Goal: Task Accomplishment & Management: Complete application form

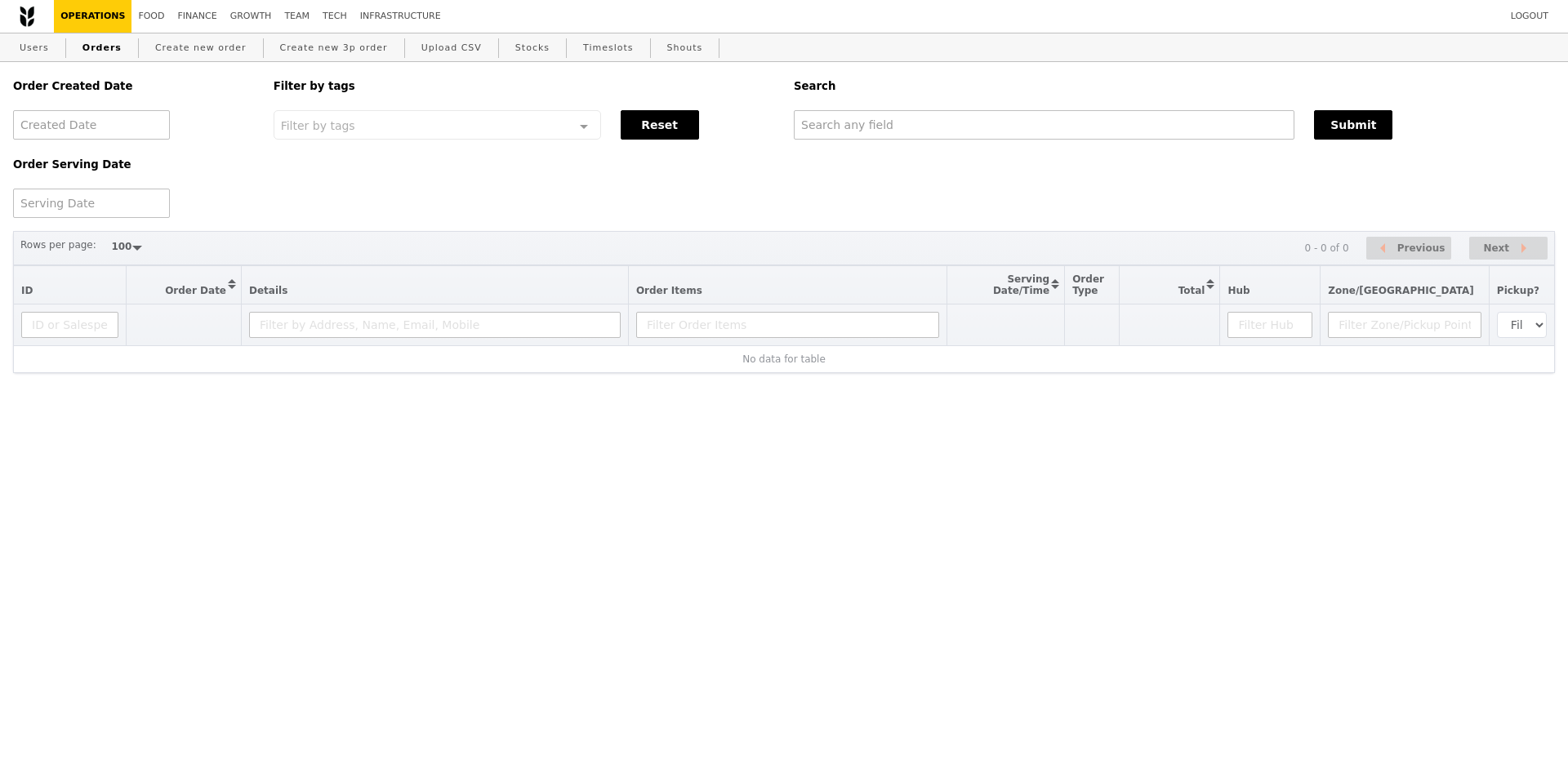
select select "100"
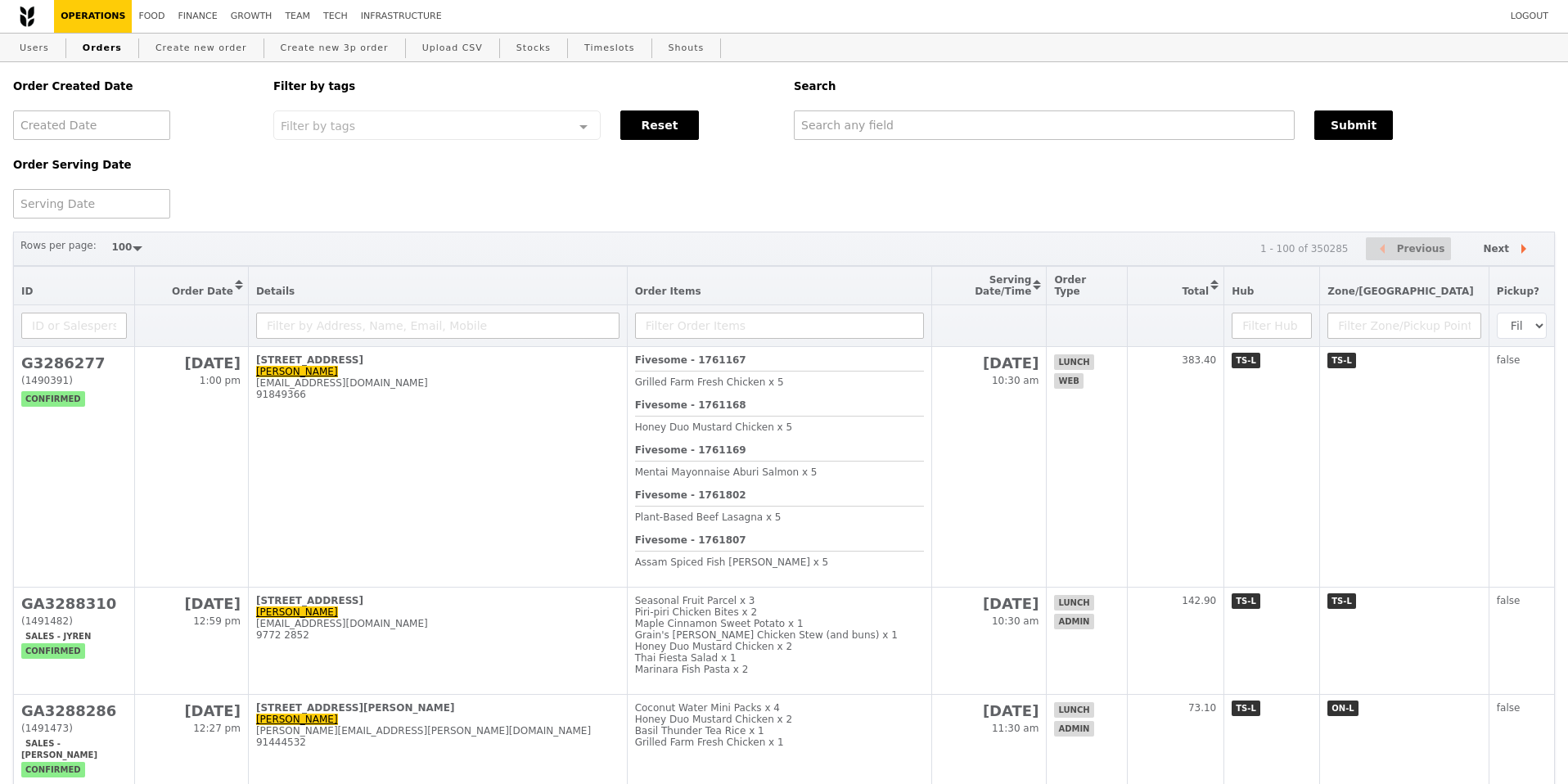
click at [889, 111] on div "Search" at bounding box center [1174, 86] width 781 height 49
click at [879, 124] on input "text" at bounding box center [1044, 125] width 501 height 29
paste input "aini_rosni@awwa.org.sg"
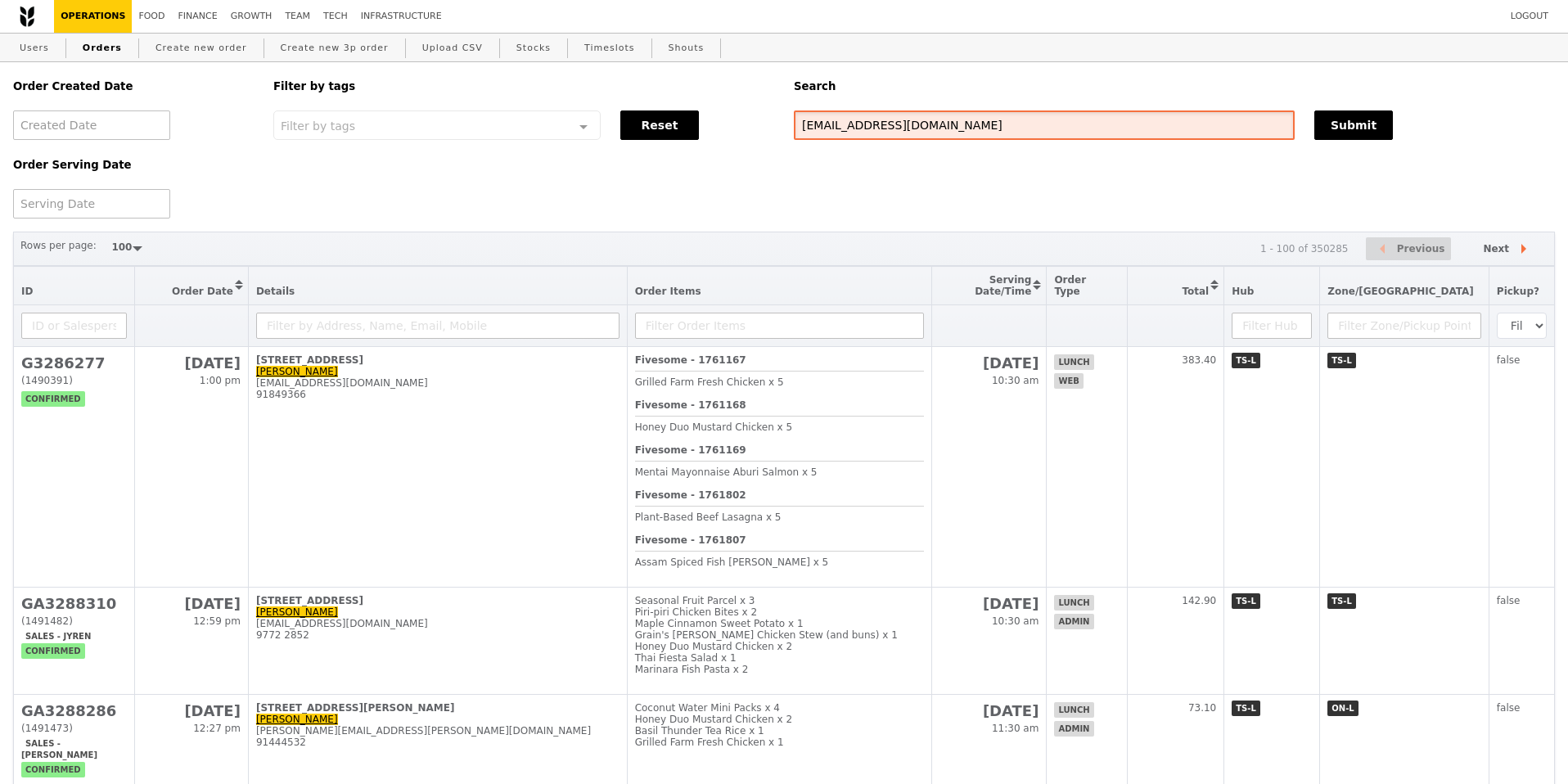
type input "[EMAIL_ADDRESS][DOMAIN_NAME]"
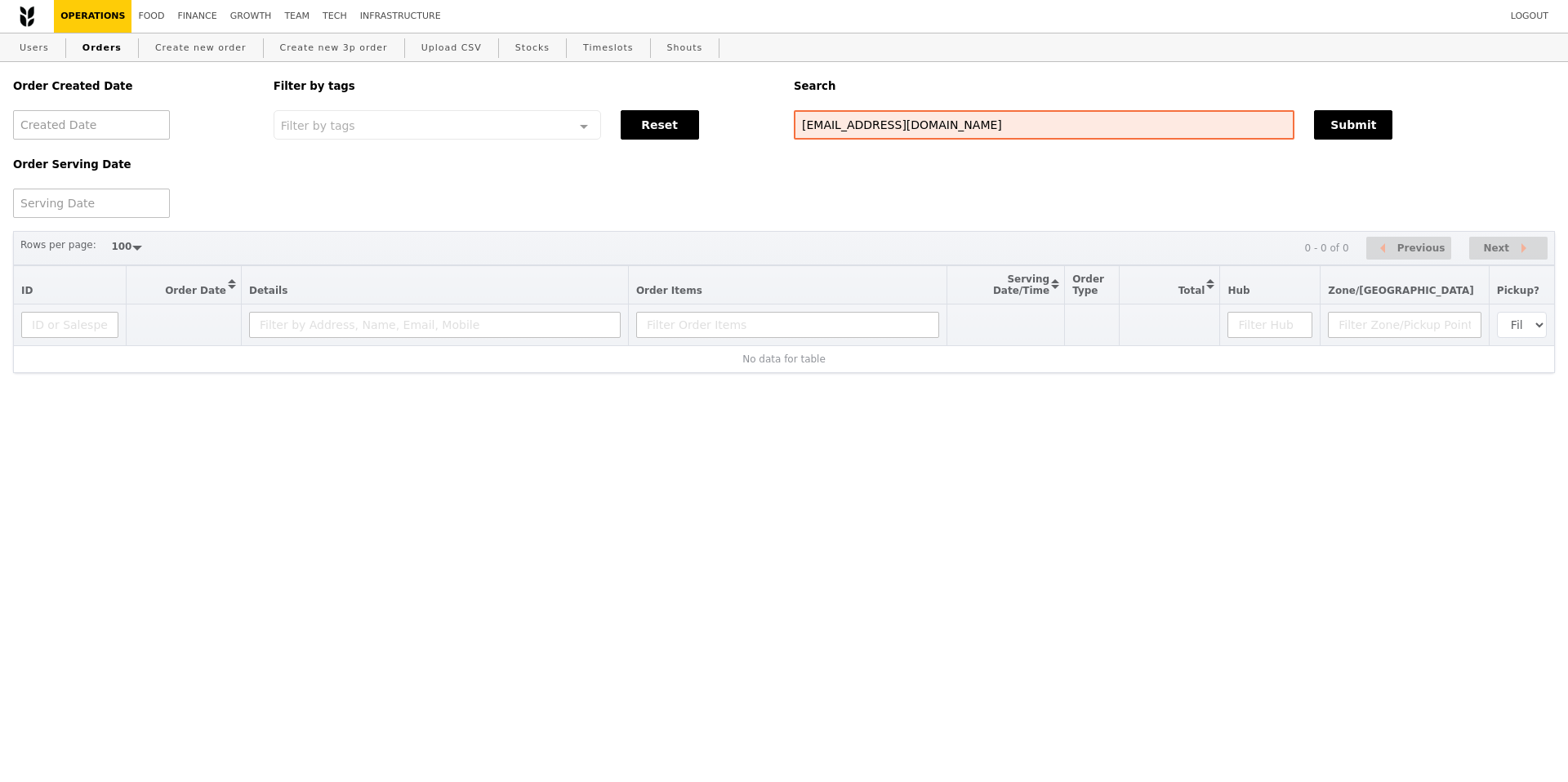
click at [533, 213] on div "Order Created Date Order Serving Date Filter by tags Filter by tags Meal_Plan W…" at bounding box center [784, 140] width 1561 height 156
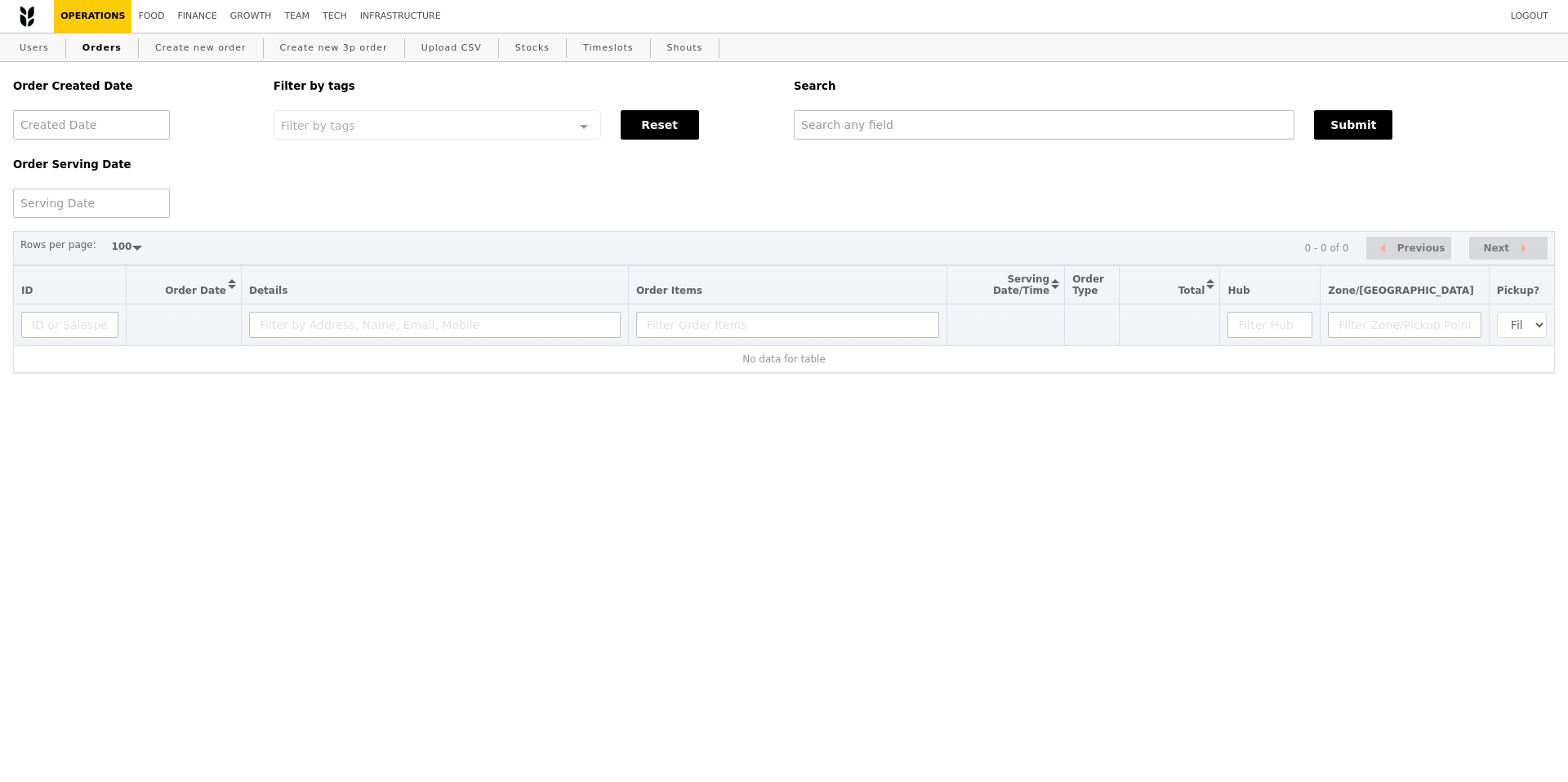
select select "100"
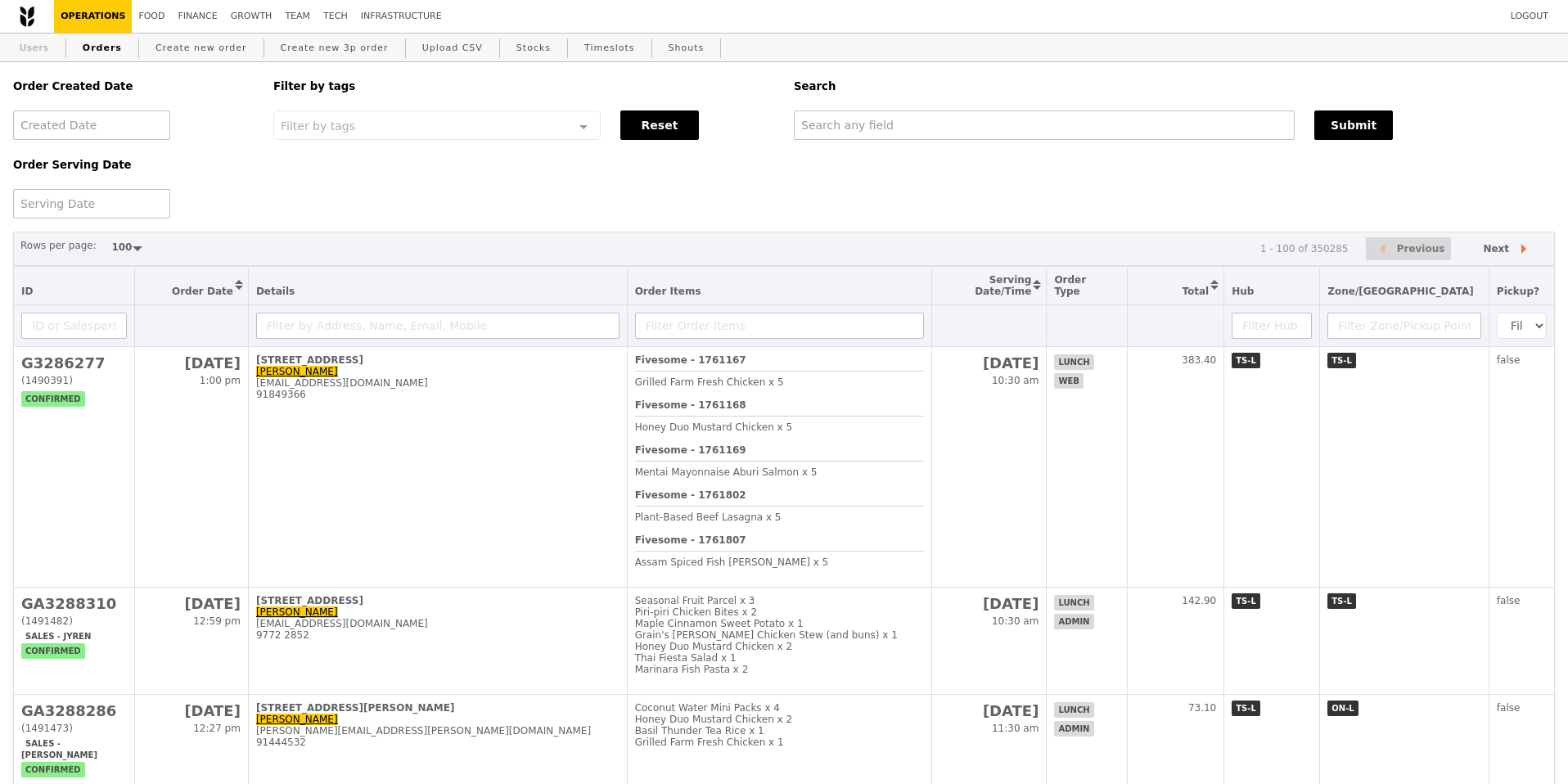
click at [32, 51] on link "Users" at bounding box center [34, 48] width 43 height 29
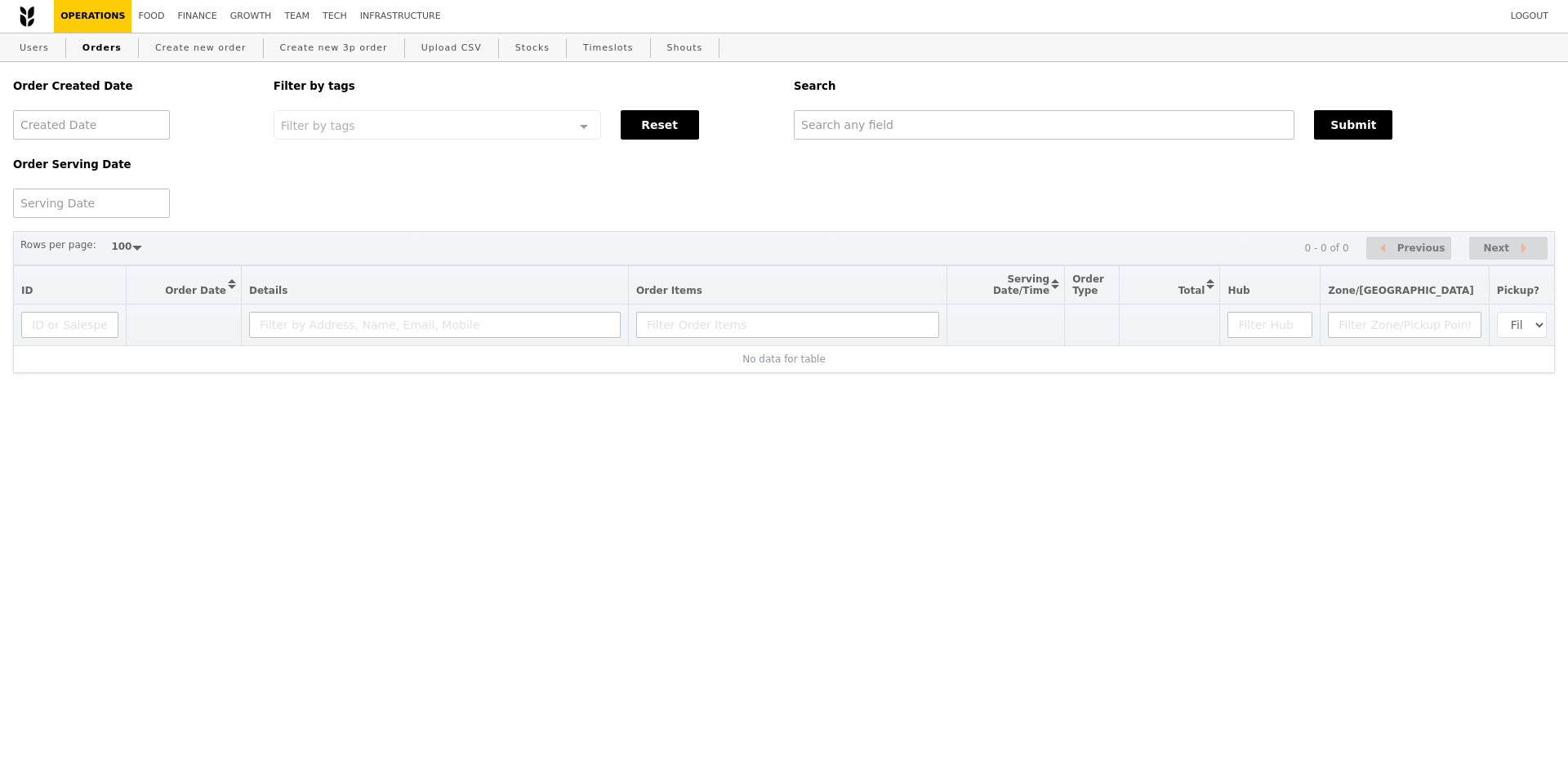
select select "100"
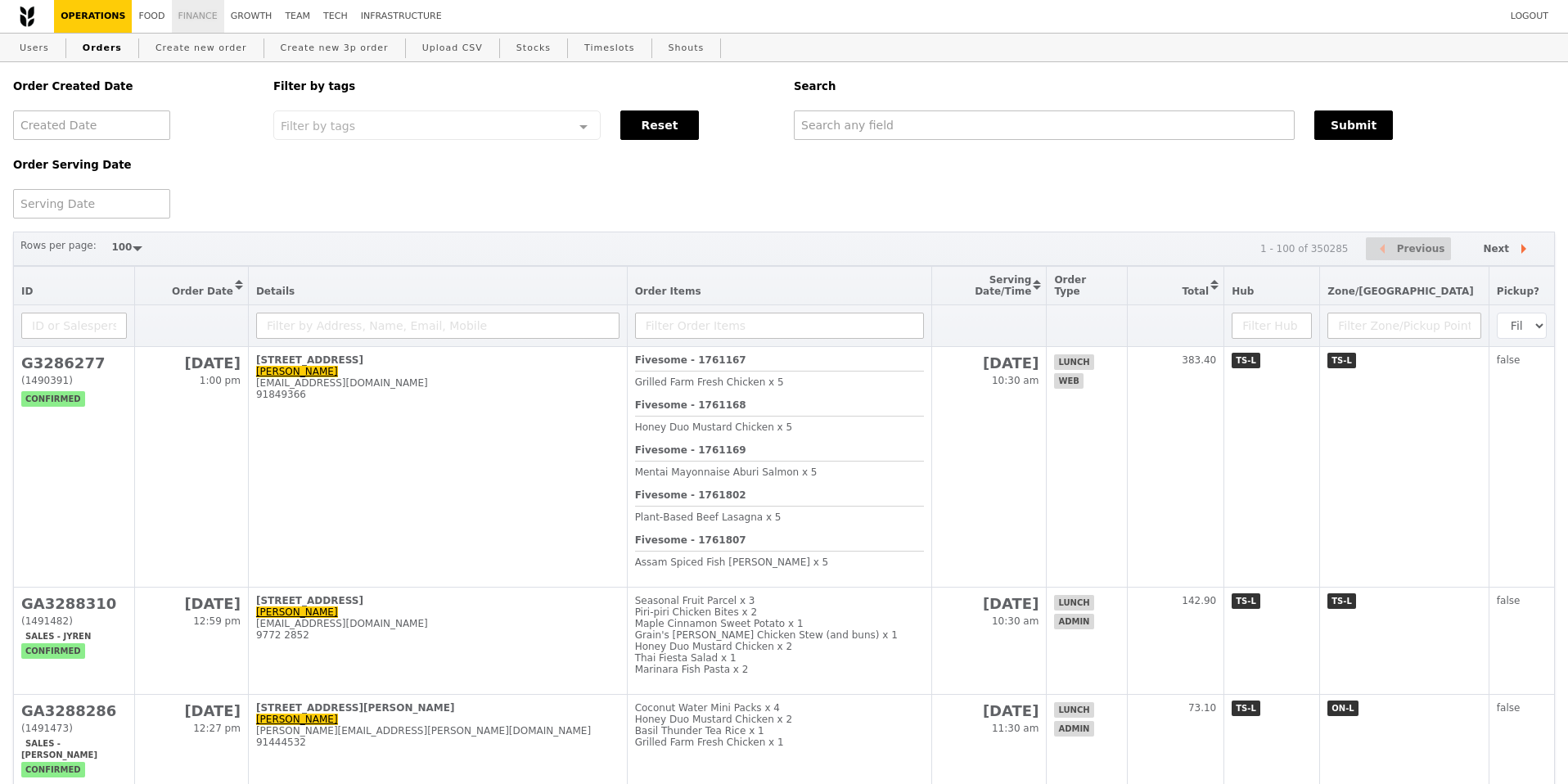
click at [198, 28] on link "Finance" at bounding box center [198, 16] width 53 height 33
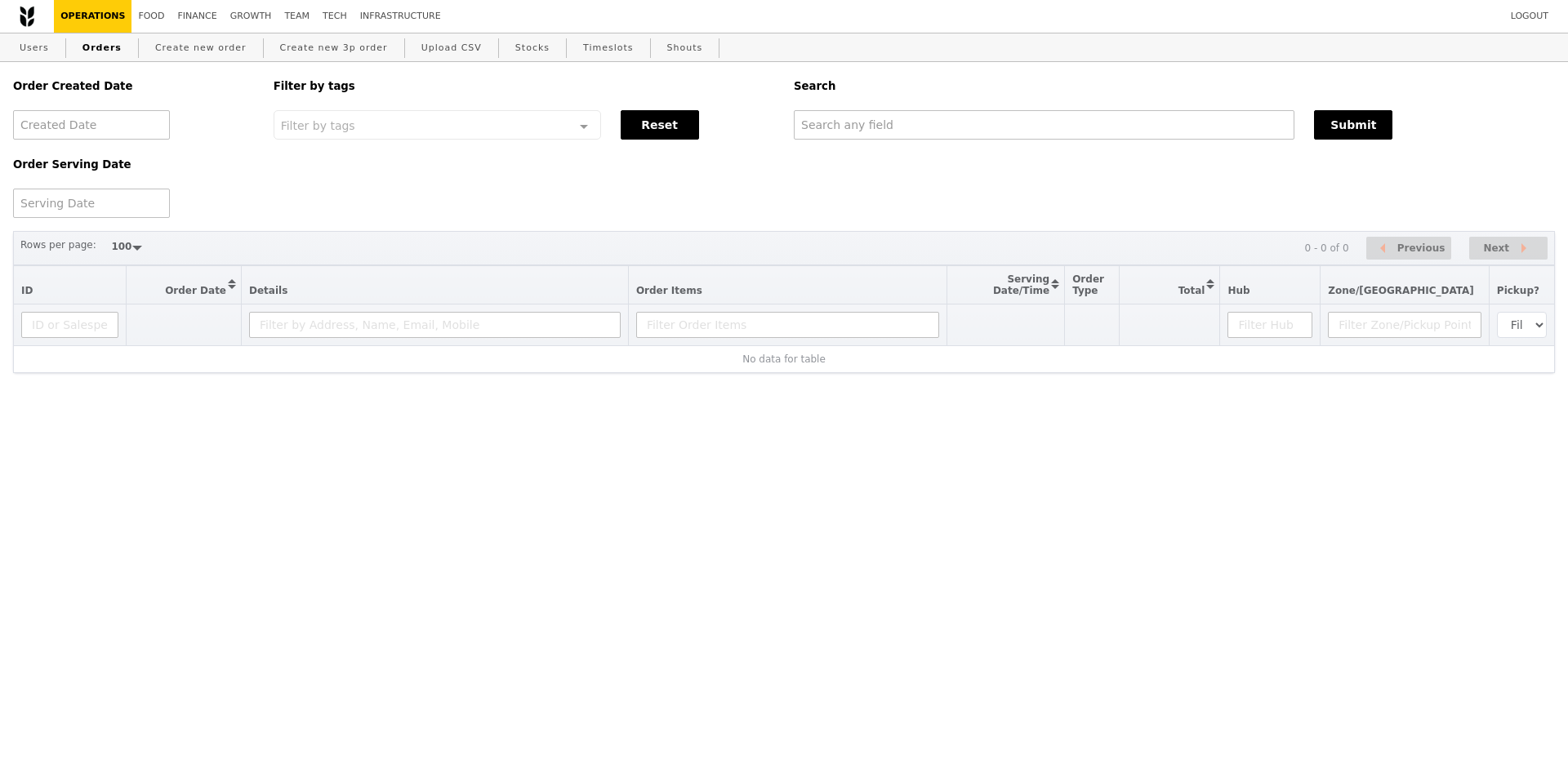
select select "100"
click at [202, 51] on link "Create new order" at bounding box center [201, 48] width 104 height 29
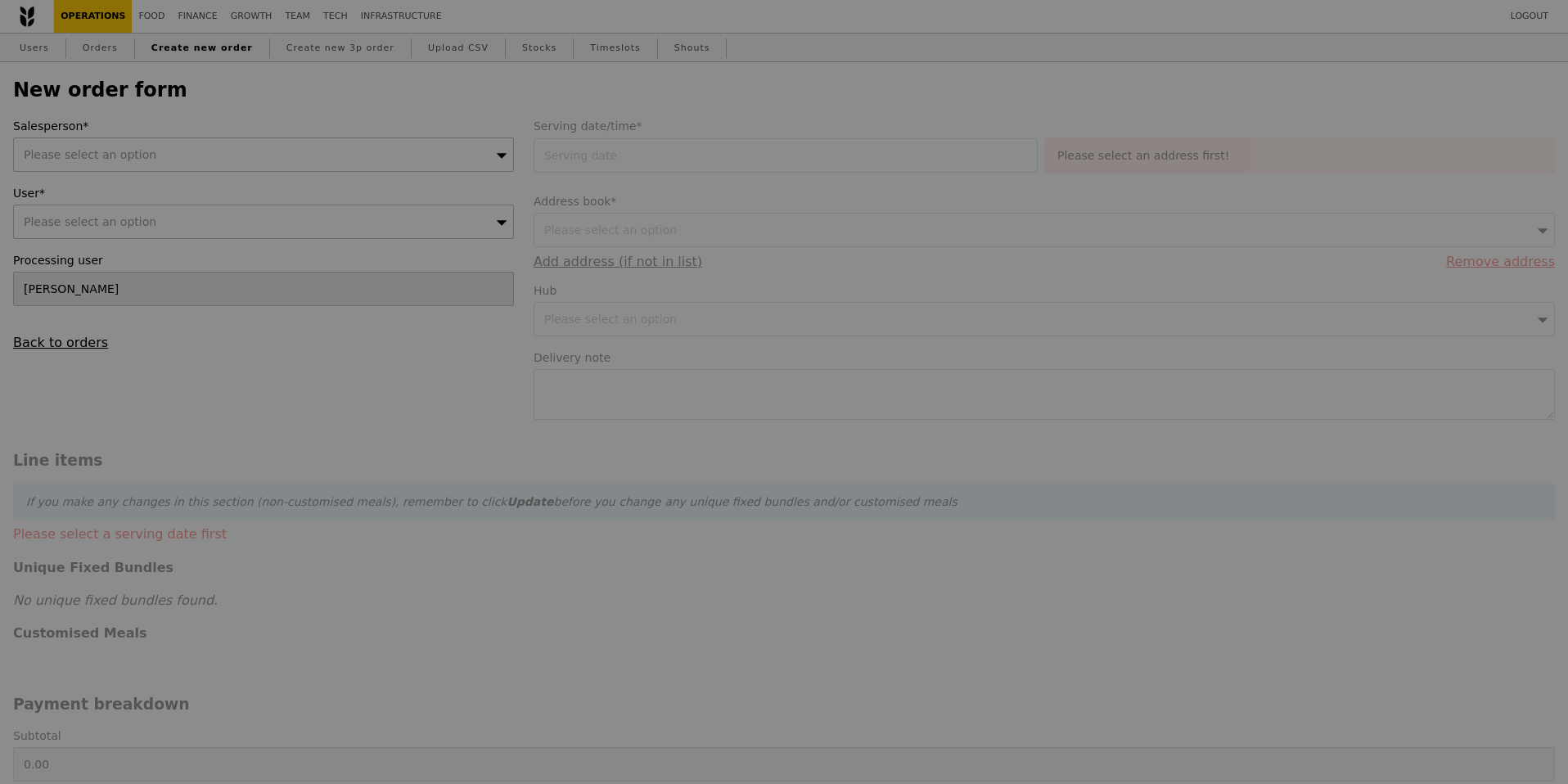
type input "Confirm"
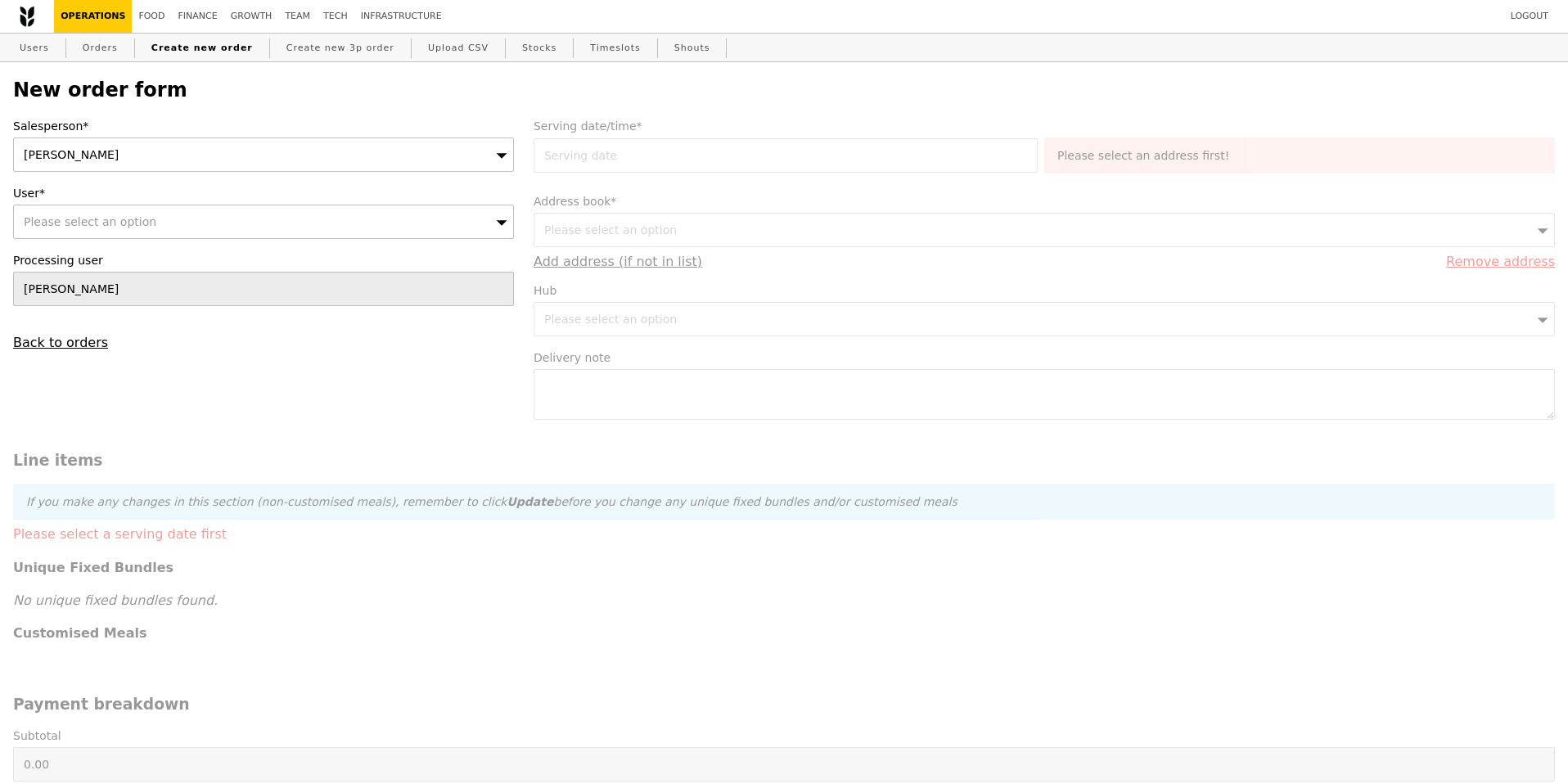
click at [288, 224] on div "Please select an option" at bounding box center [264, 221] width 501 height 34
type input "6511 5650"
type input "Confirm"
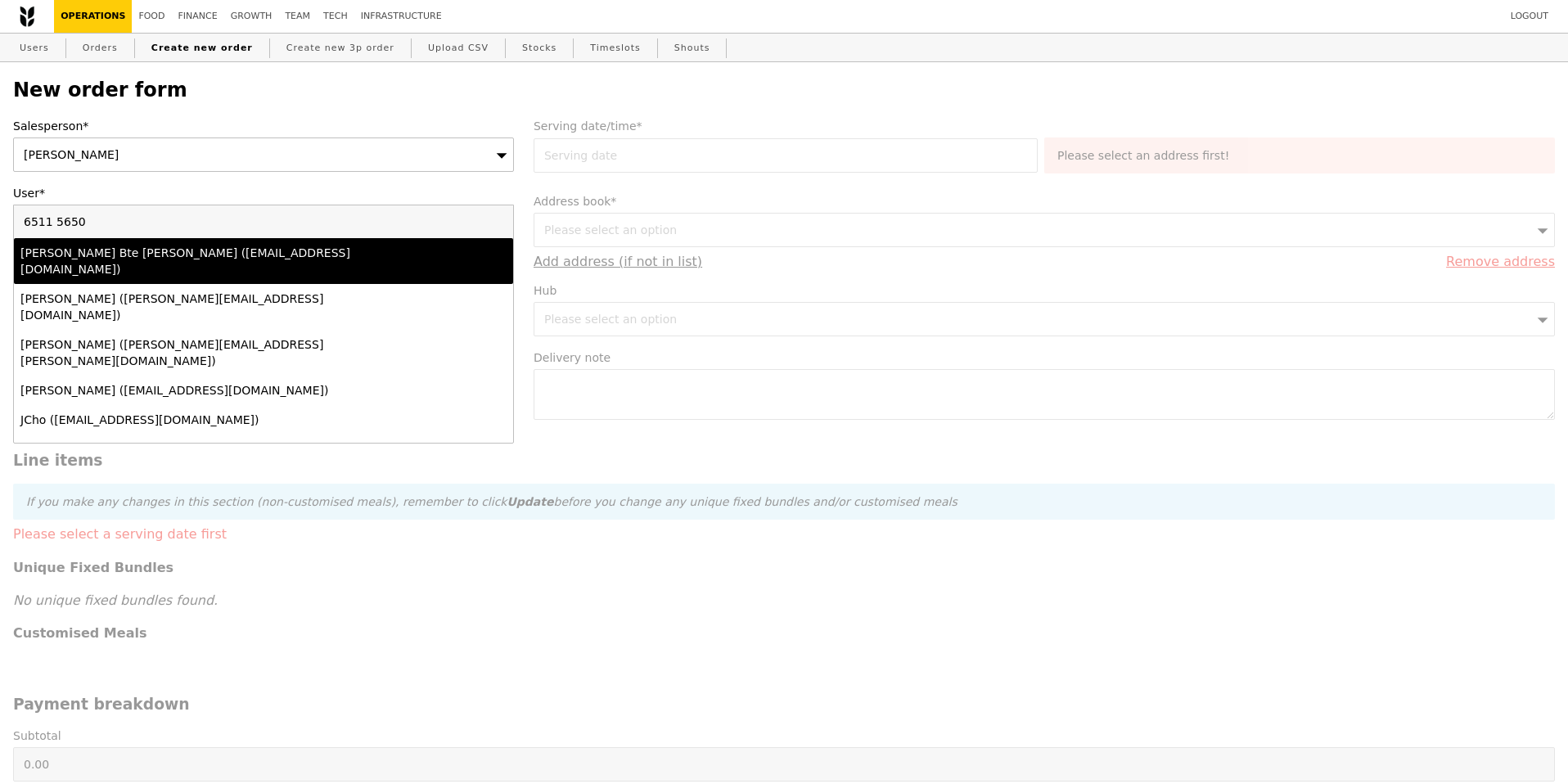
type input "6511 5650"
click at [269, 250] on div "Nurul Aini Bte Mohd Rosni (aini_rosni@awwa.org.sg)" at bounding box center [202, 260] width 364 height 33
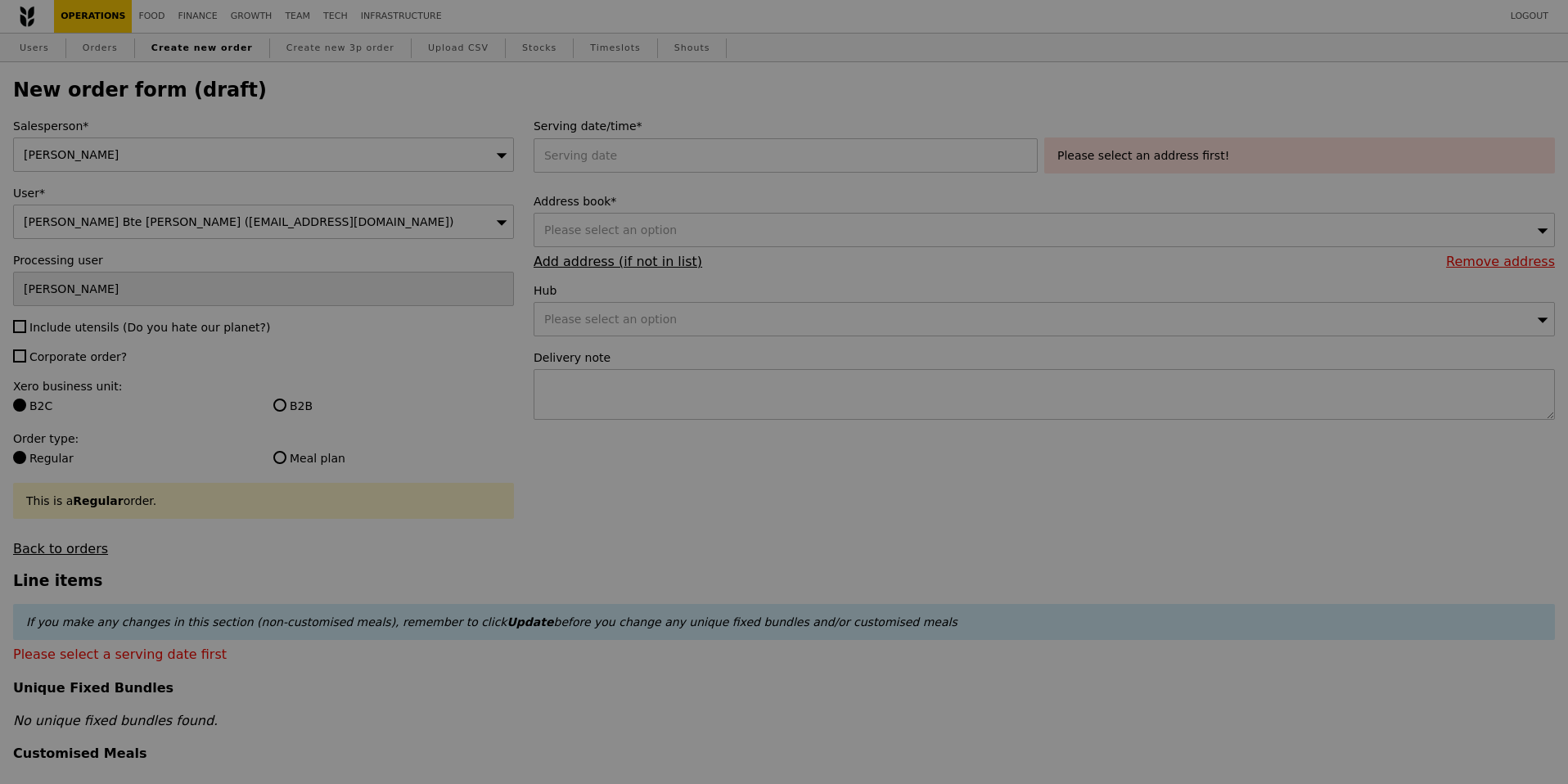
type input "Confirm"
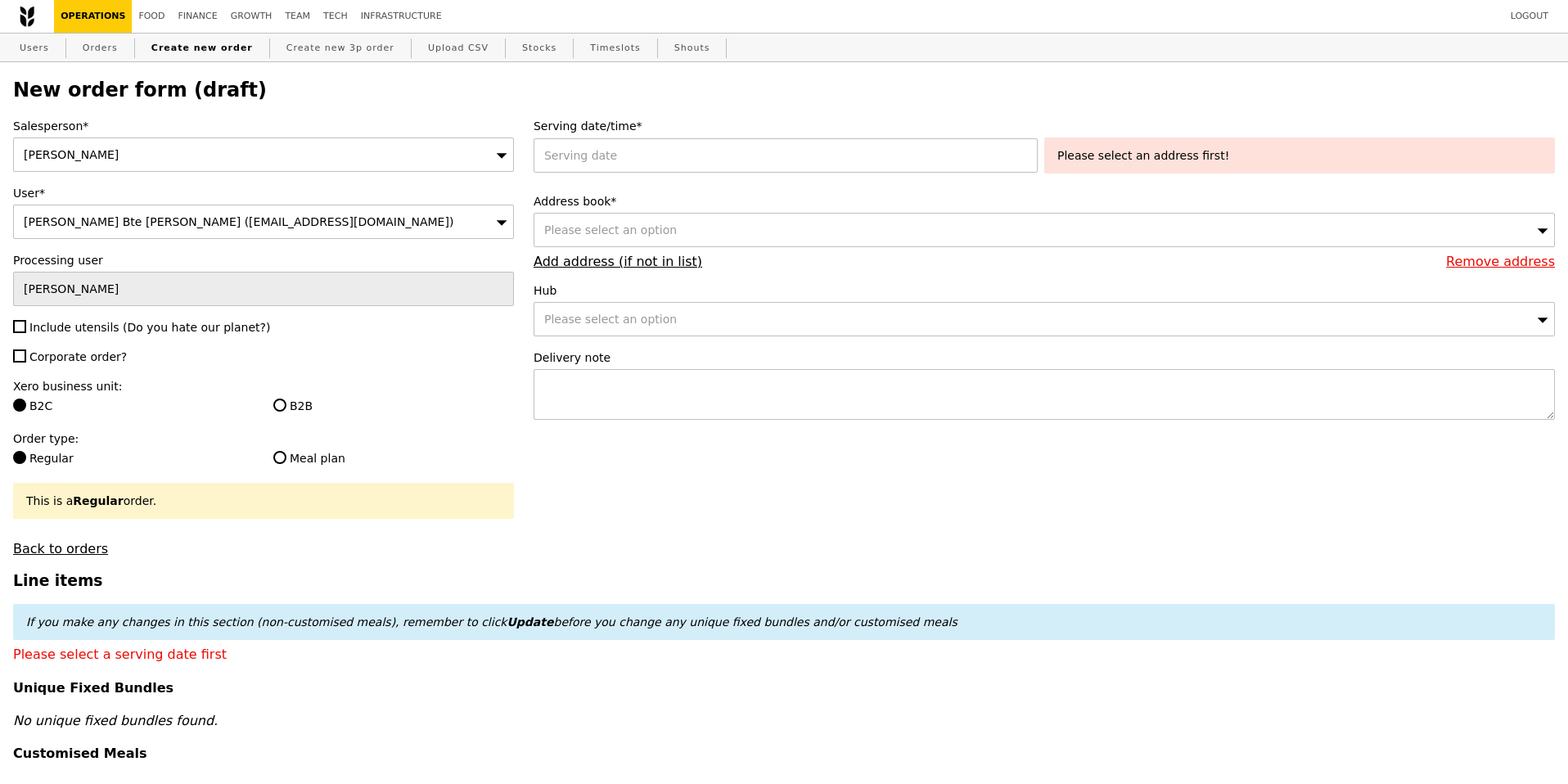
click at [95, 324] on span "Include utensils (Do you hate our planet?)" at bounding box center [149, 328] width 240 height 13
click at [26, 324] on input "Include utensils (Do you hate our planet?)" at bounding box center [20, 327] width 13 height 13
checkbox input "true"
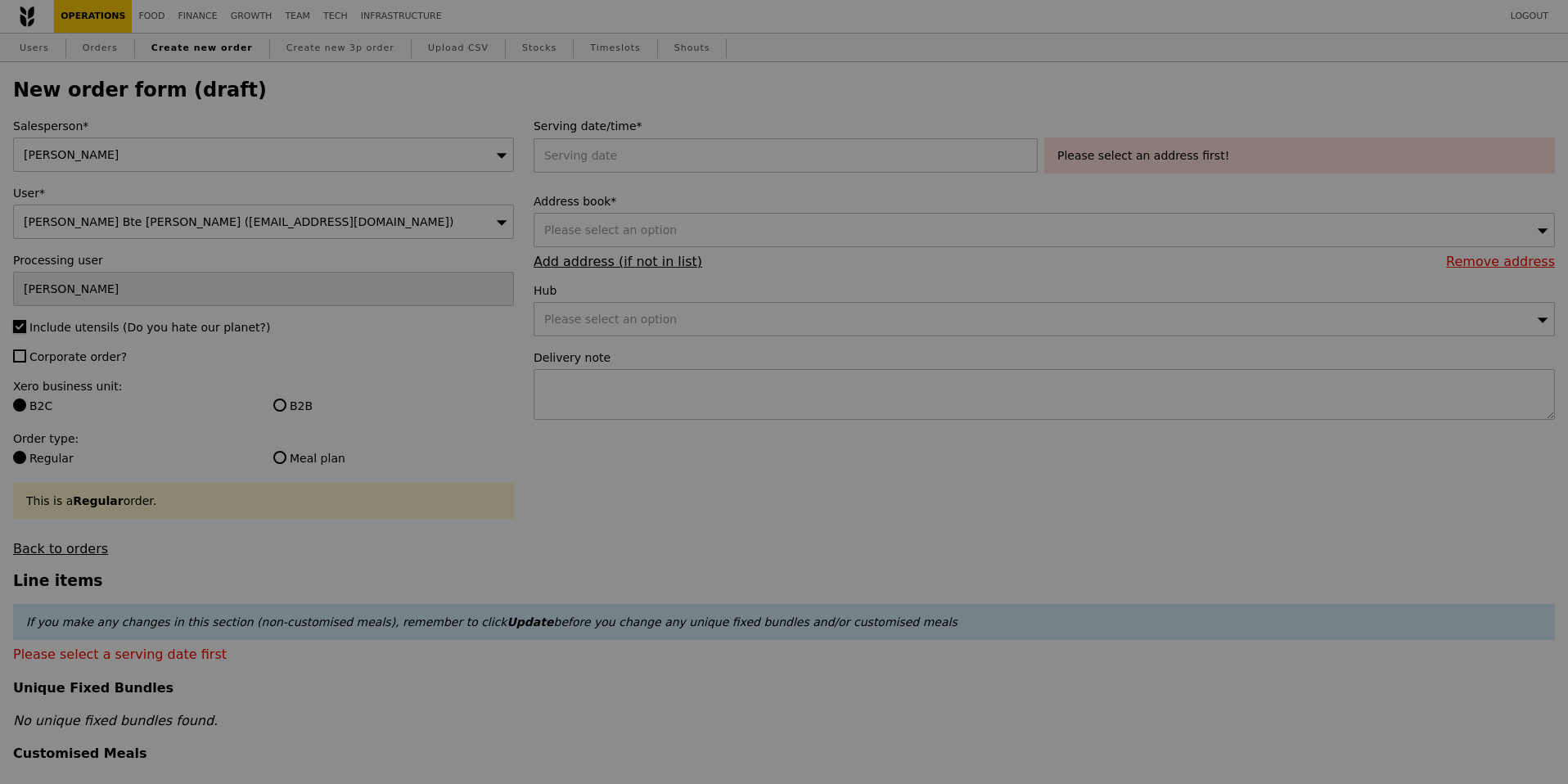
type input "Confirm"
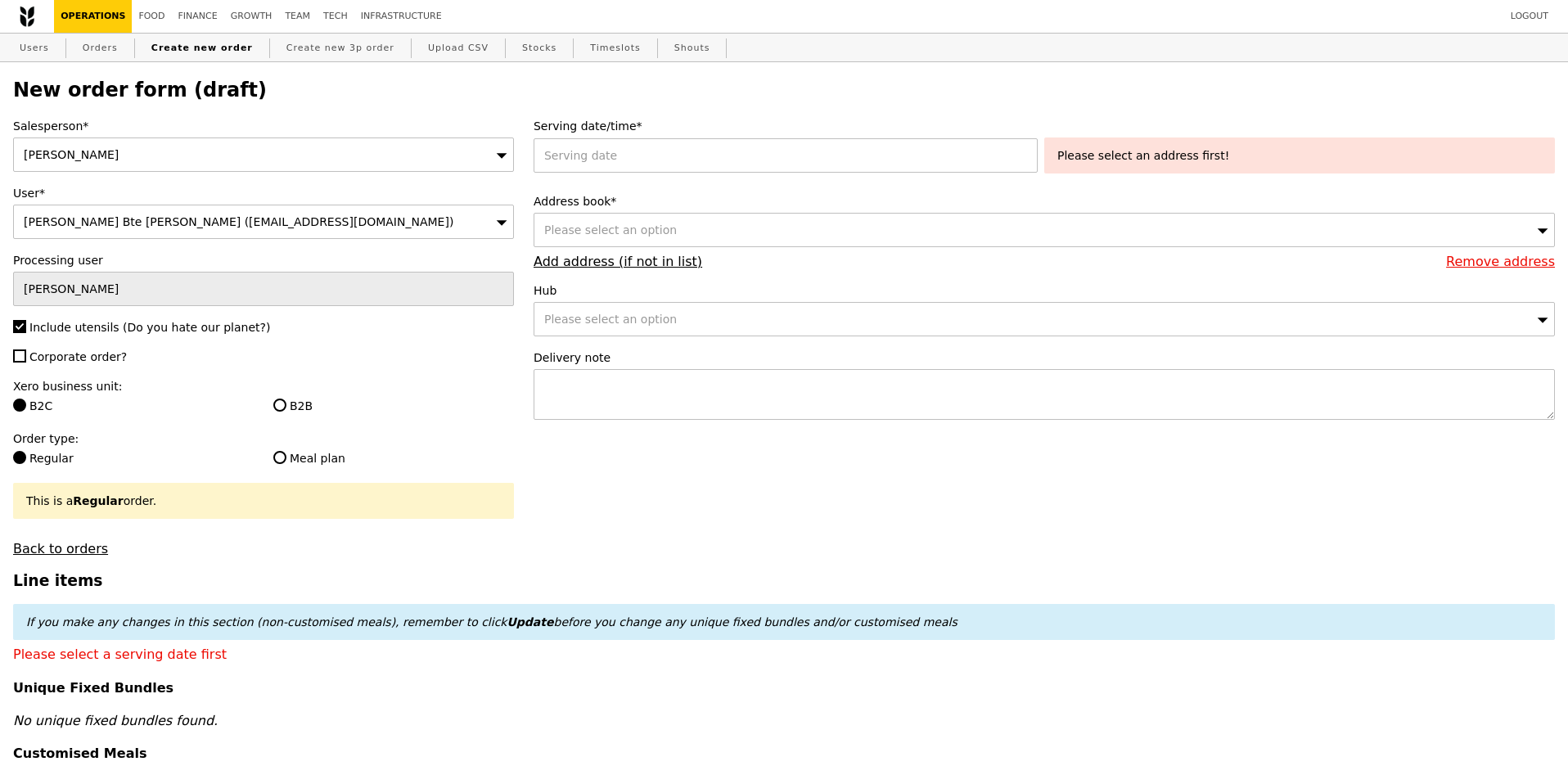
click at [80, 363] on span "Corporate order?" at bounding box center [78, 357] width 97 height 13
click at [26, 363] on input "Corporate order?" at bounding box center [20, 356] width 13 height 13
checkbox input "true"
click at [276, 400] on input "B2B" at bounding box center [280, 405] width 13 height 13
radio input "true"
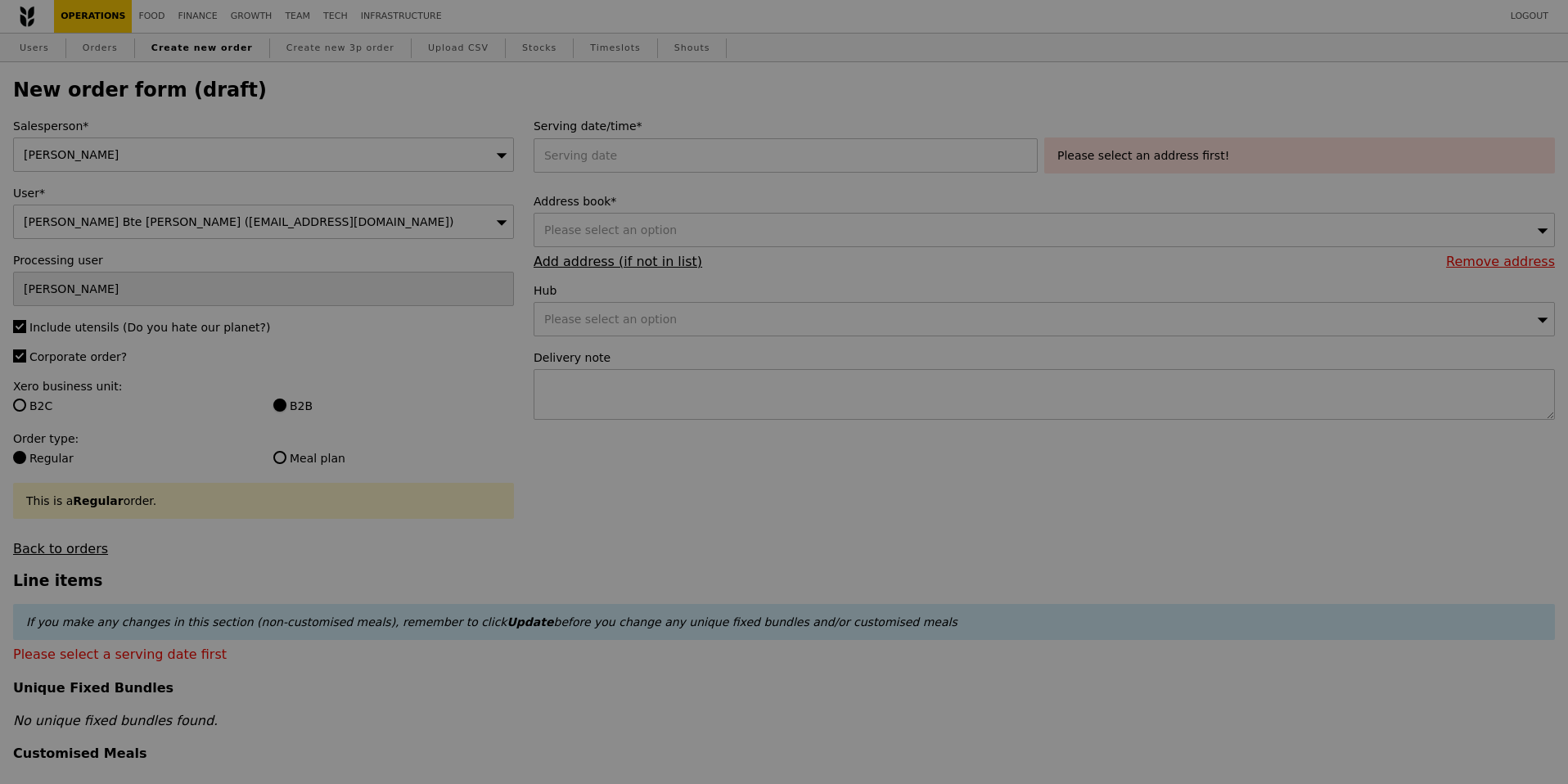
type input "Confirm"
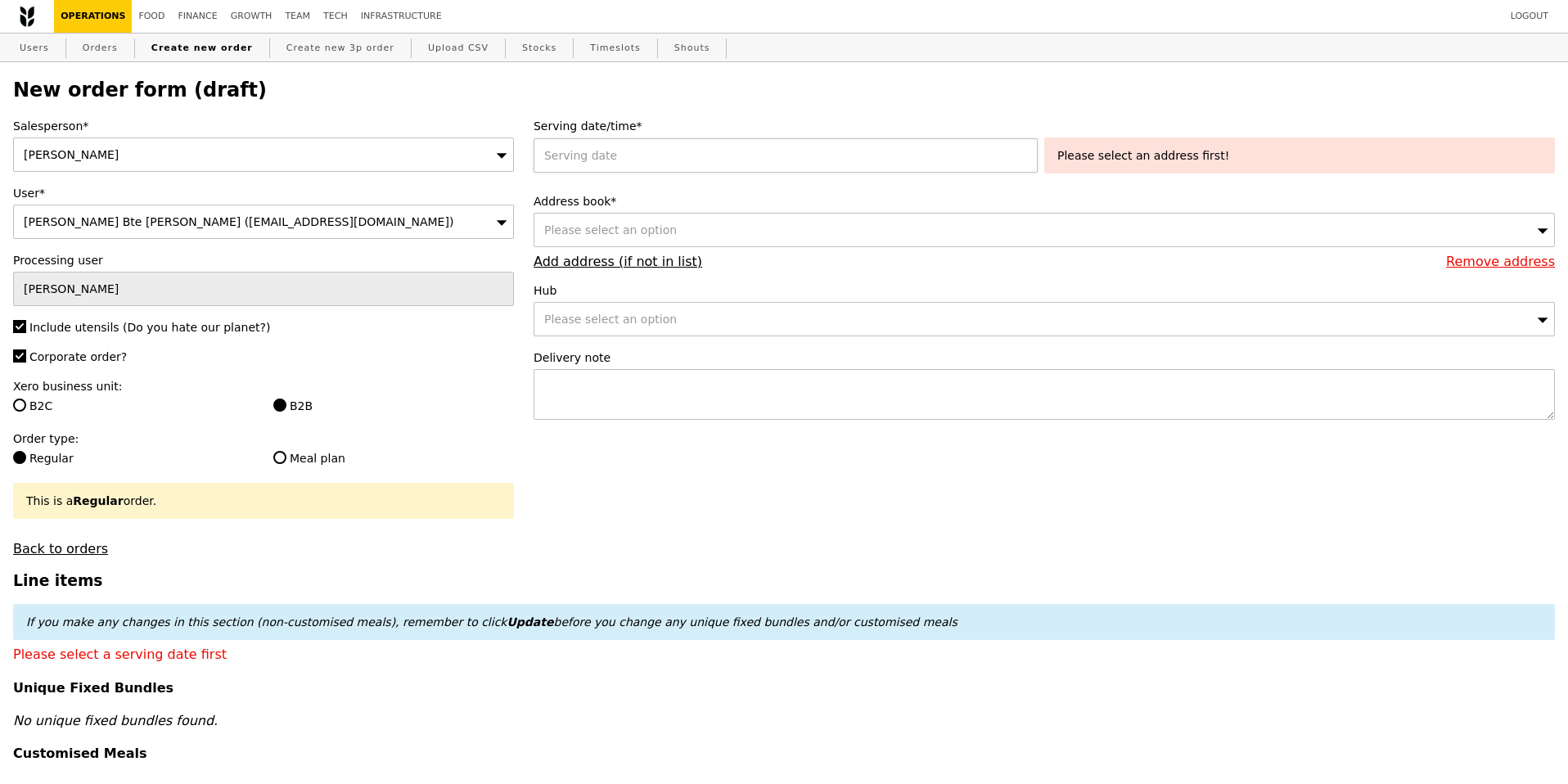
click at [652, 147] on div at bounding box center [789, 155] width 511 height 34
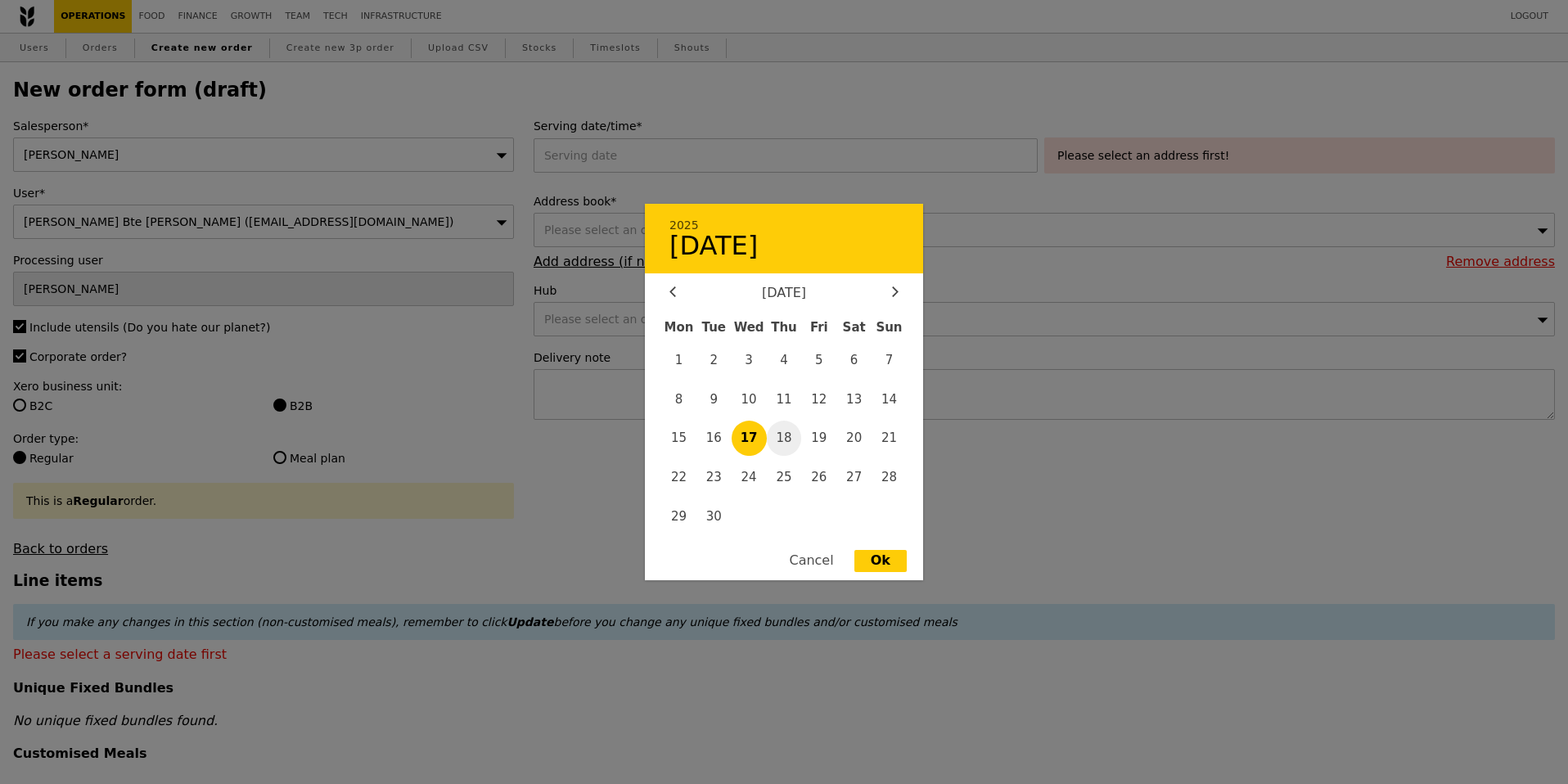
click at [784, 441] on span "18" at bounding box center [784, 438] width 35 height 35
type input "18 Sep 2025"
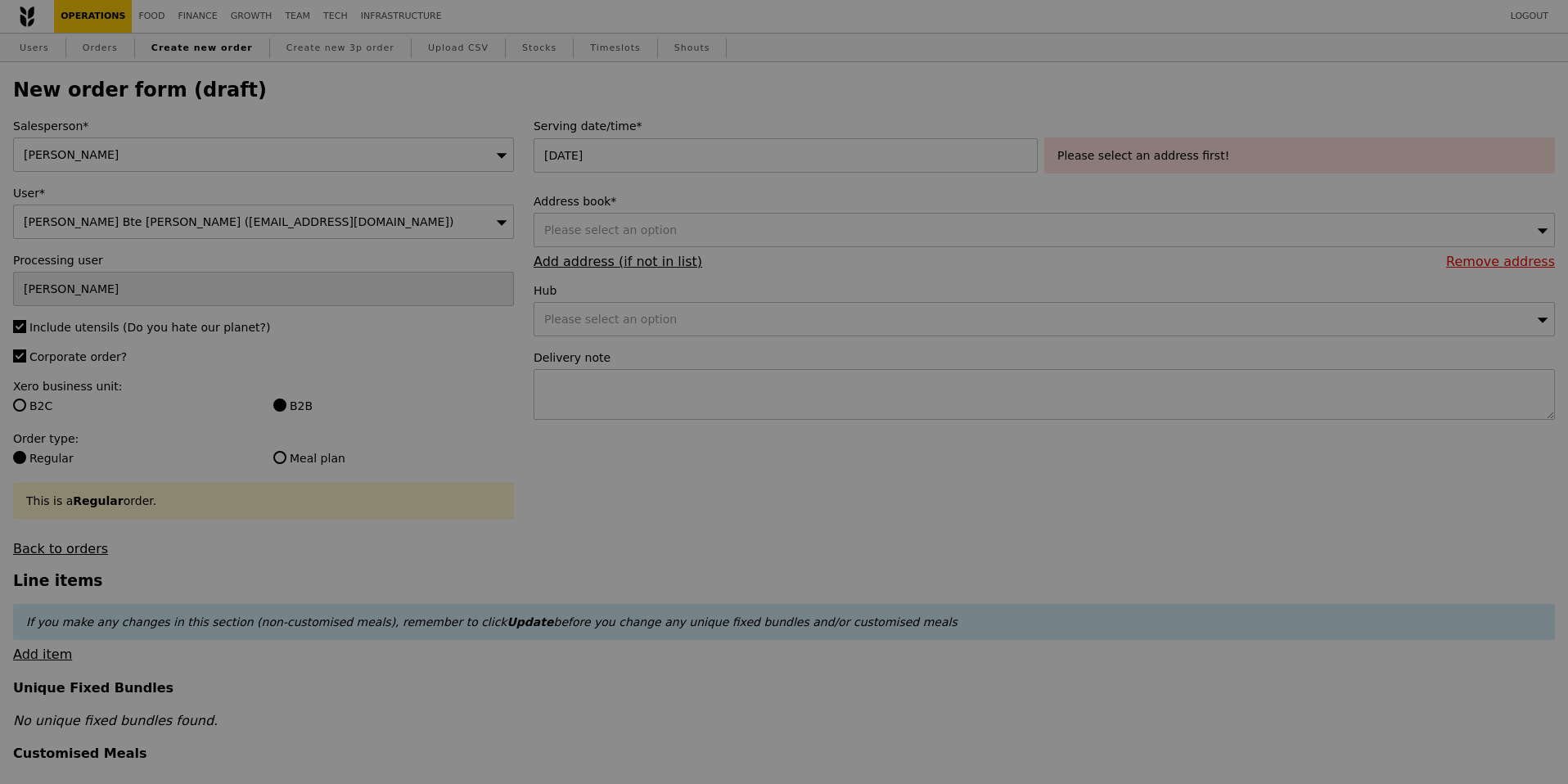
type input "Confirm"
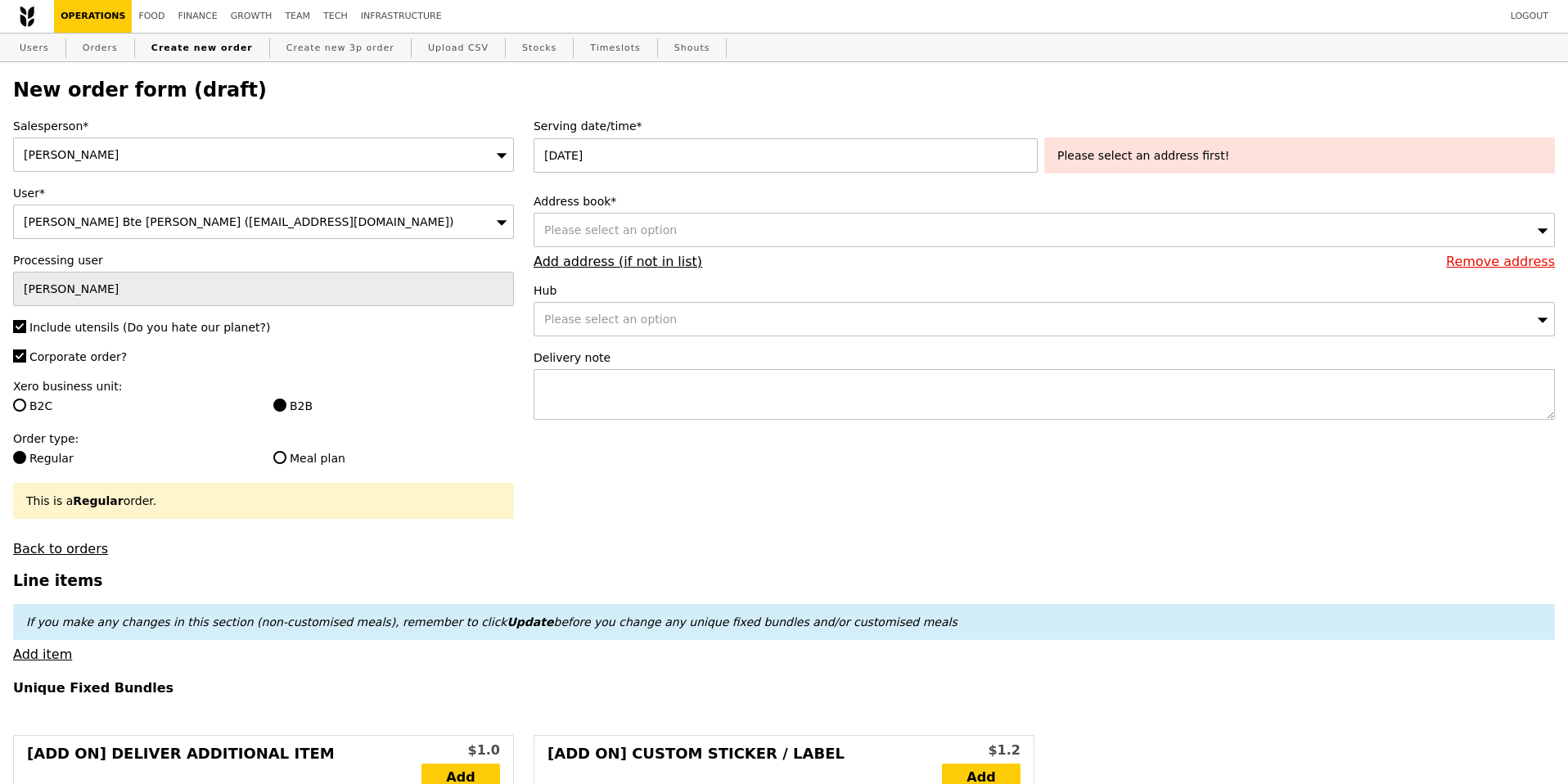
click at [1189, 152] on div "Please select an address first!" at bounding box center [1299, 156] width 484 height 17
click at [722, 233] on div "Please select an option" at bounding box center [1044, 230] width 1021 height 34
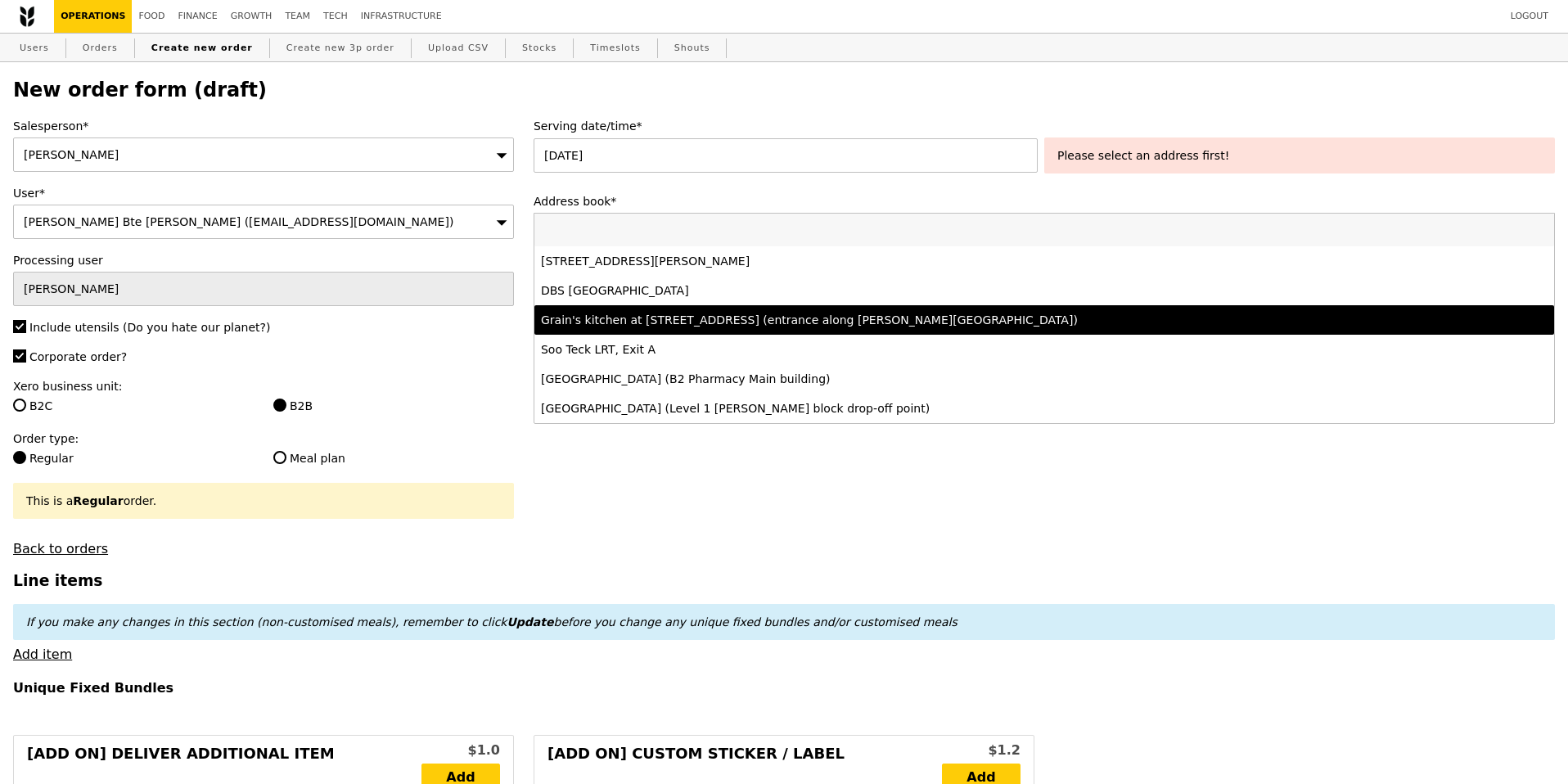
paste input "Blk 195 Kim Keat Avenue, #01-380"
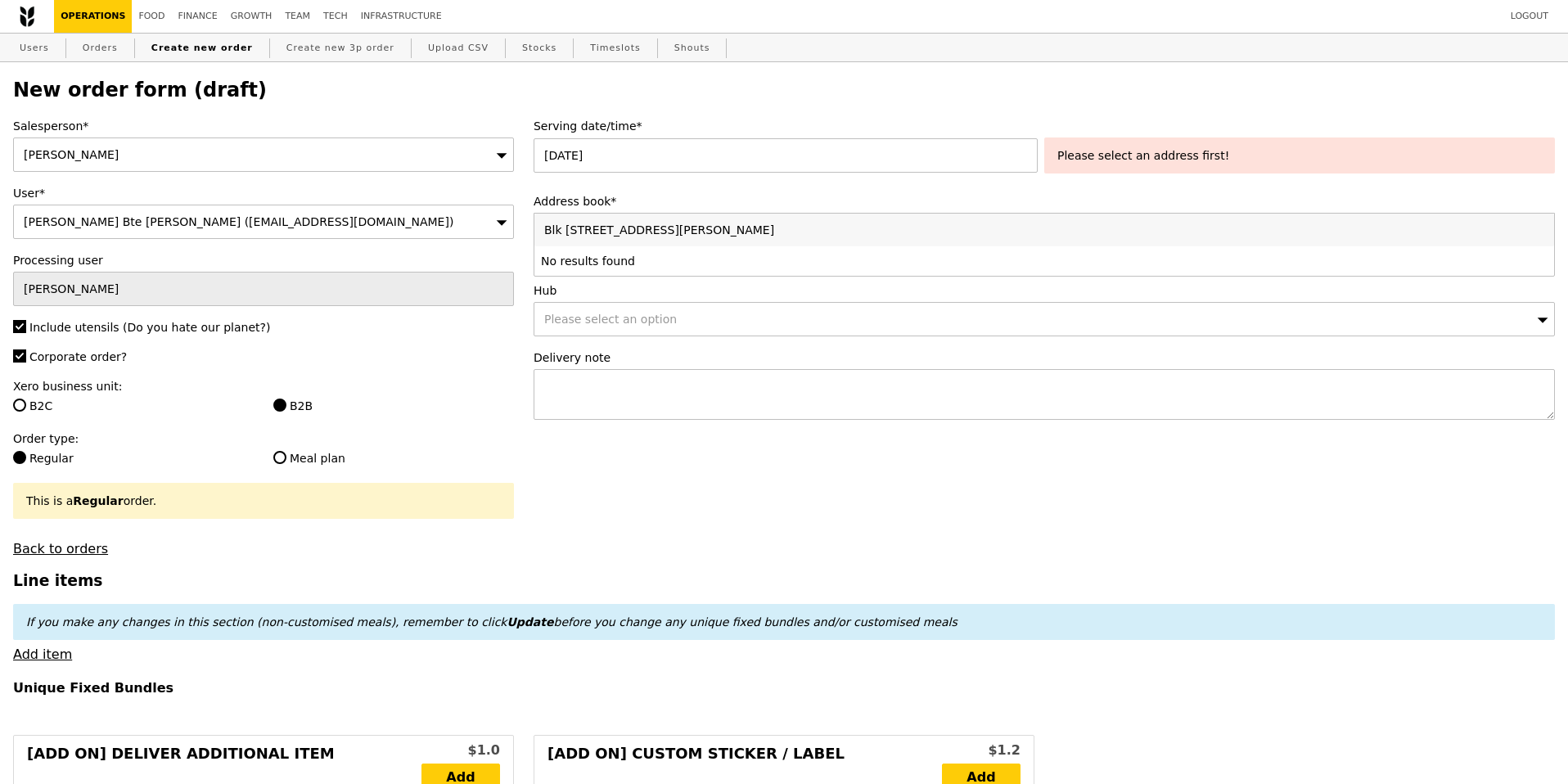
type input "Blk 195 Kim Keat Avenue, #01-380"
click at [657, 262] on li "No results found" at bounding box center [1044, 260] width 1019 height 29
click at [763, 232] on input "Blk 195 Kim Keat Avenue, #01-380" at bounding box center [1044, 230] width 1019 height 33
click at [714, 318] on div "Please select an option" at bounding box center [1044, 318] width 1021 height 34
click at [720, 230] on div "Please select an option" at bounding box center [1044, 230] width 1021 height 34
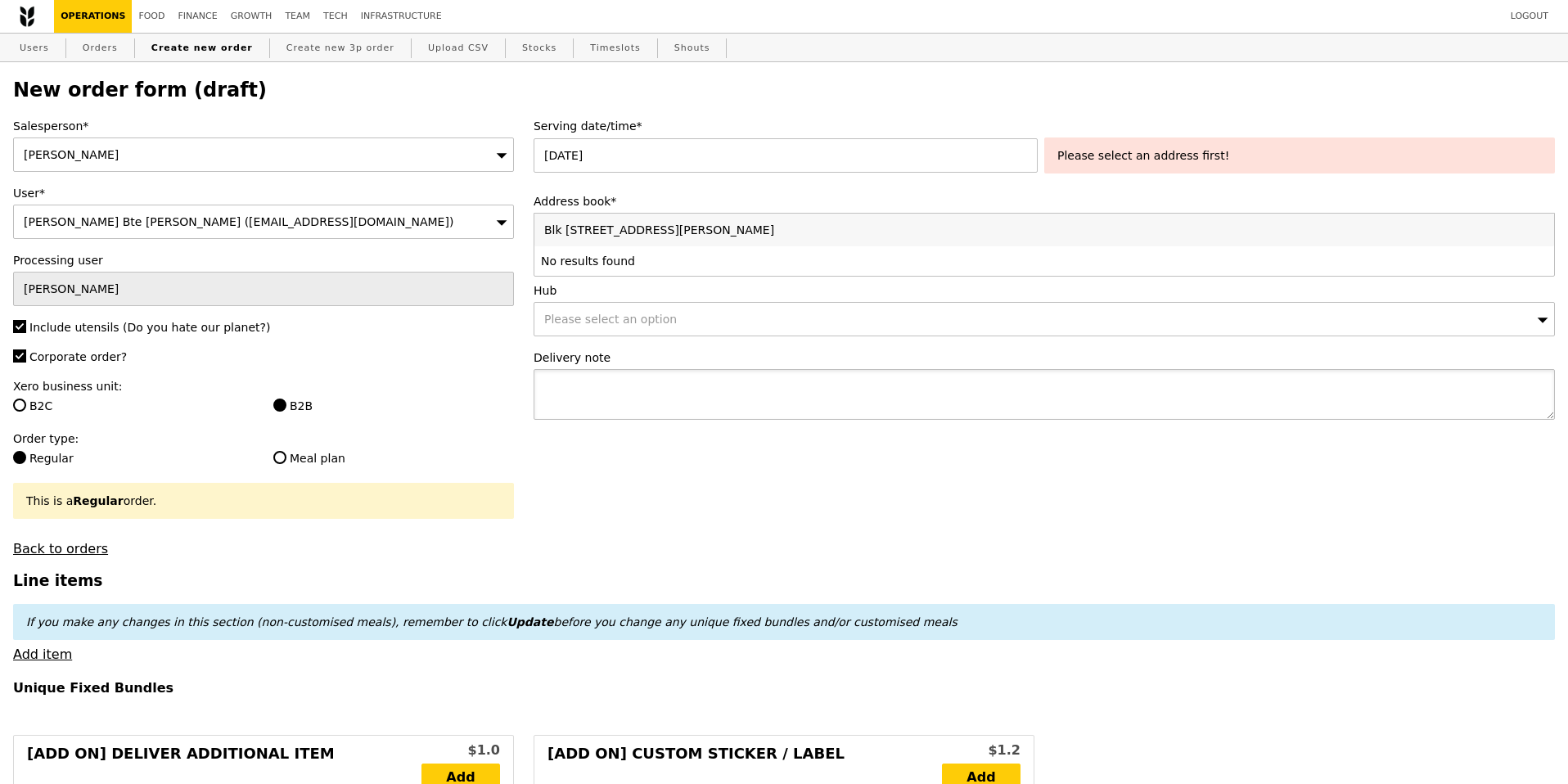
click at [937, 395] on textarea at bounding box center [1044, 395] width 1021 height 51
click at [612, 259] on link "Add address (if not in list)" at bounding box center [617, 261] width 168 height 16
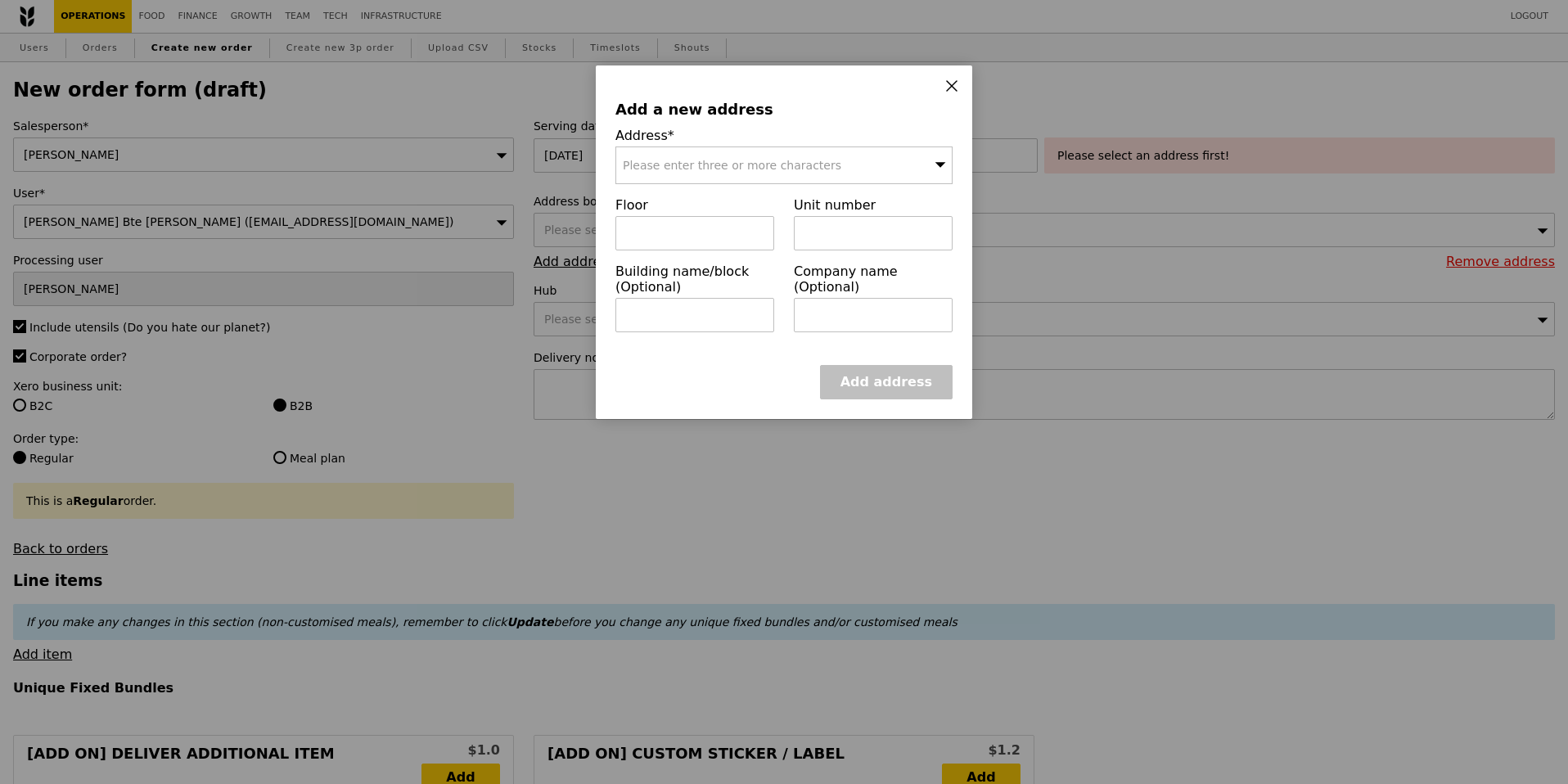
click at [687, 155] on div "Please enter three or more characters" at bounding box center [784, 165] width 337 height 38
drag, startPoint x: 759, startPoint y: 162, endPoint x: 865, endPoint y: 162, distance: 106.0
click at [865, 162] on input "Blk 195 Kim Keat Avenue, #01-380" at bounding box center [784, 165] width 336 height 36
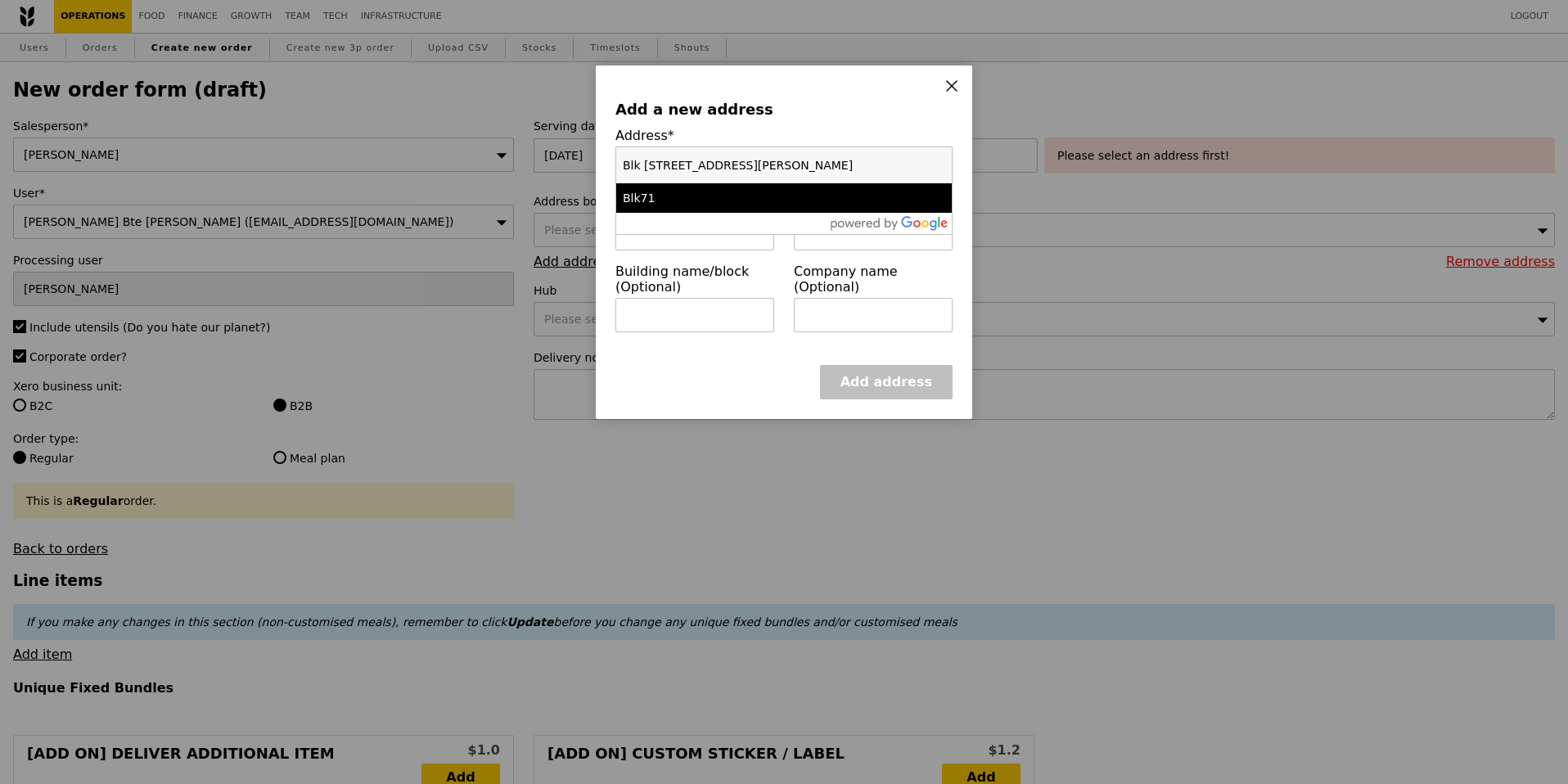
type input "Blk 195 Kim Keat Avenue"
click at [704, 374] on div "Add address" at bounding box center [784, 382] width 337 height 34
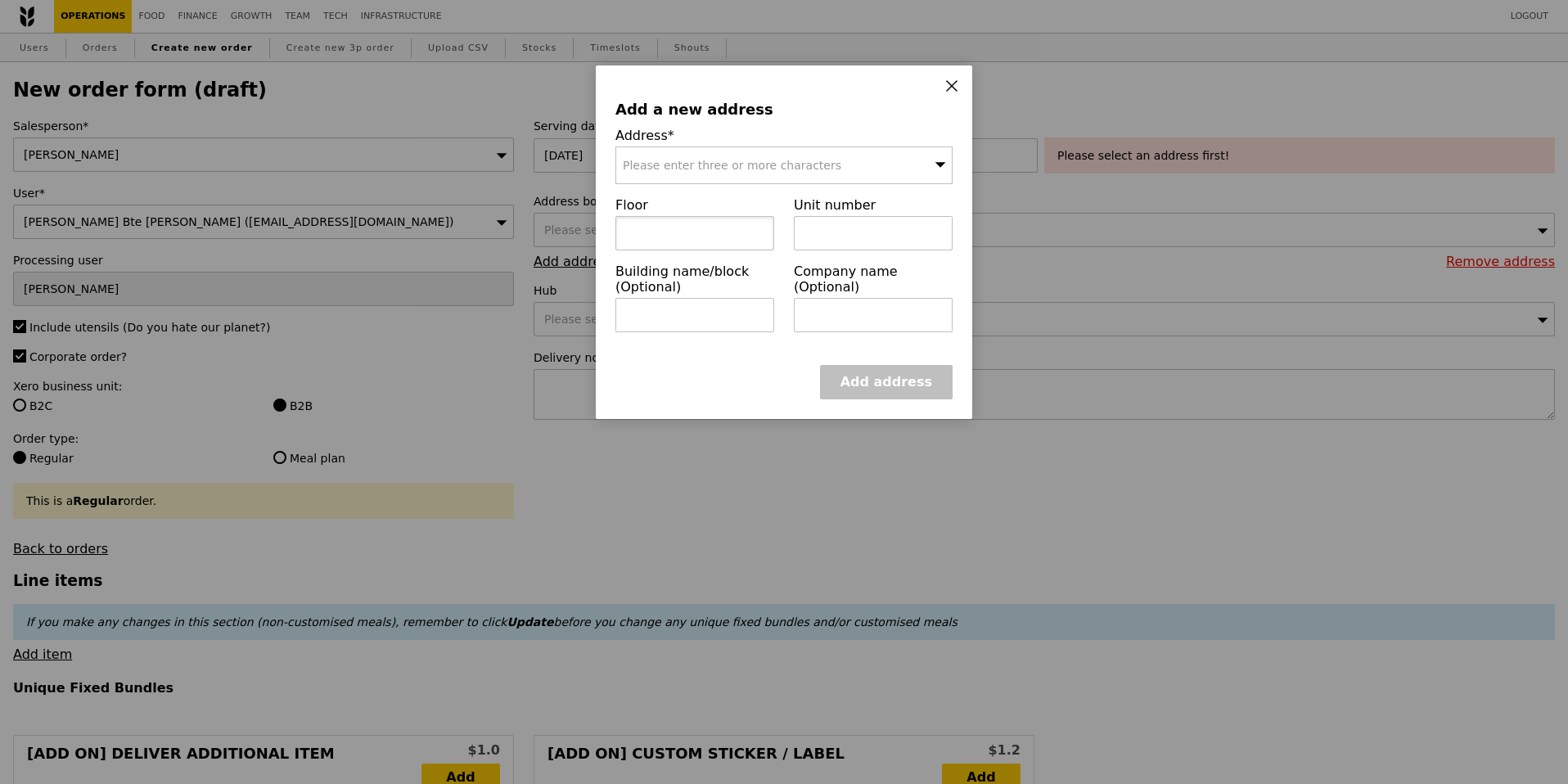
click at [702, 226] on input "text" at bounding box center [695, 233] width 159 height 34
type input "01"
type input "380"
click at [897, 371] on link "Add address" at bounding box center [886, 382] width 132 height 34
click at [748, 159] on span "Please enter three or more characters" at bounding box center [731, 166] width 219 height 13
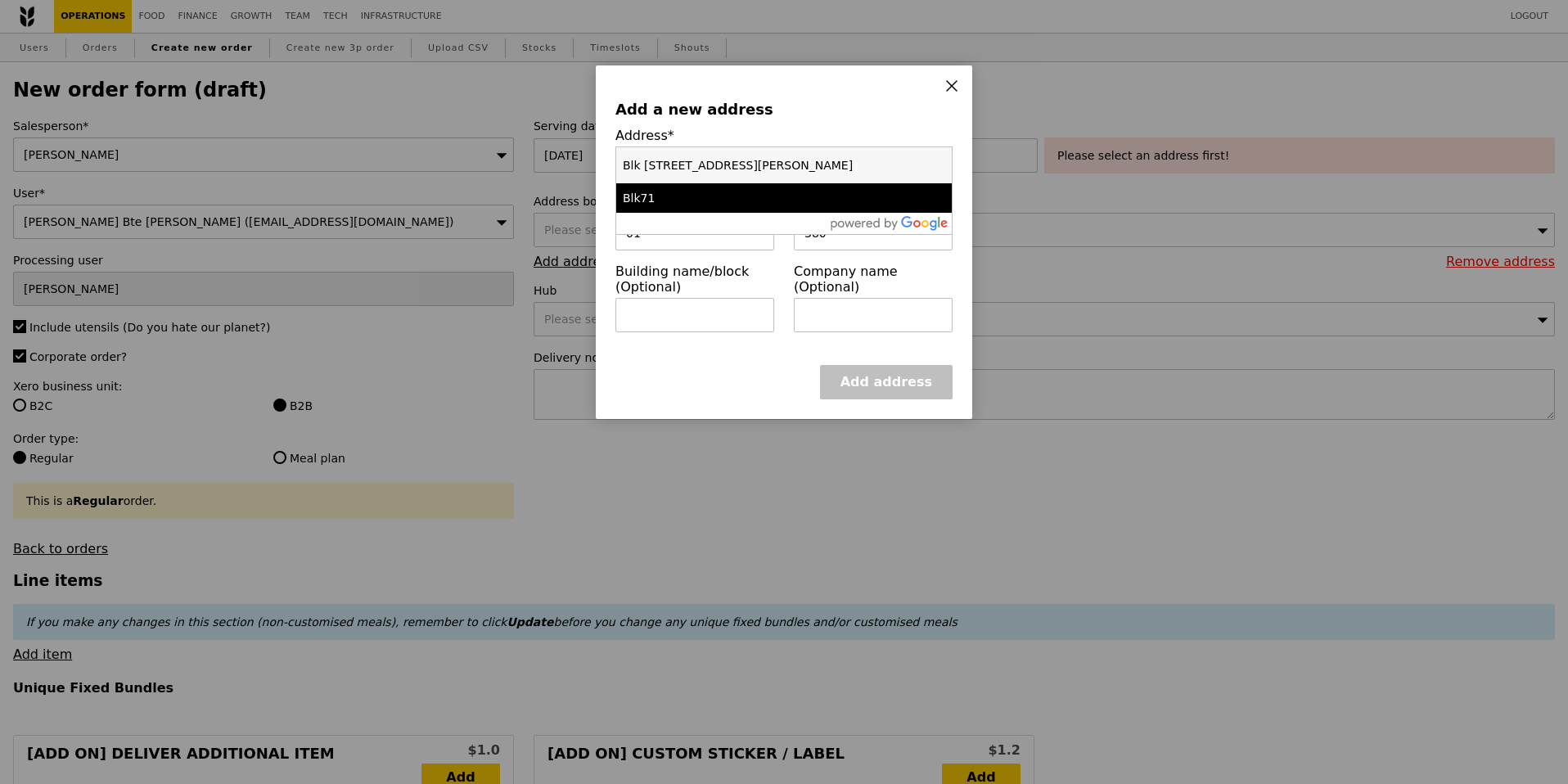
click at [786, 175] on input "Blk 195 Kim Keat Avenue" at bounding box center [784, 165] width 336 height 36
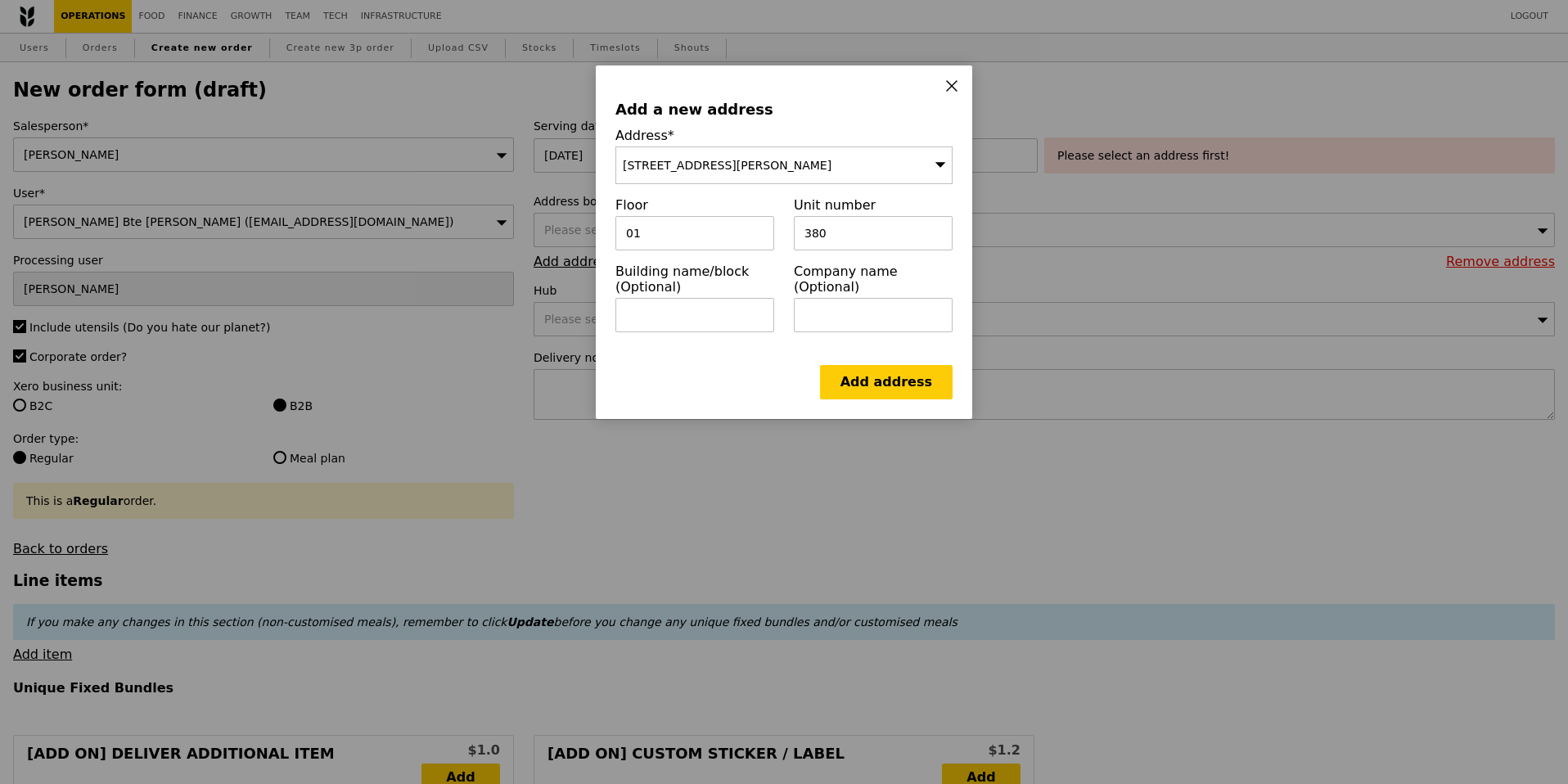
click at [853, 162] on div "71 Ayer Rajah Crescent, Singapore 139951" at bounding box center [784, 165] width 337 height 38
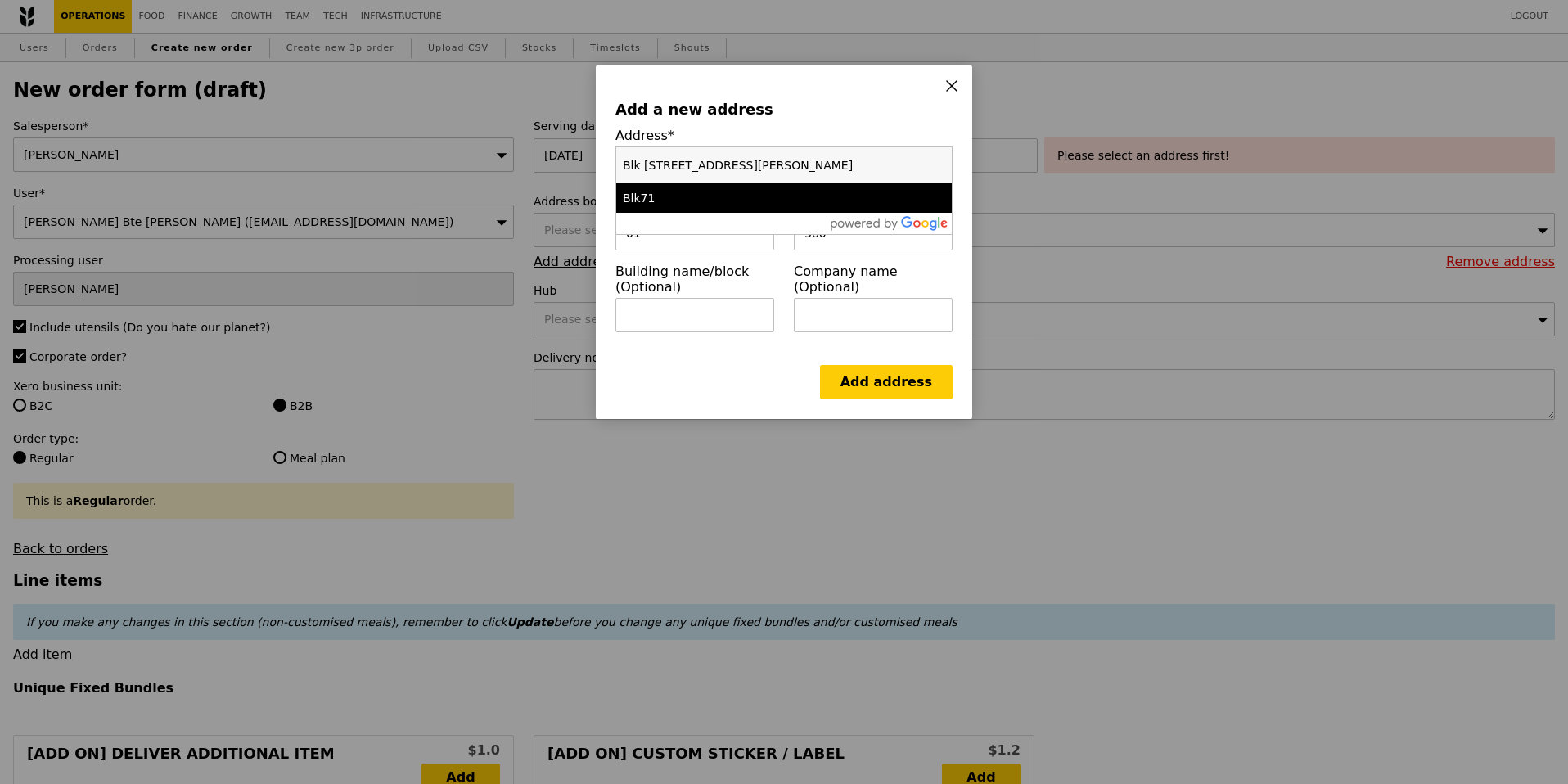
click at [793, 159] on input "Blk 195 Kim Keat Avenue" at bounding box center [784, 165] width 336 height 36
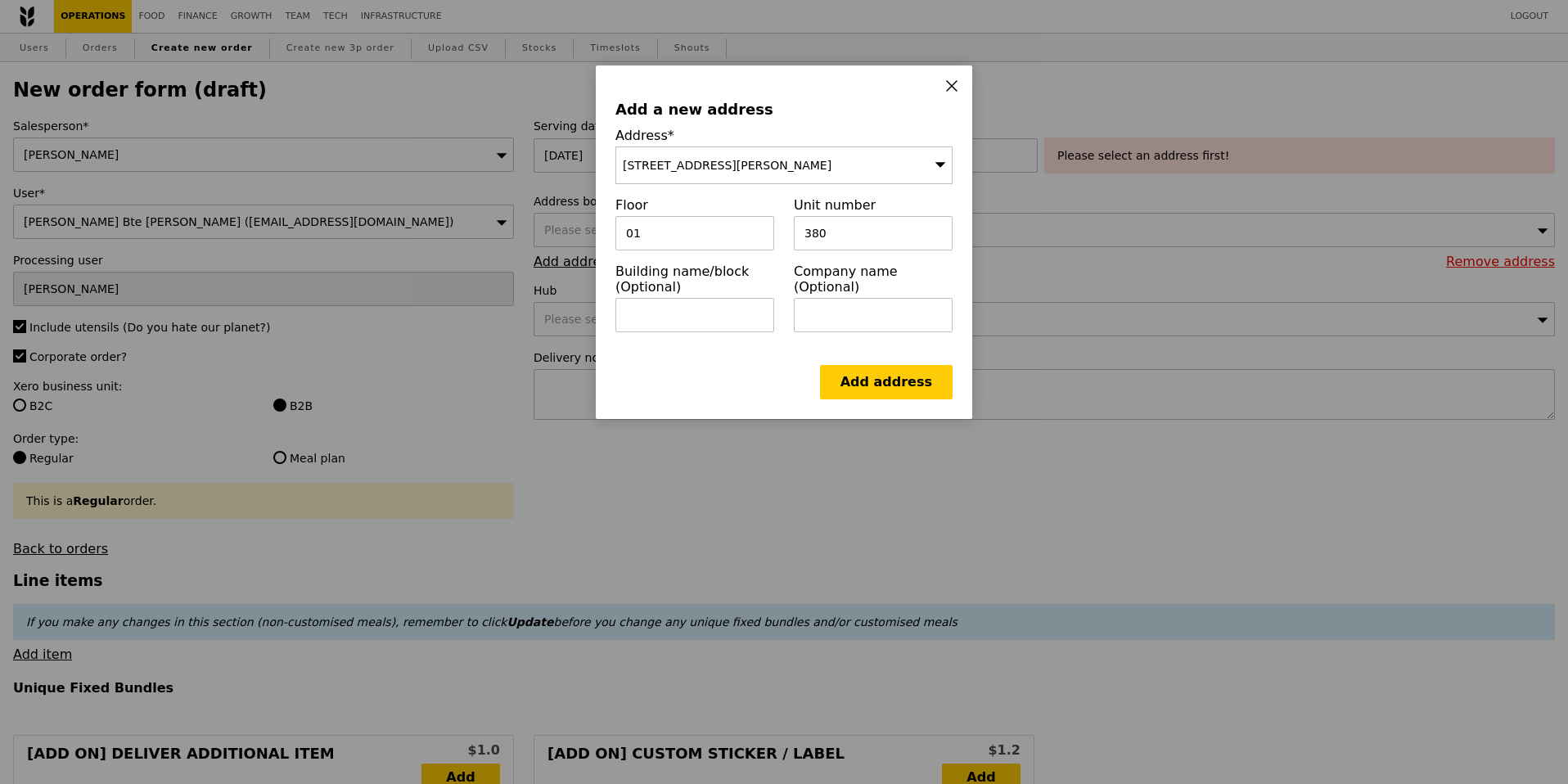
click at [774, 178] on div "71 Ayer Rajah Crescent, Singapore 139951" at bounding box center [784, 165] width 337 height 38
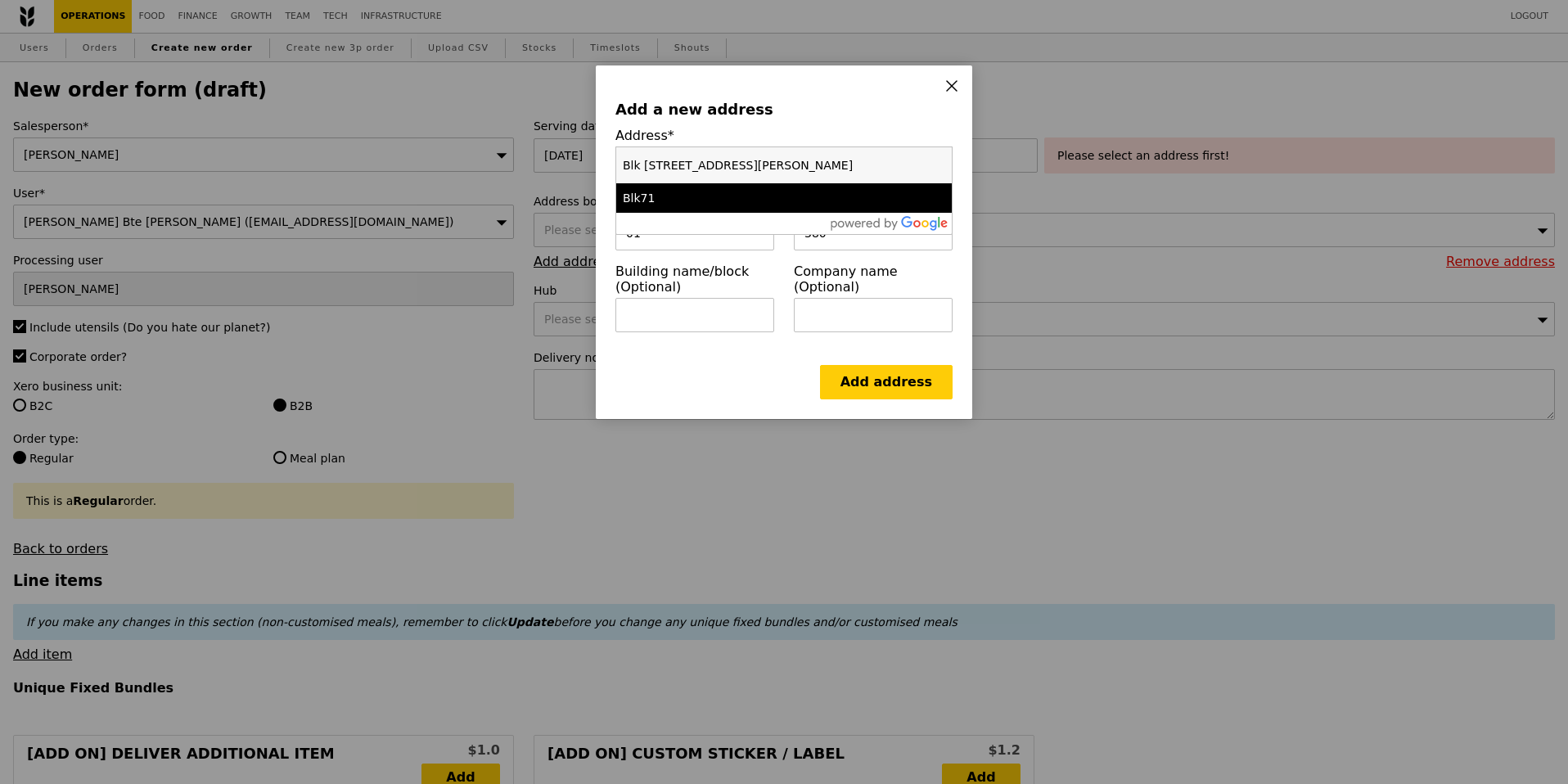
click at [774, 178] on input "Blk 195 Kim Keat Avenue" at bounding box center [784, 165] width 336 height 36
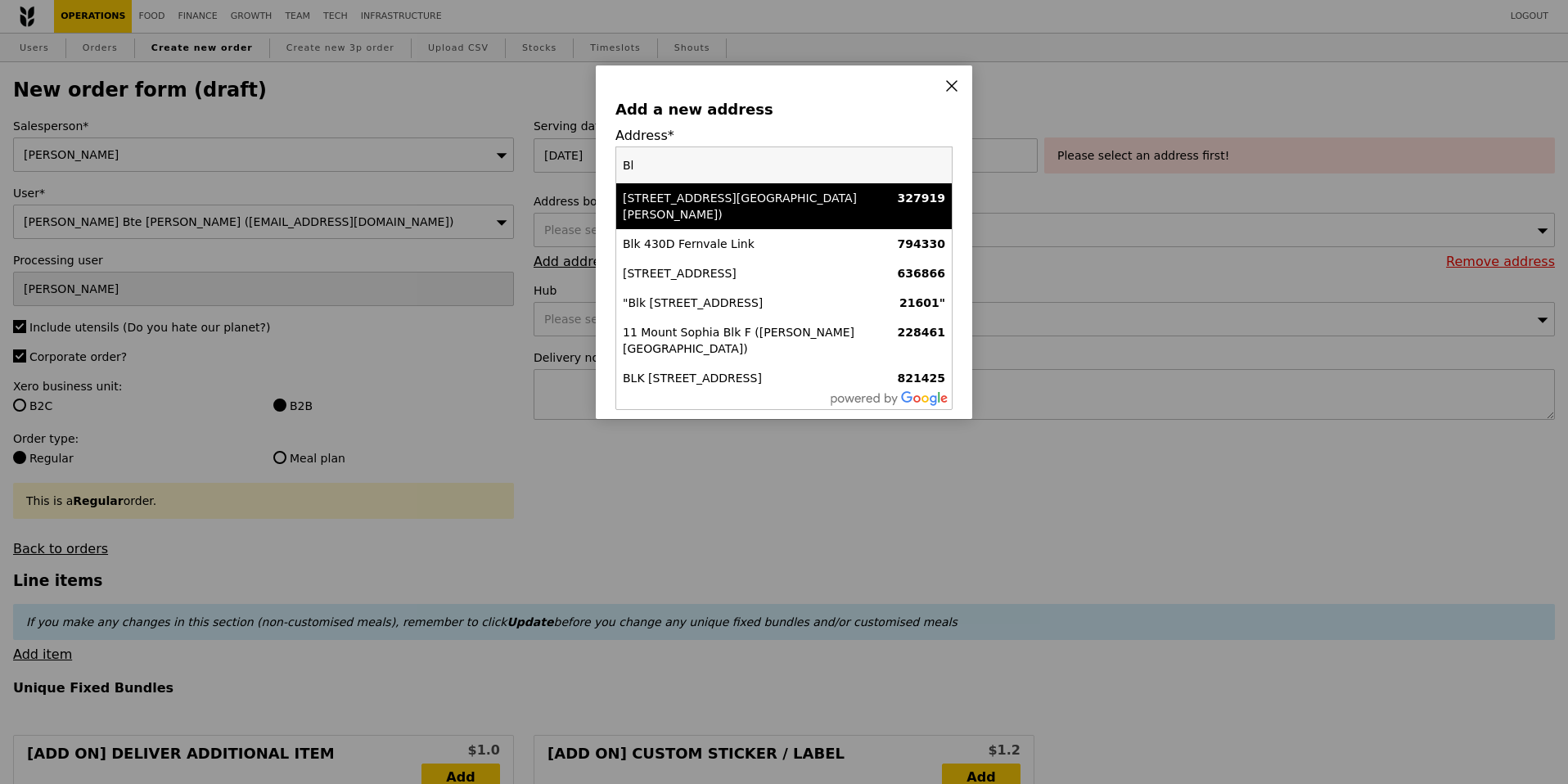
type input "B"
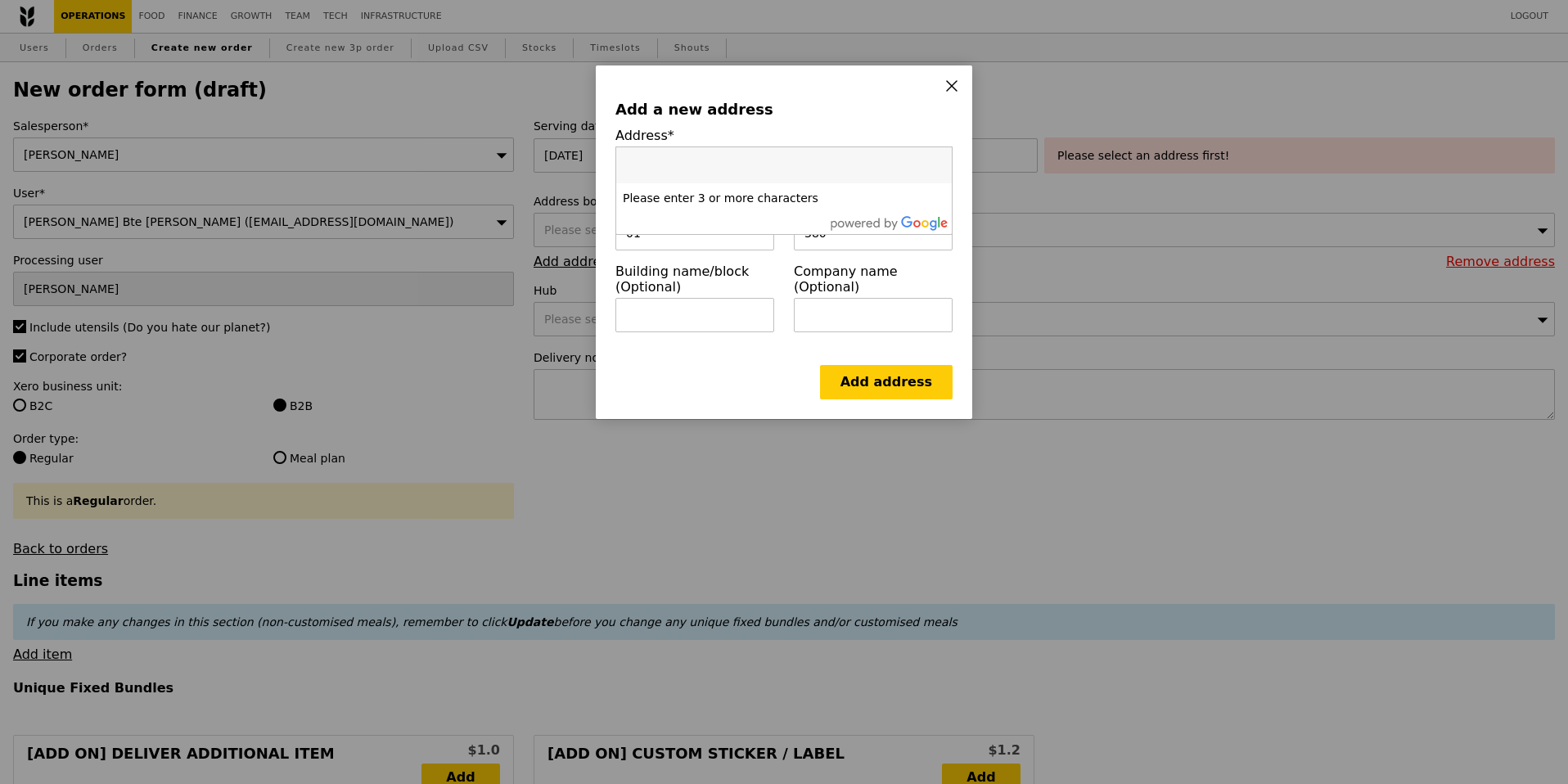
type input "Blk 195 Kim Keat Avenue, #01-380"
click at [792, 159] on span "71 Ayer Rajah Crescent, Singapore 139951" at bounding box center [726, 166] width 209 height 13
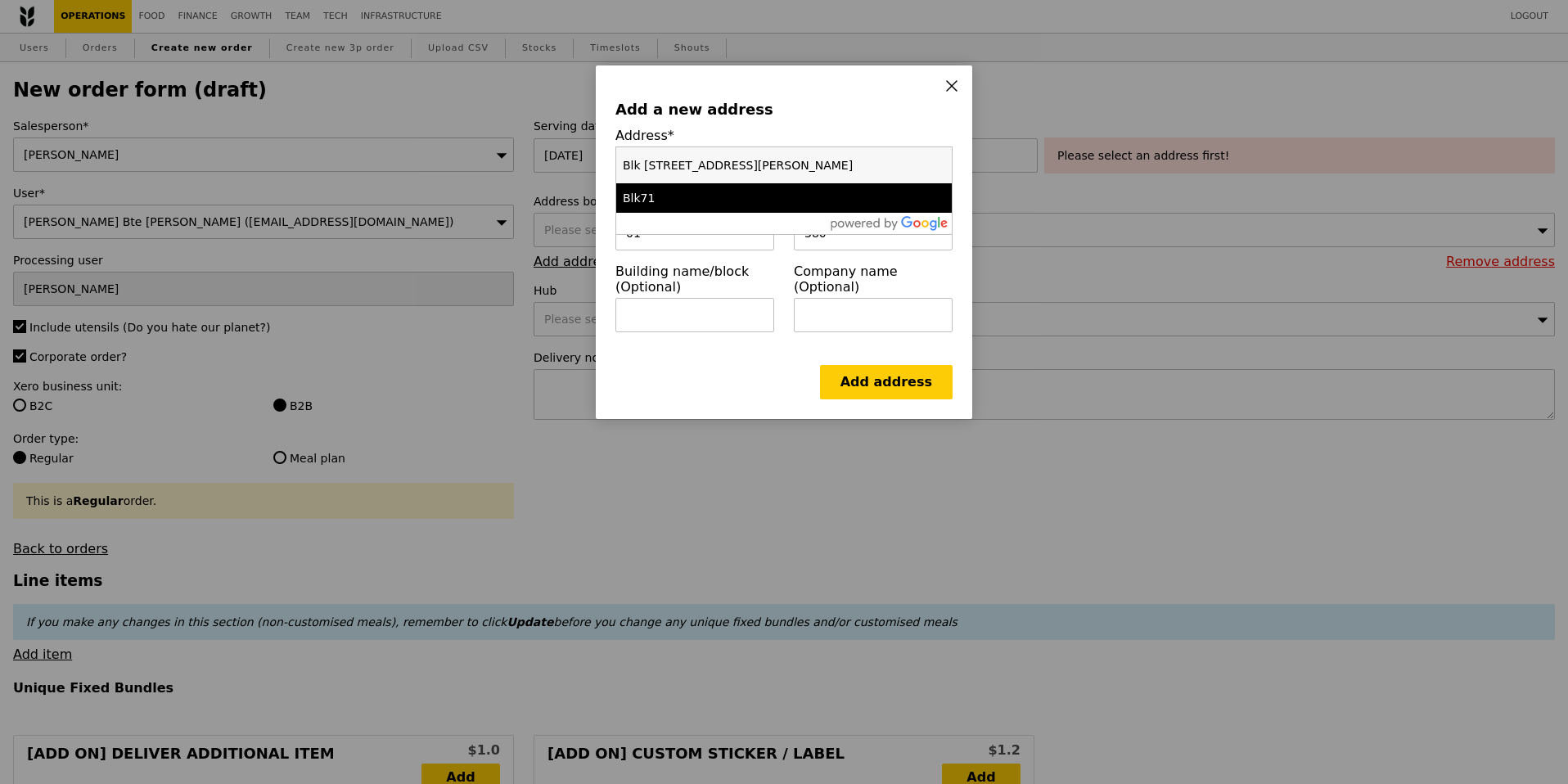
drag, startPoint x: 847, startPoint y: 157, endPoint x: 600, endPoint y: 162, distance: 247.1
click at [600, 163] on div "Add a new address Address* 71 Ayer Rajah Crescent, Singapore 139951 Blk 195 Kim…" at bounding box center [783, 242] width 376 height 353
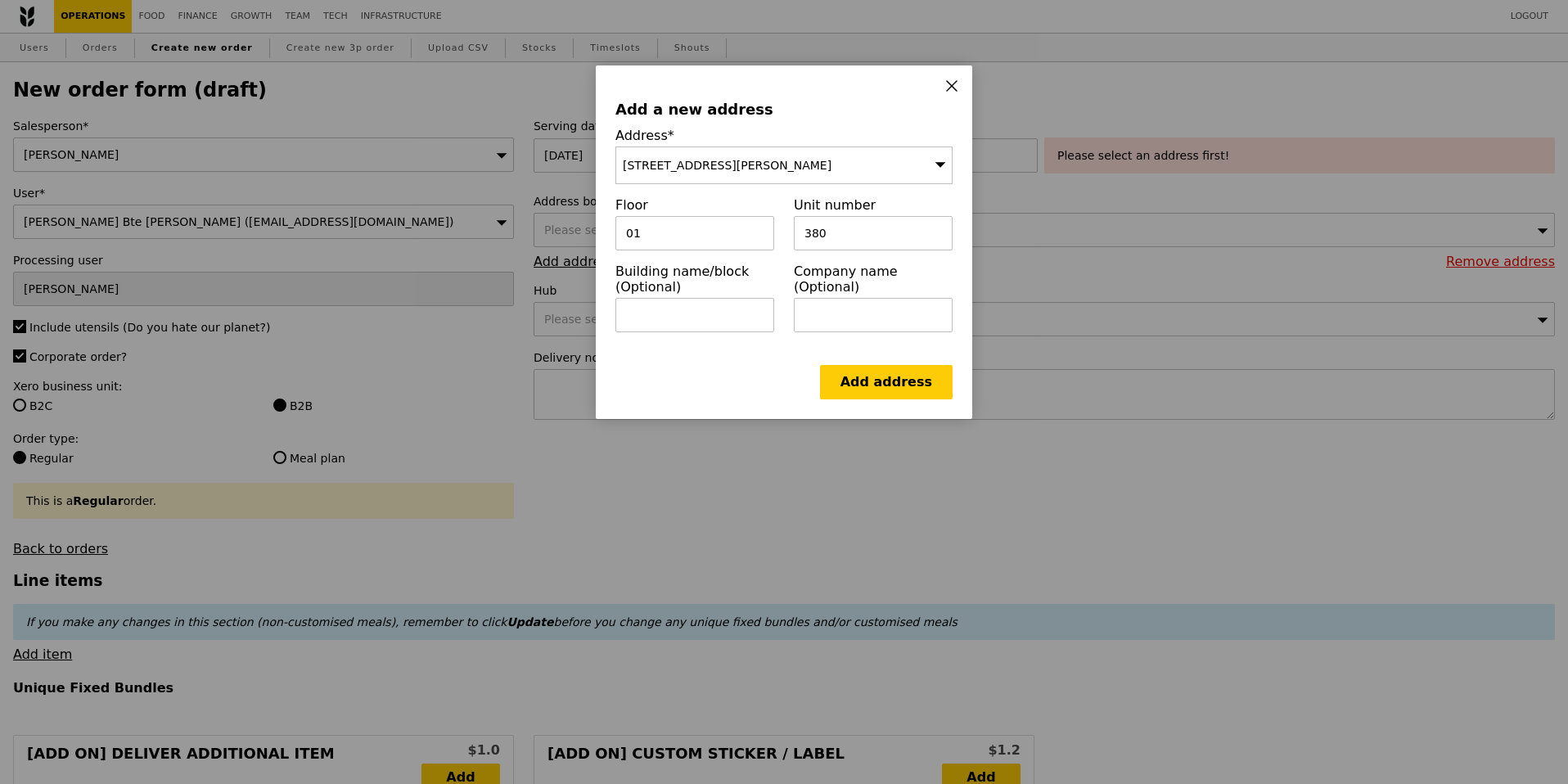
click at [706, 162] on span "71 Ayer Rajah Crescent, Singapore 139951" at bounding box center [726, 166] width 209 height 13
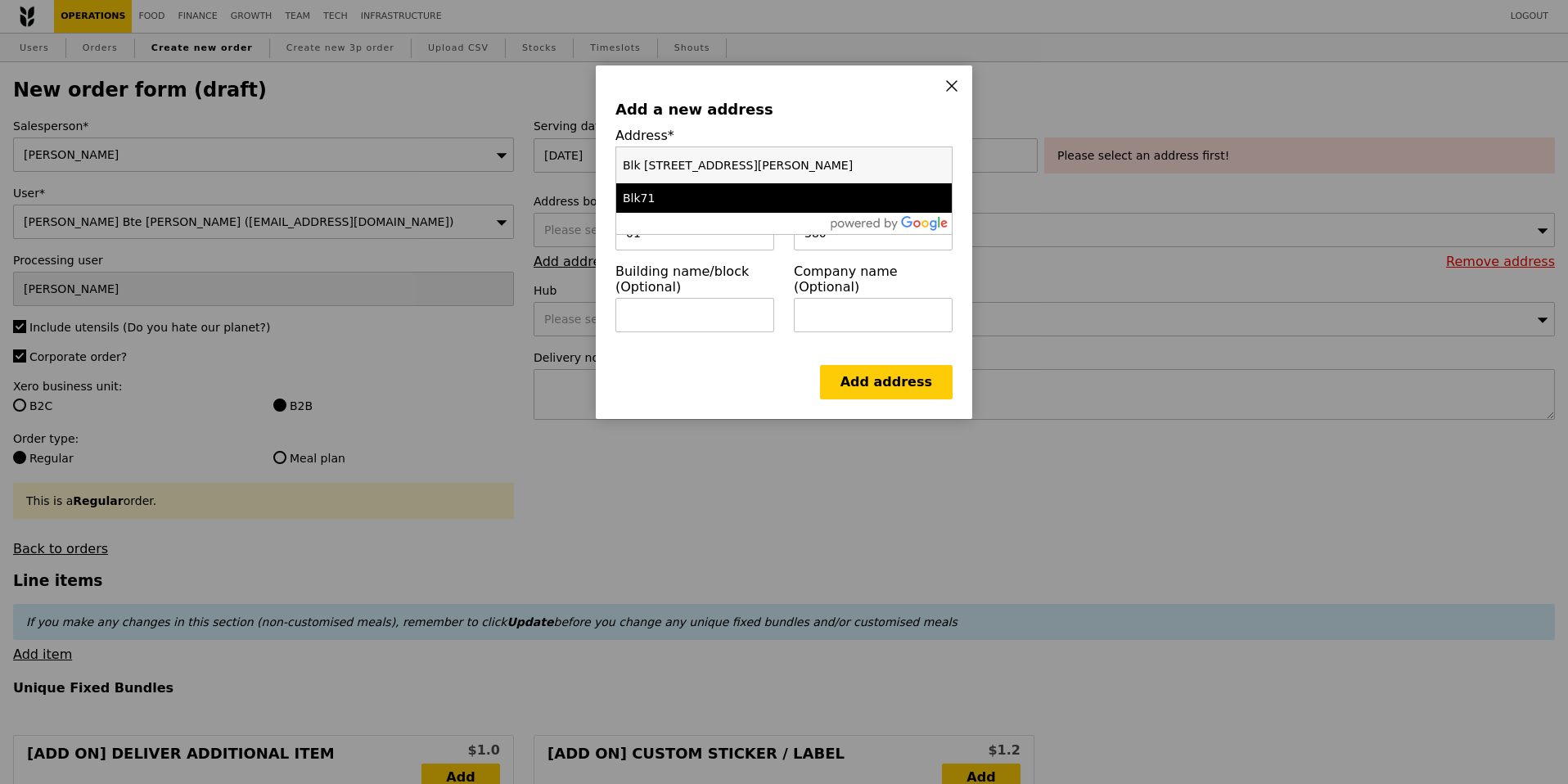
click at [688, 166] on input "Blk 195 Kim Keat Avenue, #01-380" at bounding box center [784, 165] width 336 height 36
drag, startPoint x: 824, startPoint y: 160, endPoint x: 751, endPoint y: 157, distance: 73.1
click at [751, 157] on input "Blk 195 Kim Keat Avenue, #01-380" at bounding box center [784, 165] width 336 height 36
type input "Blk 195 Kim Keat Avenue"
click at [732, 159] on input "Blk 195 Kim Keat Avenue" at bounding box center [784, 165] width 336 height 36
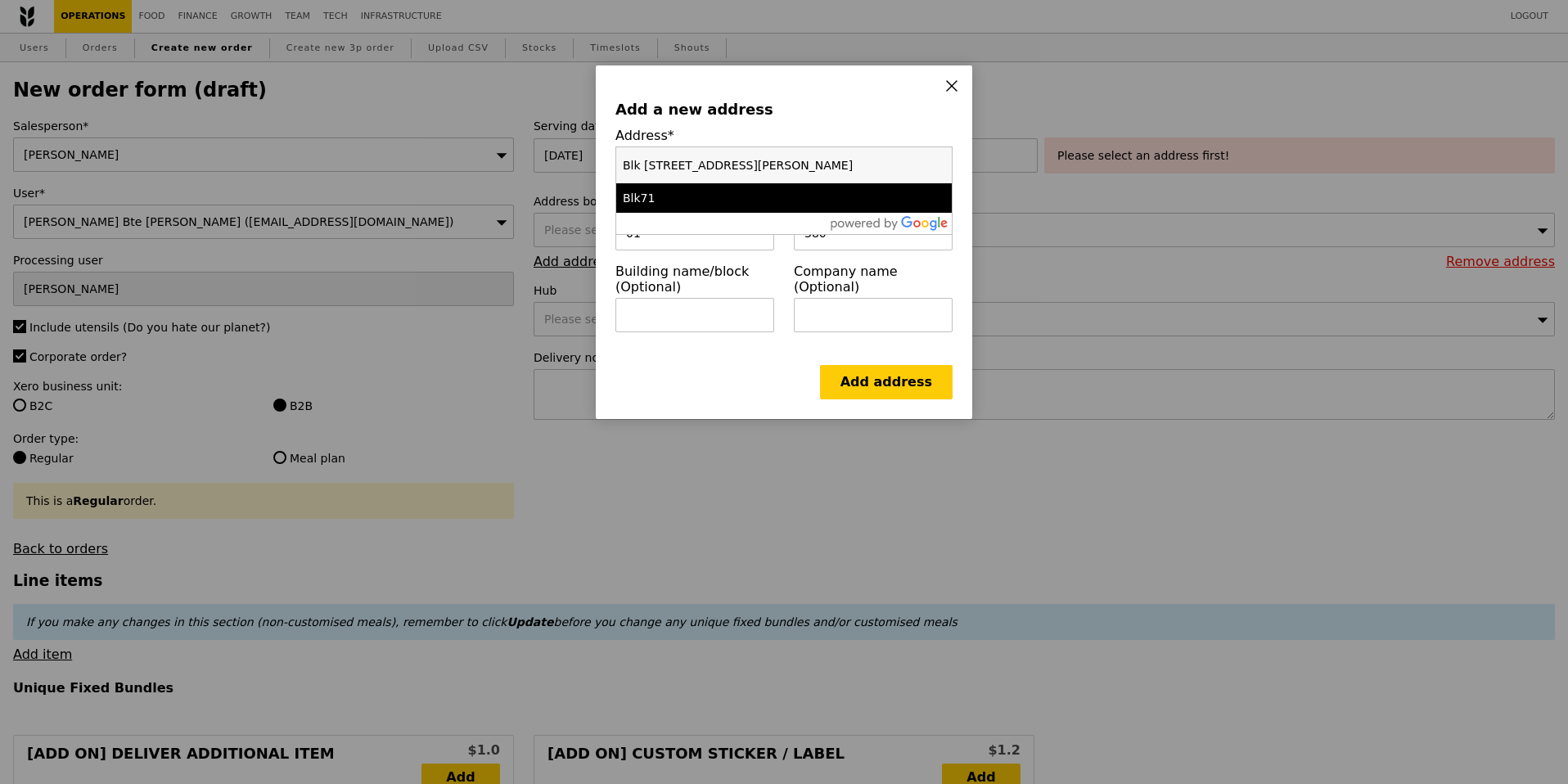
click at [732, 159] on input "Blk 195 Kim Keat Avenue" at bounding box center [784, 165] width 336 height 36
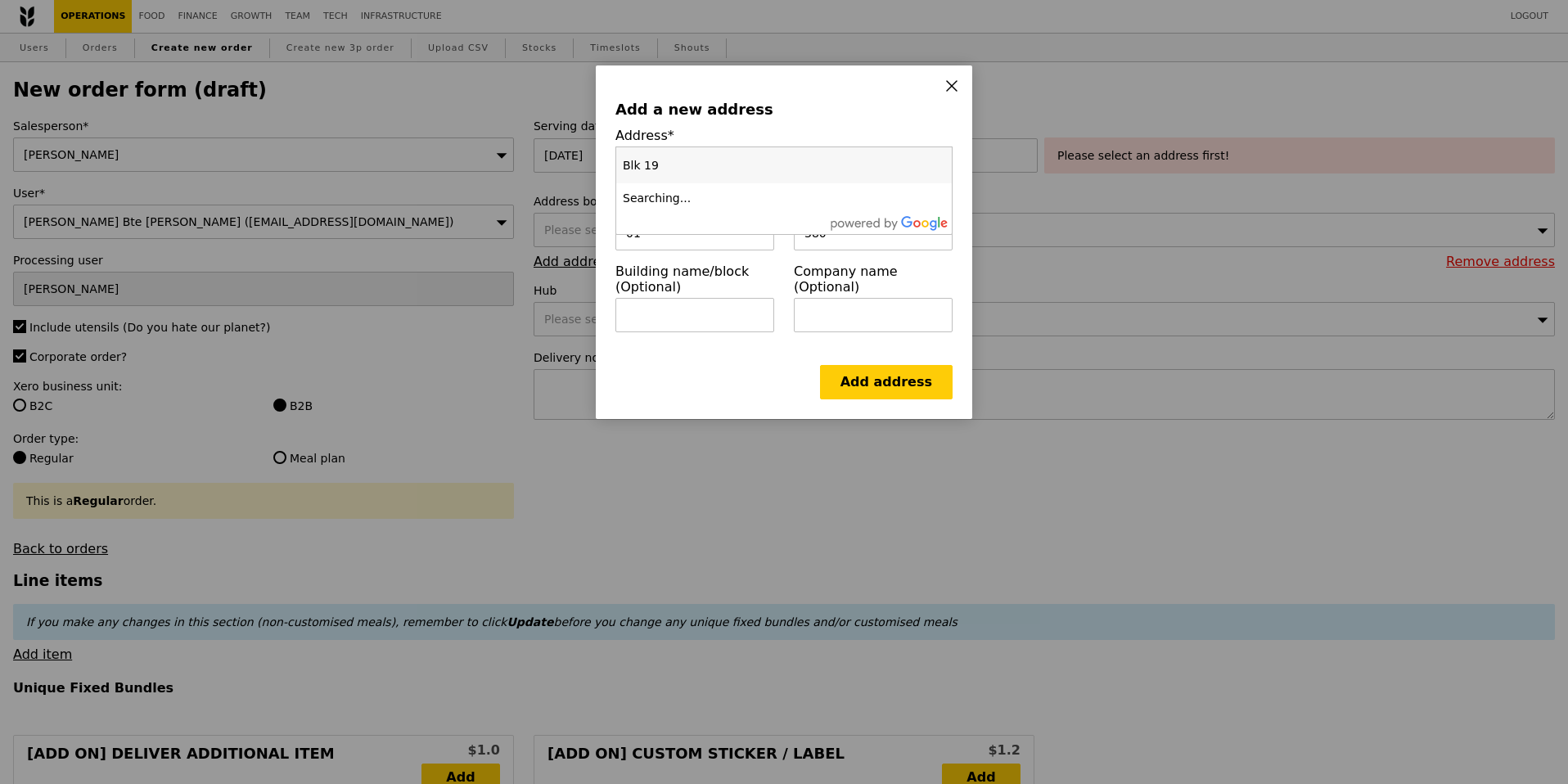
type input "Blk 195"
click at [941, 163] on input "Blk 195" at bounding box center [784, 165] width 336 height 36
click at [949, 89] on icon at bounding box center [952, 86] width 15 height 15
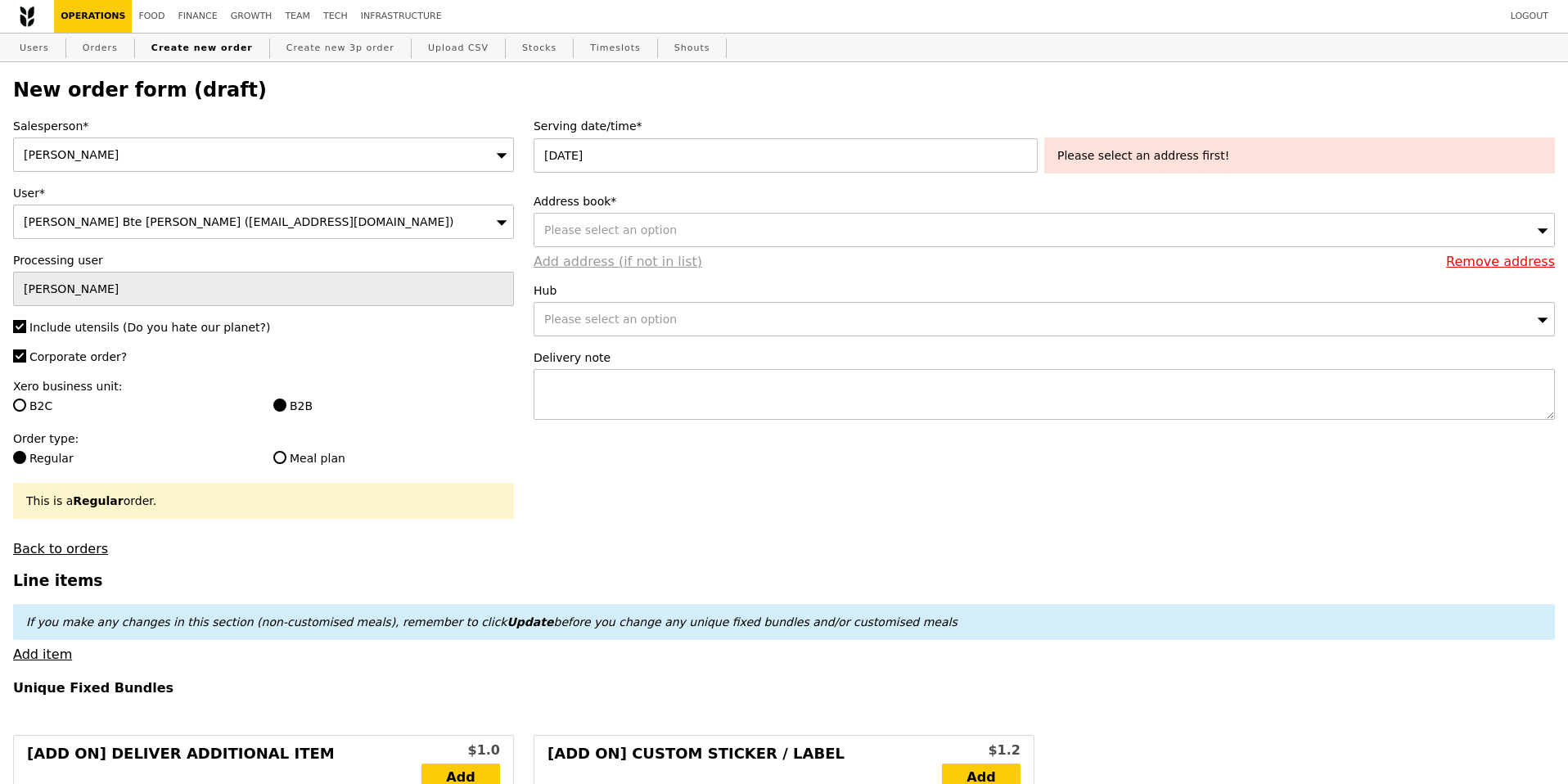
click at [572, 265] on link "Add address (if not in list)" at bounding box center [617, 261] width 168 height 16
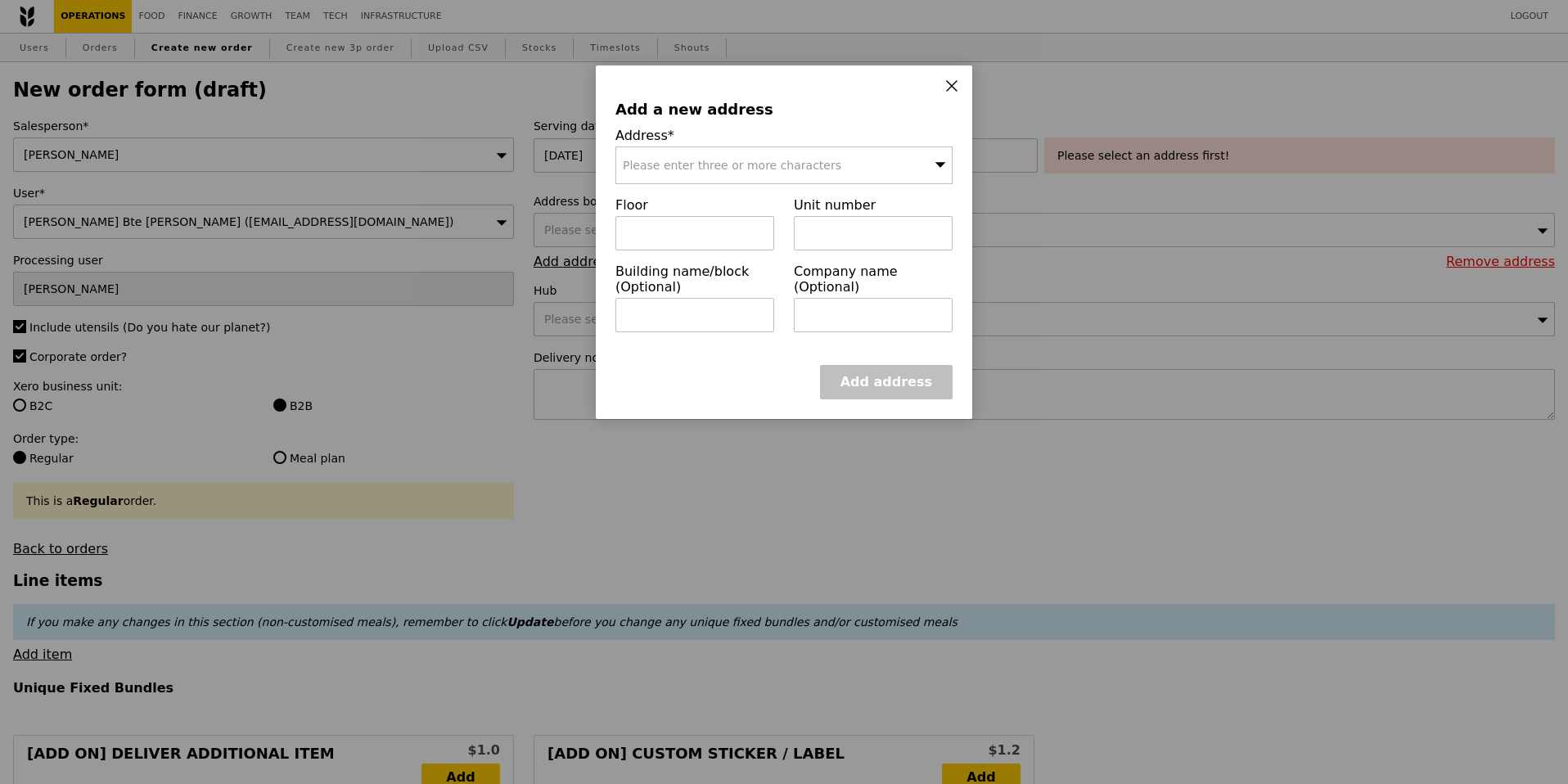
click at [667, 159] on span "Please enter three or more characters" at bounding box center [731, 166] width 219 height 13
type input "Blk 195 Kim Keat Avenue"
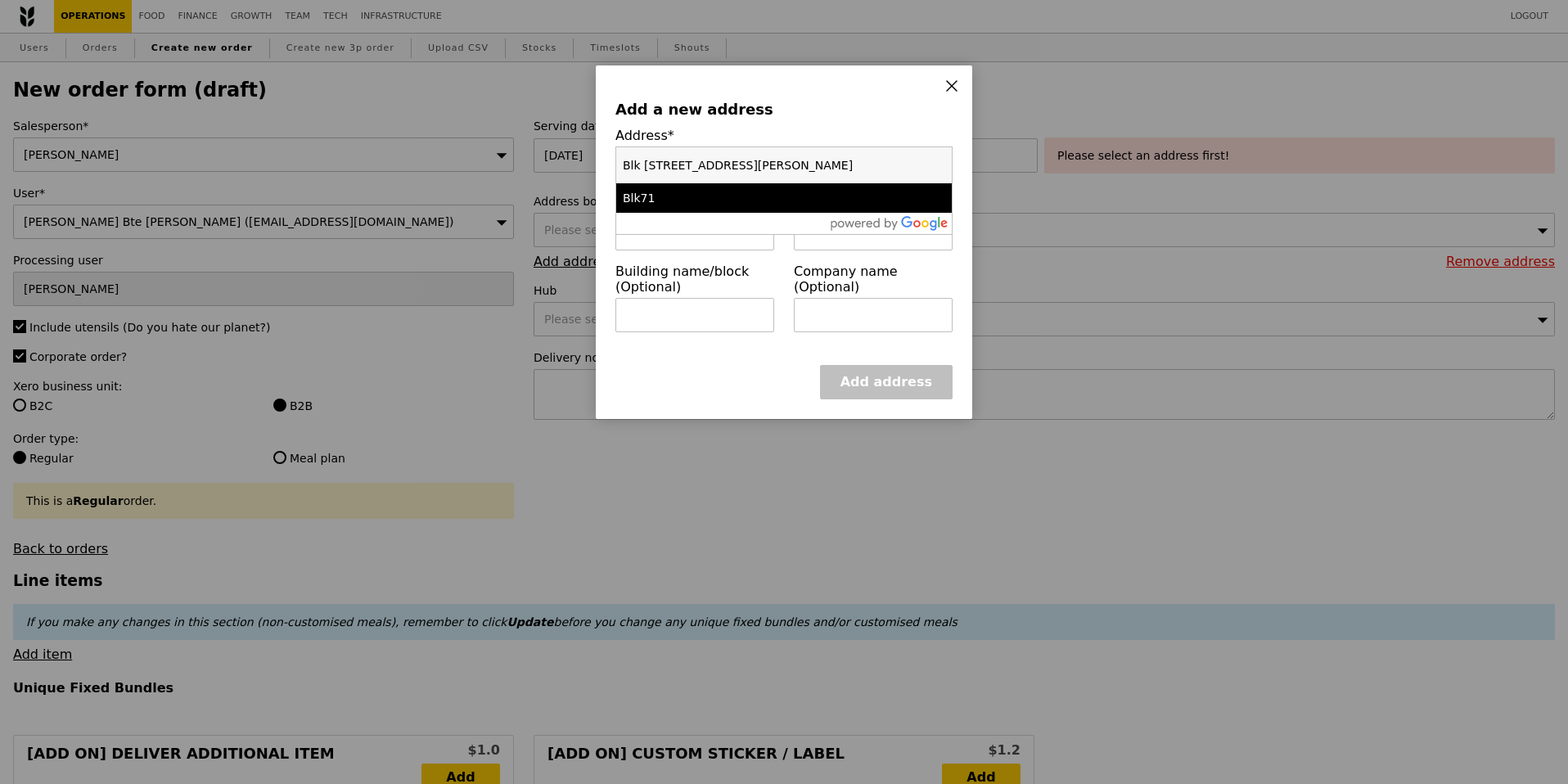
click at [689, 163] on input "Blk 195 Kim Keat Avenue" at bounding box center [784, 165] width 336 height 36
click at [694, 163] on input "Blk 195 Kim Keat Avenue" at bounding box center [784, 165] width 336 height 36
click at [761, 163] on input "Blk 195 Kim Keat Avenue" at bounding box center [784, 165] width 336 height 36
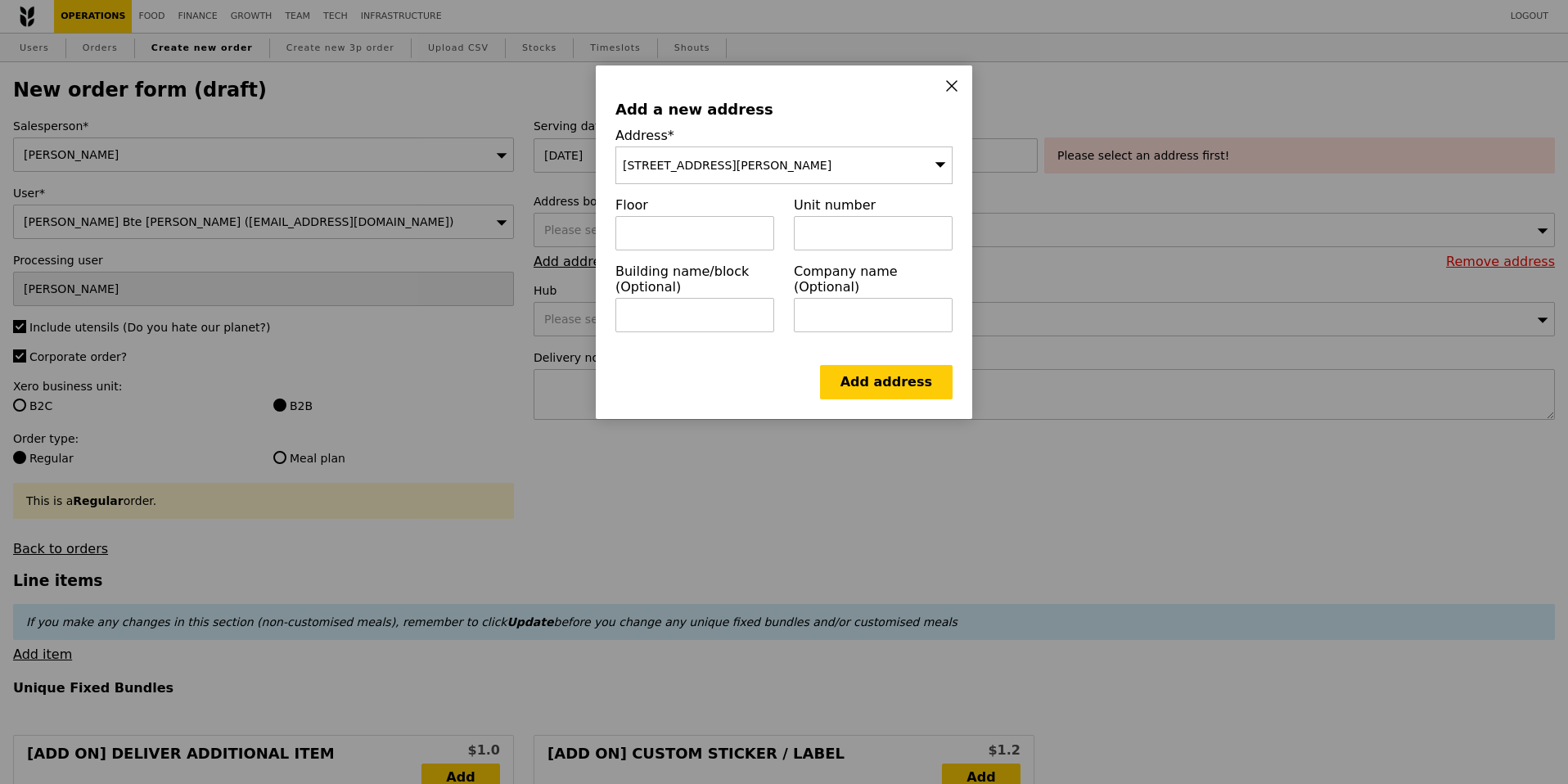
click at [761, 163] on span "71 Ayer Rajah Crescent, Singapore 139951" at bounding box center [726, 166] width 209 height 13
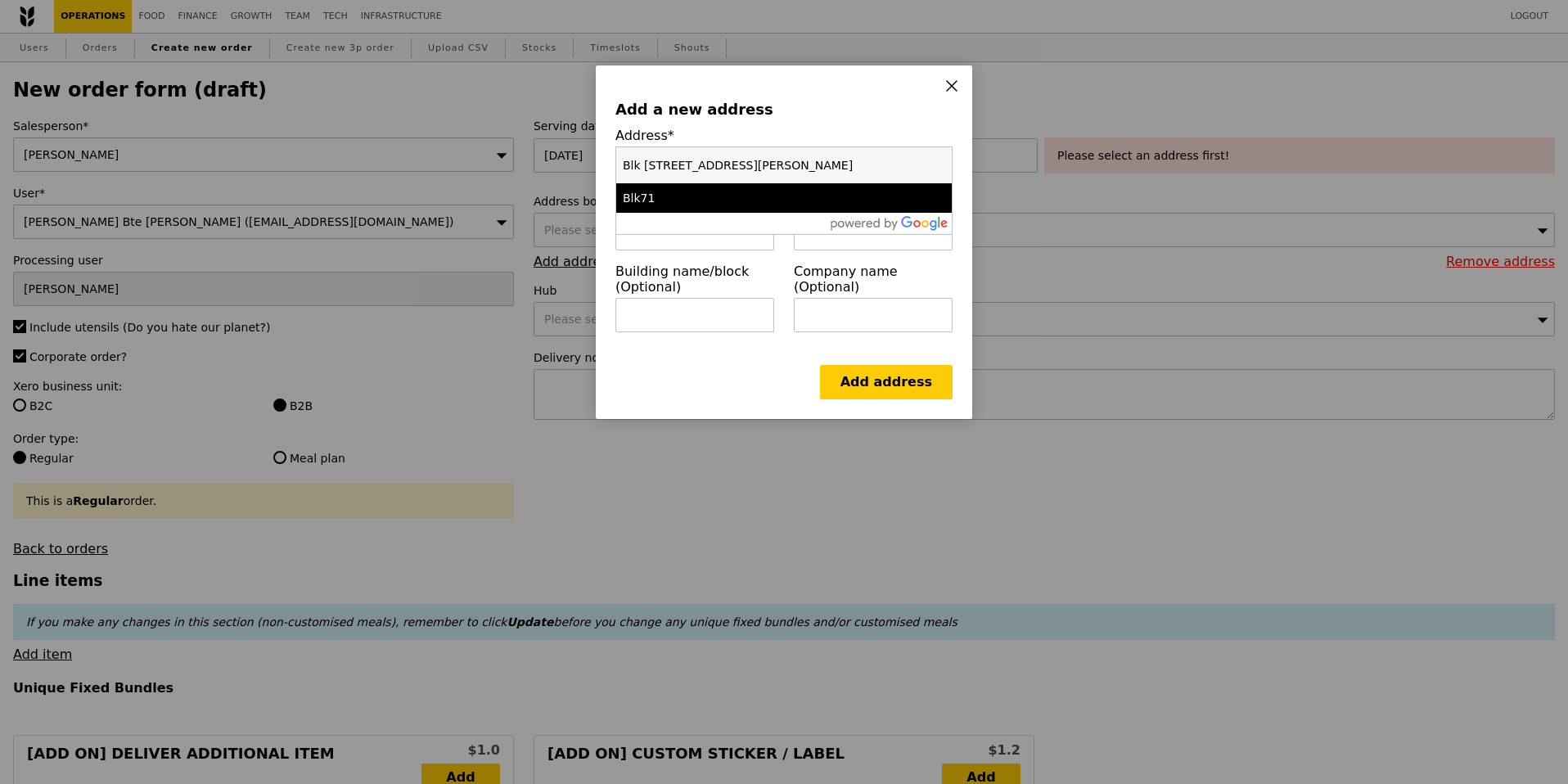
click at [761, 163] on input "Blk 195 Kim Keat Avenue" at bounding box center [784, 165] width 336 height 36
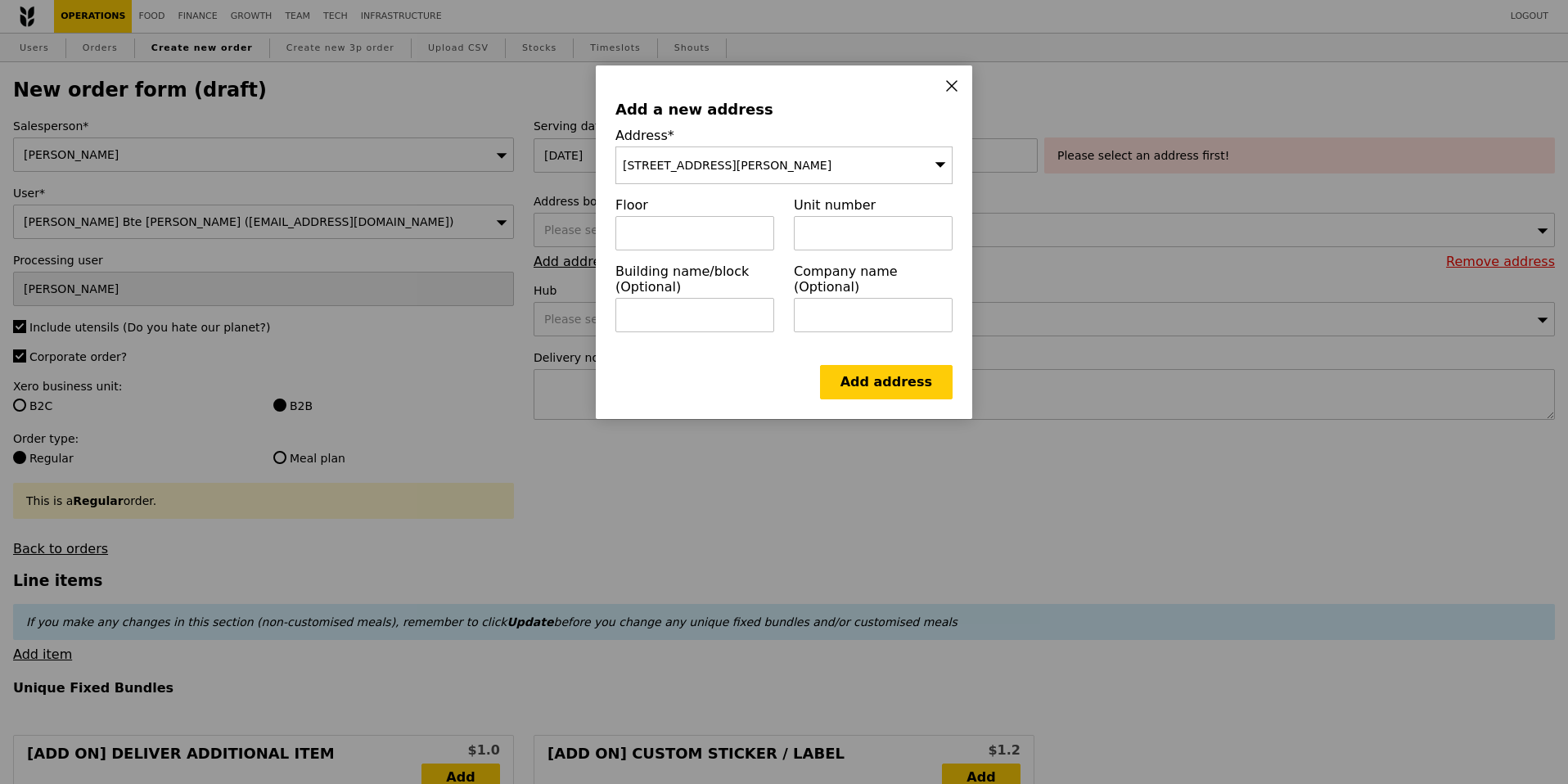
click at [761, 163] on span "71 Ayer Rajah Crescent, Singapore 139951" at bounding box center [726, 166] width 209 height 13
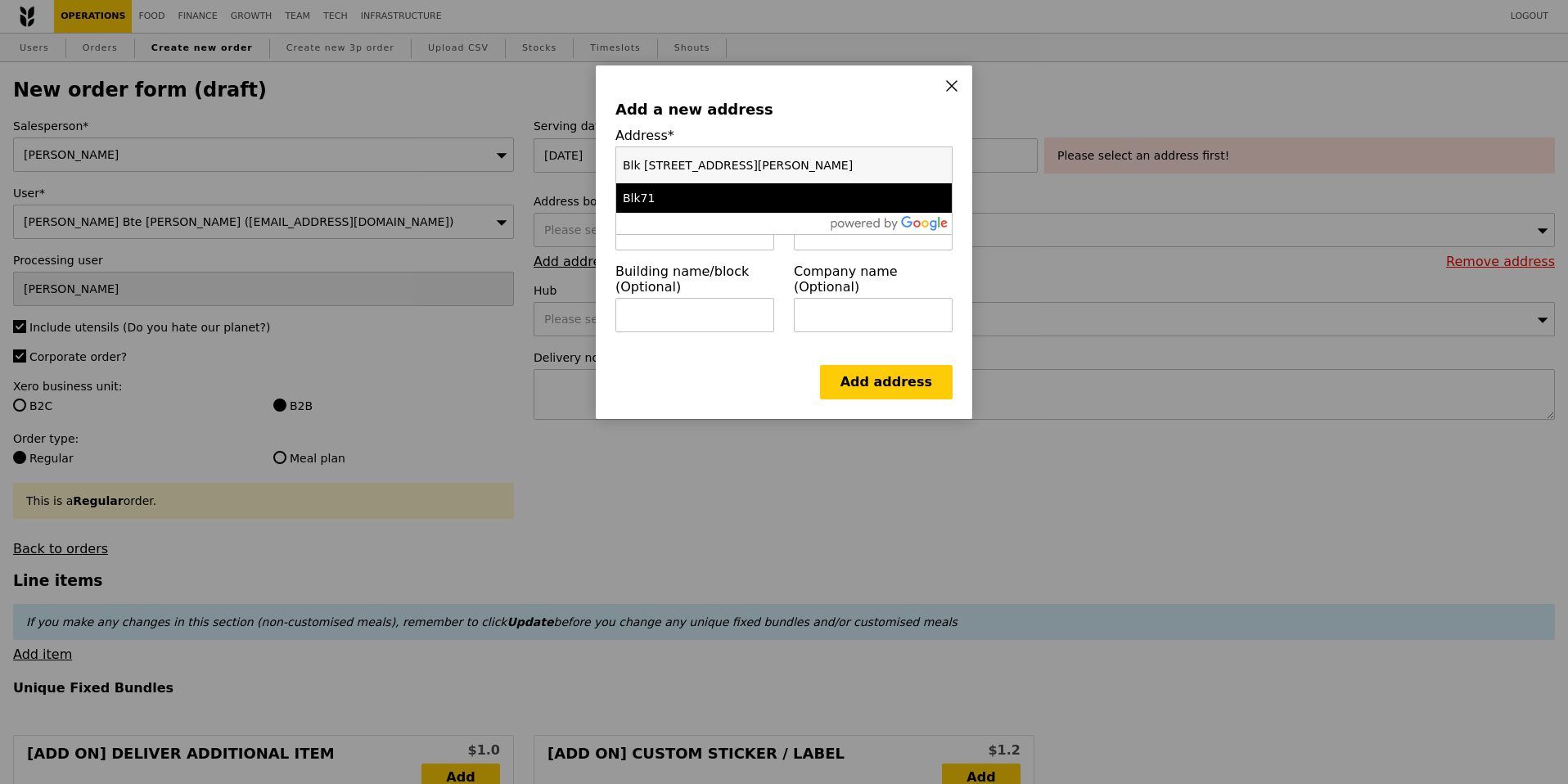
click at [761, 163] on input "Blk 195 Kim Keat Avenue" at bounding box center [784, 165] width 336 height 36
click at [762, 162] on input "Blk 195 Kim Keat Avenue" at bounding box center [784, 165] width 336 height 36
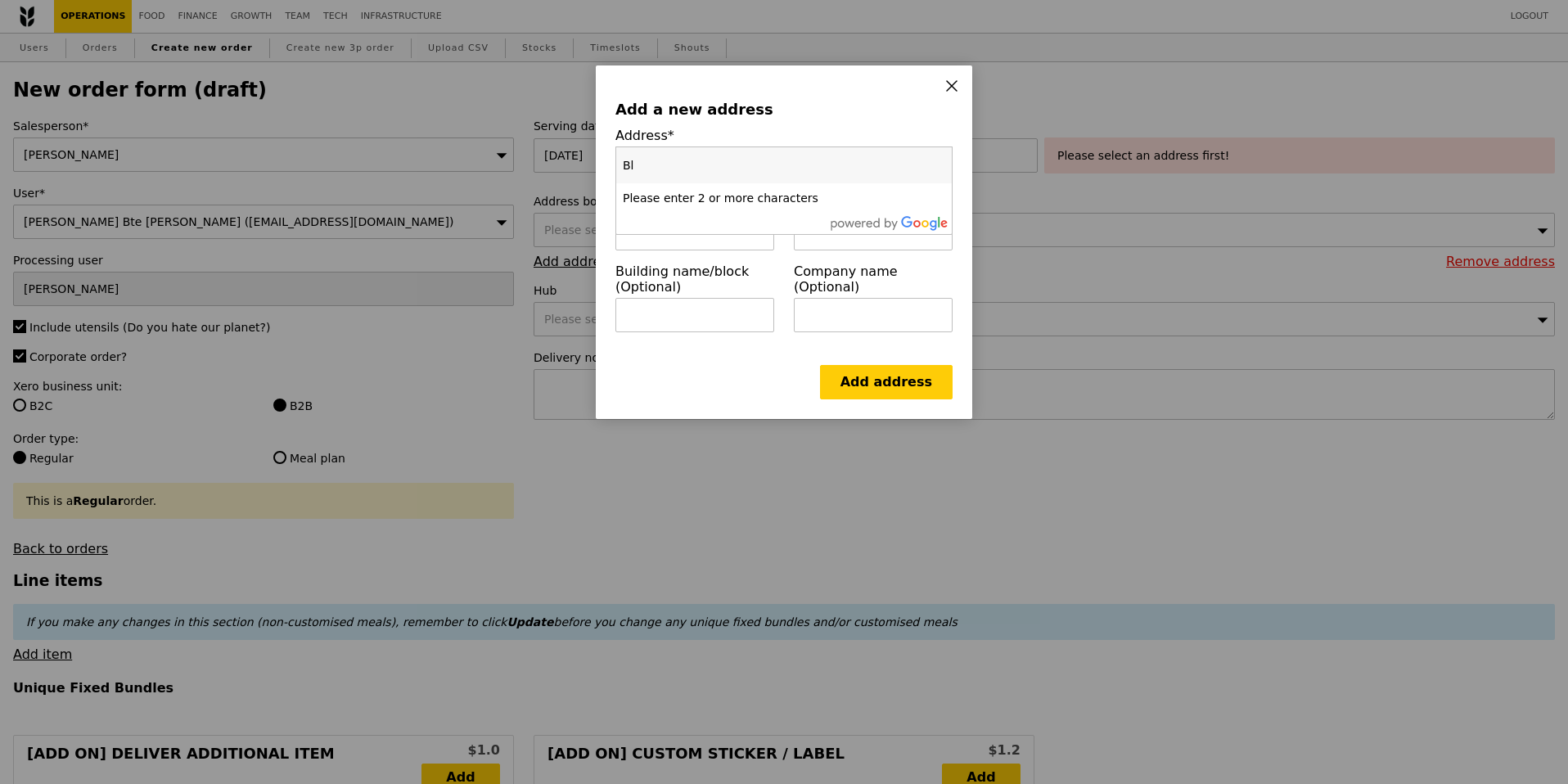
type input "Blk"
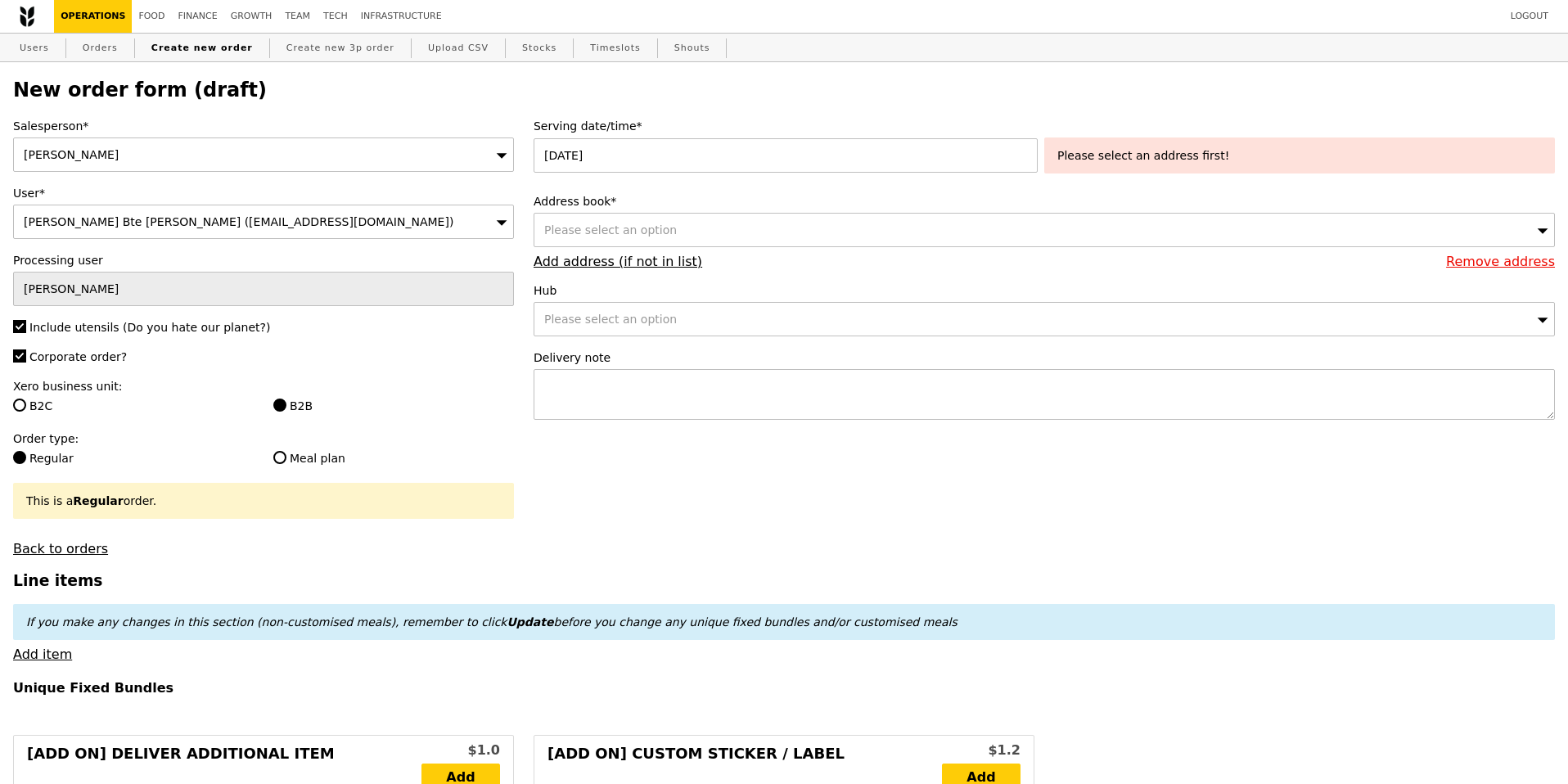
click at [596, 236] on div "Please select an option" at bounding box center [1044, 230] width 1021 height 34
click at [1548, 228] on input "Blk 195 Kim Keat Avenue, #01-380" at bounding box center [1044, 230] width 1019 height 33
click at [1537, 228] on input "Blk 195 Kim Keat Avenue, #01-380" at bounding box center [1044, 230] width 1019 height 33
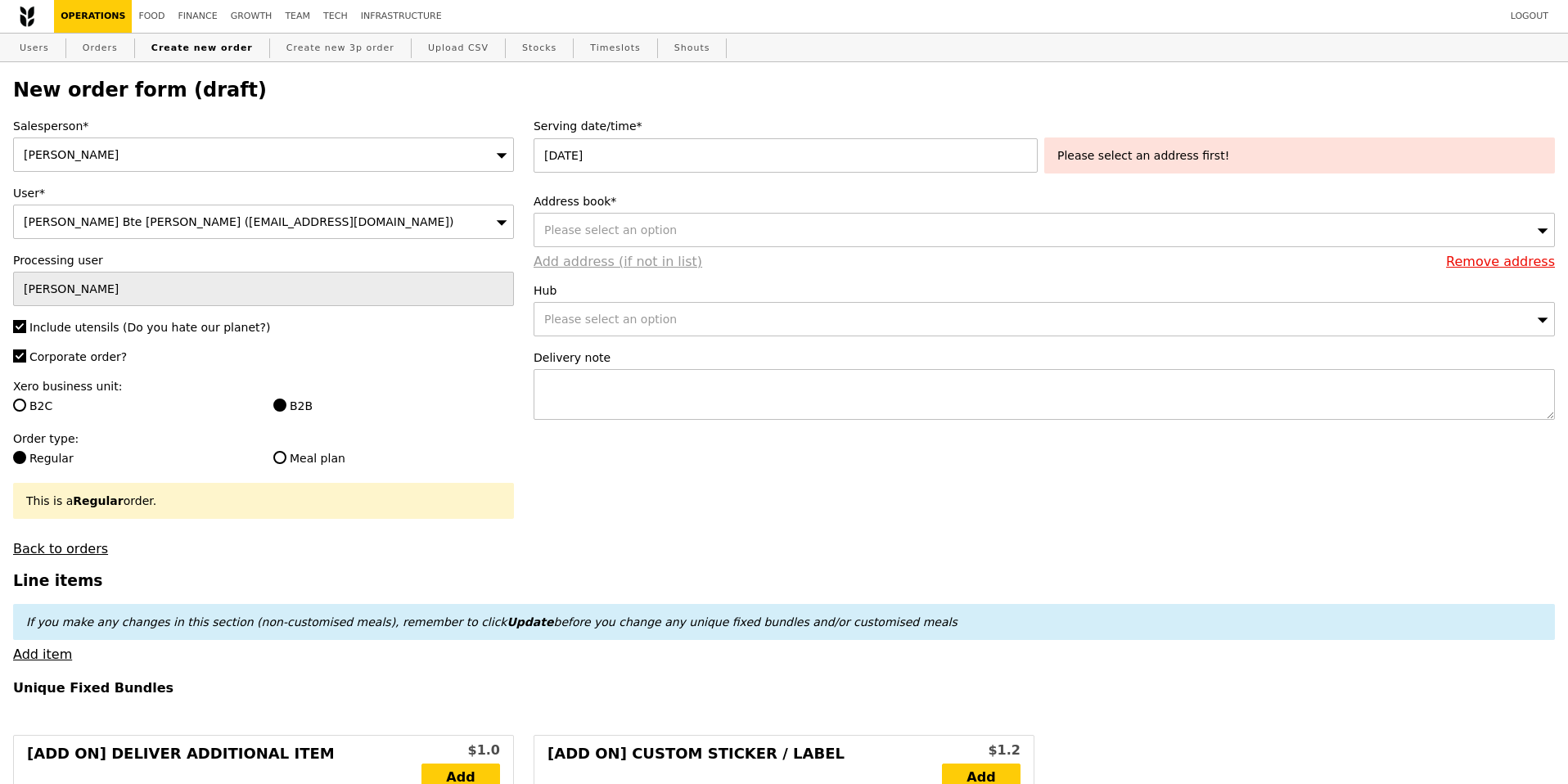
click at [655, 260] on link "Add address (if not in list)" at bounding box center [617, 261] width 168 height 16
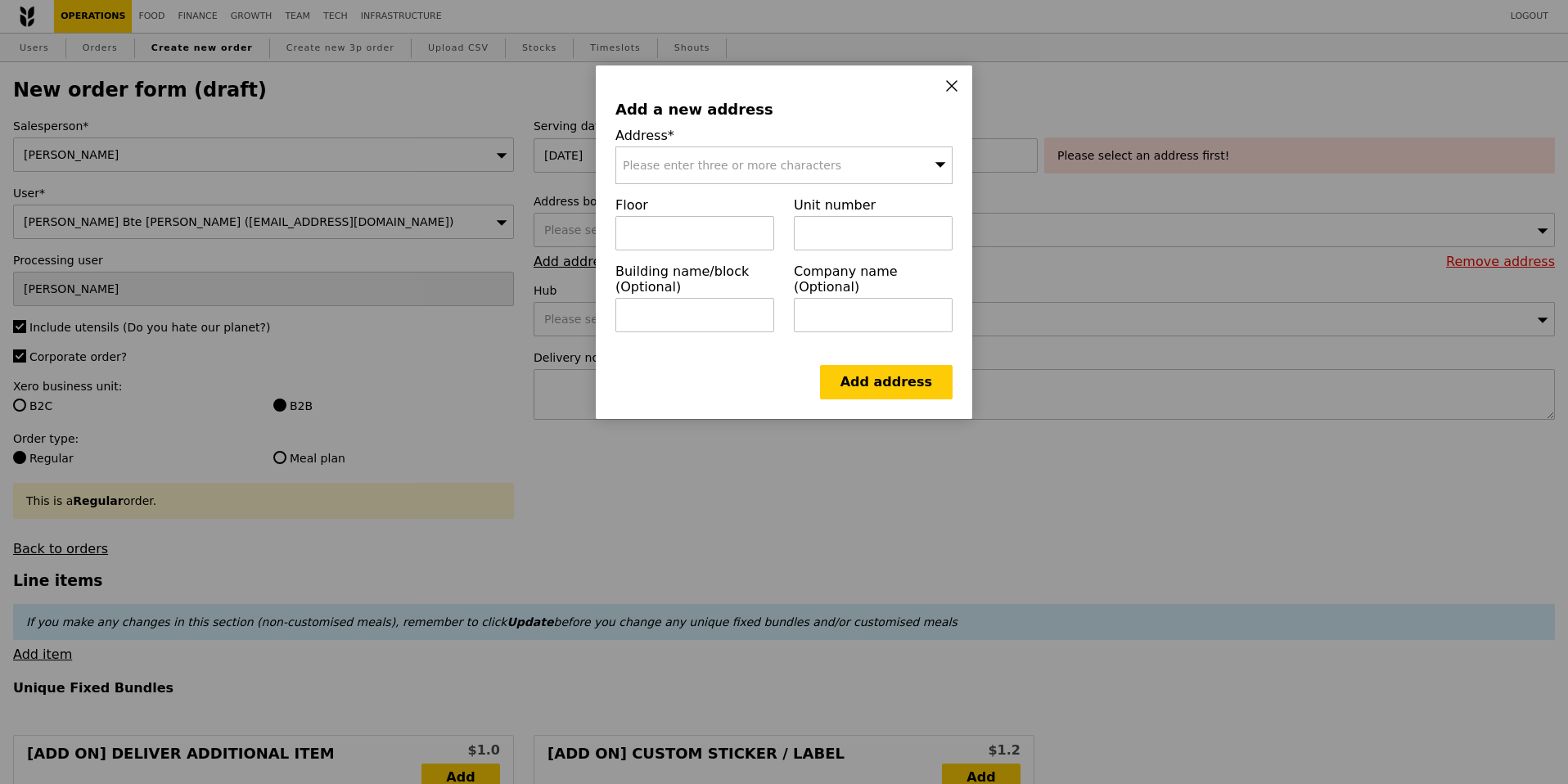
click at [787, 173] on div "Please enter three or more characters" at bounding box center [784, 165] width 337 height 38
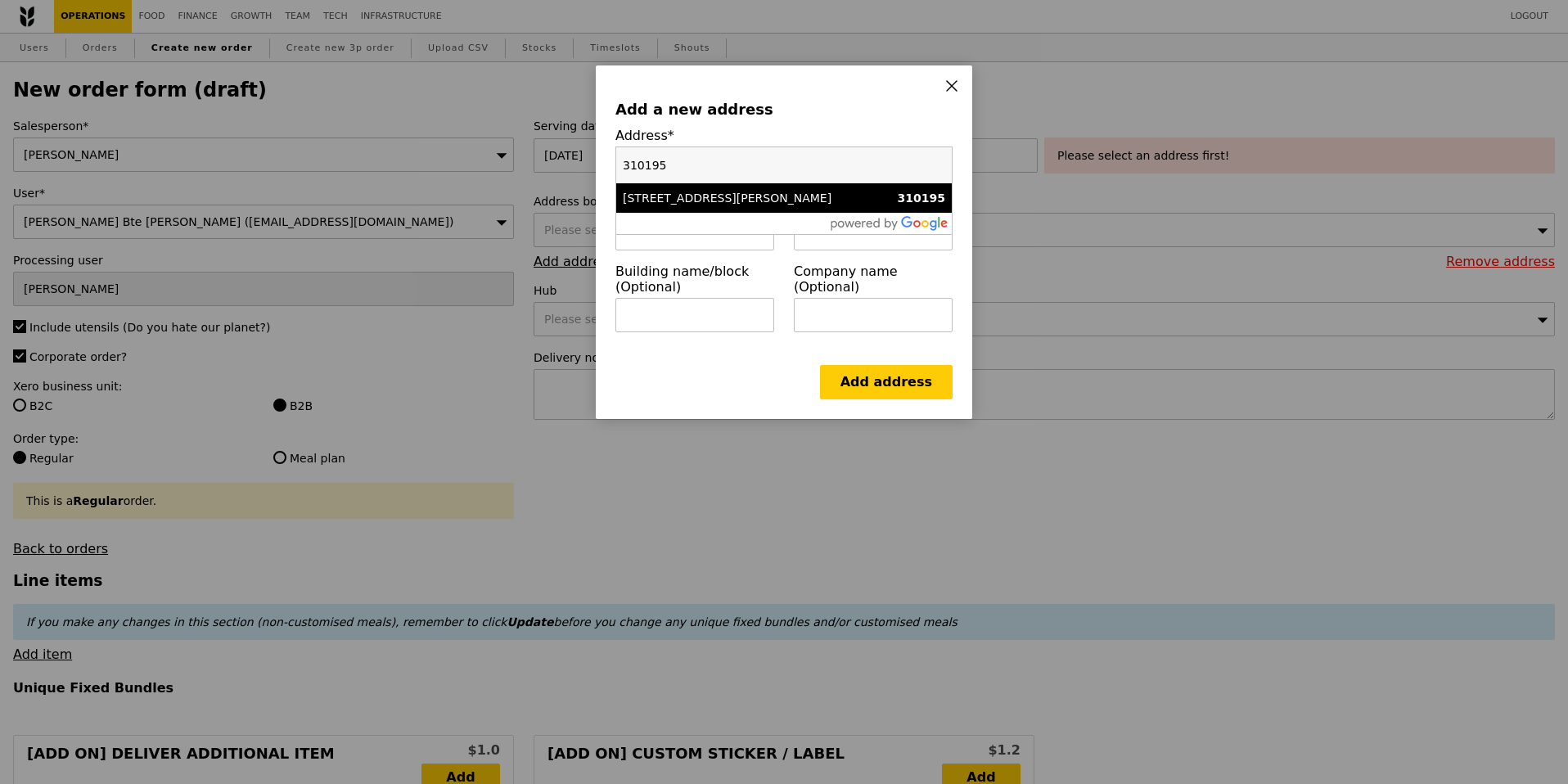
type input "310195"
click at [824, 195] on div "195 Kim Keat Avenue" at bounding box center [743, 199] width 242 height 17
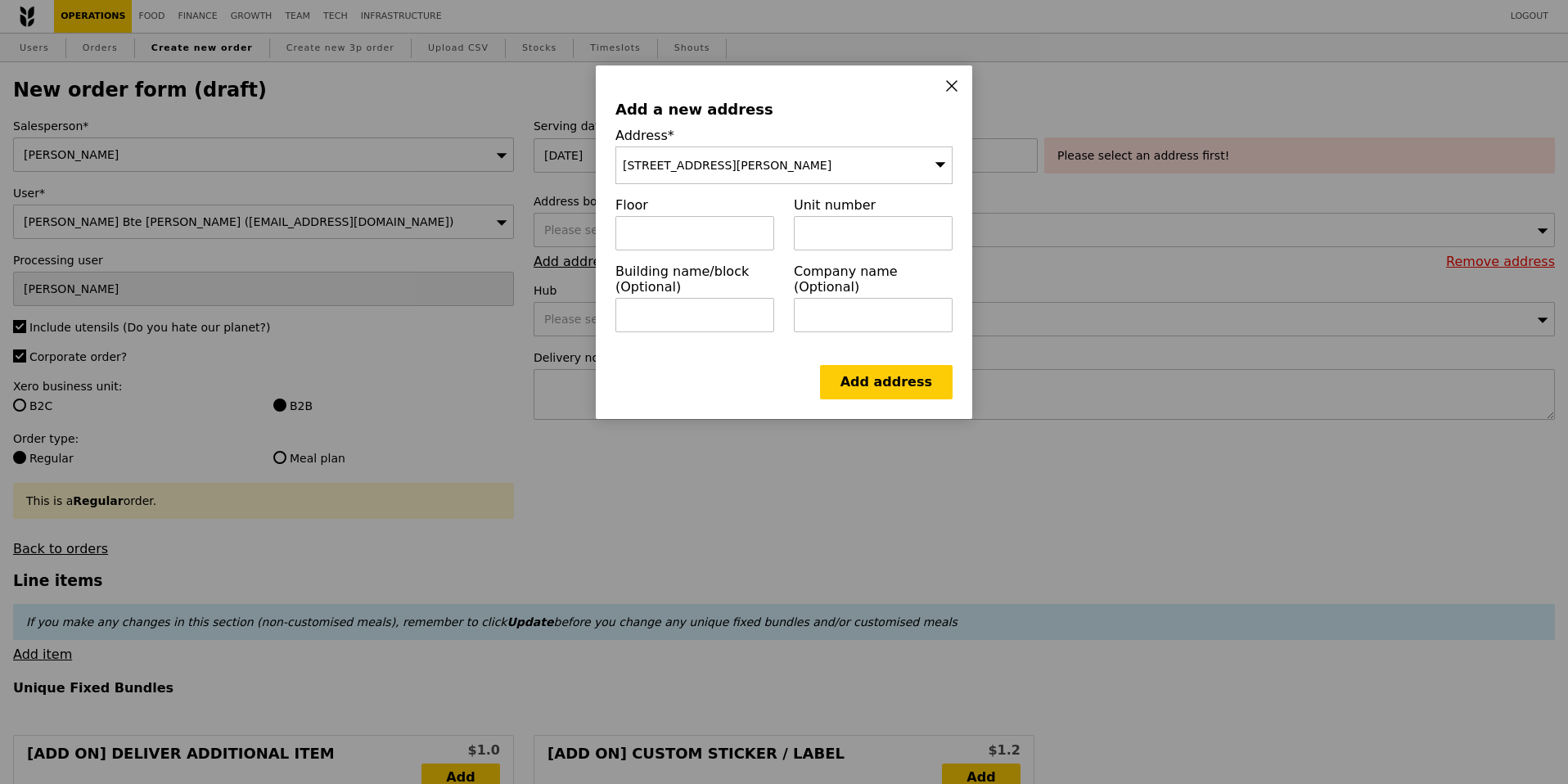
click at [724, 250] on div "Floor" at bounding box center [694, 230] width 178 height 66
click at [720, 233] on input "text" at bounding box center [695, 233] width 159 height 34
type input "01"
type input "380"
click at [858, 371] on link "Add address" at bounding box center [886, 382] width 132 height 34
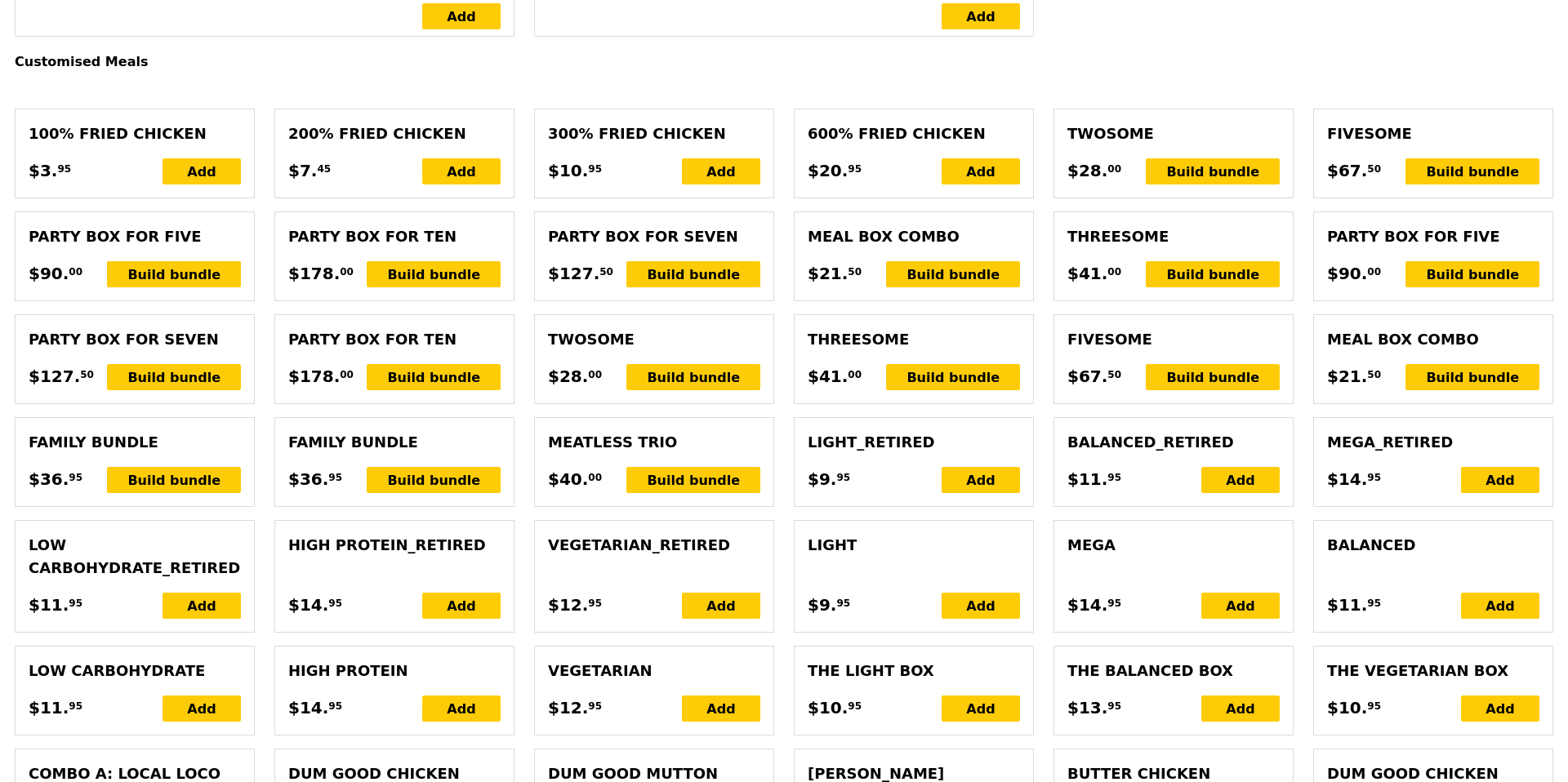
scroll to position [771, 0]
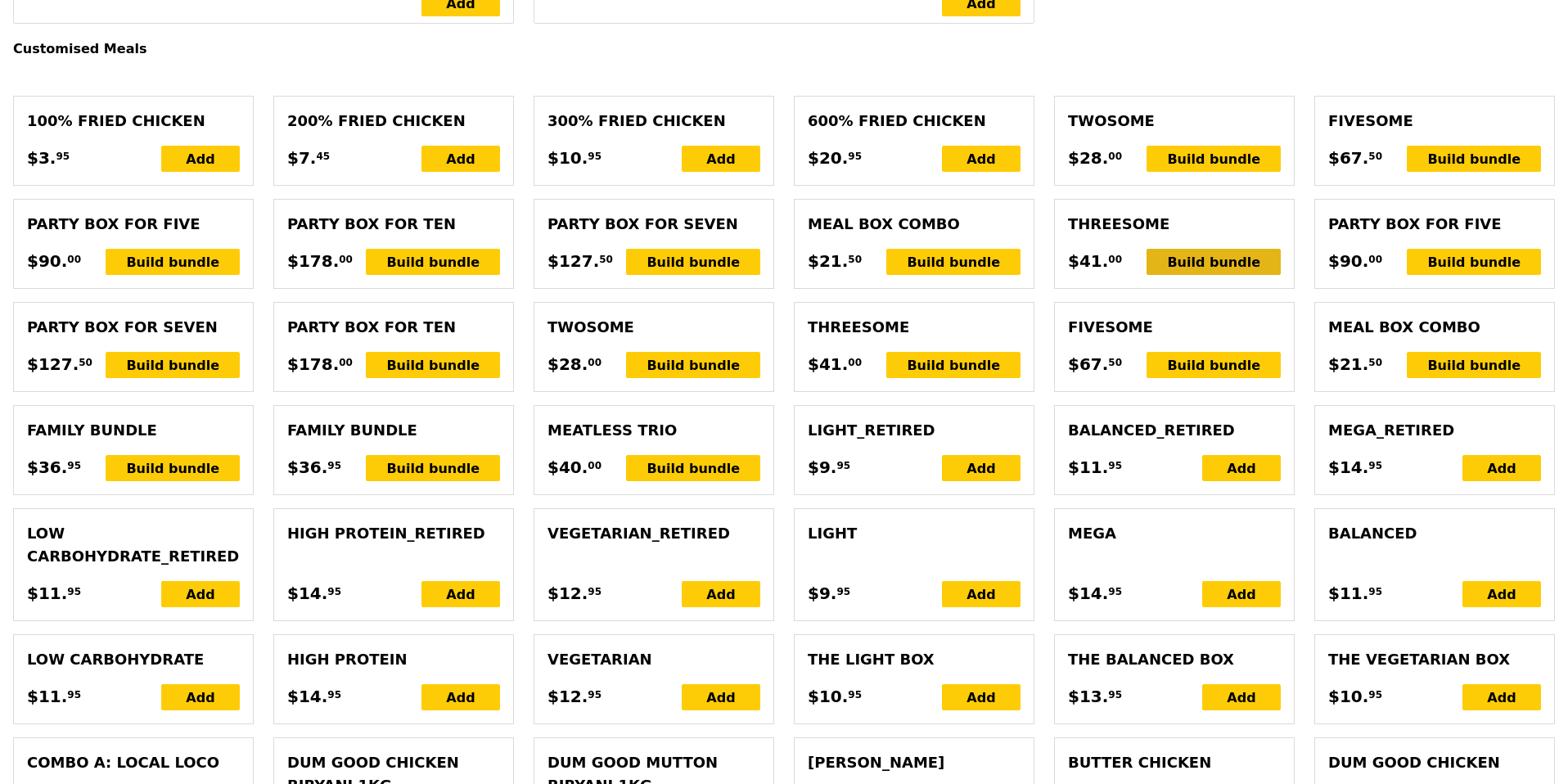
click at [1203, 257] on div "Build bundle" at bounding box center [1214, 261] width 134 height 26
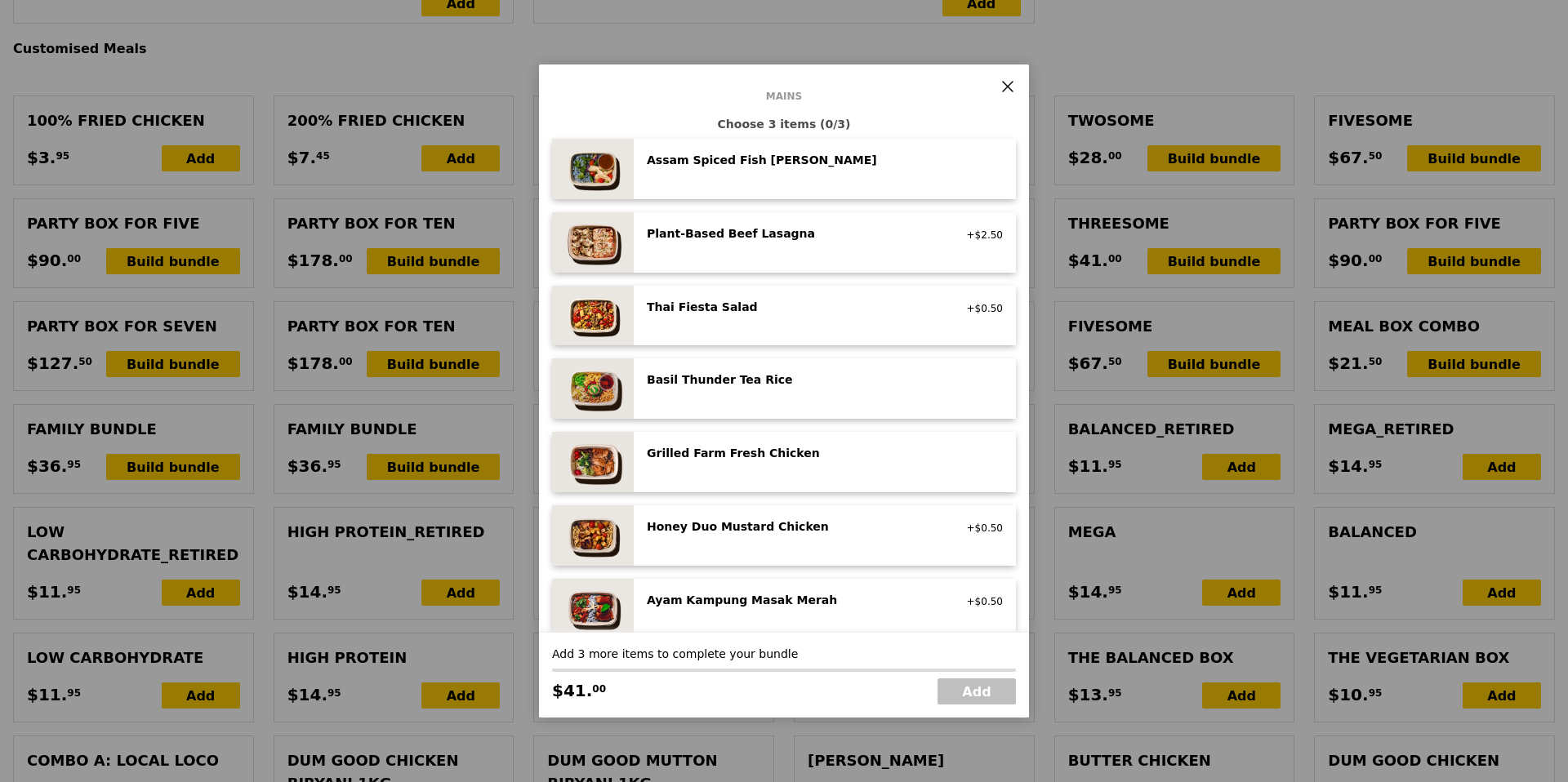
scroll to position [202, 0]
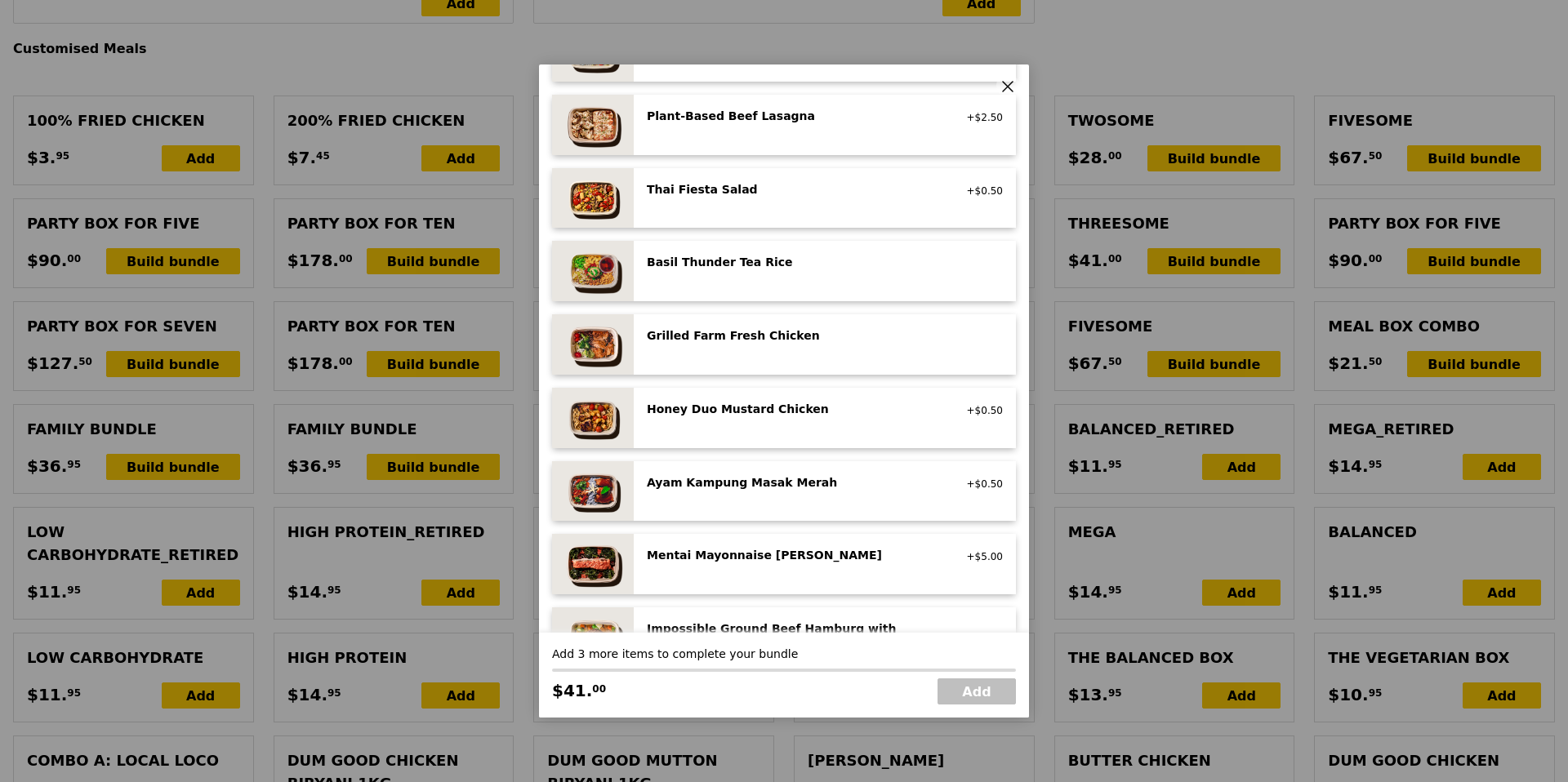
click at [1008, 88] on icon at bounding box center [1008, 87] width 10 height 10
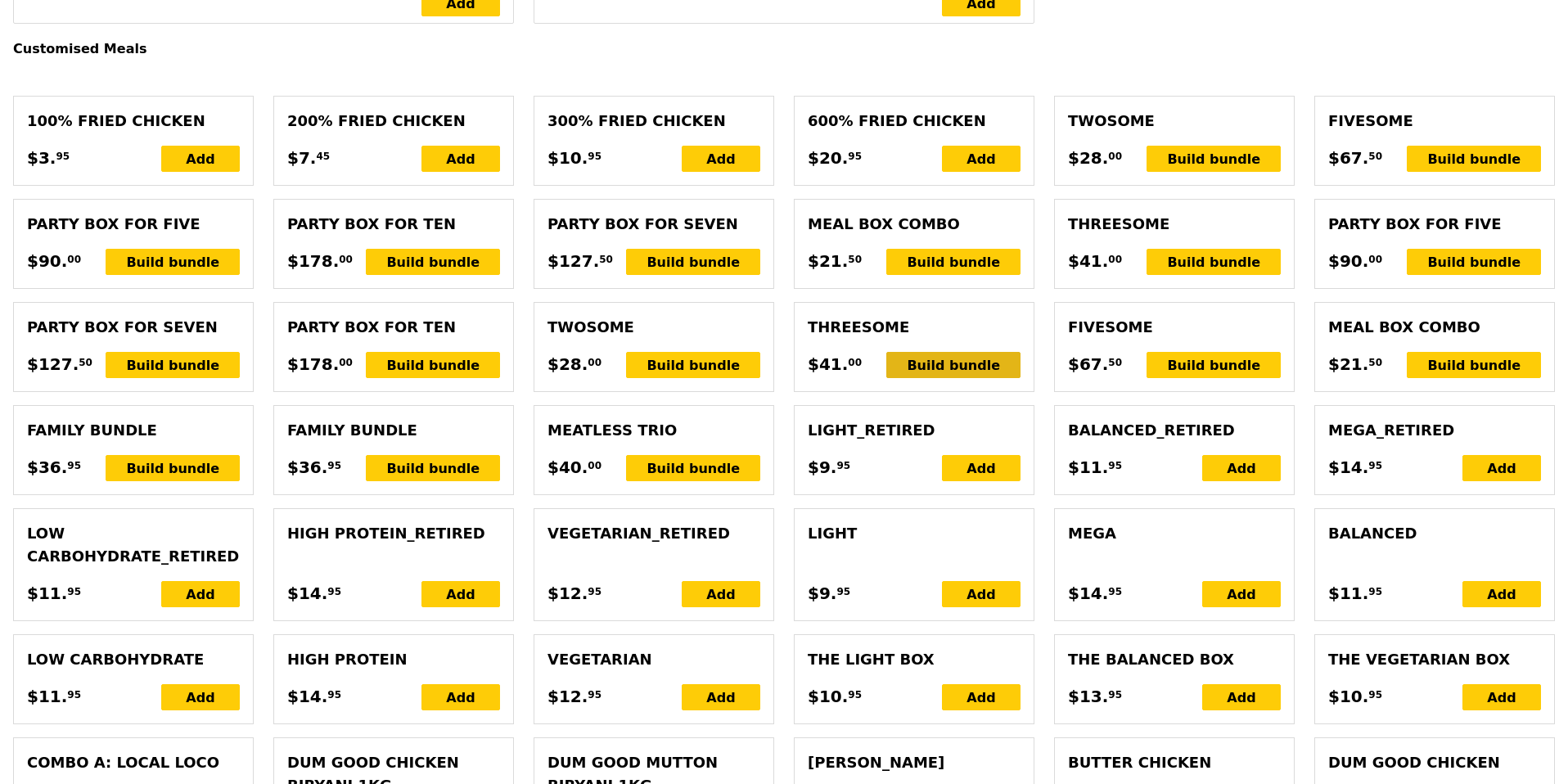
click at [941, 359] on div "Build bundle" at bounding box center [953, 364] width 134 height 26
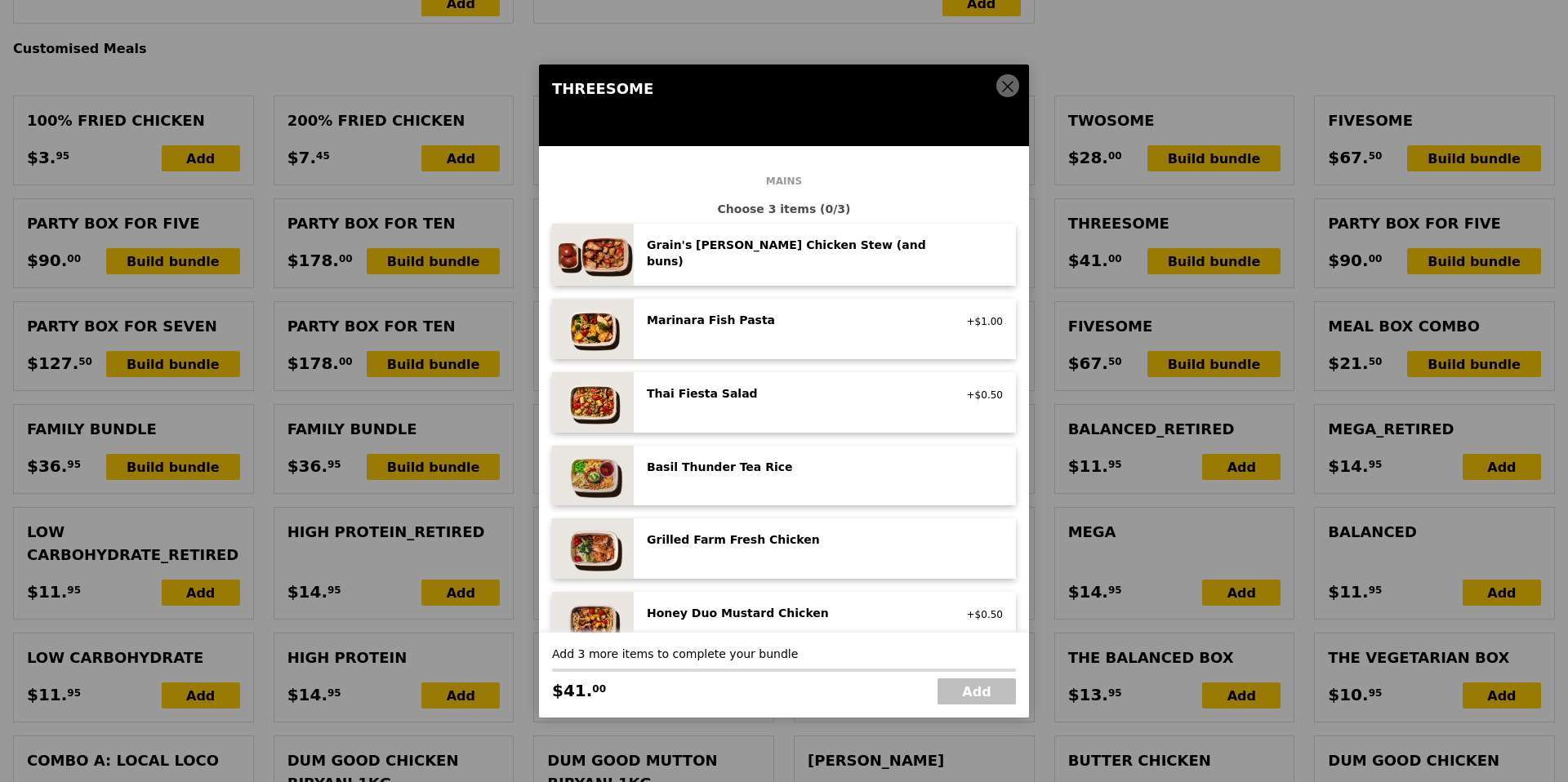
click at [878, 250] on div "Grain's Curry Chicken Stew (and buns)" at bounding box center [793, 252] width 293 height 33
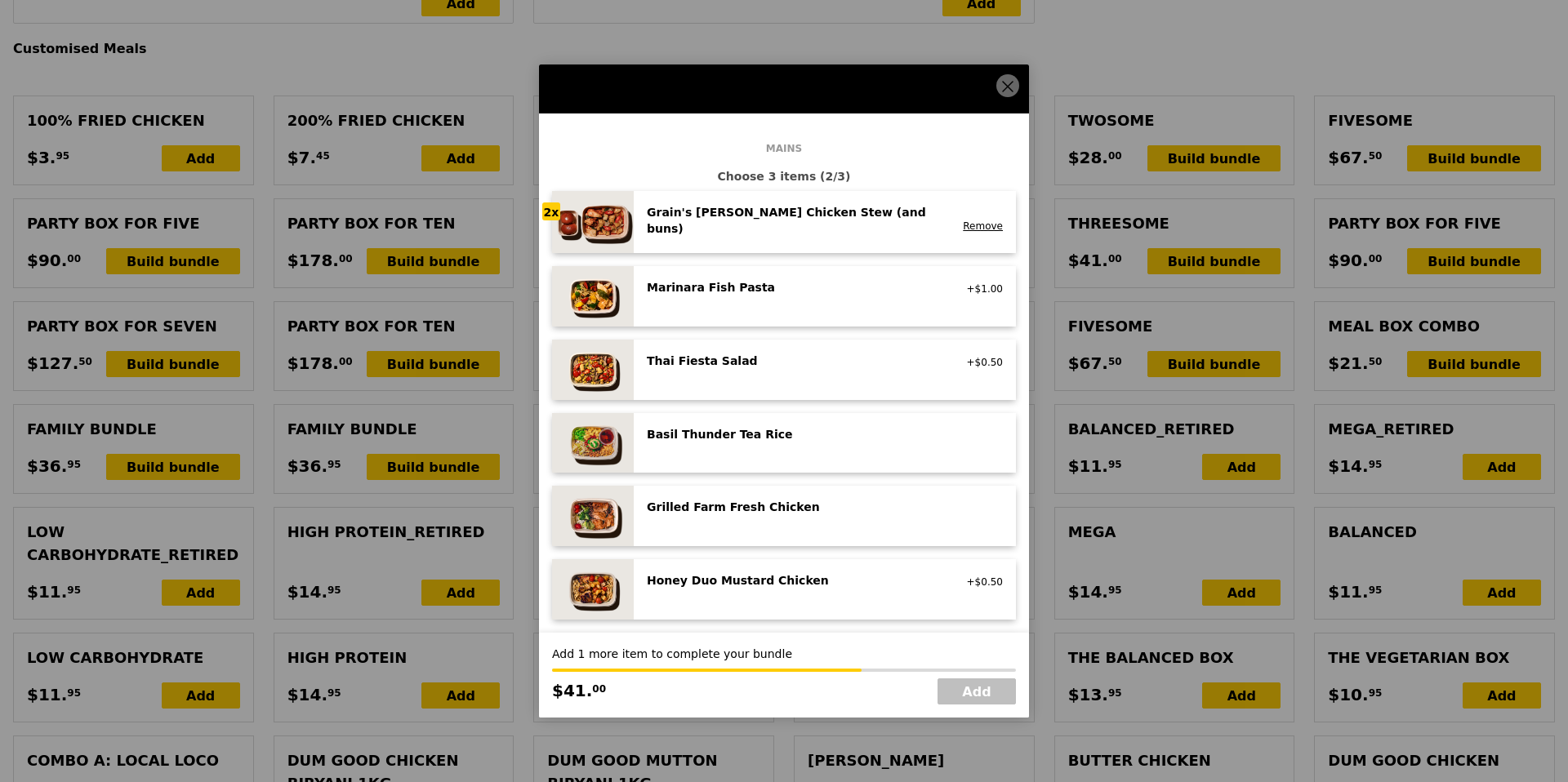
scroll to position [33, 0]
click at [790, 512] on div "Grilled Farm Fresh Chicken high protein, contains allium, dairy, nuts, soy" at bounding box center [793, 507] width 313 height 19
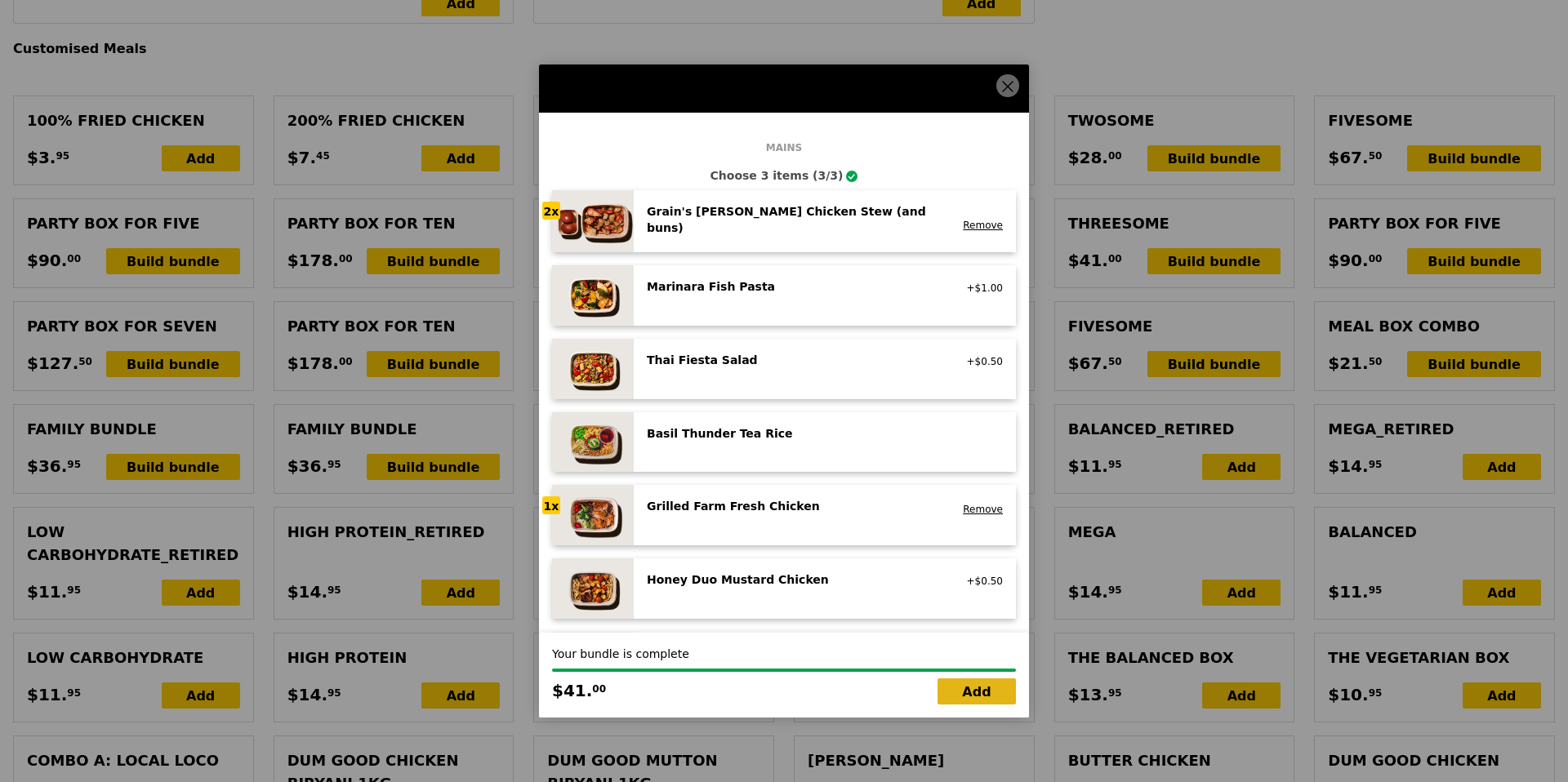
click at [980, 689] on link "Add" at bounding box center [976, 691] width 79 height 26
type input "Loading..."
type input "41.00"
type input "5.32"
type input "5.80"
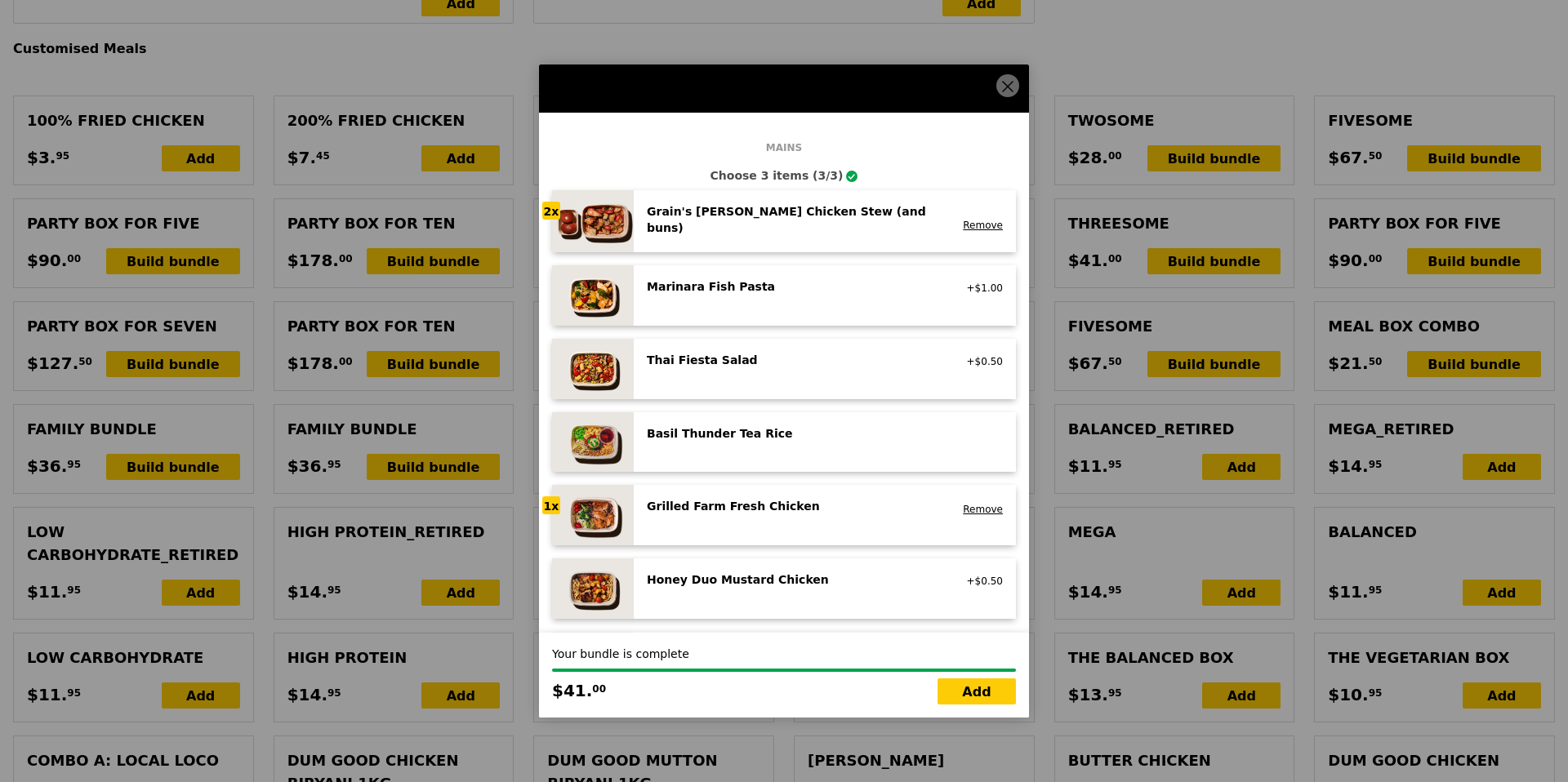
type input "46.80"
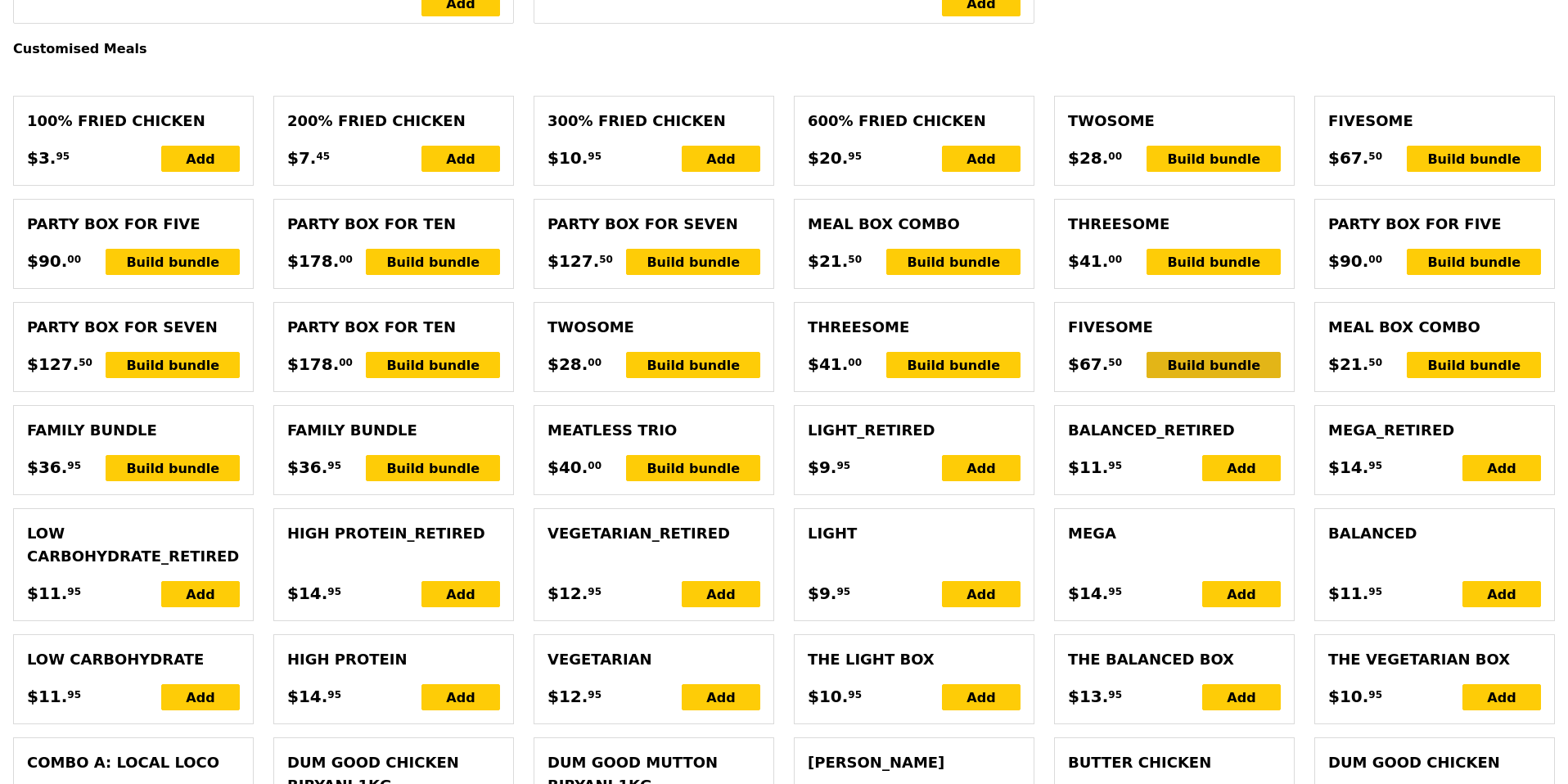
click at [1202, 353] on div "Build bundle" at bounding box center [1214, 364] width 134 height 26
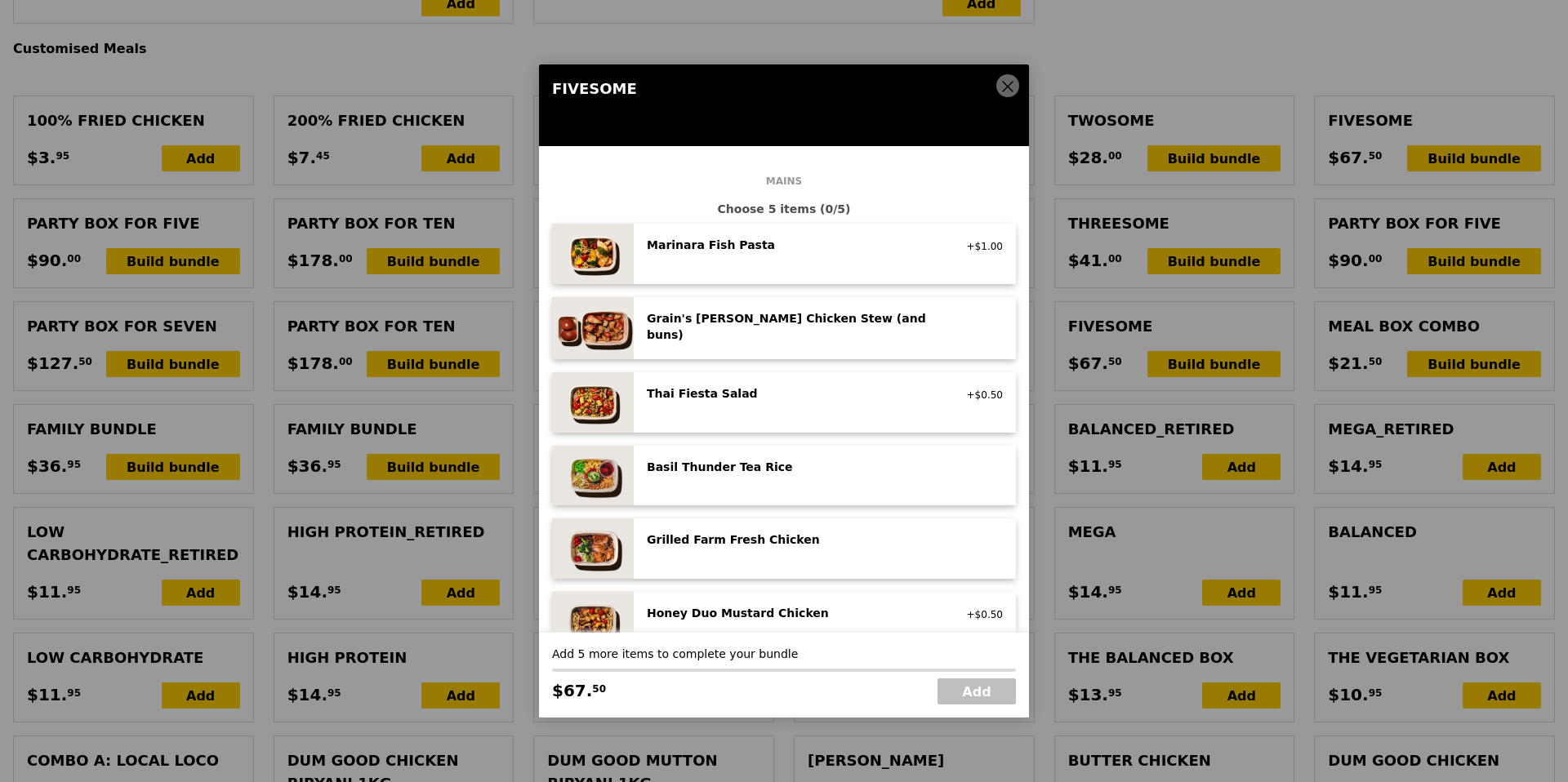
click at [775, 546] on div "Grilled Farm Fresh Chicken high protein, contains allium, dairy, nuts, soy" at bounding box center [793, 541] width 313 height 19
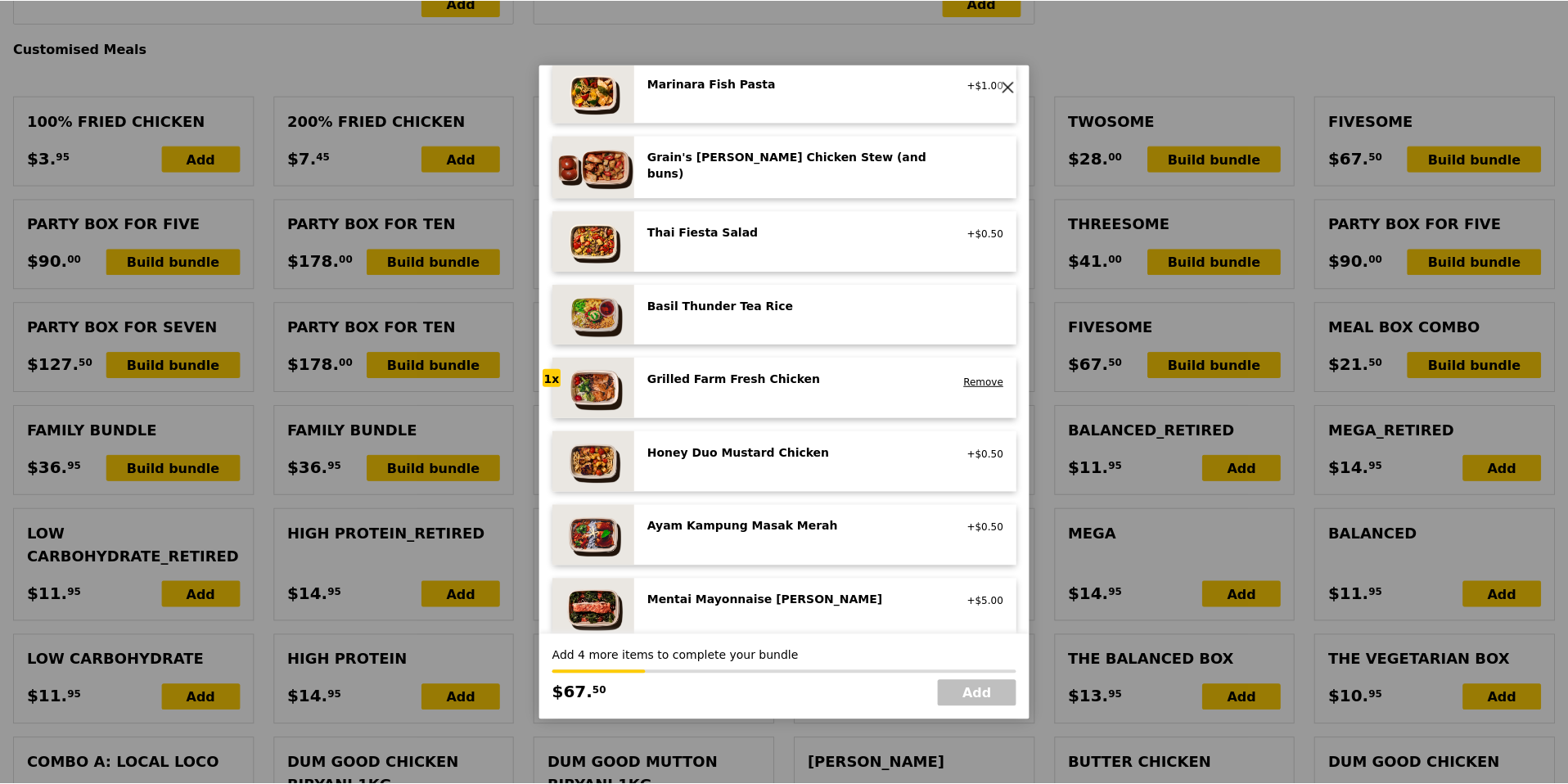
scroll to position [159, 0]
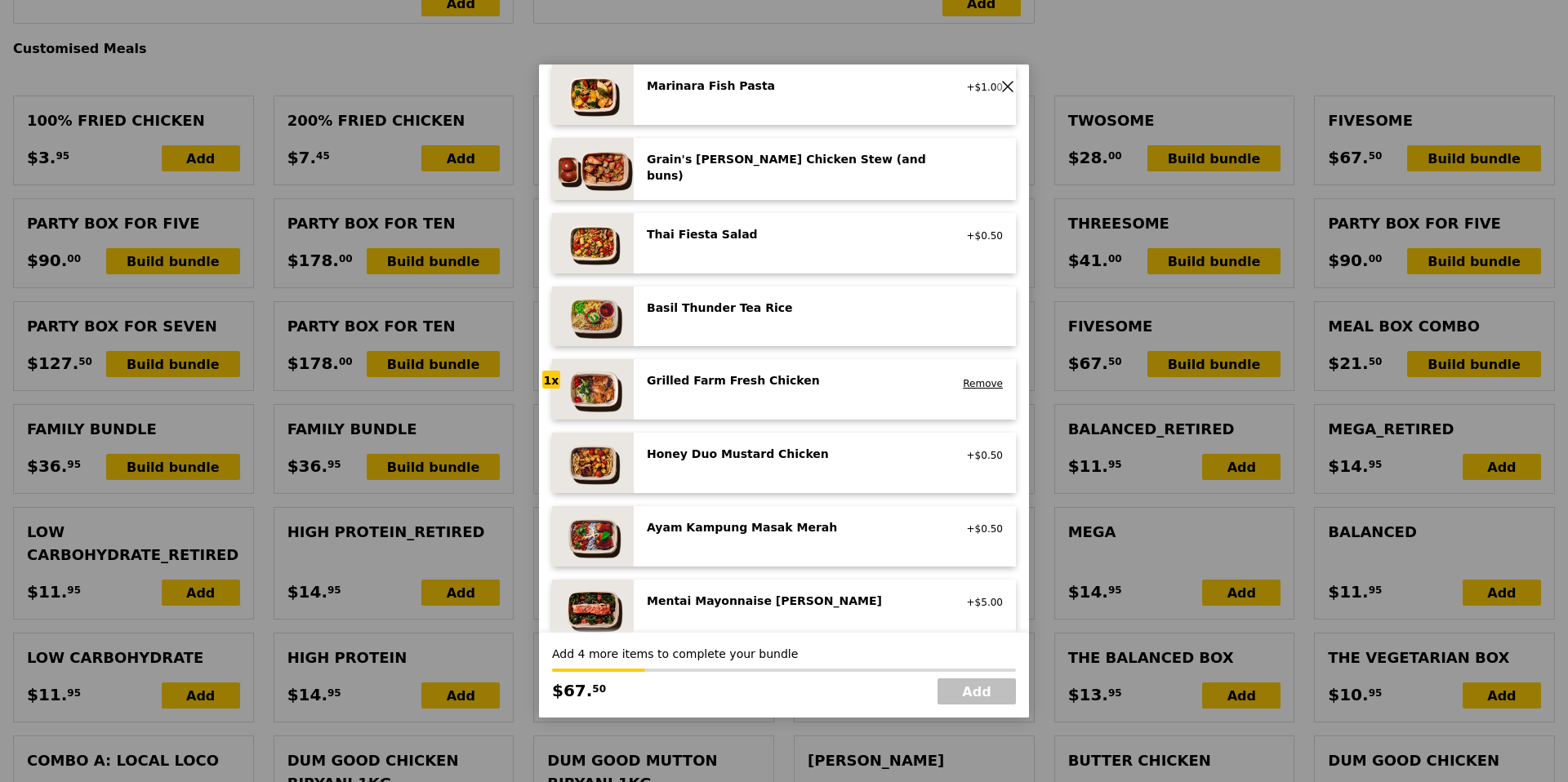
click at [757, 446] on div "Honey Duo Mustard Chicken" at bounding box center [793, 454] width 293 height 17
click at [768, 542] on div "Ayam Kampung Masak Merah high protein, spicy, contains allium, shellfish, soy, …" at bounding box center [825, 536] width 356 height 34
click at [768, 539] on div "Ayam Kampung Masak Merah high protein, spicy, contains allium, shellfish, soy, …" at bounding box center [793, 528] width 313 height 19
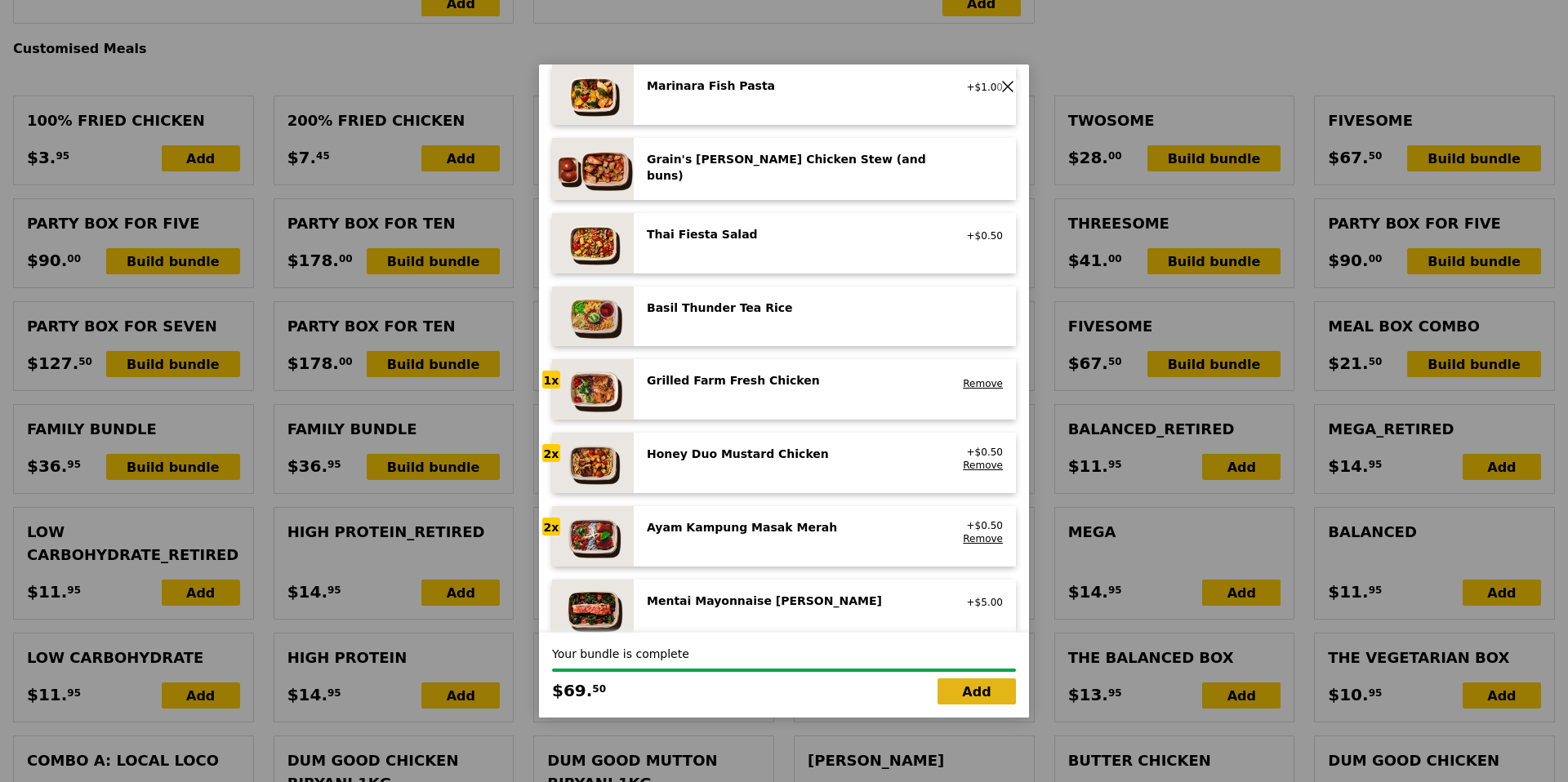
click at [981, 695] on link "Add" at bounding box center [976, 691] width 79 height 26
type input "Loading..."
type input "110.50"
type input "3.62"
type input "3.95"
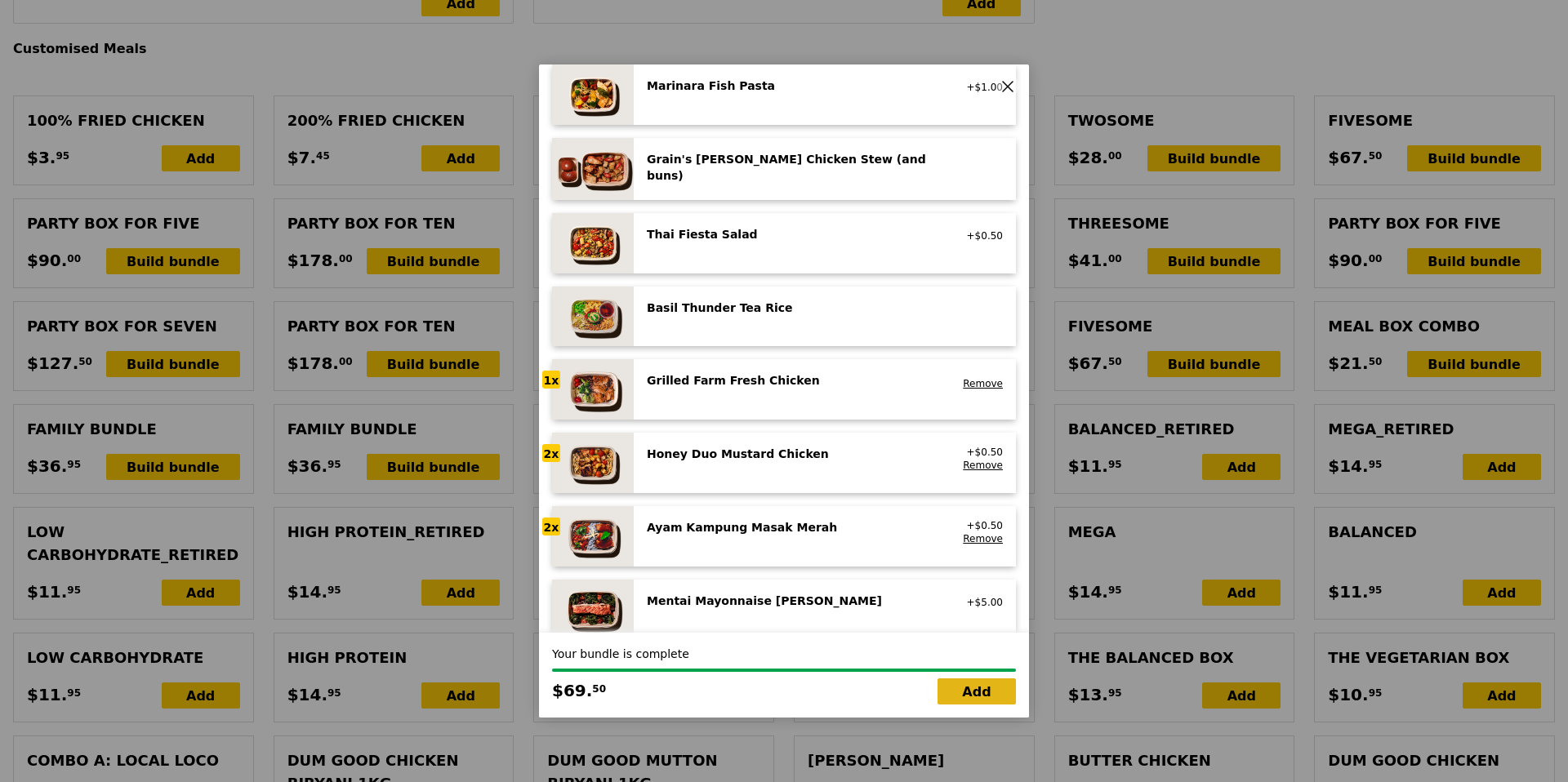
type input "114.45"
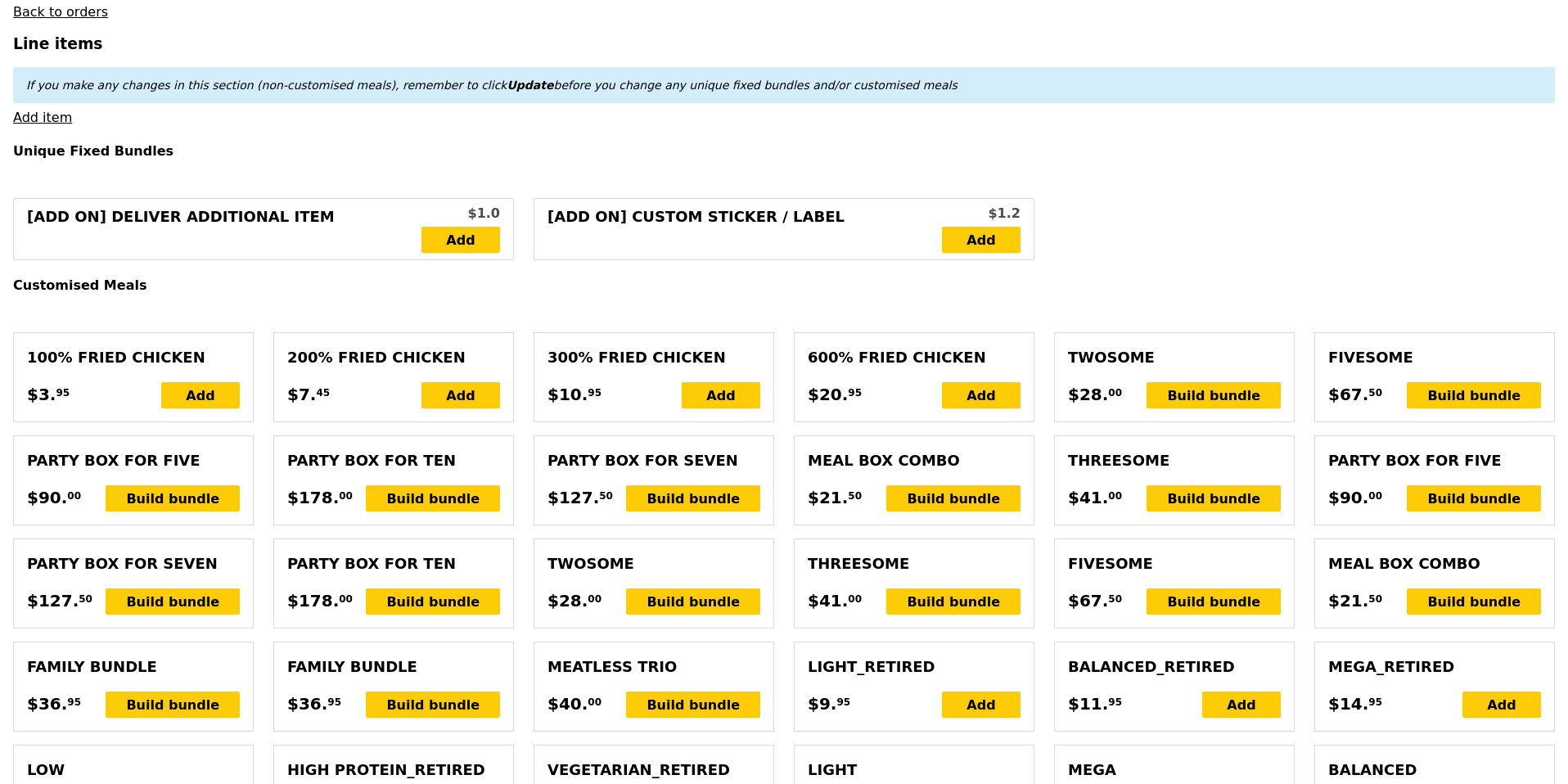
scroll to position [538, 0]
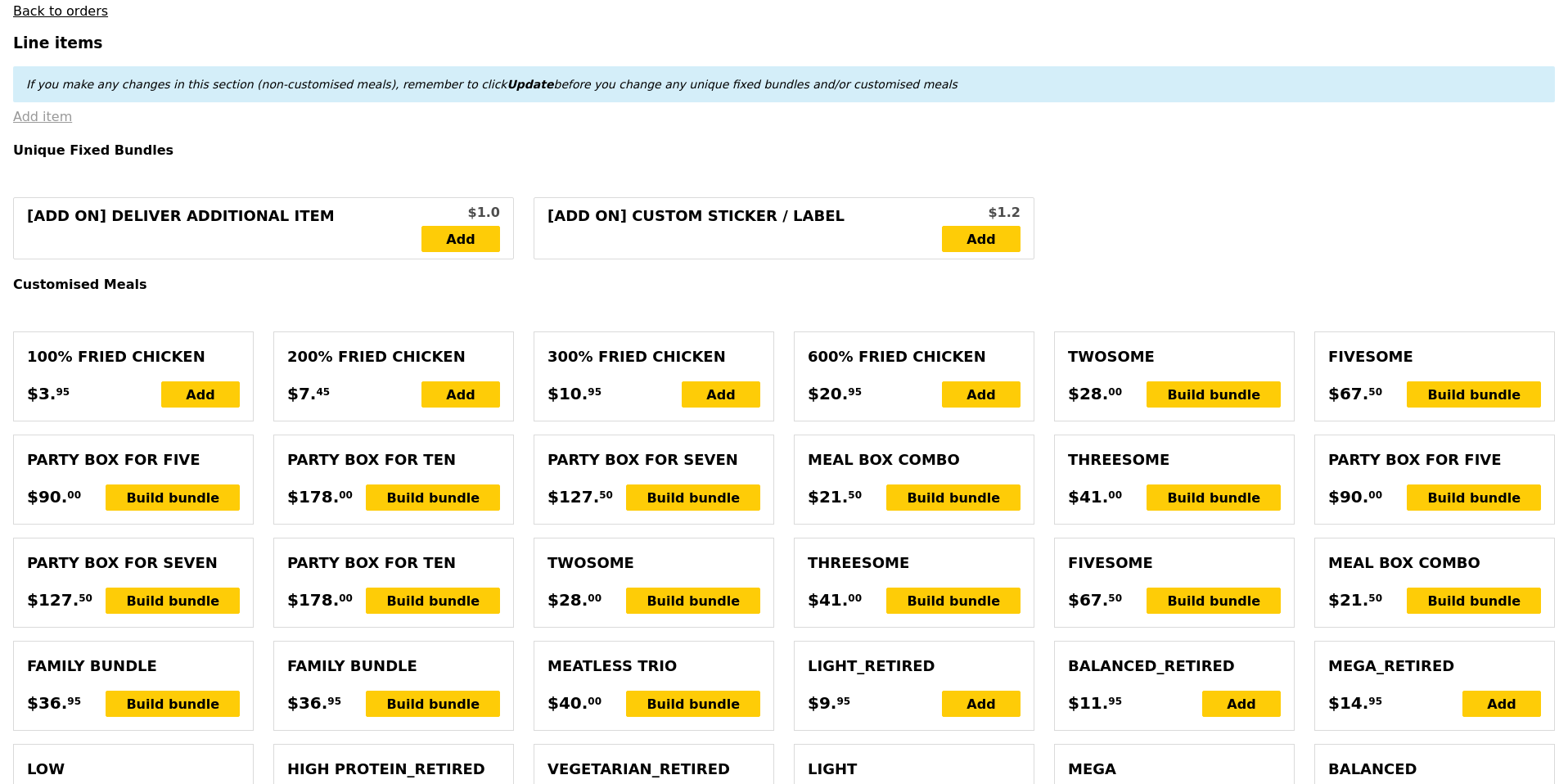
click at [58, 113] on link "Add item" at bounding box center [43, 116] width 59 height 16
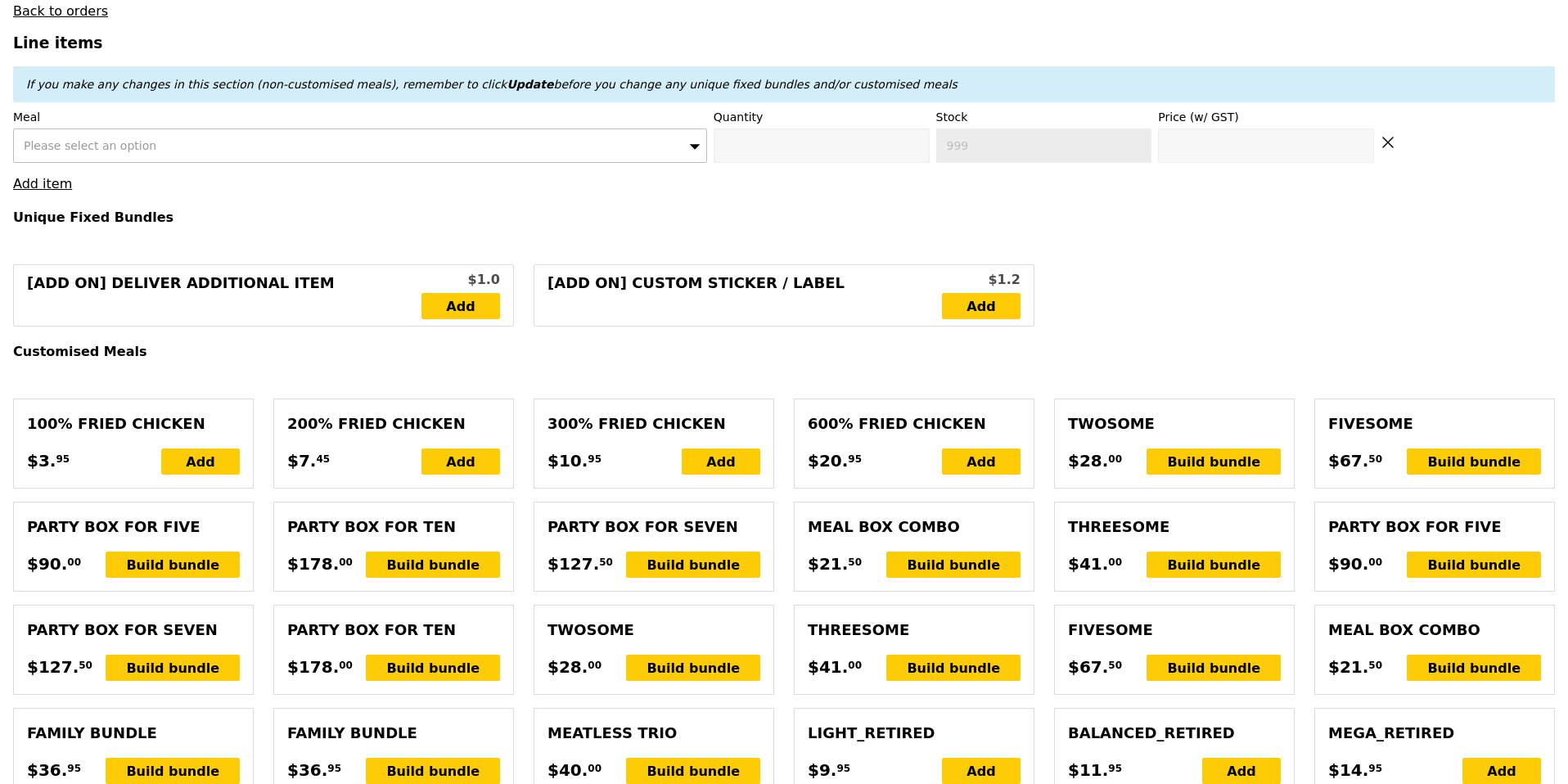
click at [391, 147] on div "Please select an option" at bounding box center [360, 145] width 694 height 34
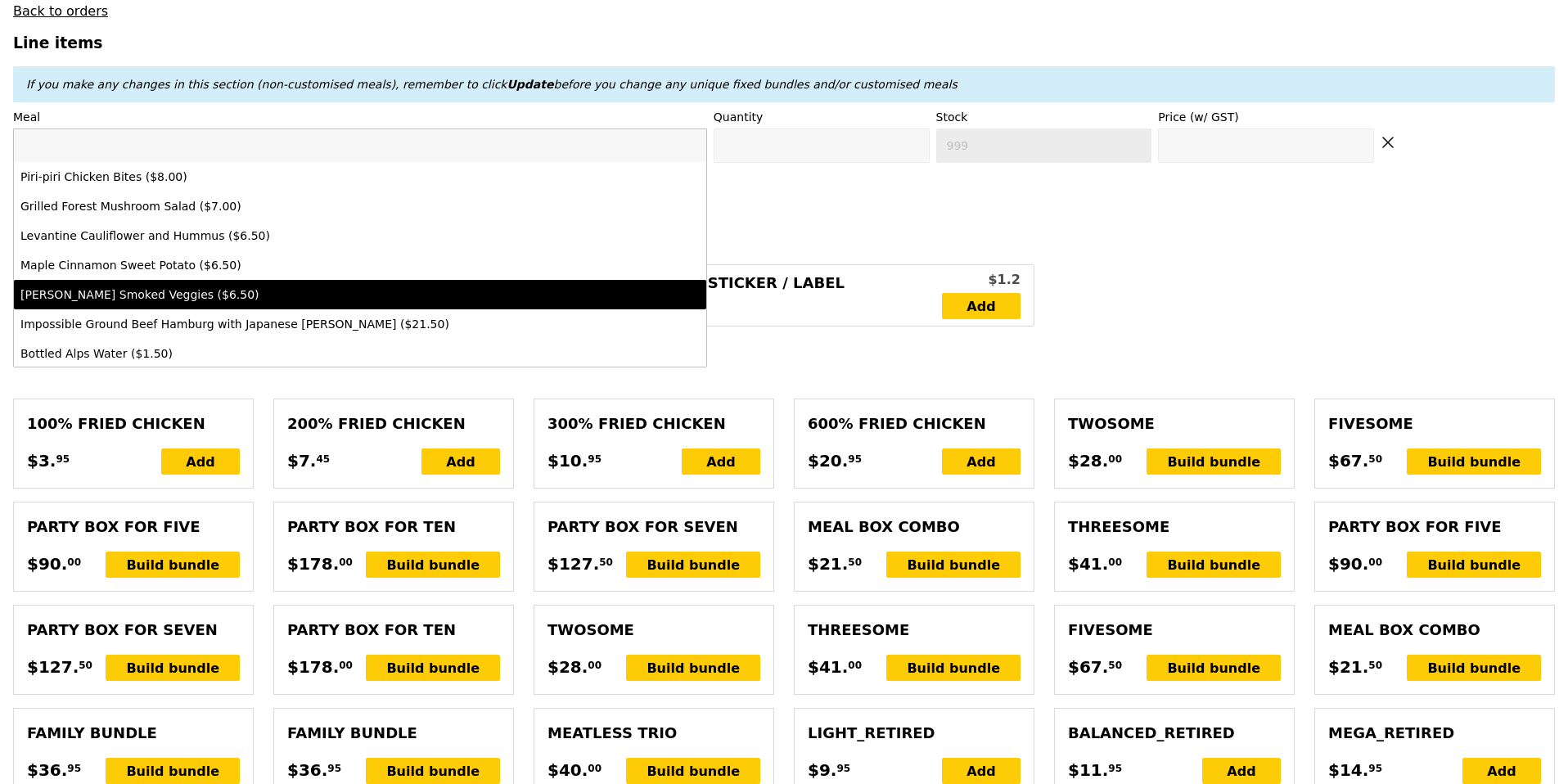
click at [337, 295] on div "Rosemary Smoked Veggies ($6.50)" at bounding box center [275, 295] width 509 height 17
type input "Confirm anyway"
type input "0"
type input "5"
type input "6.5"
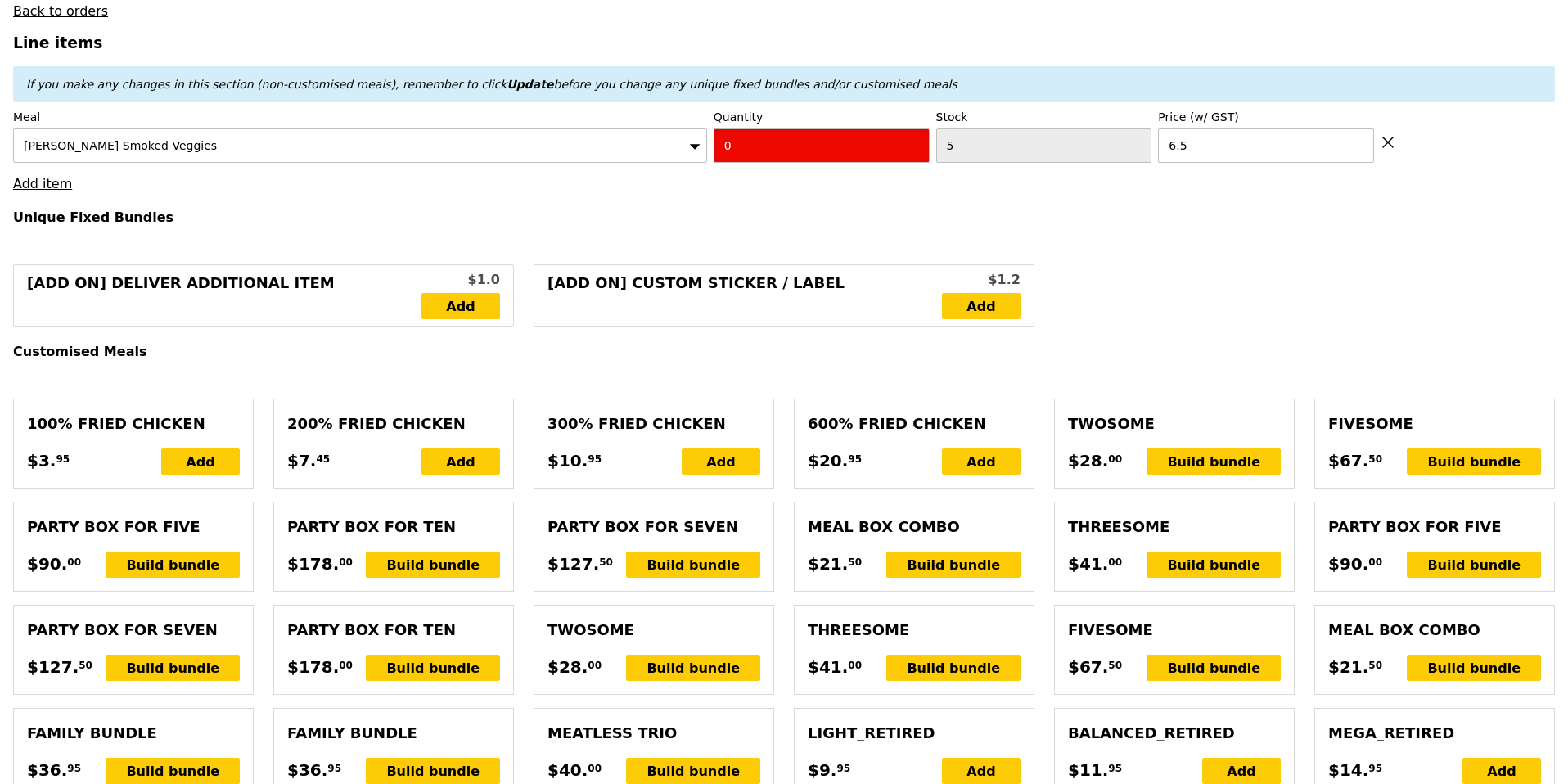
click at [796, 139] on input "0" at bounding box center [822, 145] width 216 height 34
type input "Confirm"
type input "2"
type input "Loading..."
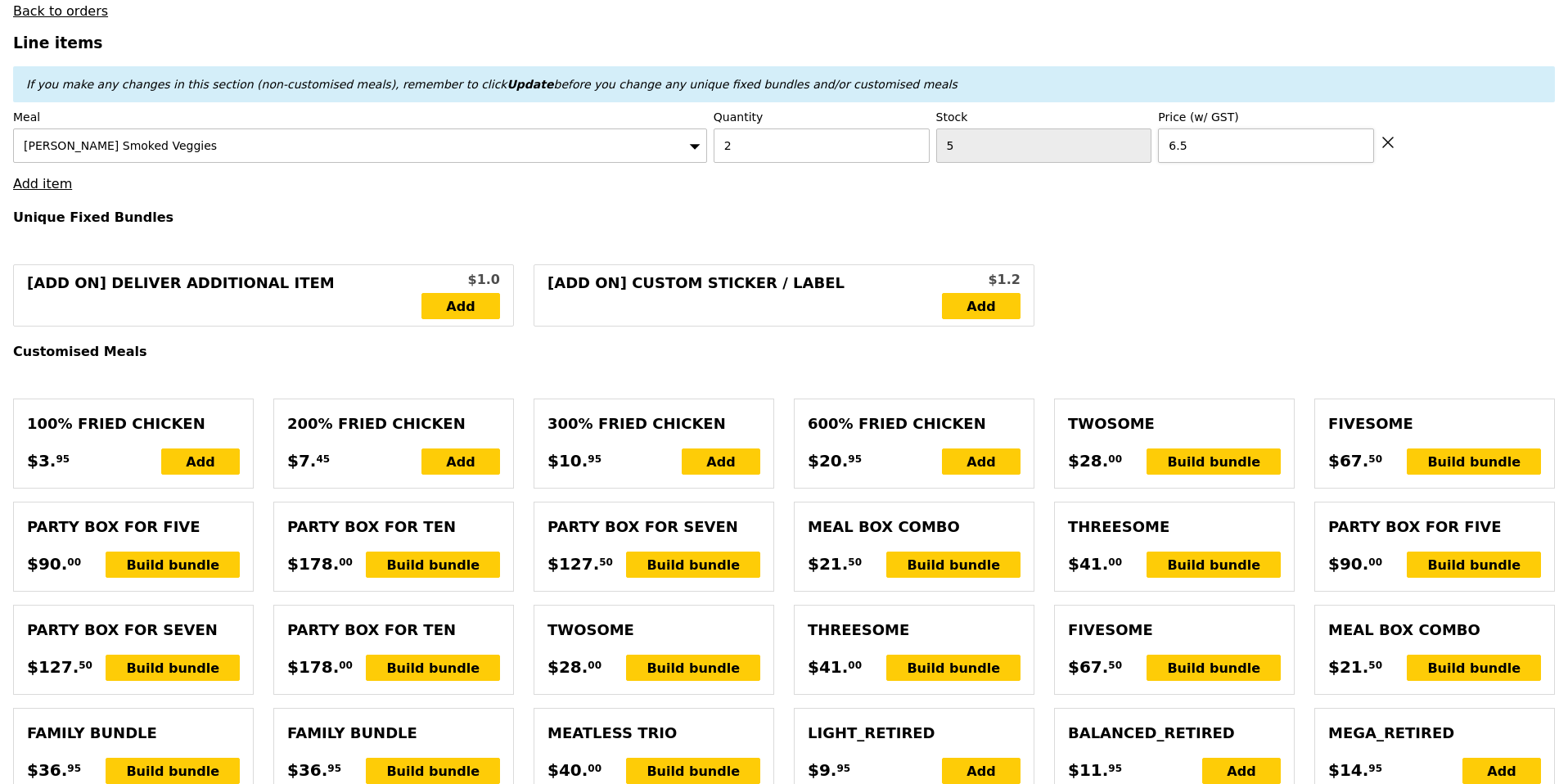
type input "123.50"
type input "127.45"
click at [47, 188] on link "Add item" at bounding box center [43, 183] width 59 height 16
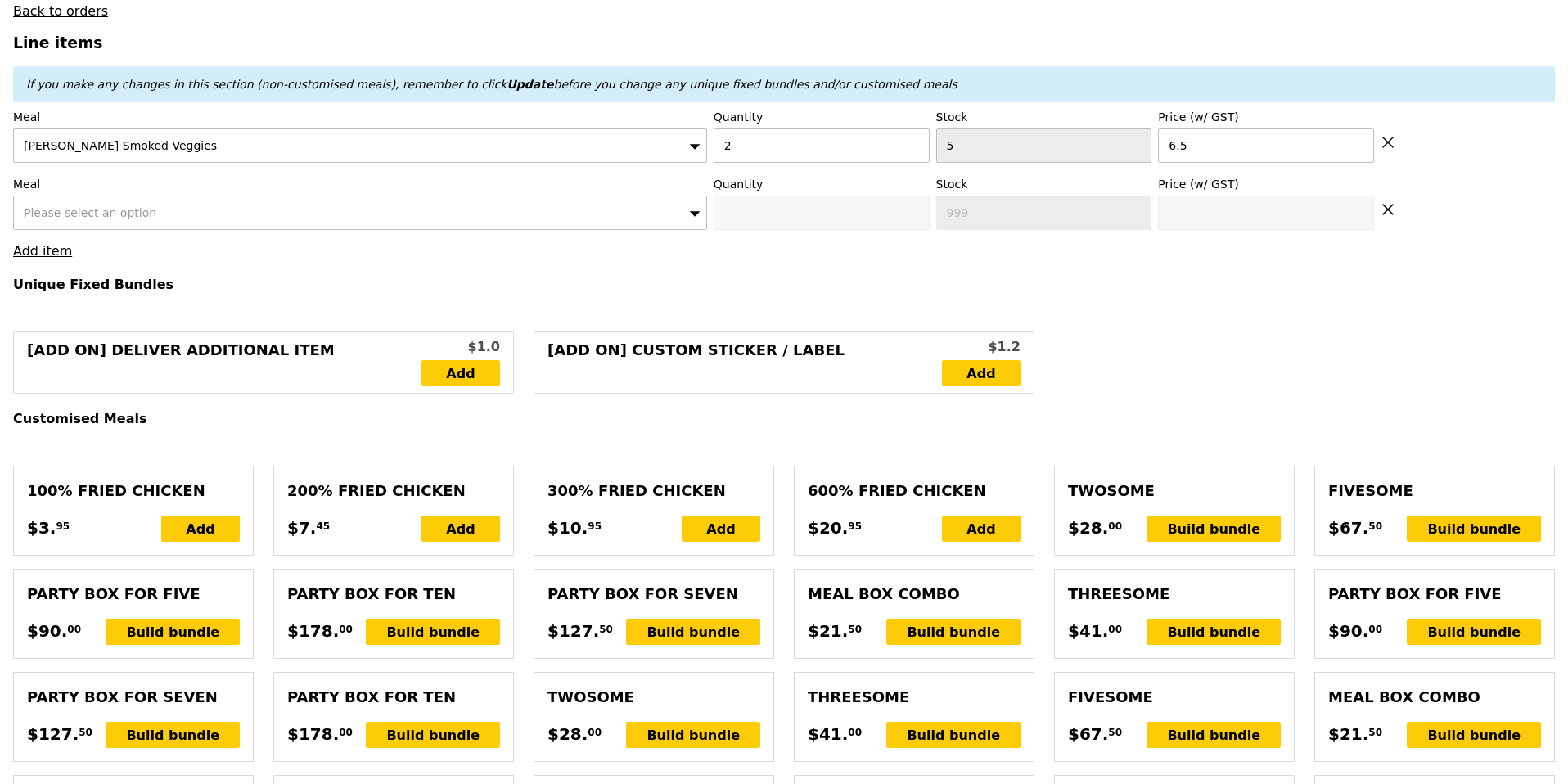
click at [112, 208] on span "Please select an option" at bounding box center [90, 213] width 132 height 13
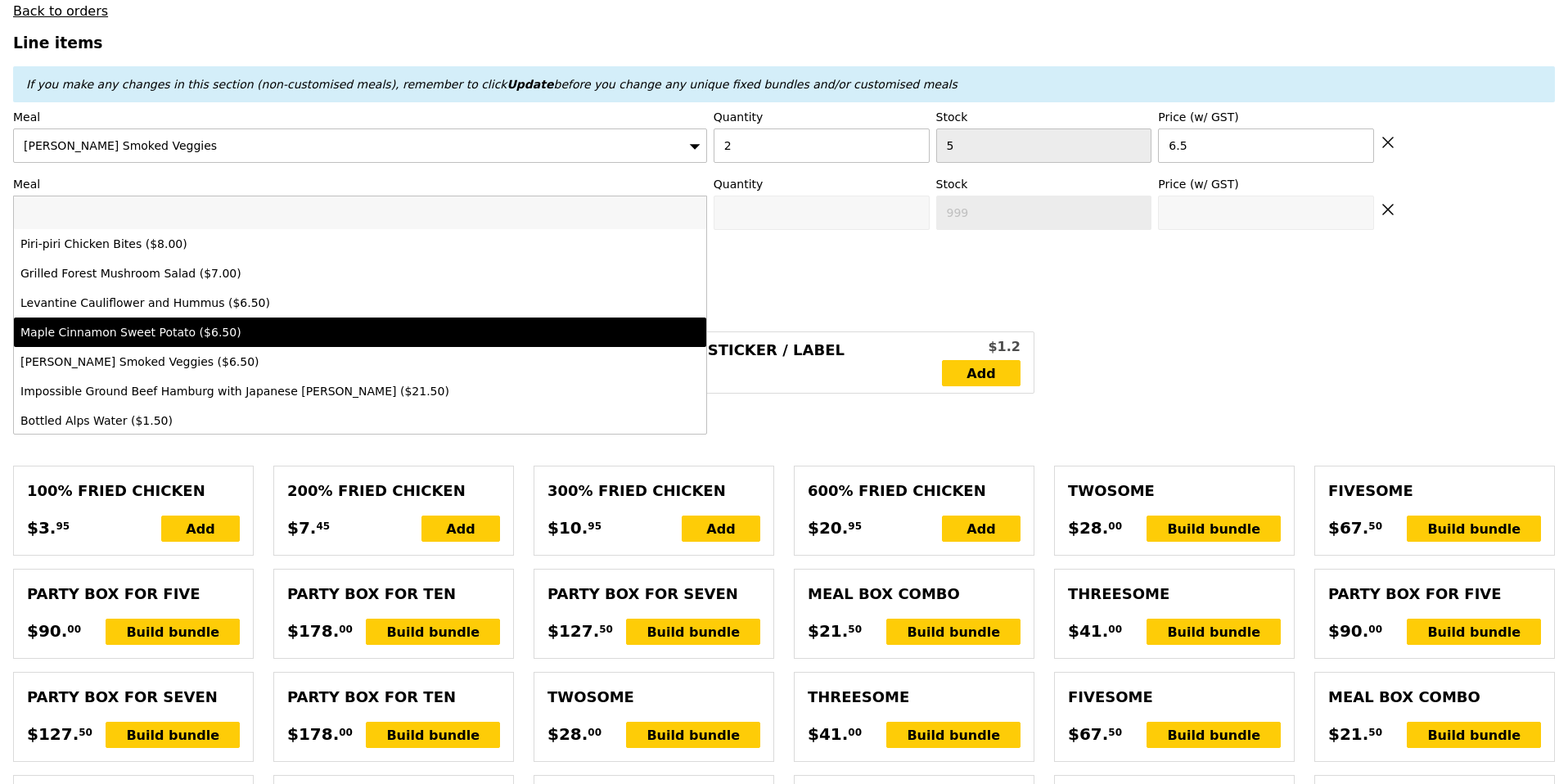
click at [106, 333] on div "Maple Cinnamon Sweet Potato ($6.50)" at bounding box center [275, 333] width 509 height 17
type input "Confirm anyway"
type input "0"
type input "5"
type input "6.5"
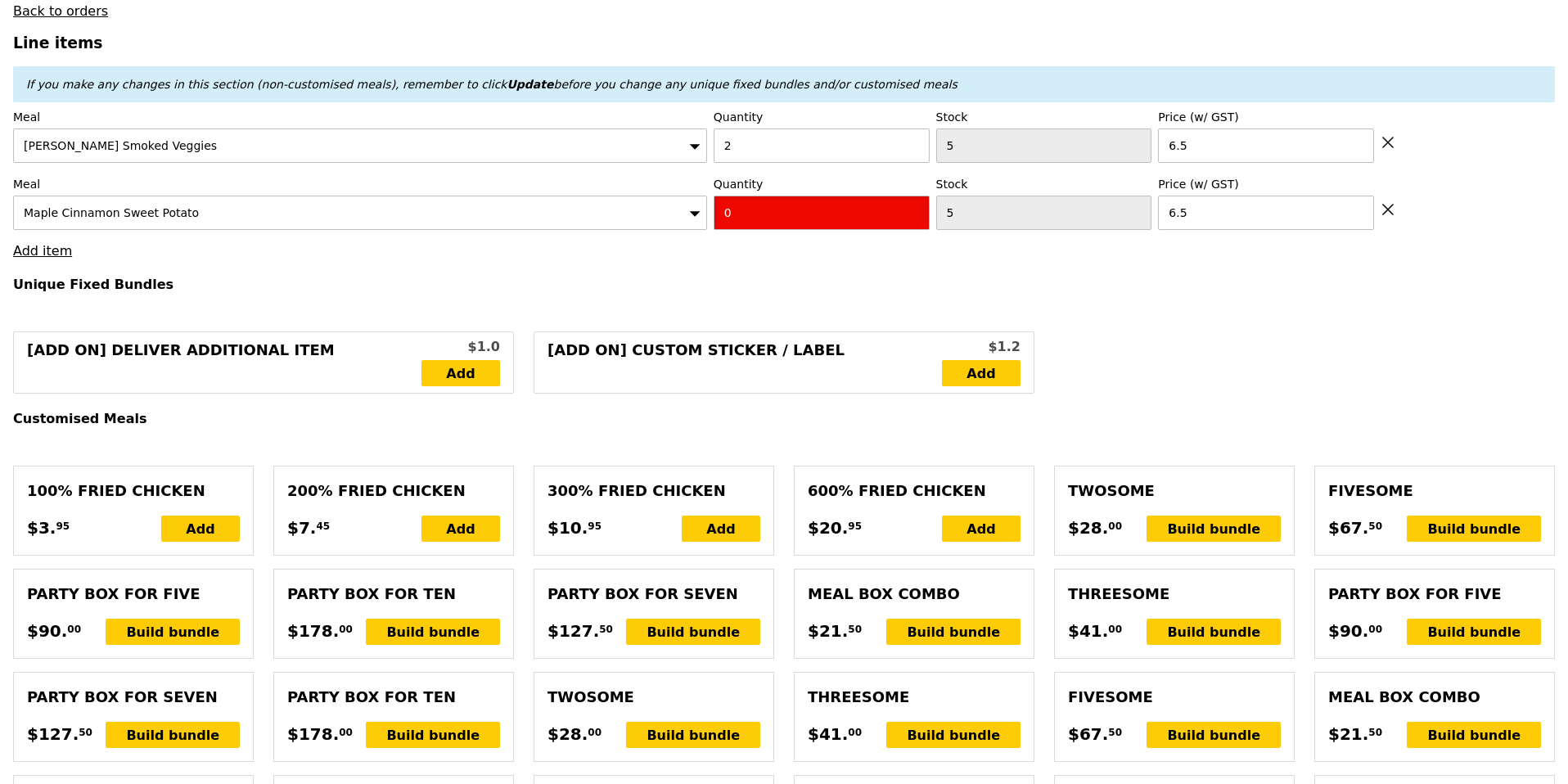
drag, startPoint x: 789, startPoint y: 209, endPoint x: 642, endPoint y: 209, distance: 147.0
click at [642, 209] on div "Meal Maple Cinnamon Sweet Potato Quantity 0 Stock 5 Price (w/ GST) 6.5" at bounding box center [784, 203] width 1541 height 54
type input "Confirm"
type input "2"
click at [499, 287] on h4 "Unique Fixed Bundles" at bounding box center [784, 284] width 1541 height 16
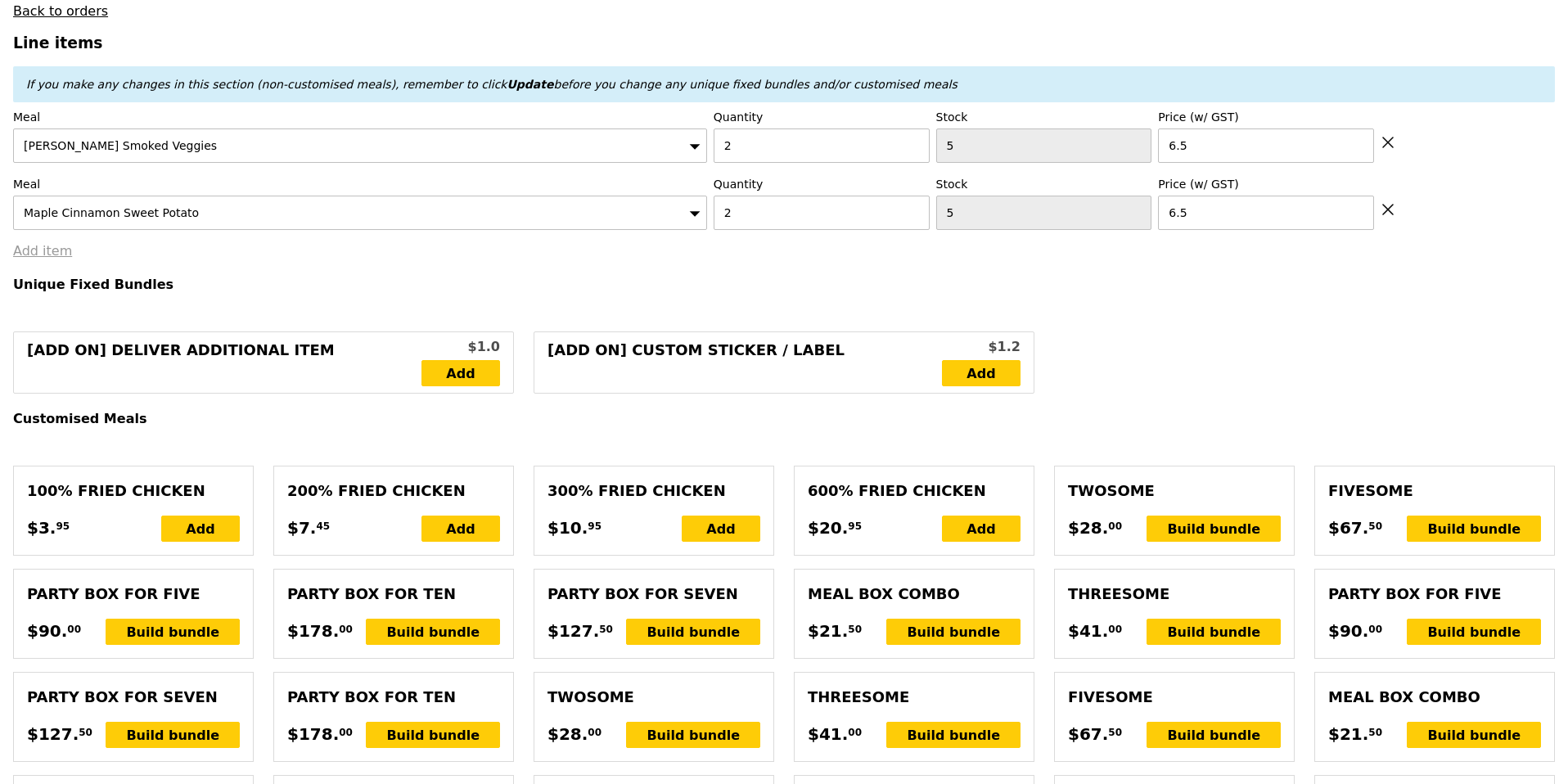
click at [50, 250] on link "Add item" at bounding box center [43, 250] width 59 height 16
type input "Loading..."
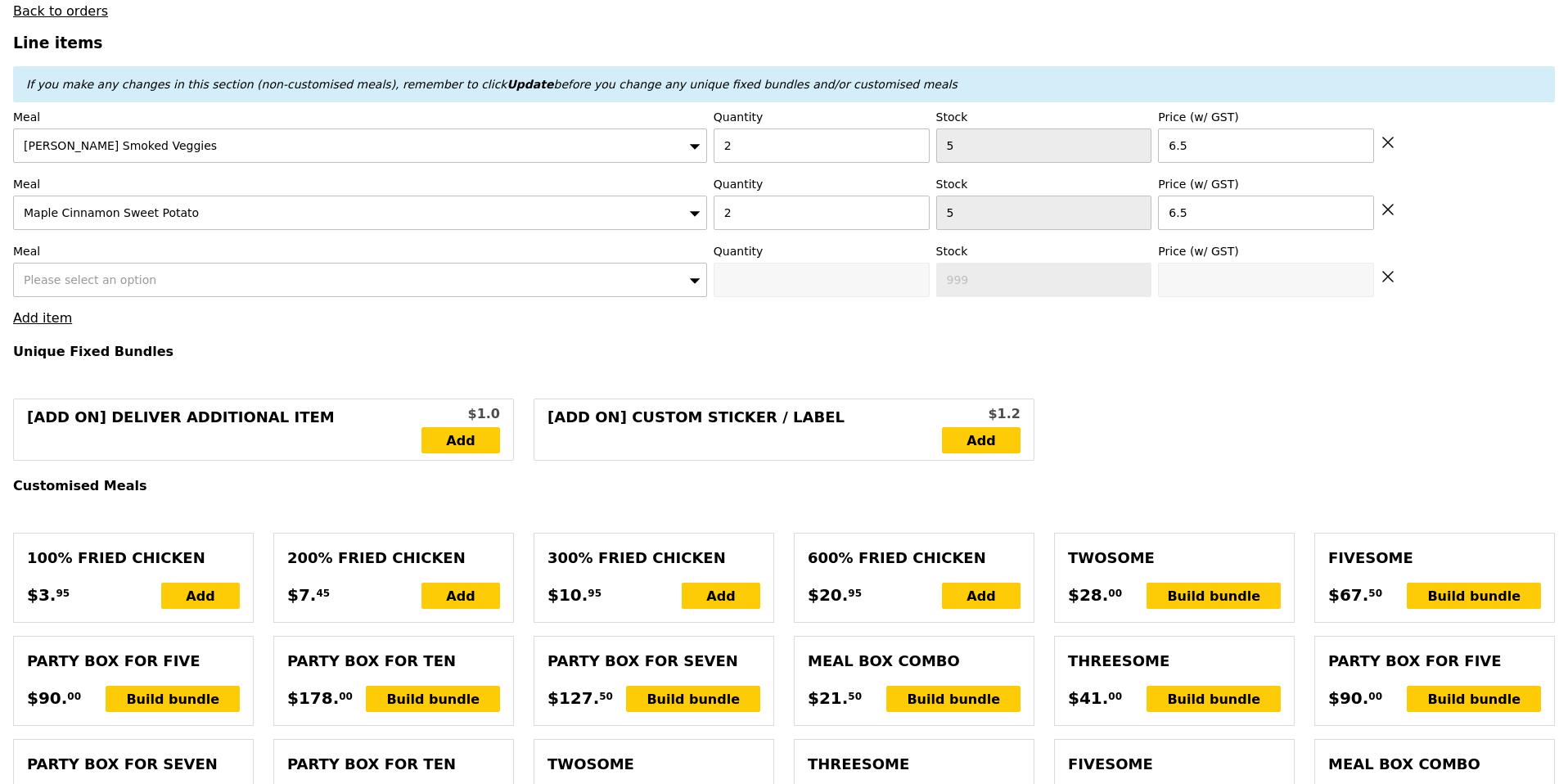
type input "136.50"
type input "140.45"
click at [108, 279] on span "Please select an option" at bounding box center [90, 280] width 132 height 13
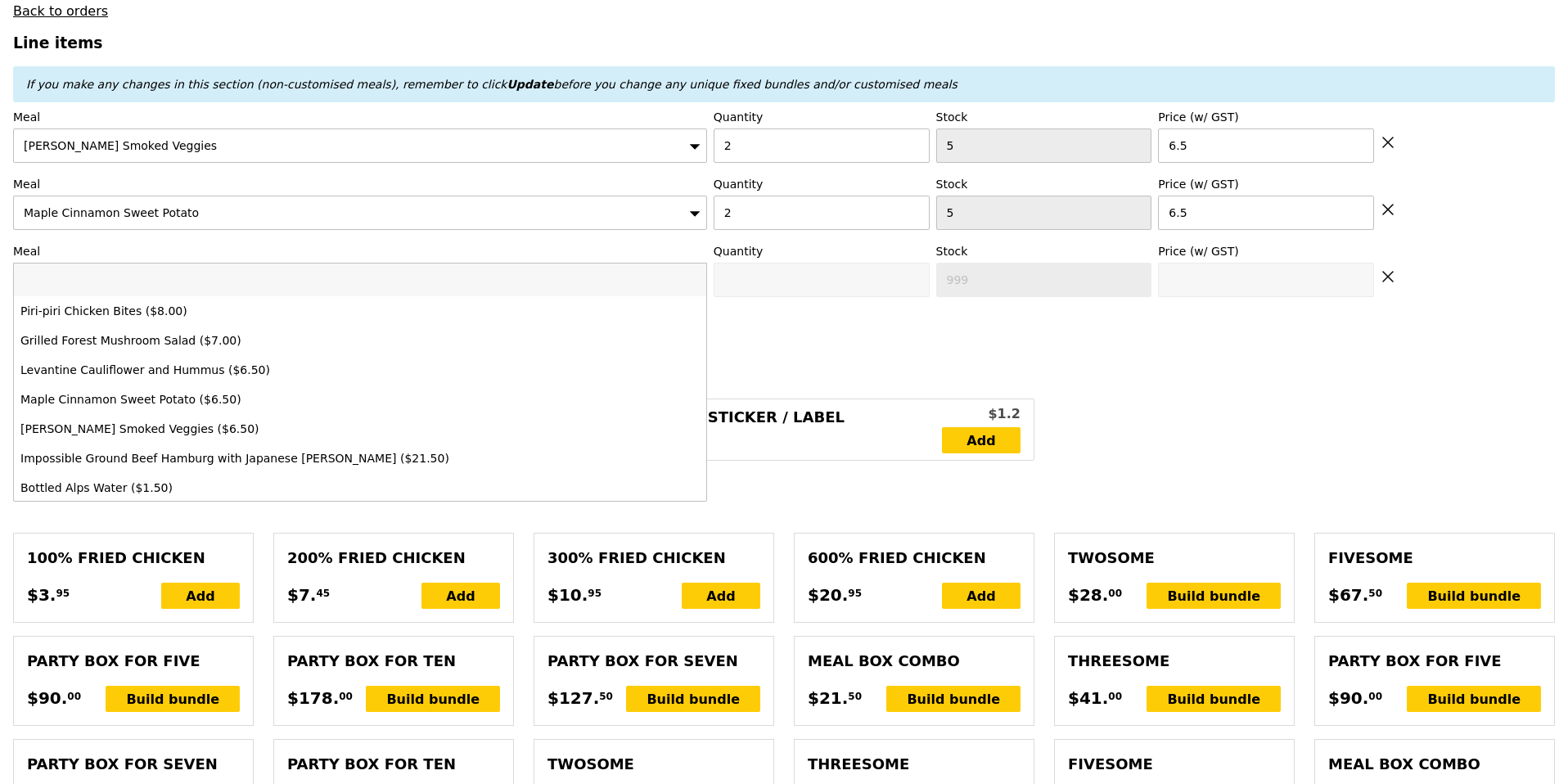
type input "Confirm"
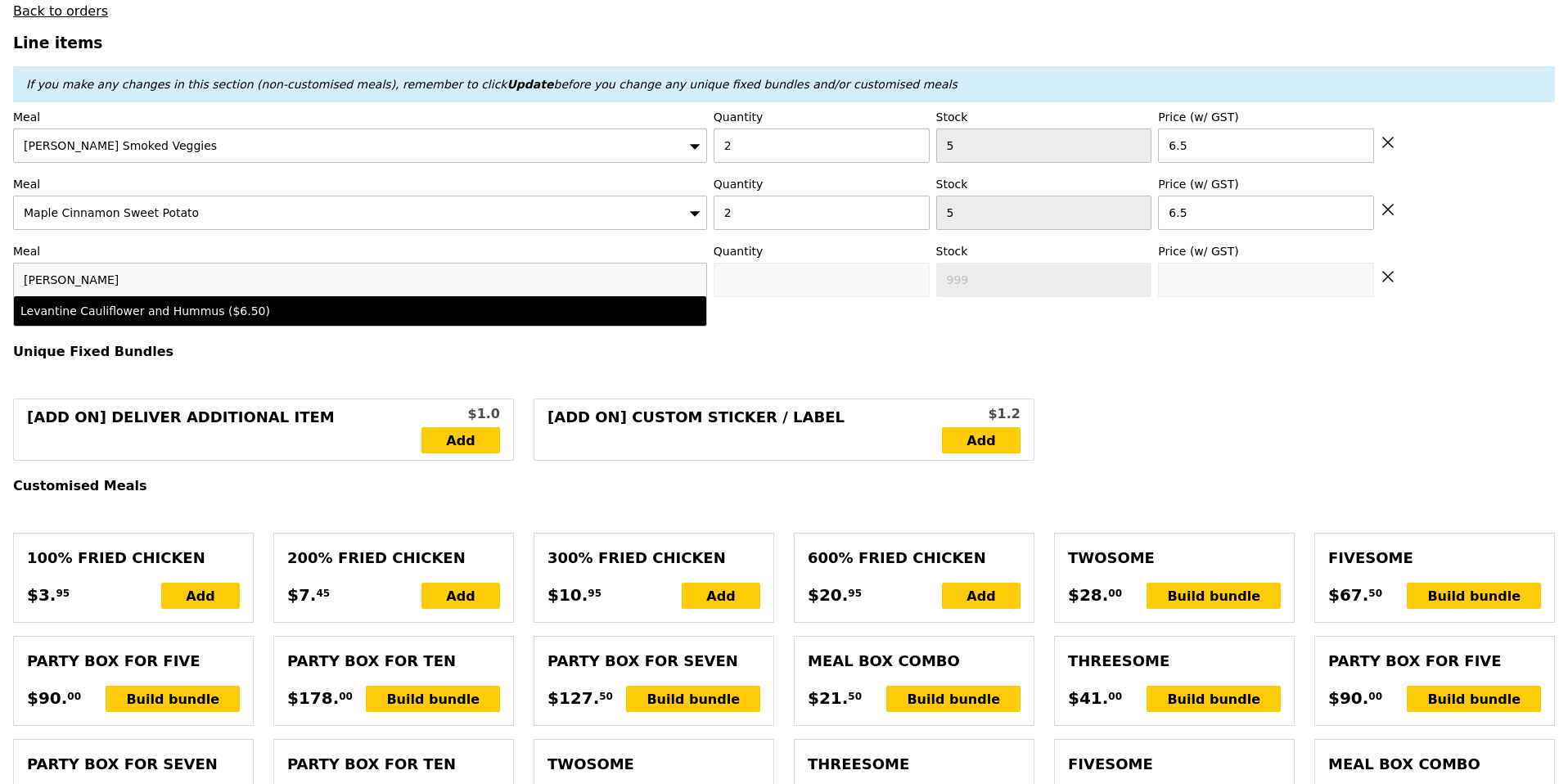
type input "levan"
click at [168, 312] on div "Levantine Cauliflower and Hummus ($6.50)" at bounding box center [275, 311] width 509 height 17
type input "Confirm anyway"
type input "0"
type input "5"
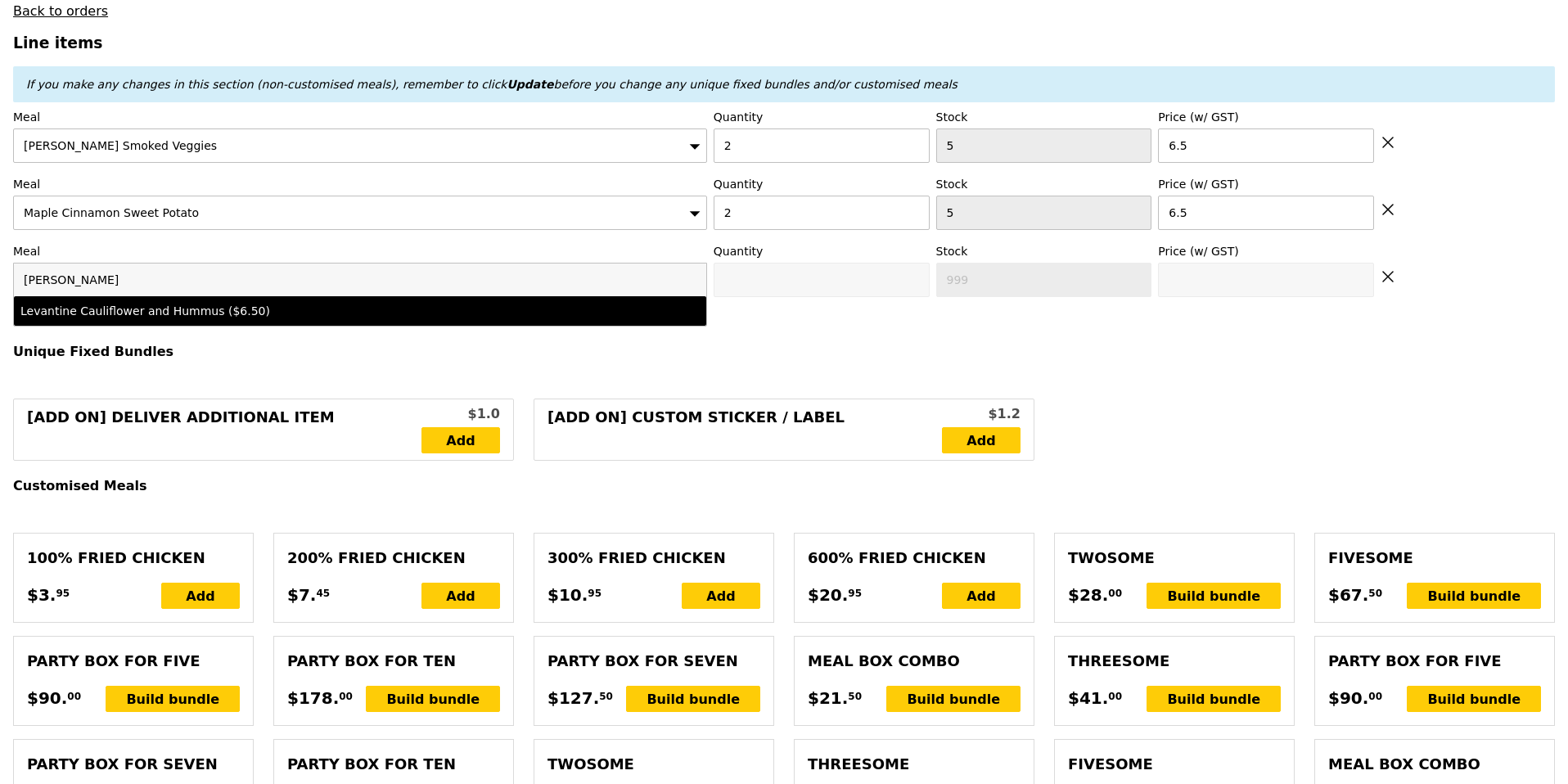
type input "6.5"
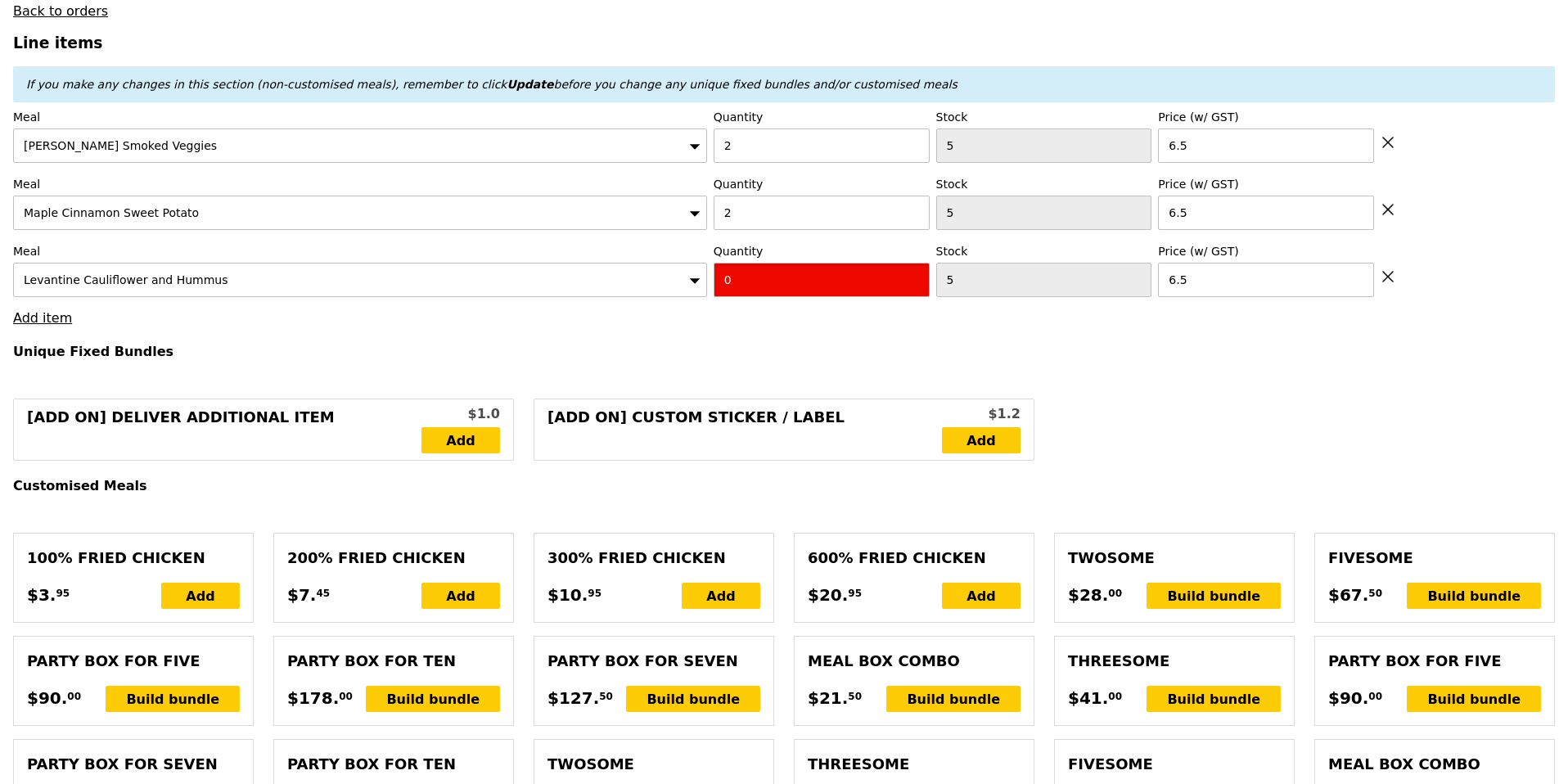
drag, startPoint x: 762, startPoint y: 280, endPoint x: 699, endPoint y: 281, distance: 63.0
click at [699, 281] on div "Meal Levantine Cauliflower and Hummus Quantity 0 Stock 5 Price (w/ GST) 6.5" at bounding box center [784, 270] width 1541 height 54
type input "Confirm"
type input "2"
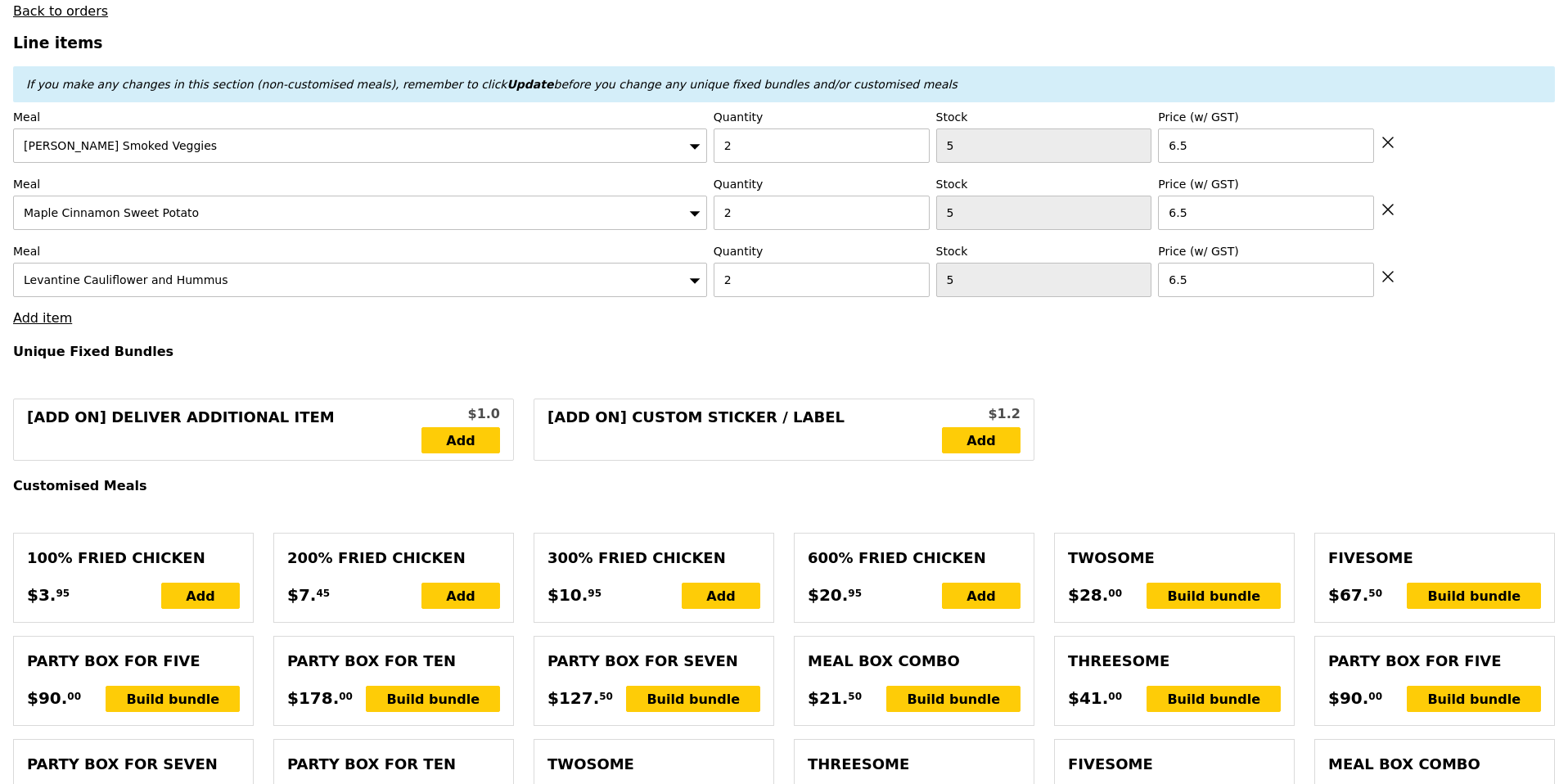
type input "Loading..."
type input "149.50"
type input "153.45"
click at [1160, 405] on div "[Add on] Deliver Additional Item $1.0 Add [Add on] Custom Sticker / Label $1.2 …" at bounding box center [784, 430] width 1561 height 62
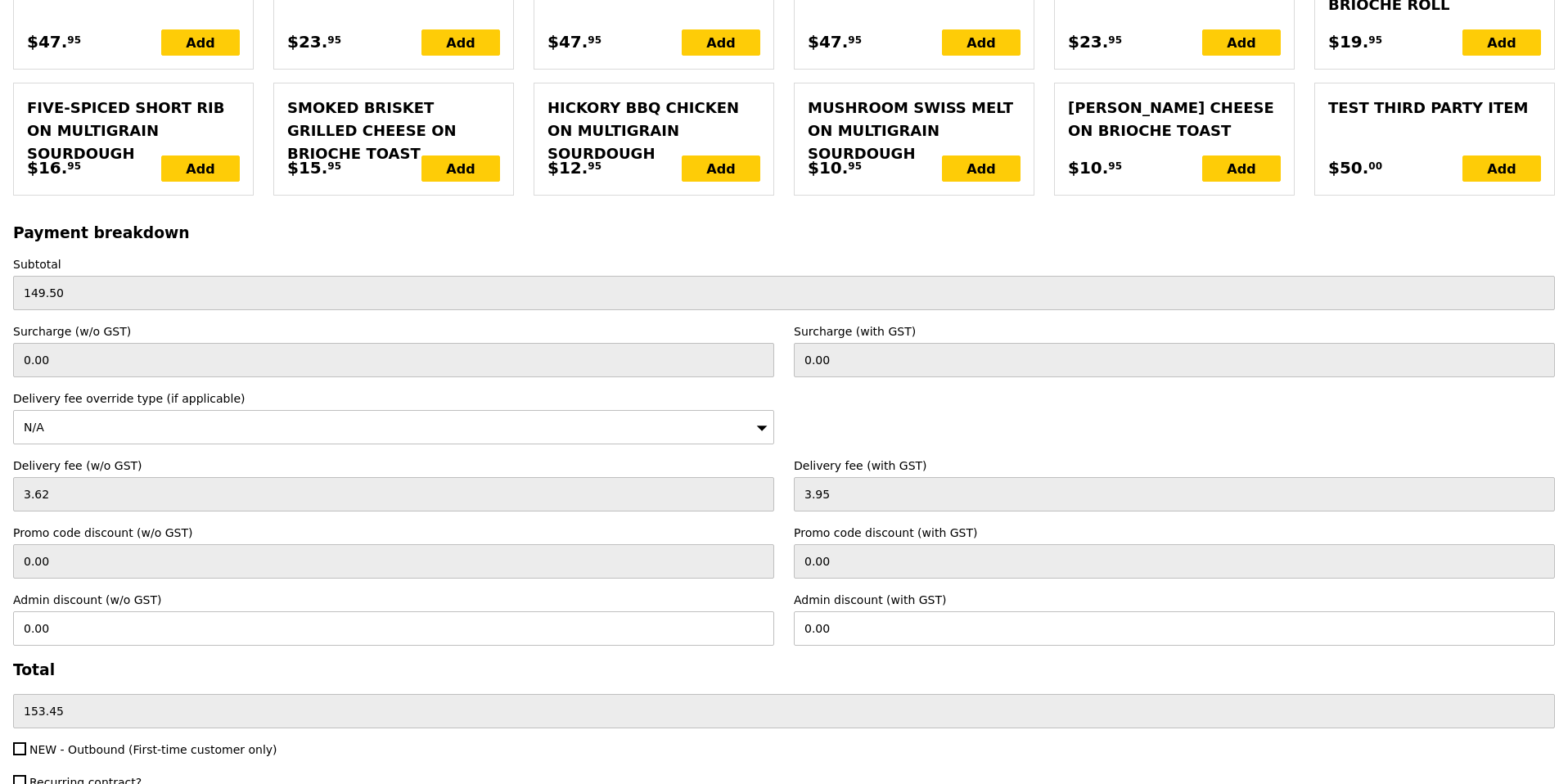
scroll to position [3676, 0]
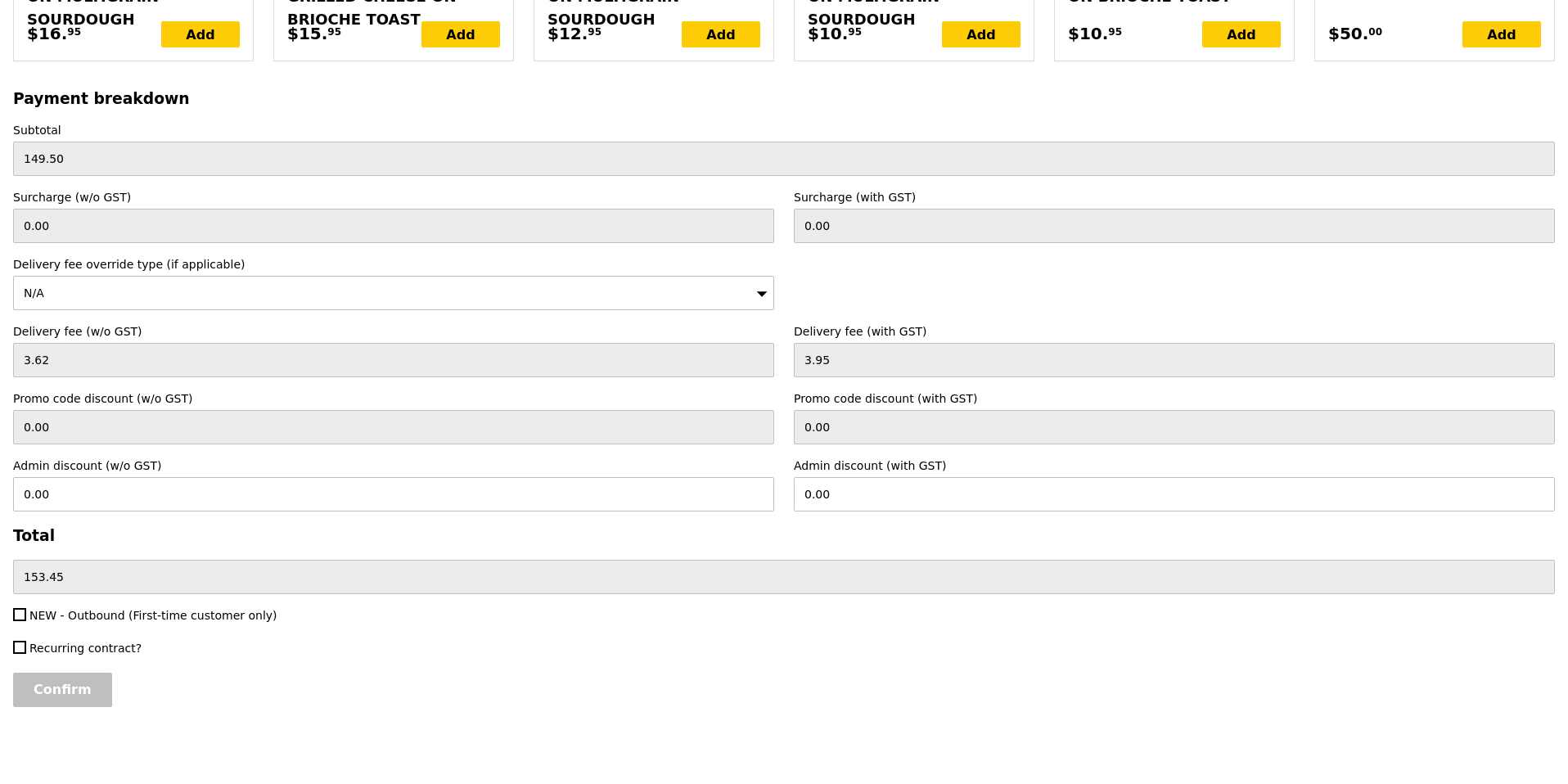
click at [72, 695] on input "Confirm" at bounding box center [63, 689] width 99 height 34
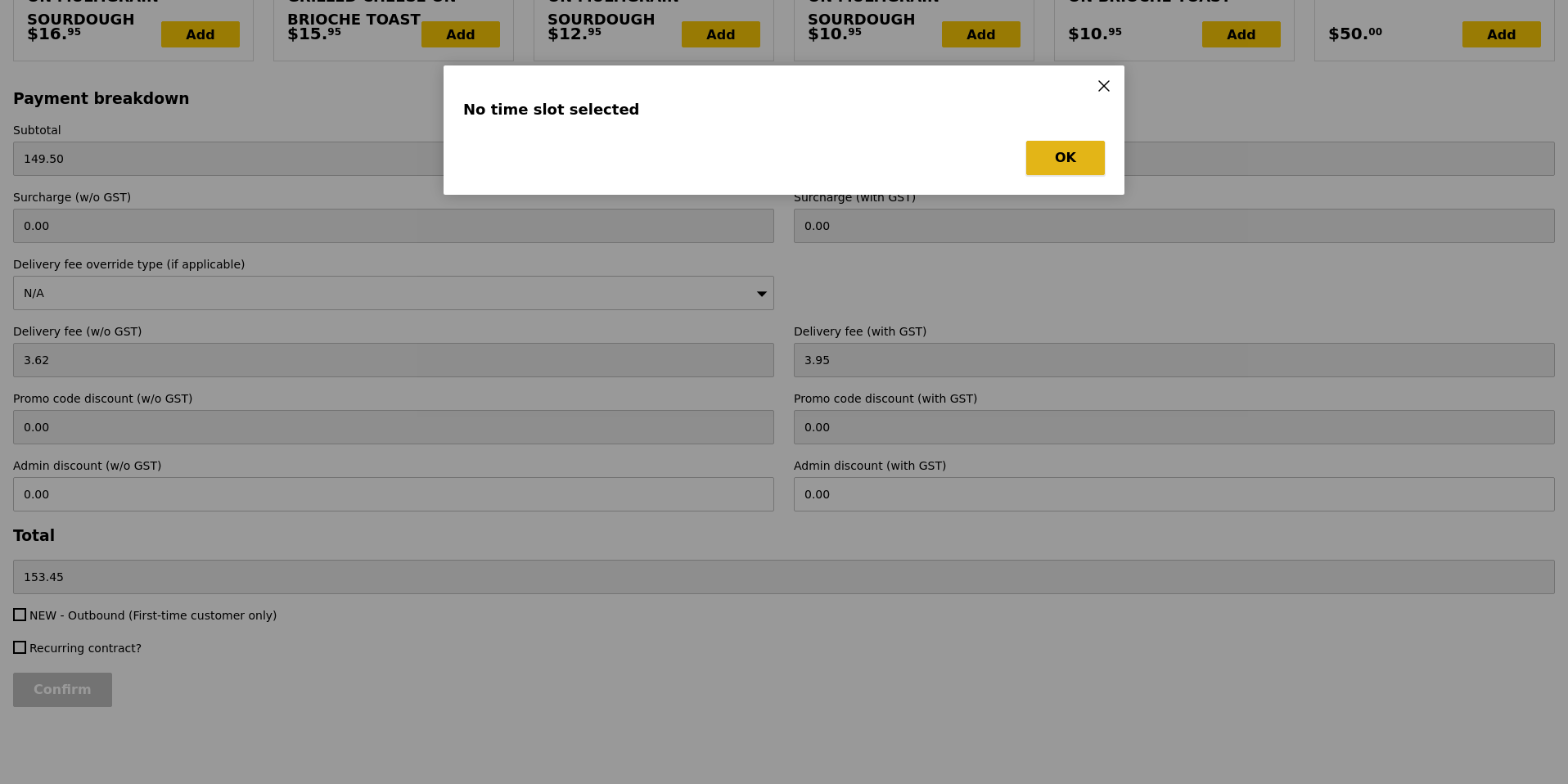
click at [1052, 151] on button "OK" at bounding box center [1065, 157] width 79 height 34
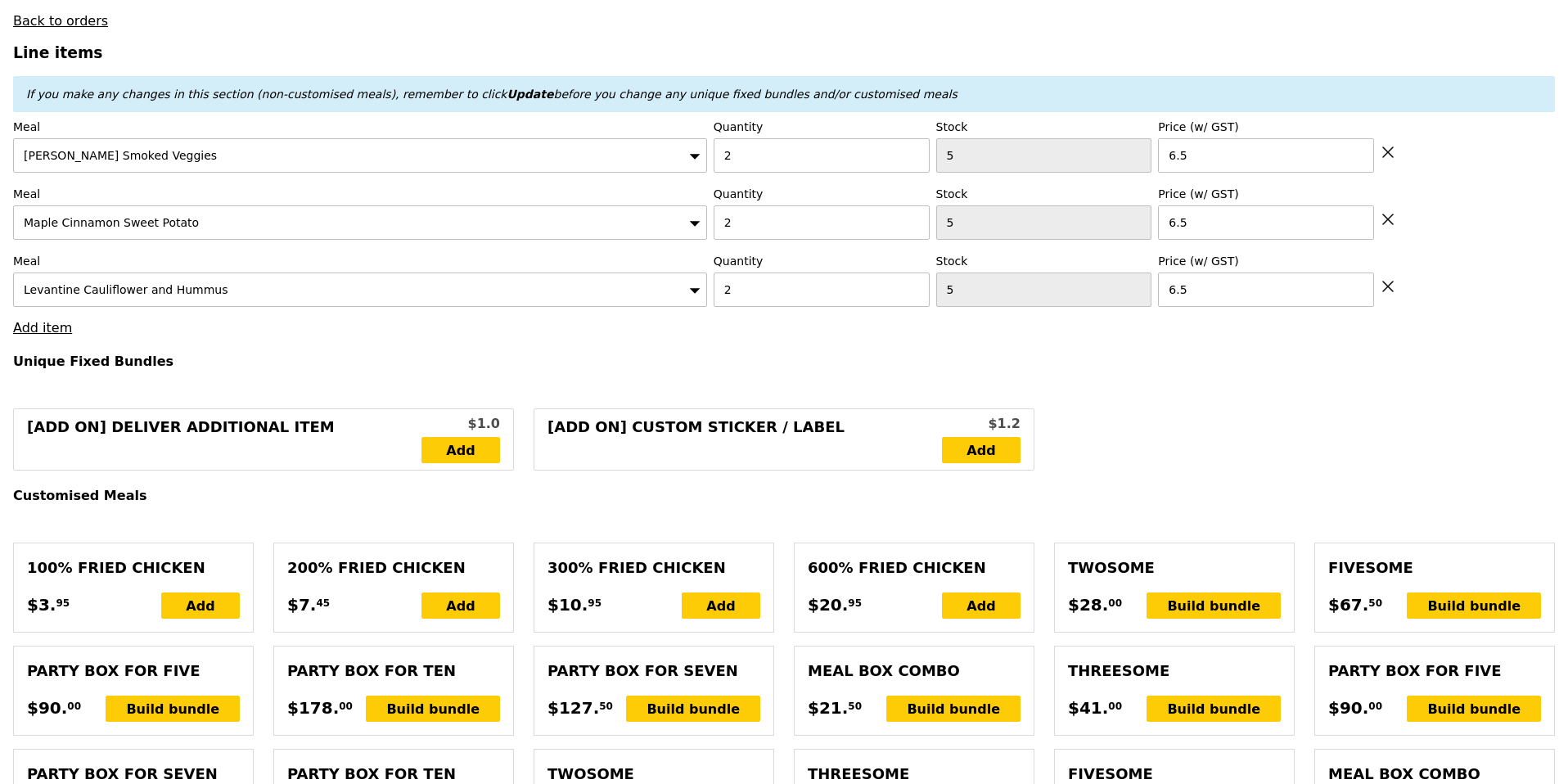
scroll to position [0, 0]
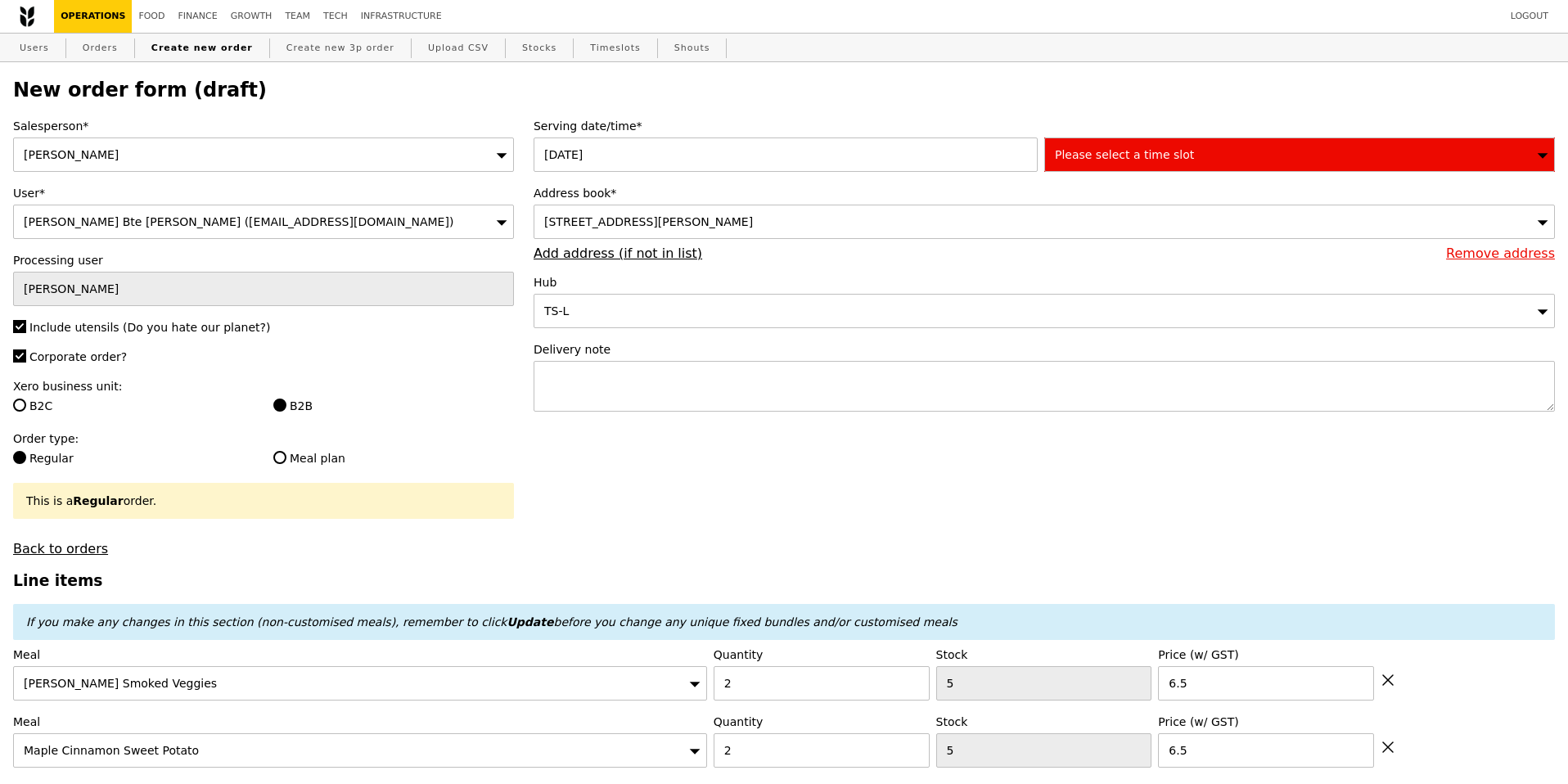
click at [1184, 159] on div "Please select a time slot" at bounding box center [1299, 154] width 511 height 34
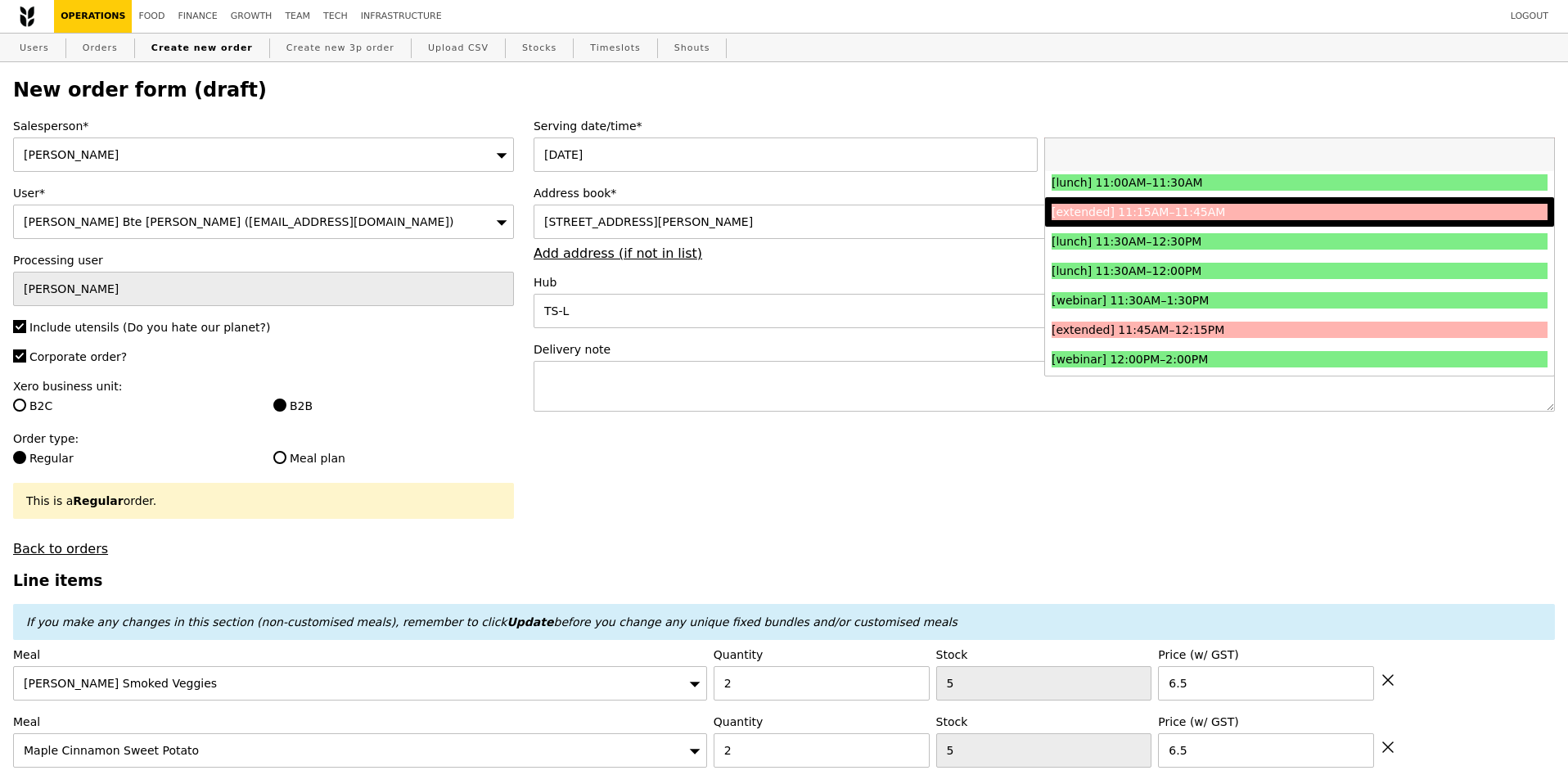
scroll to position [564, 0]
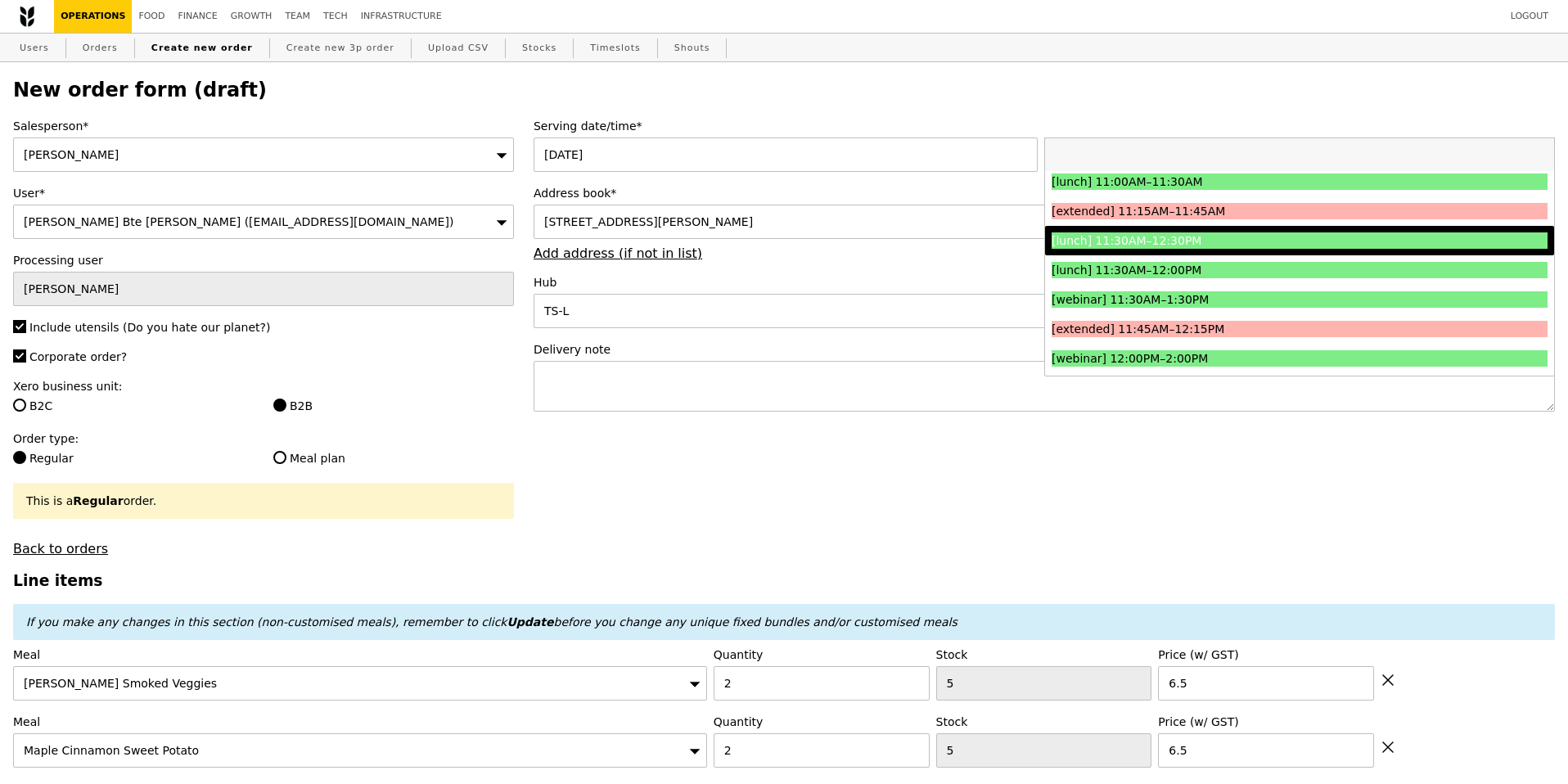
click at [1225, 239] on div "[lunch] 11:30AM–12:30PM" at bounding box center [1237, 240] width 372 height 17
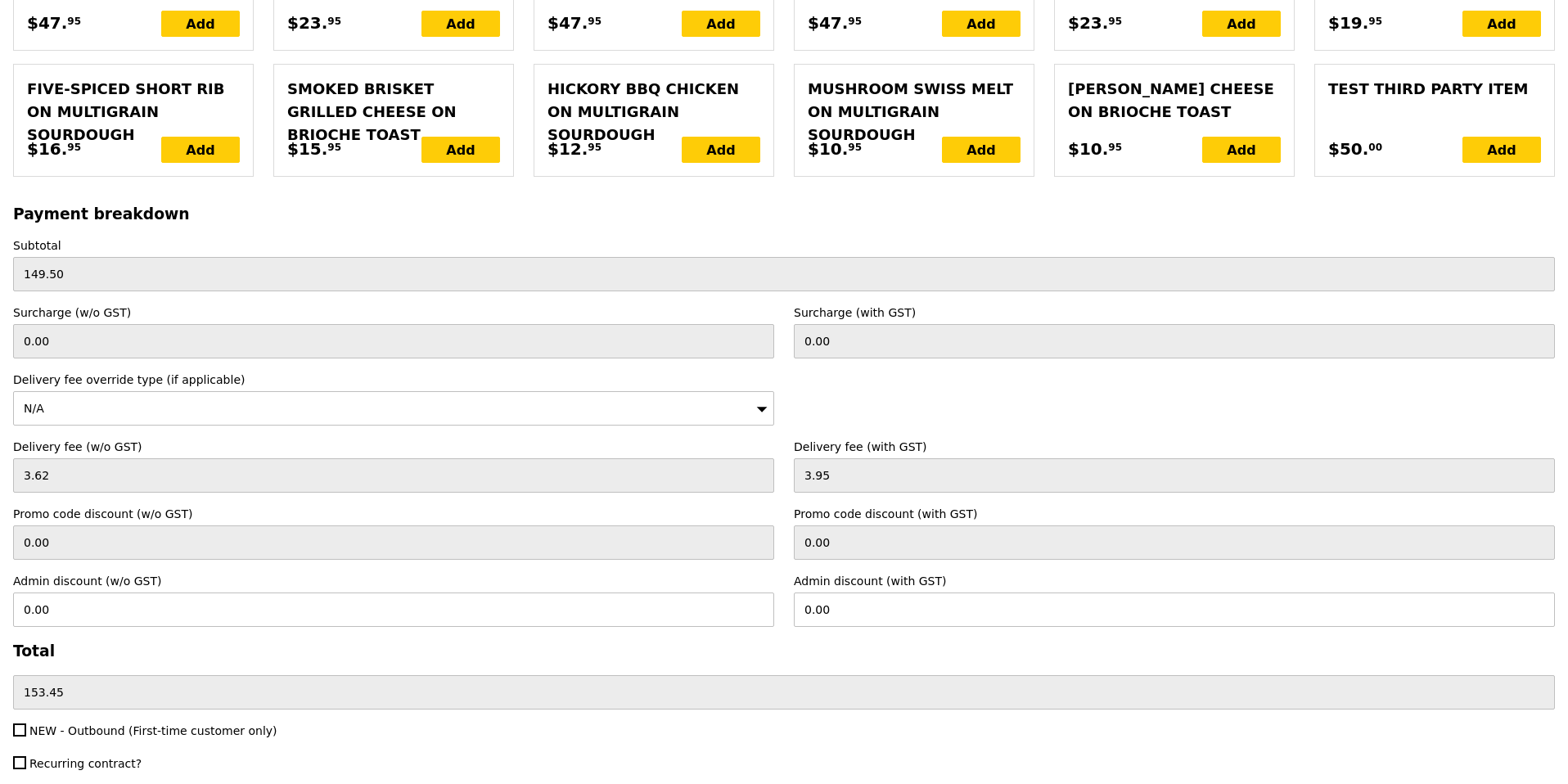
scroll to position [3676, 0]
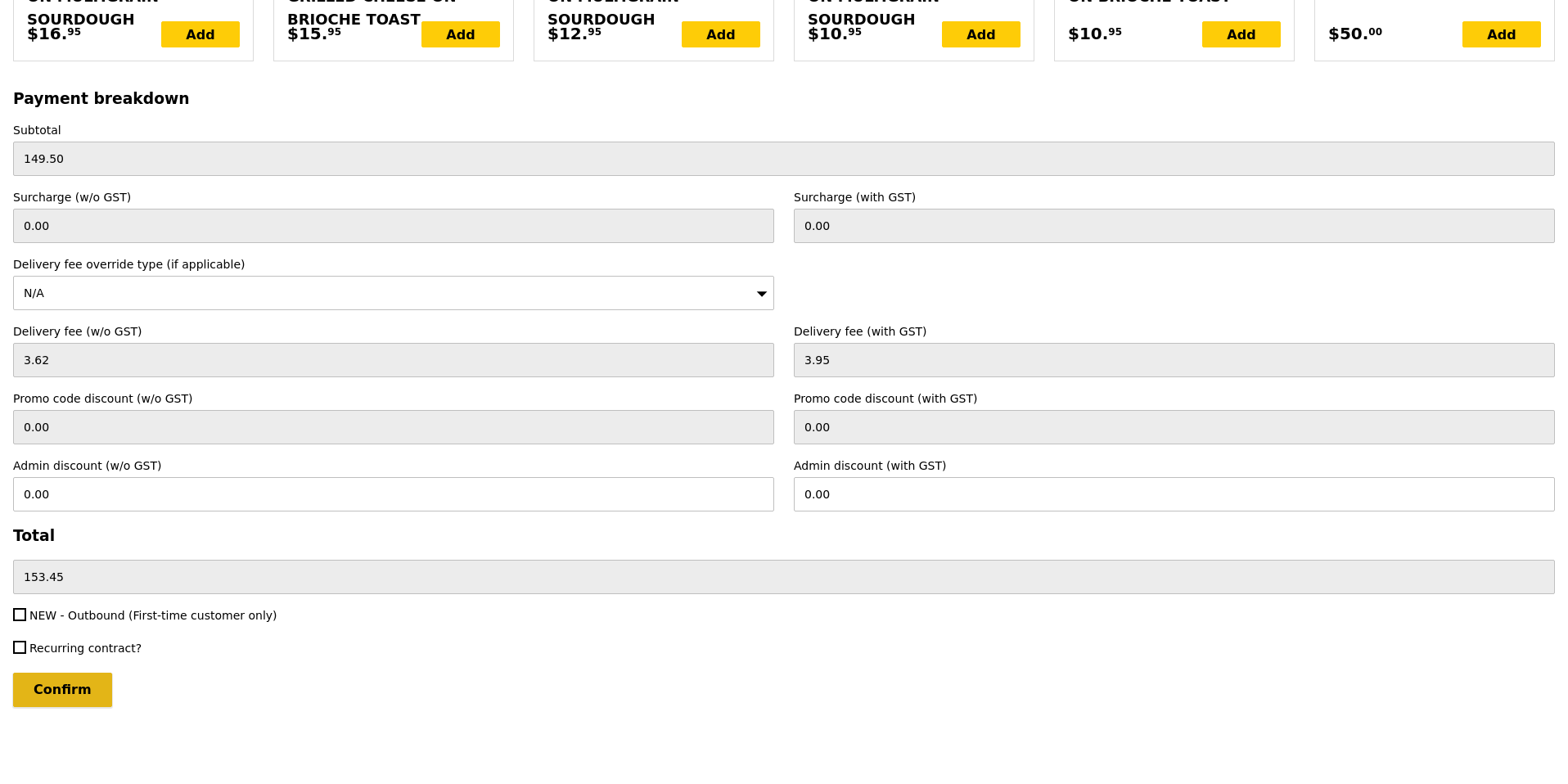
click at [72, 695] on input "Confirm" at bounding box center [63, 689] width 99 height 34
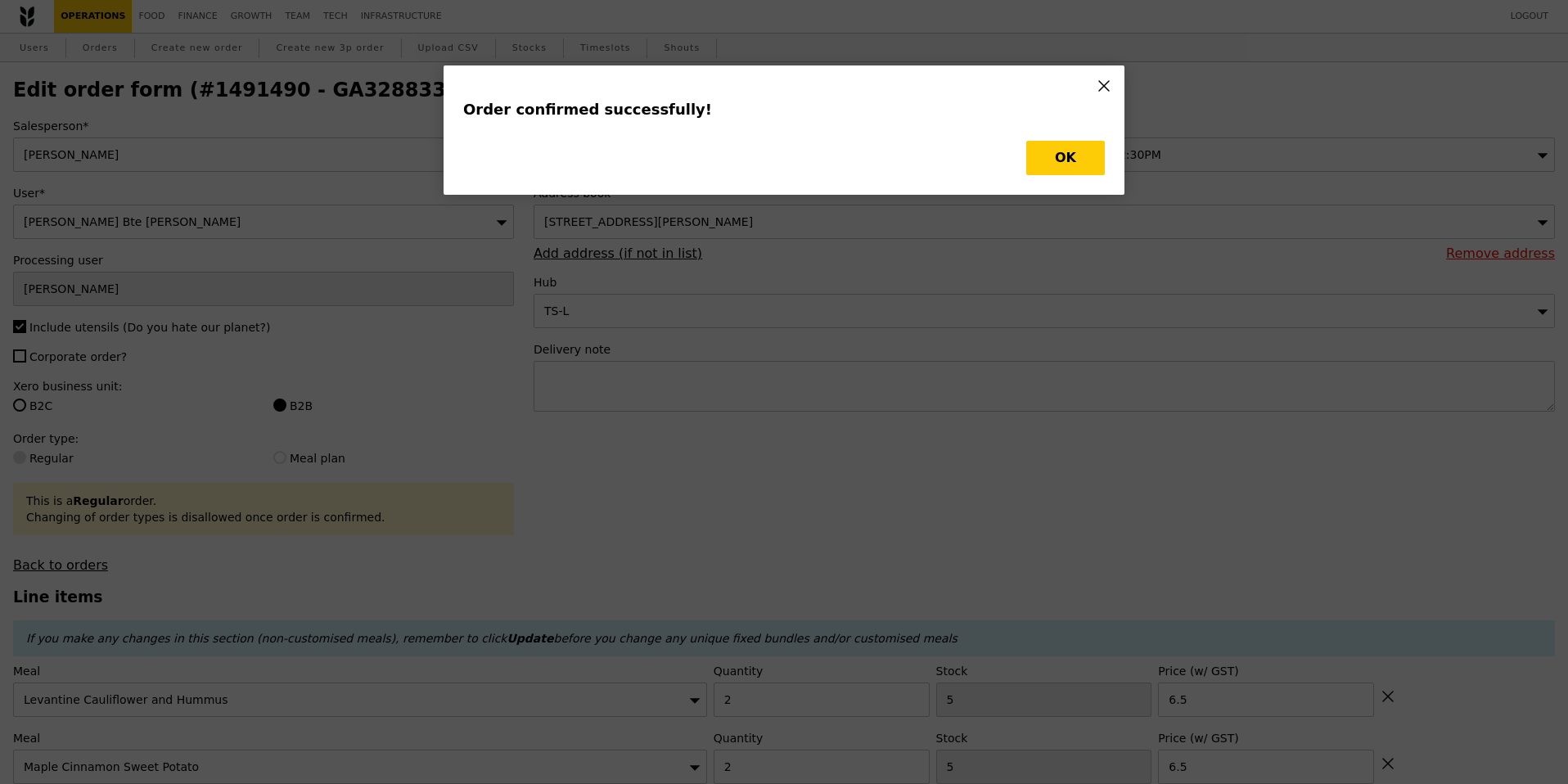
type input "Loading..."
checkbox input "false"
type input "6.50"
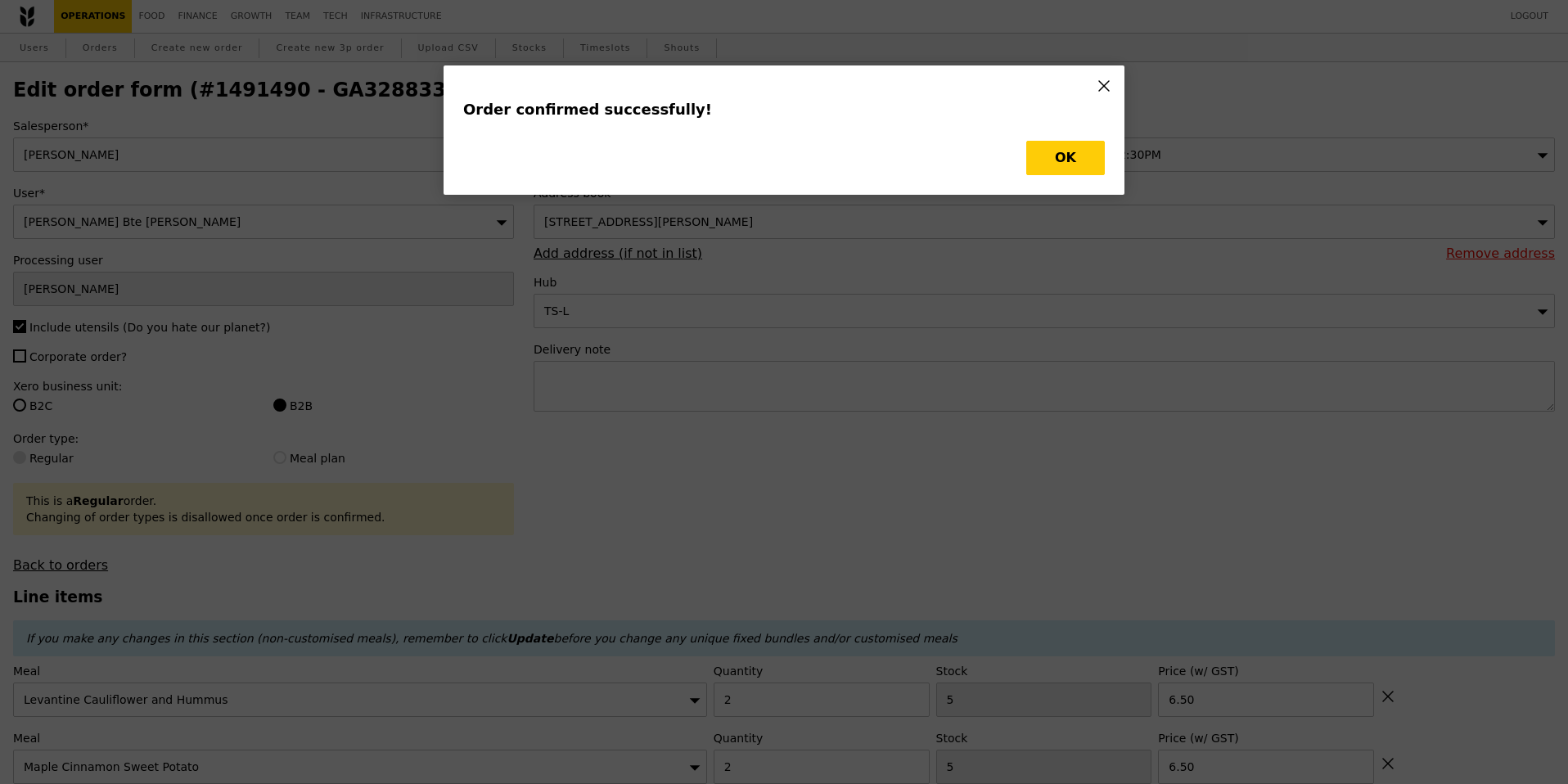
type input "496"
type input "495"
type input "466"
type input "Update"
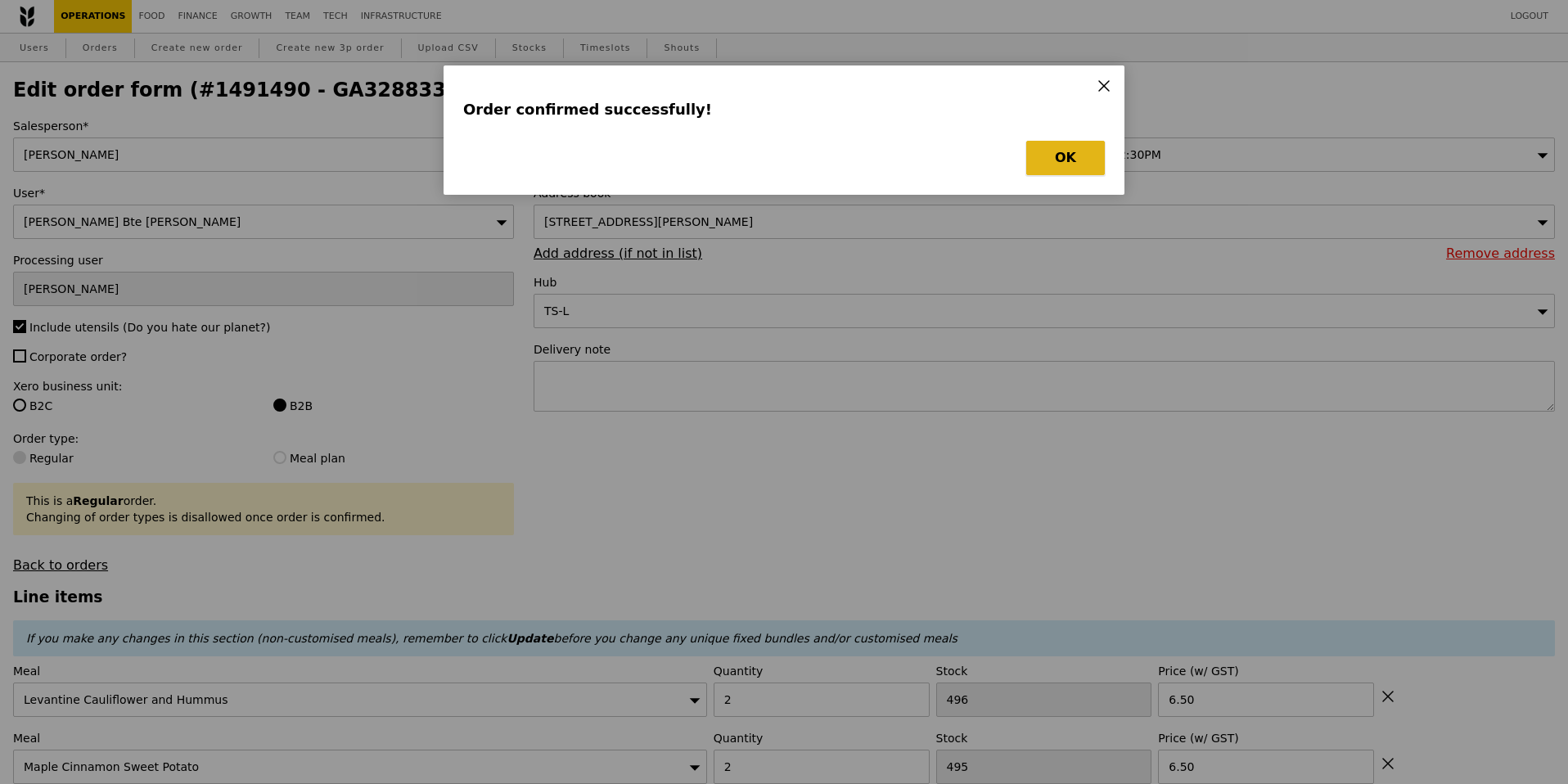
click at [1091, 151] on button "OK" at bounding box center [1065, 157] width 79 height 34
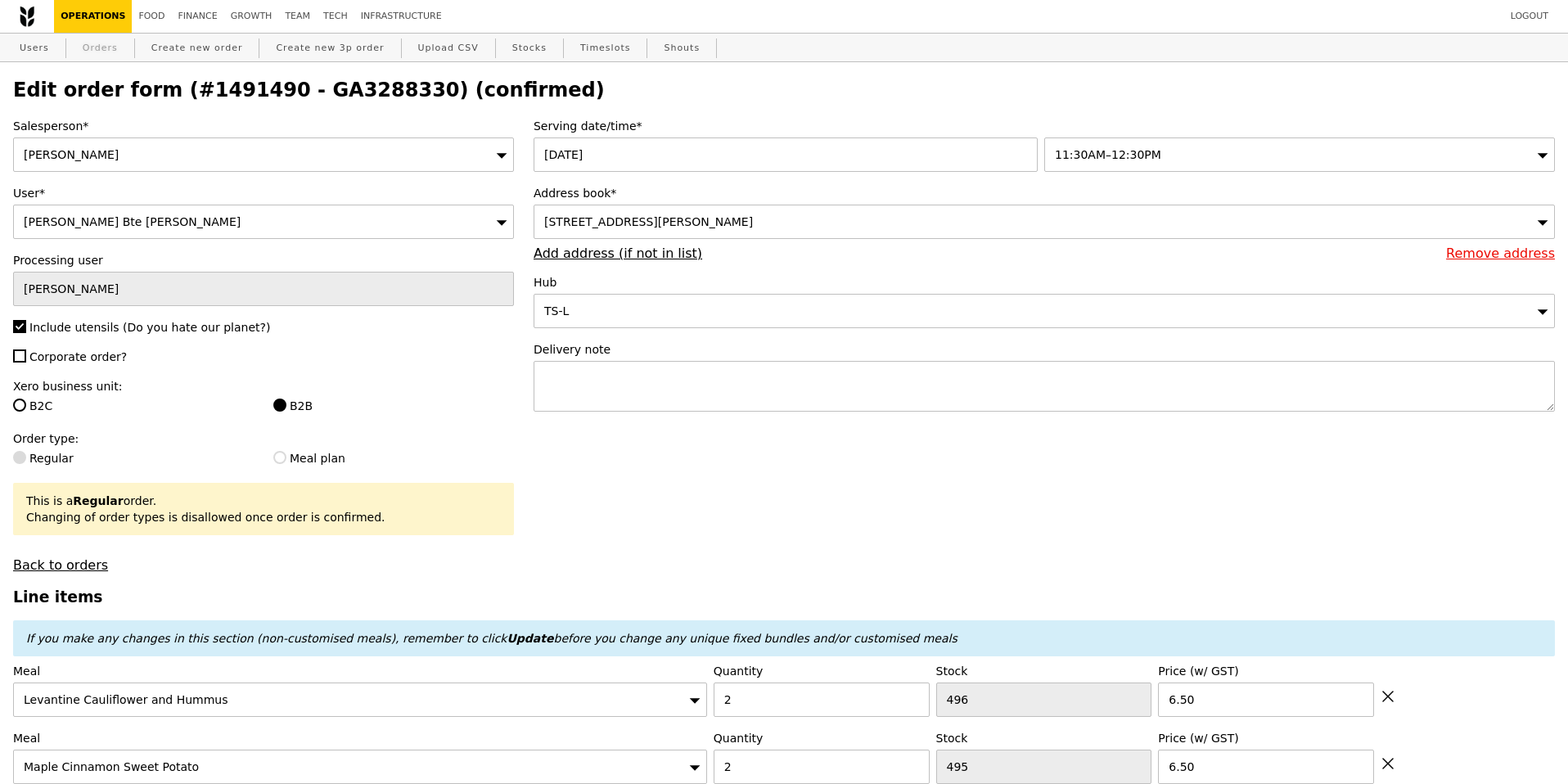
click at [92, 44] on link "Orders" at bounding box center [101, 48] width 49 height 29
select select "100"
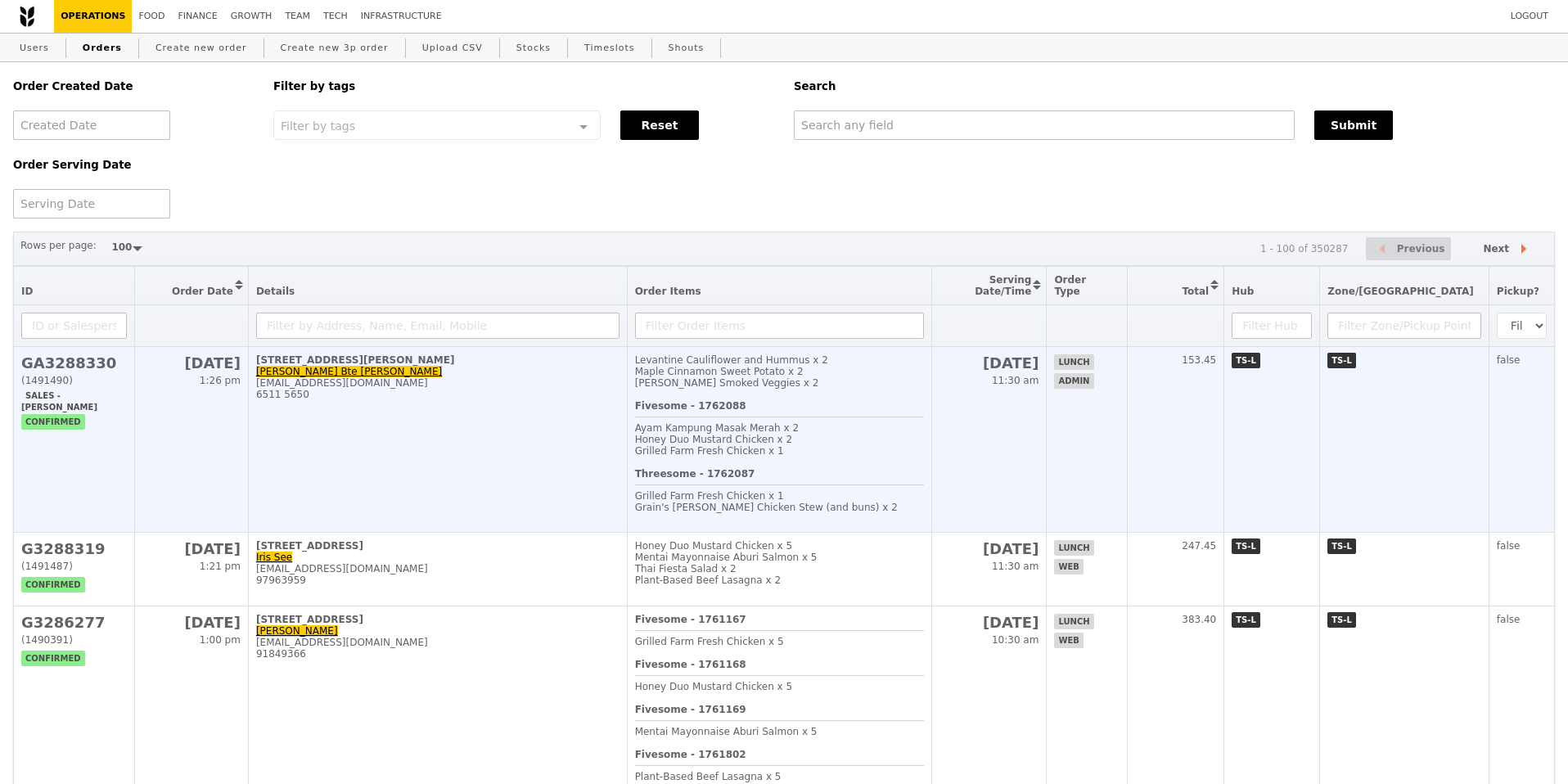
click at [458, 419] on td "195 Kim Keat Avenue, #01-380 Nurul Aini Bte Mohd Rosni aini_rosni@awwa.org.sg 6…" at bounding box center [437, 440] width 379 height 186
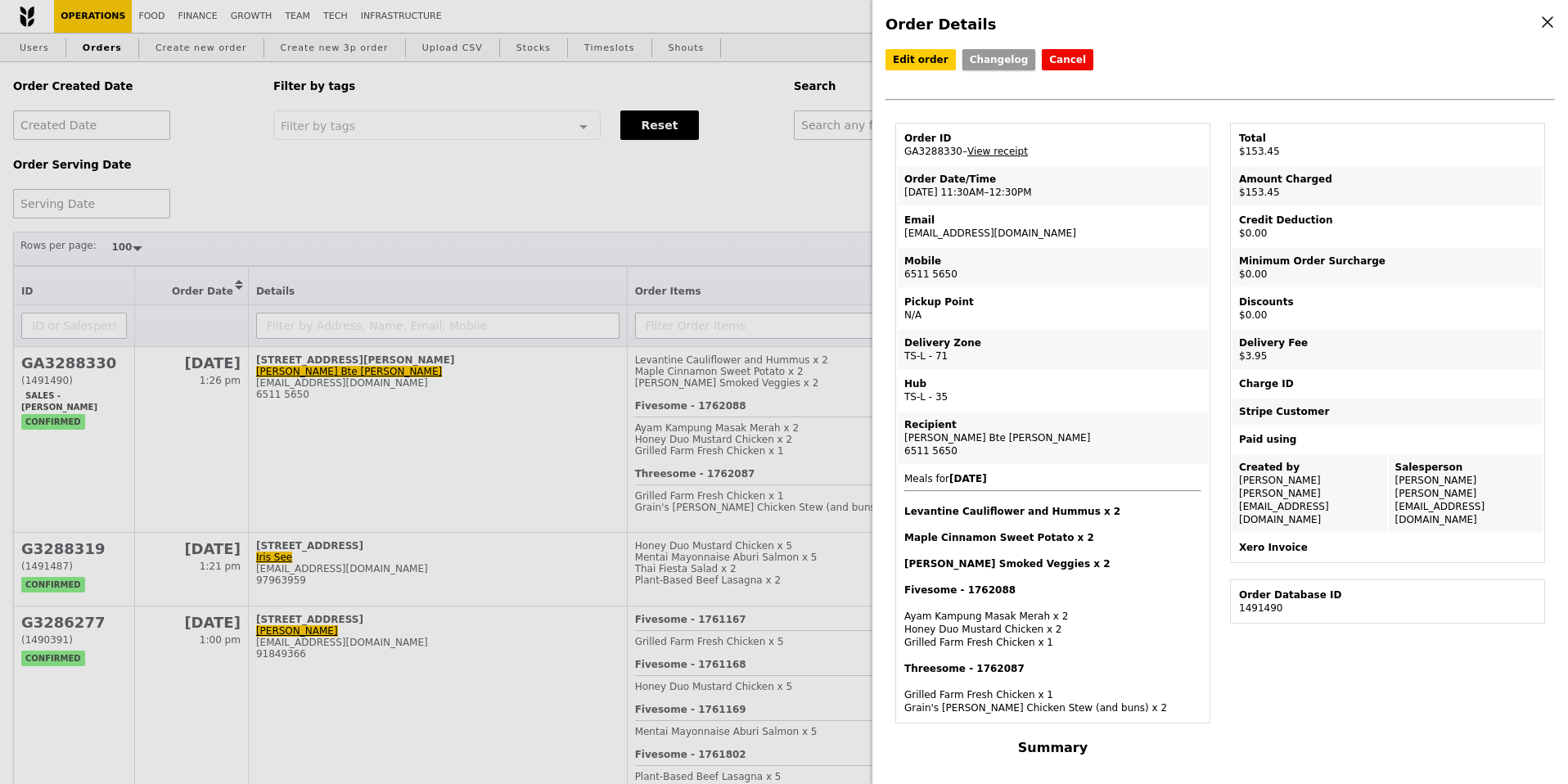
click at [974, 56] on link "Changelog" at bounding box center [999, 59] width 74 height 21
click at [926, 57] on link "Edit order" at bounding box center [921, 59] width 70 height 21
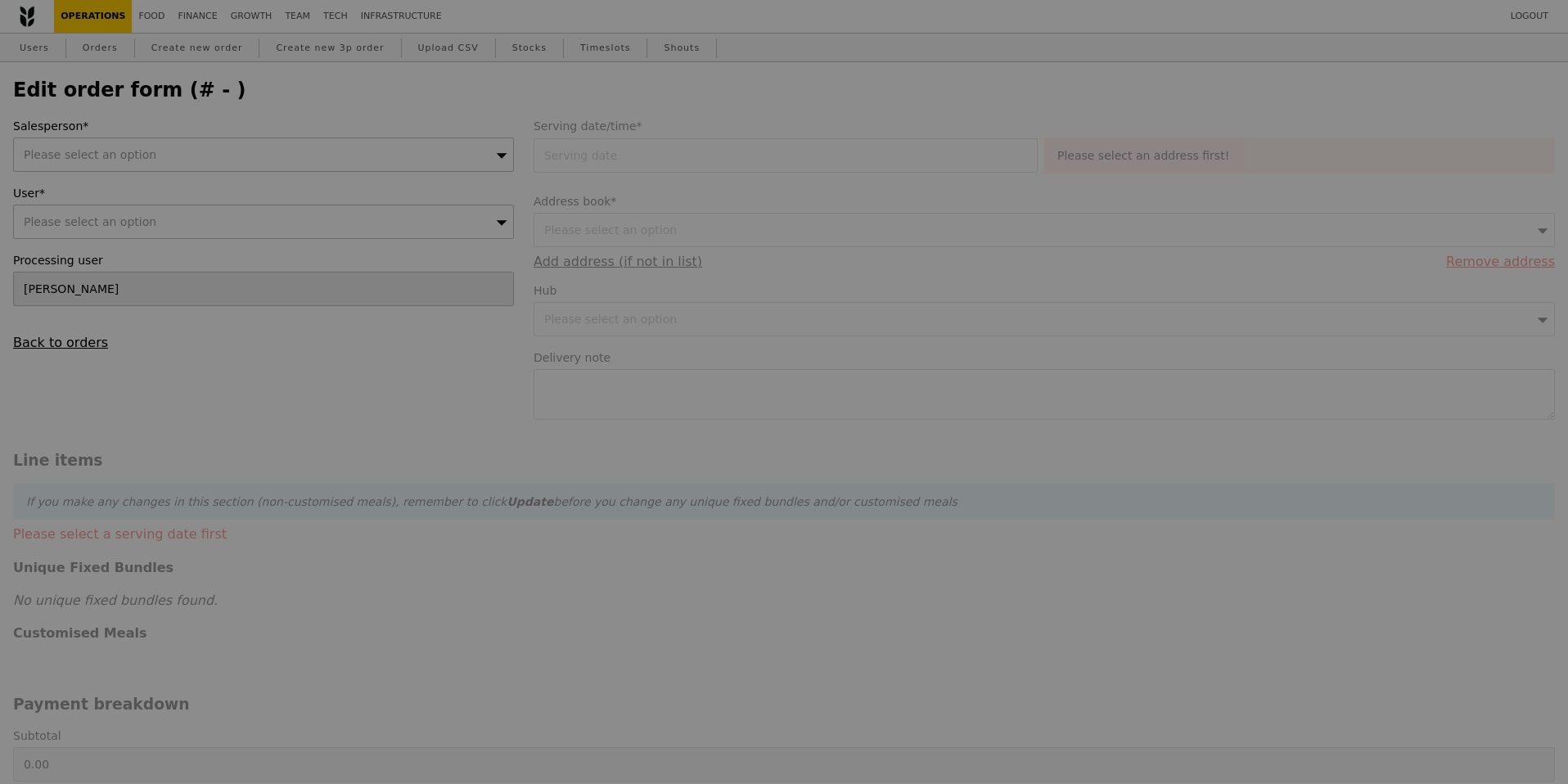
type input "18 Sep 2025"
type input "149.50"
type input "3.62"
type input "3.95"
type input "153.45"
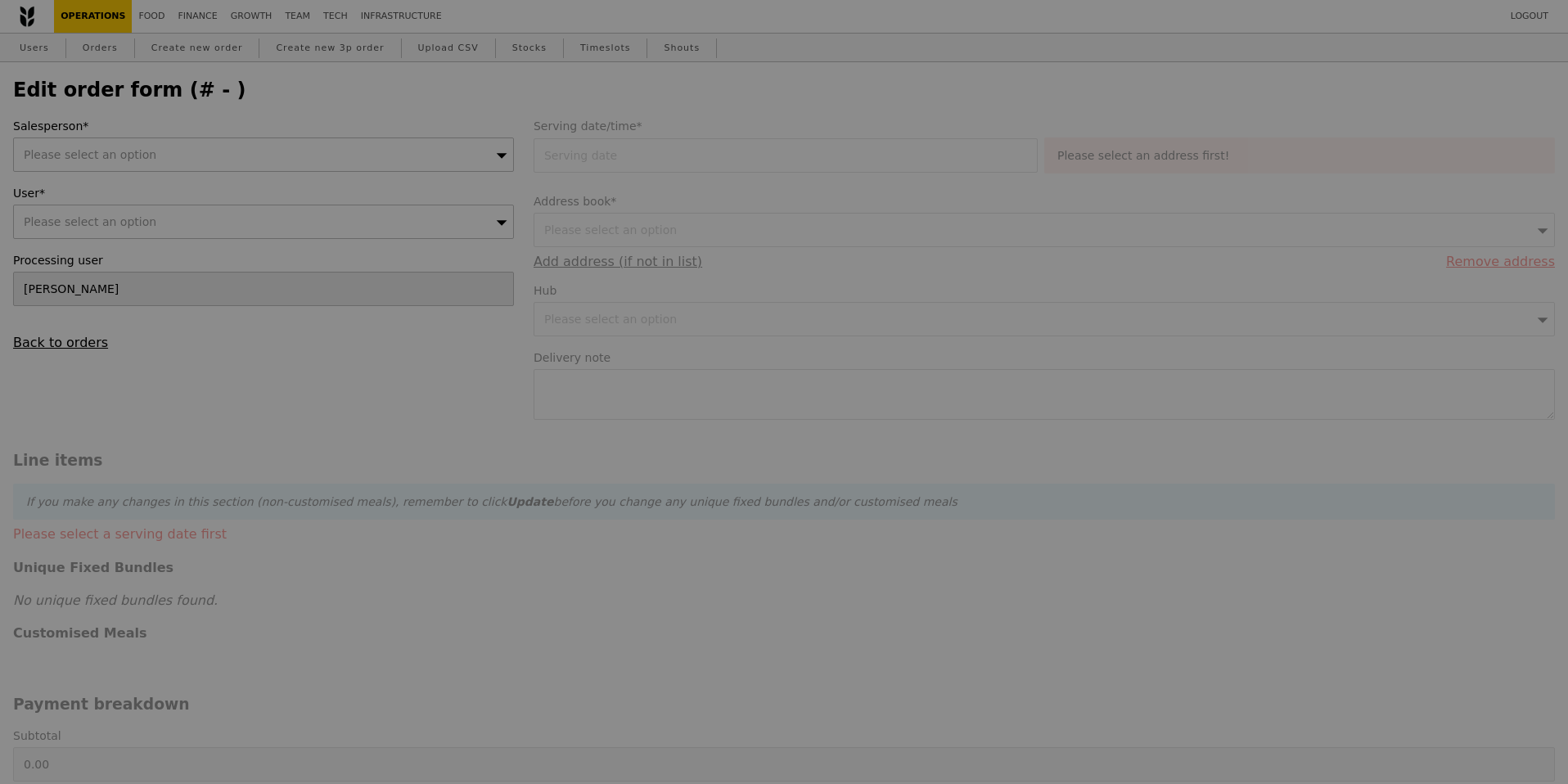
type input "Loading..."
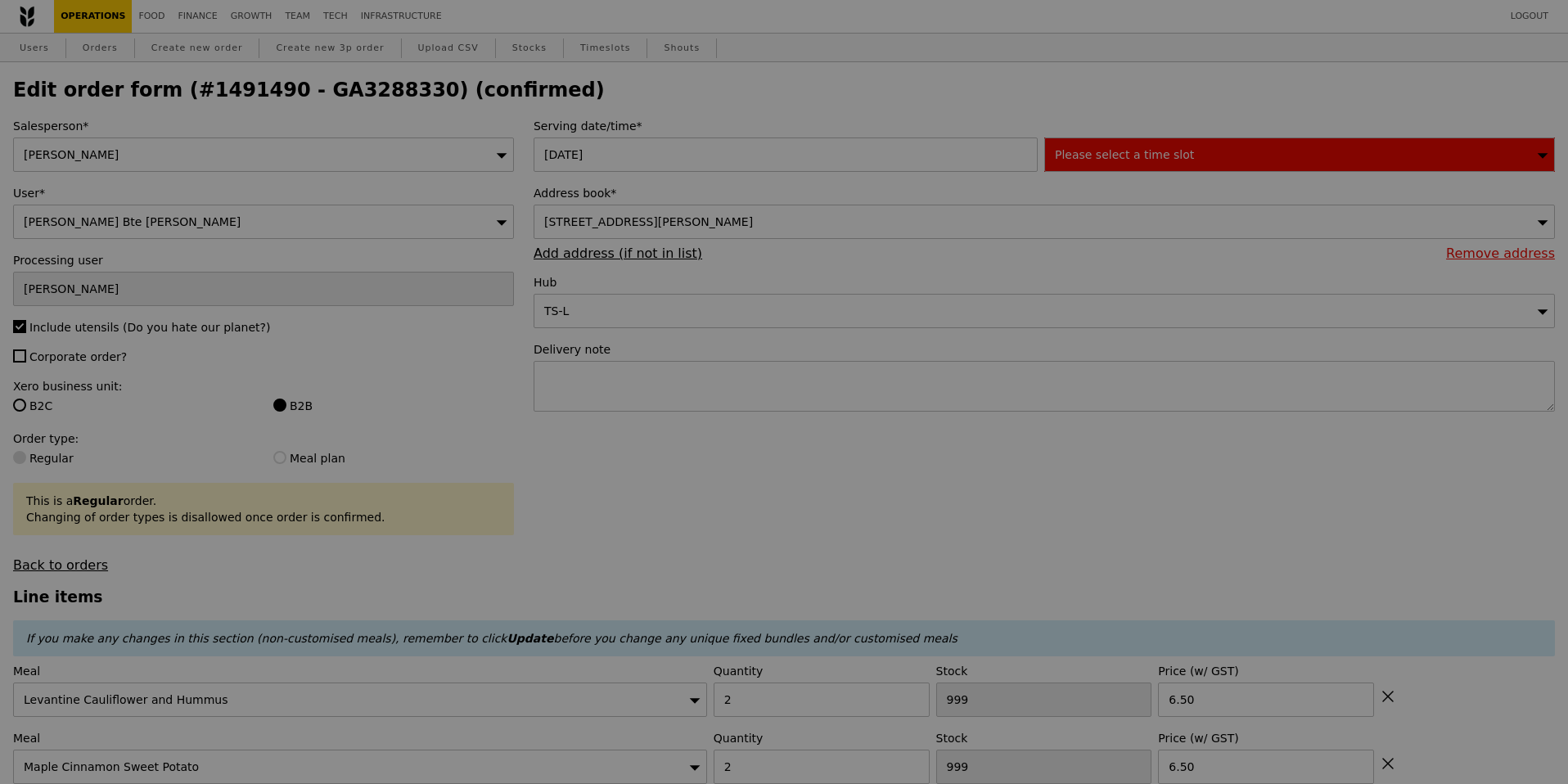
type input "496"
type input "495"
type input "466"
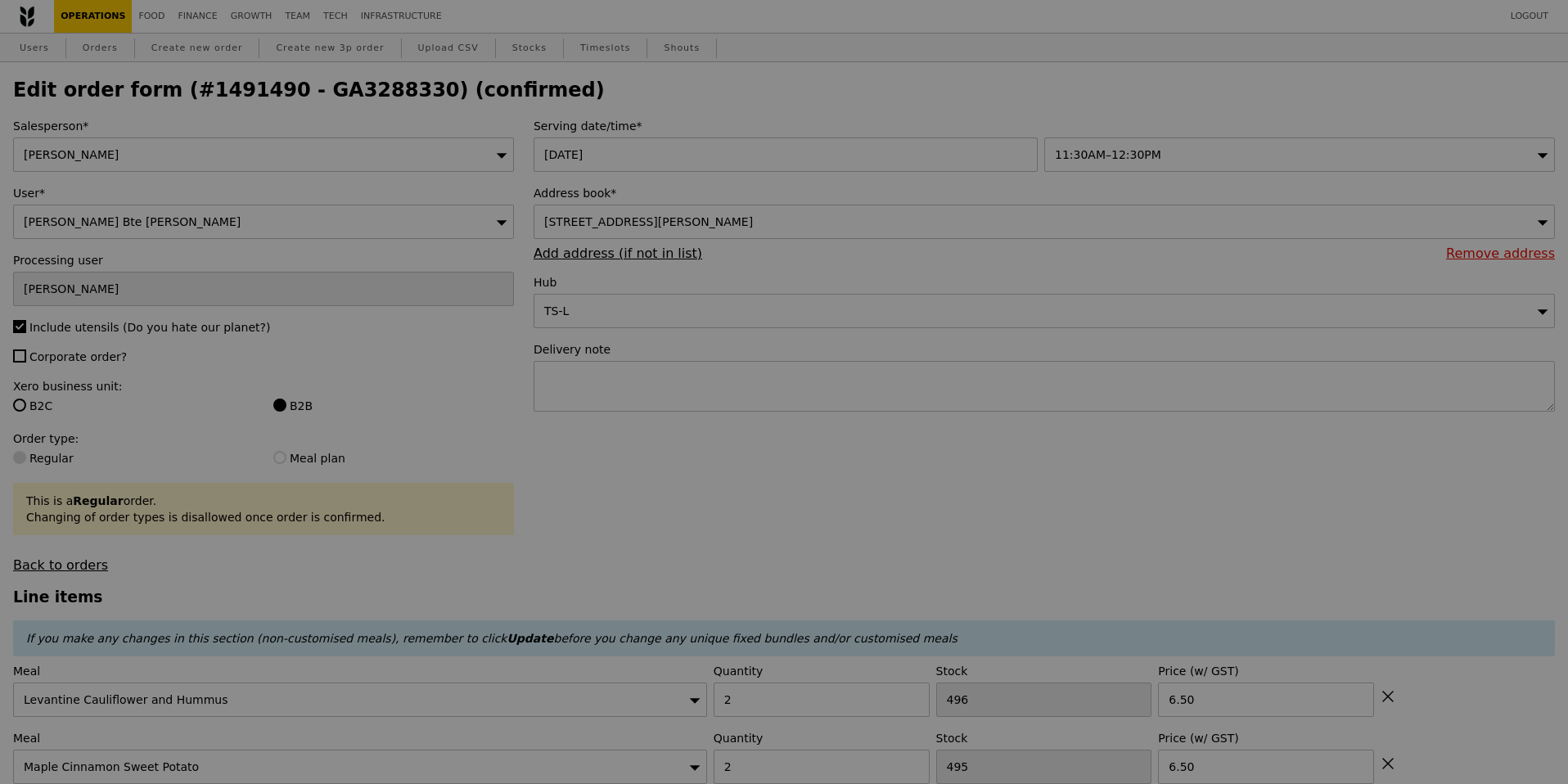
type input "Update"
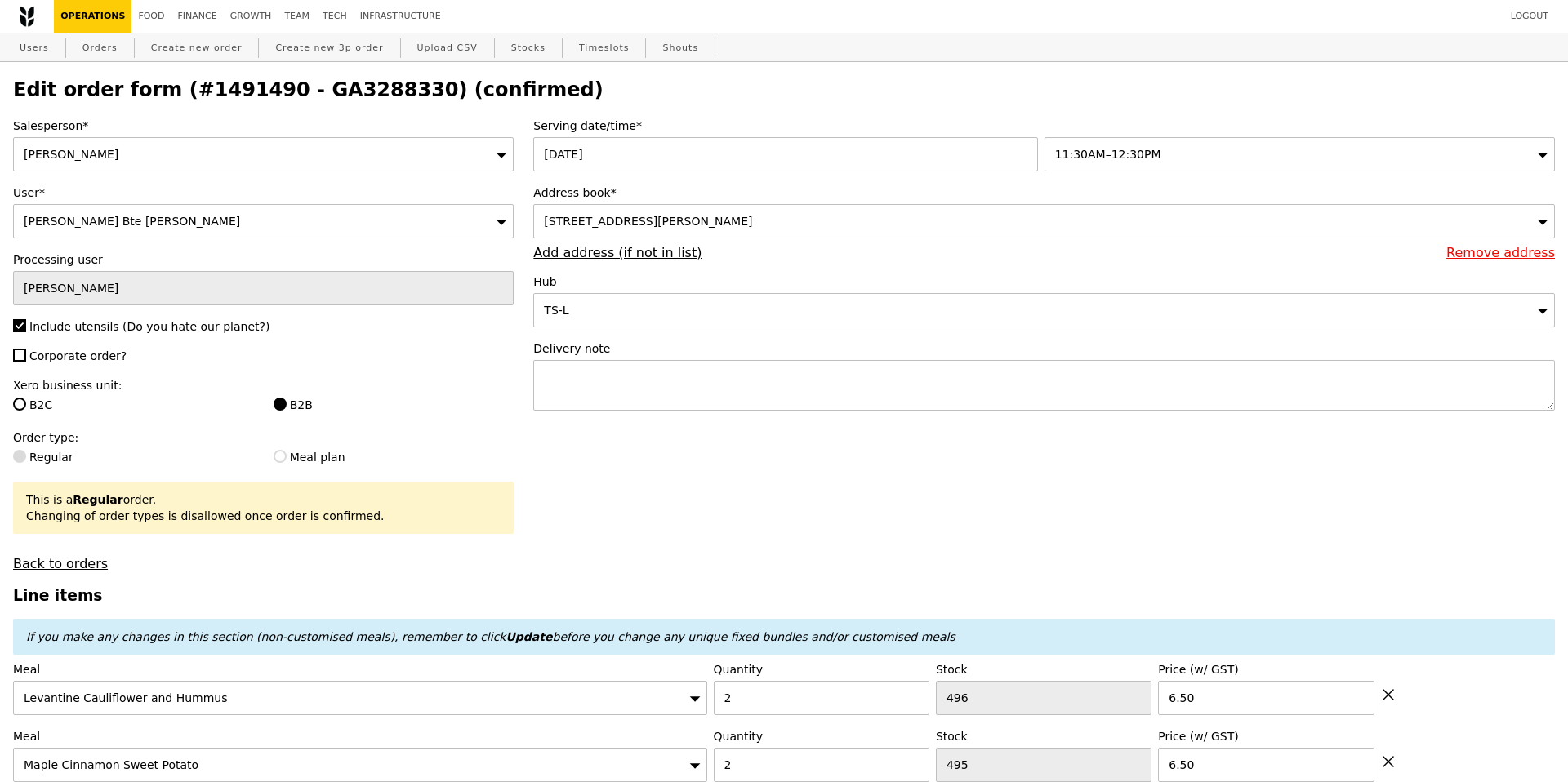
select select "100"
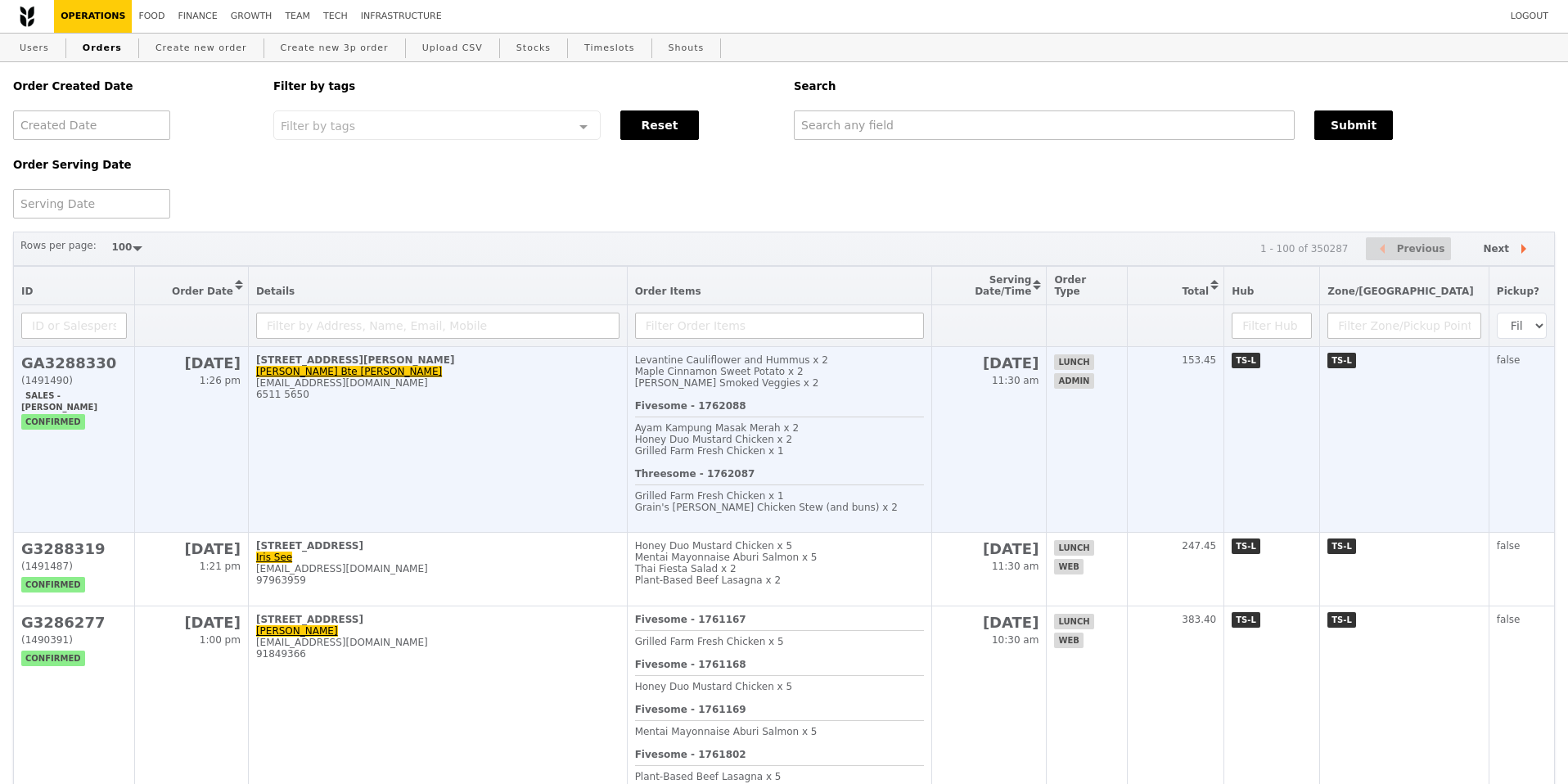
click at [476, 405] on td "195 Kim Keat Avenue, #01-380 Nurul Aini Bte Mohd Rosni aini_rosni@awwa.org.sg 6…" at bounding box center [437, 440] width 379 height 186
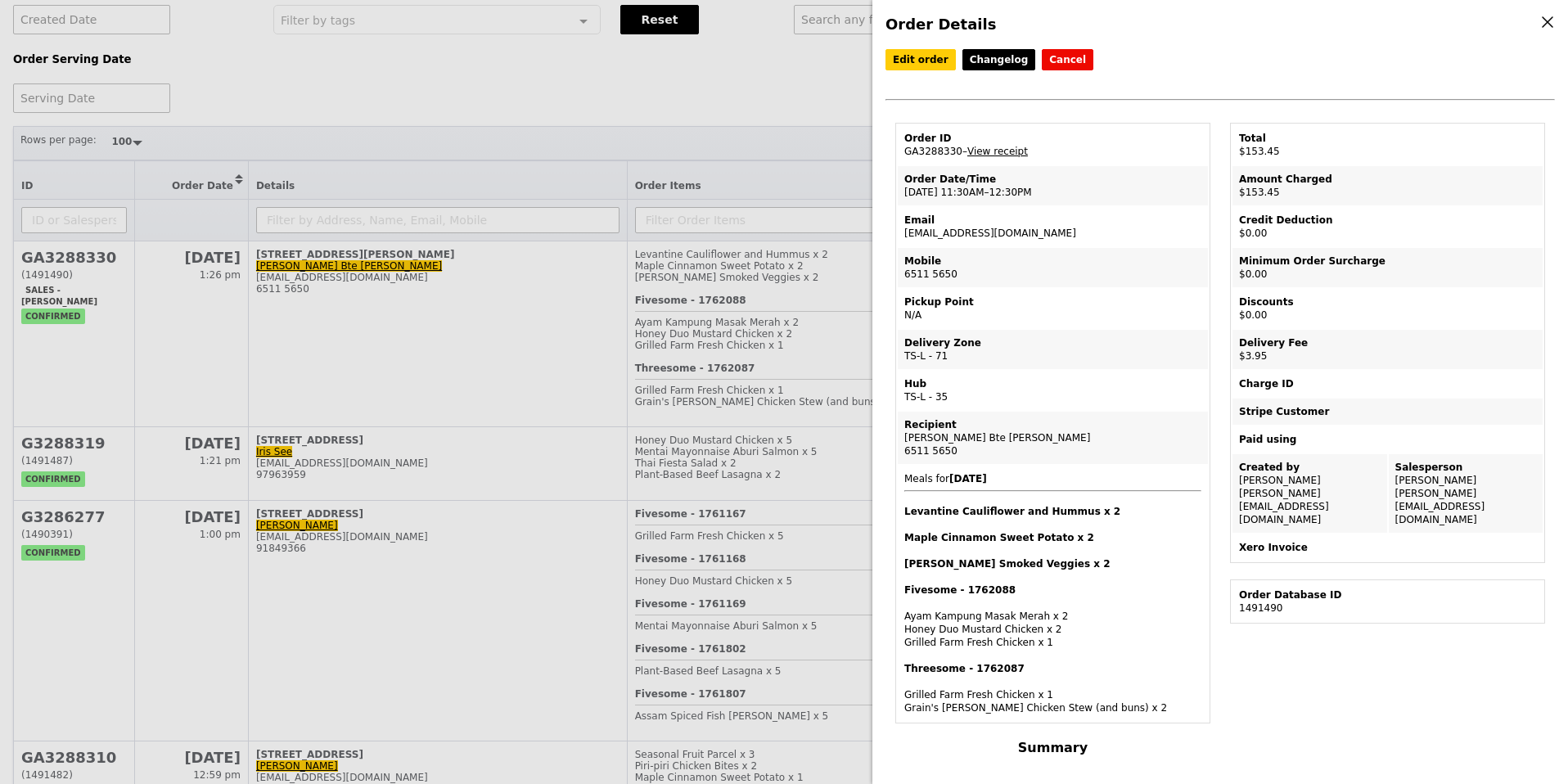
scroll to position [82, 0]
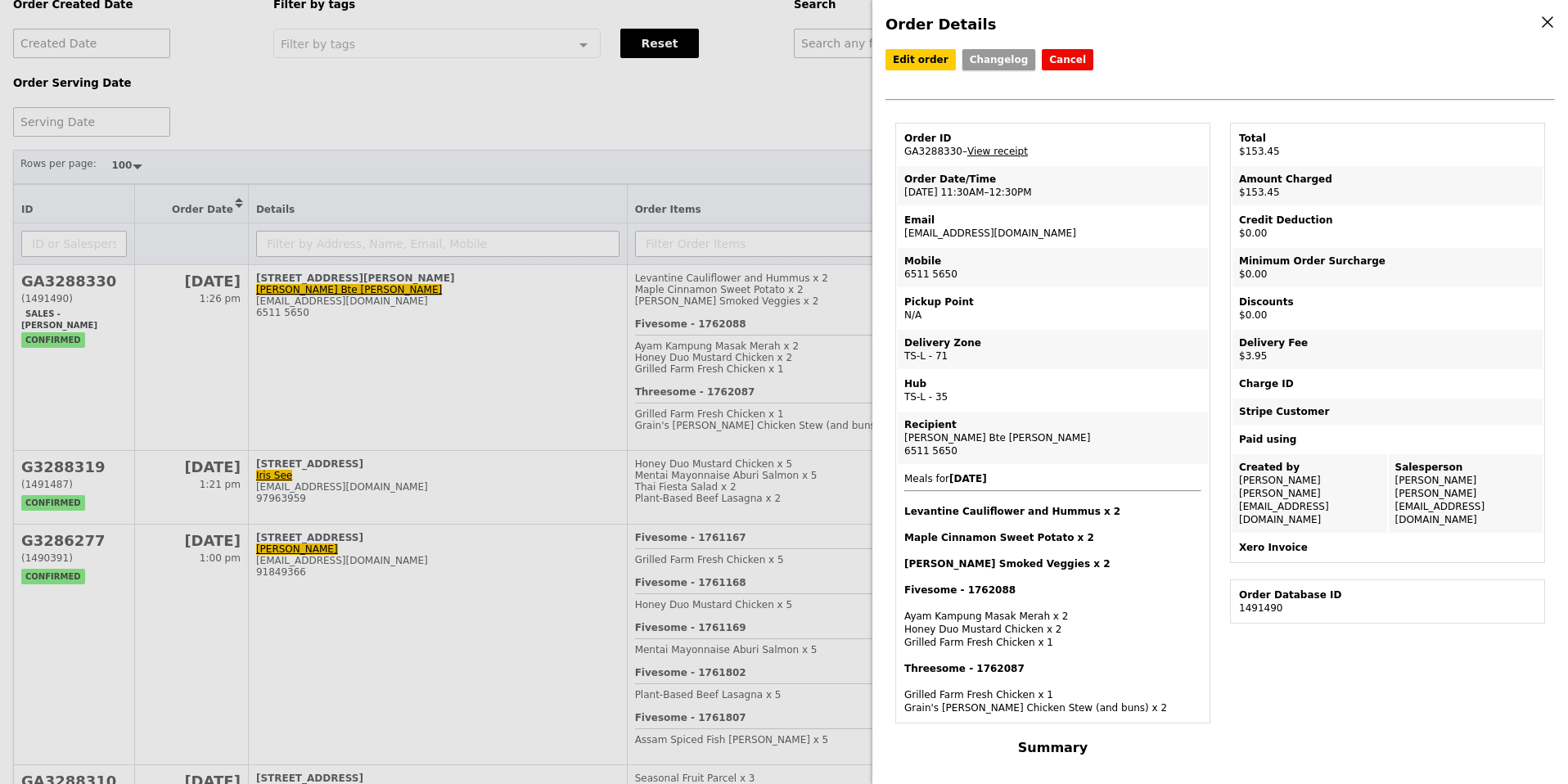
click at [980, 59] on link "Changelog" at bounding box center [999, 59] width 74 height 21
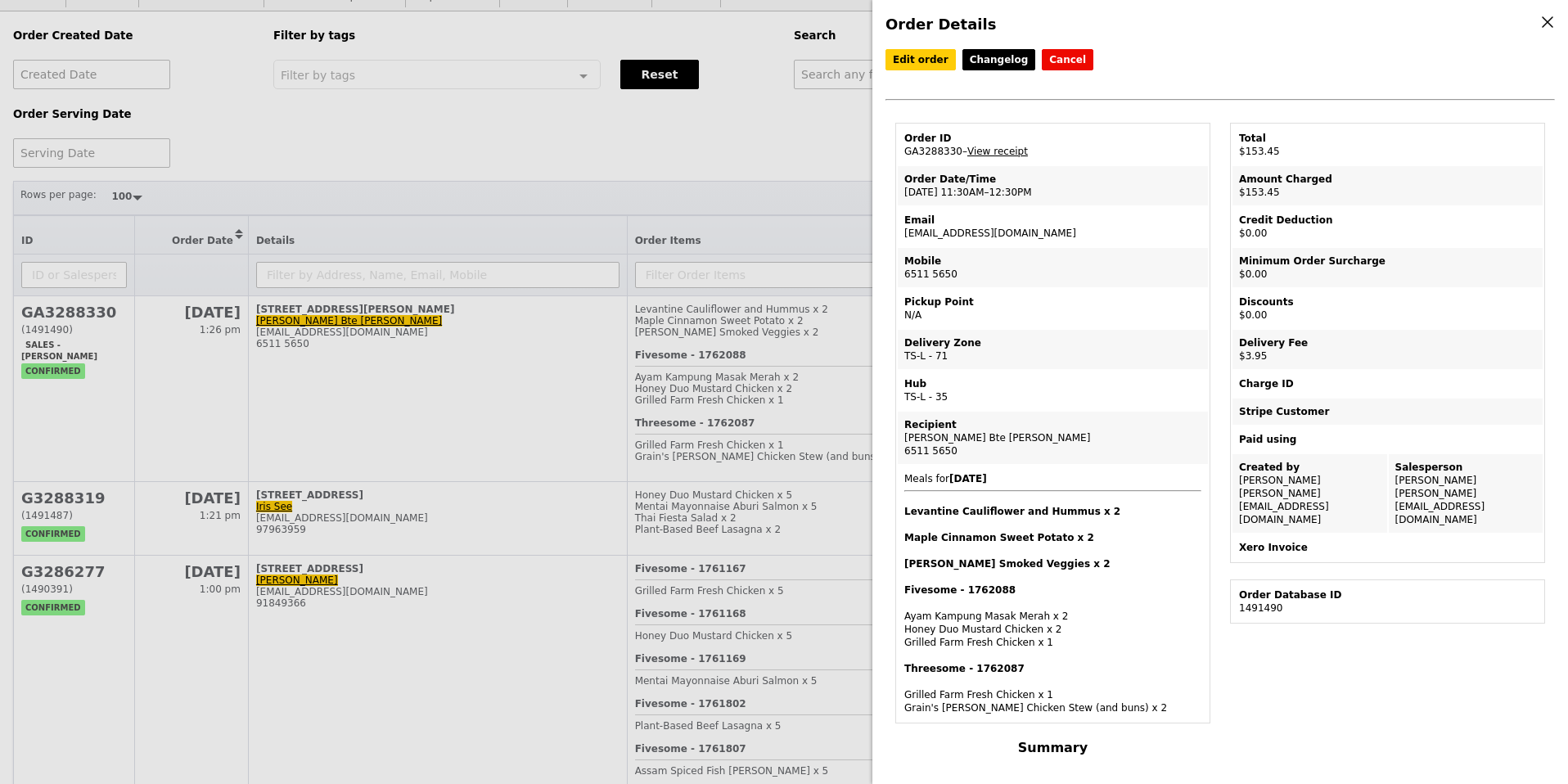
scroll to position [48, 0]
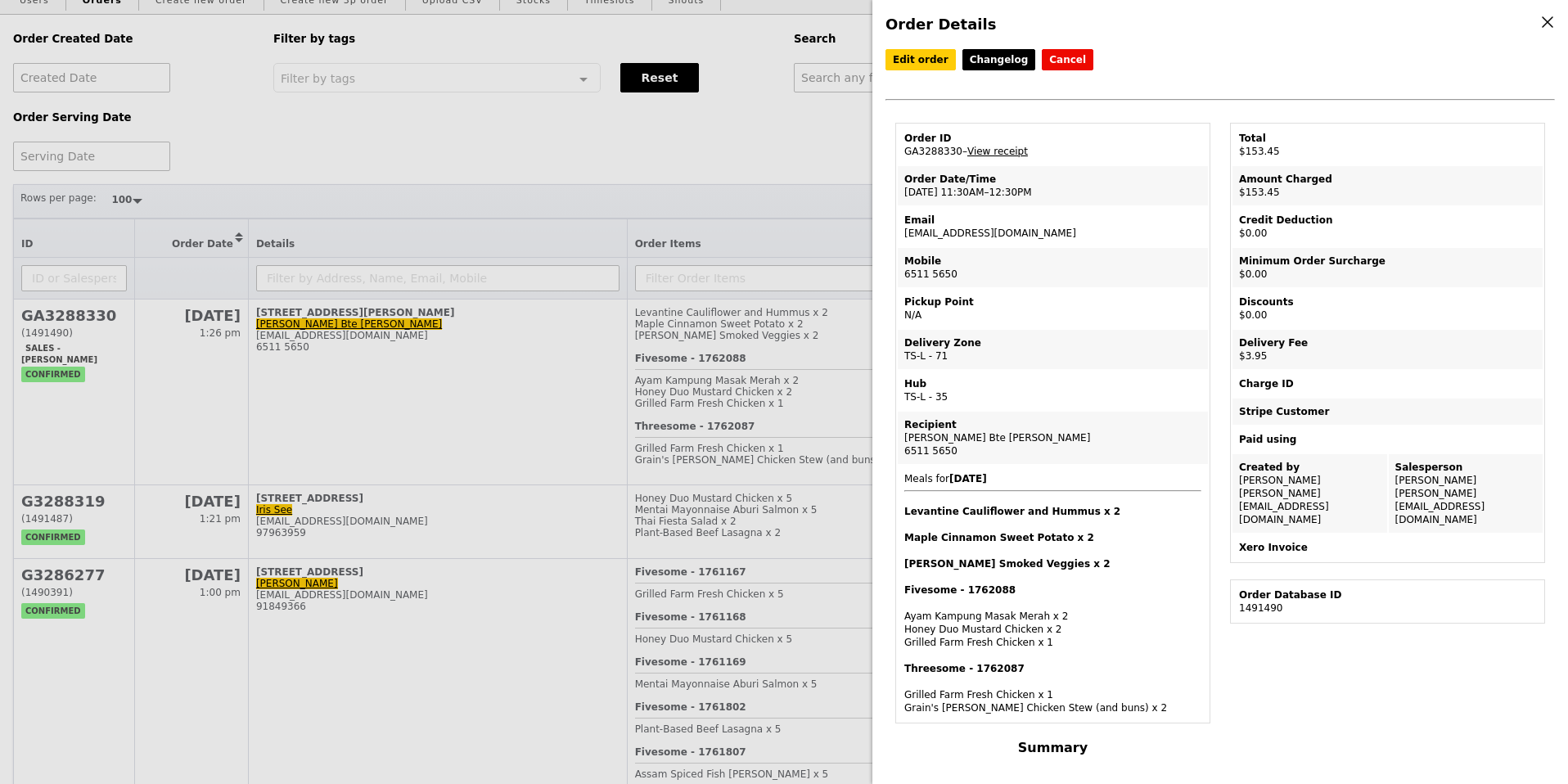
click at [998, 150] on link "View receipt" at bounding box center [998, 152] width 60 height 12
click at [1085, 324] on td "Pickup Point N/A" at bounding box center [1053, 308] width 310 height 39
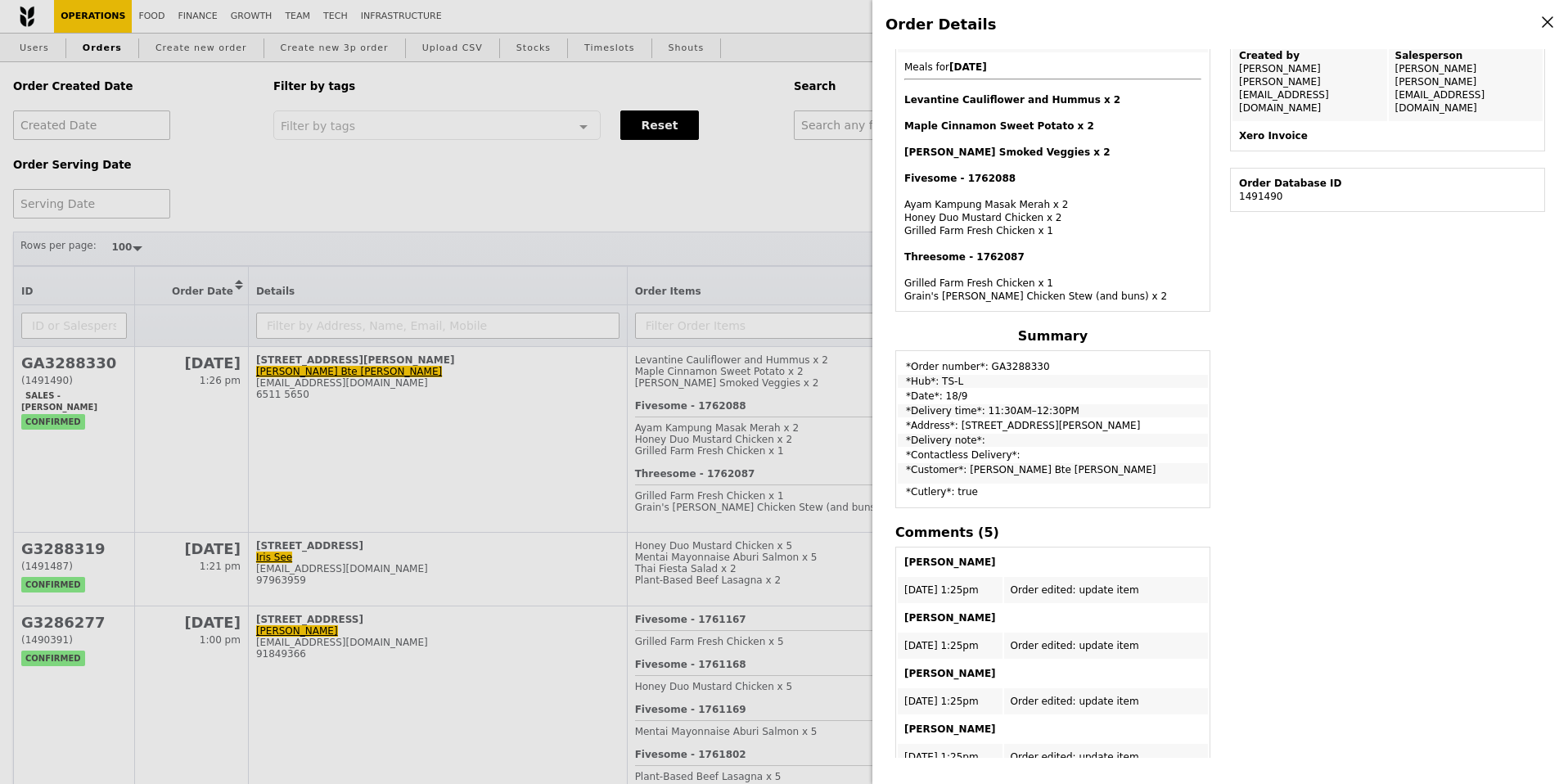
scroll to position [0, 0]
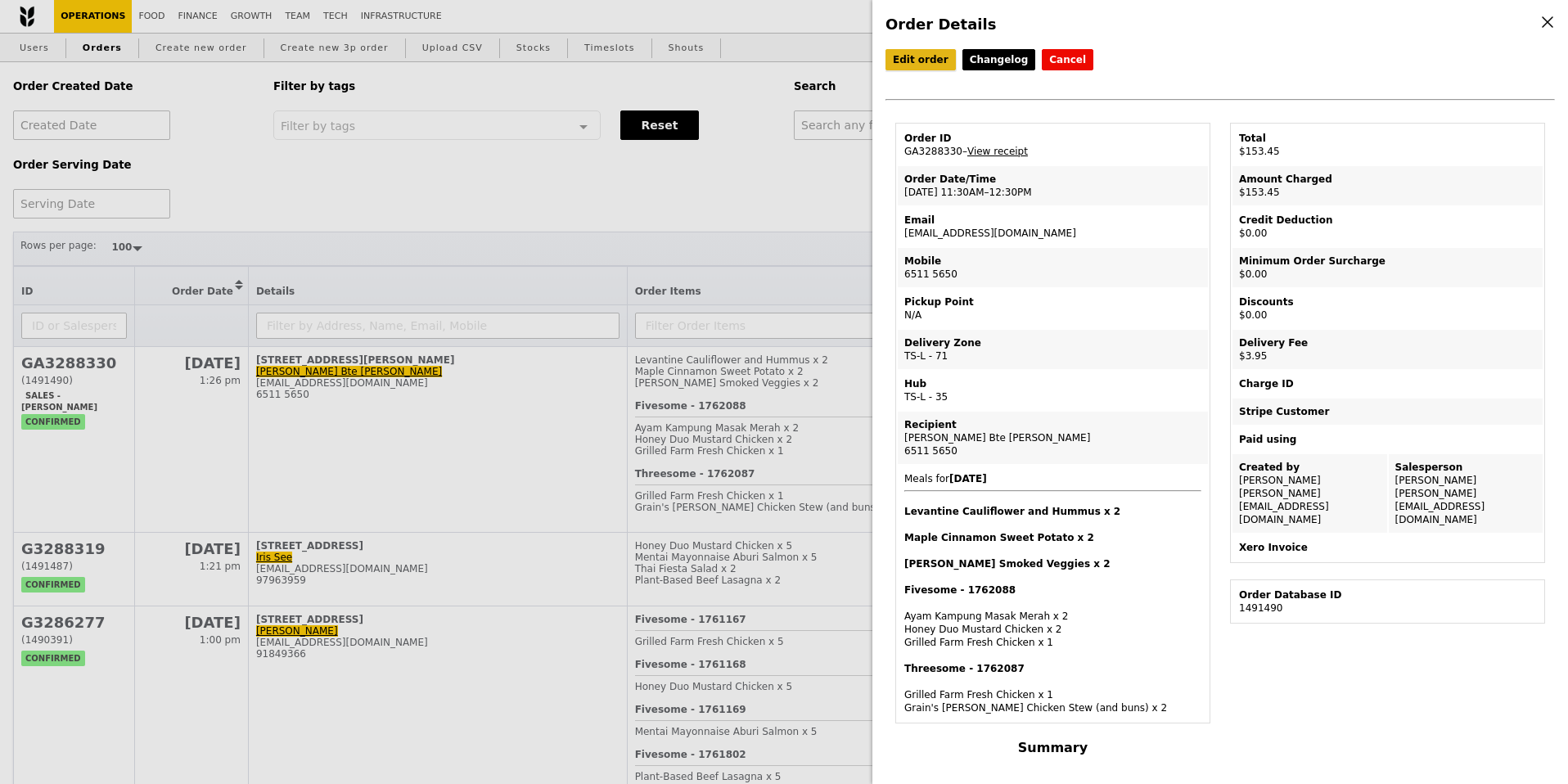
click at [925, 58] on link "Edit order" at bounding box center [921, 59] width 70 height 21
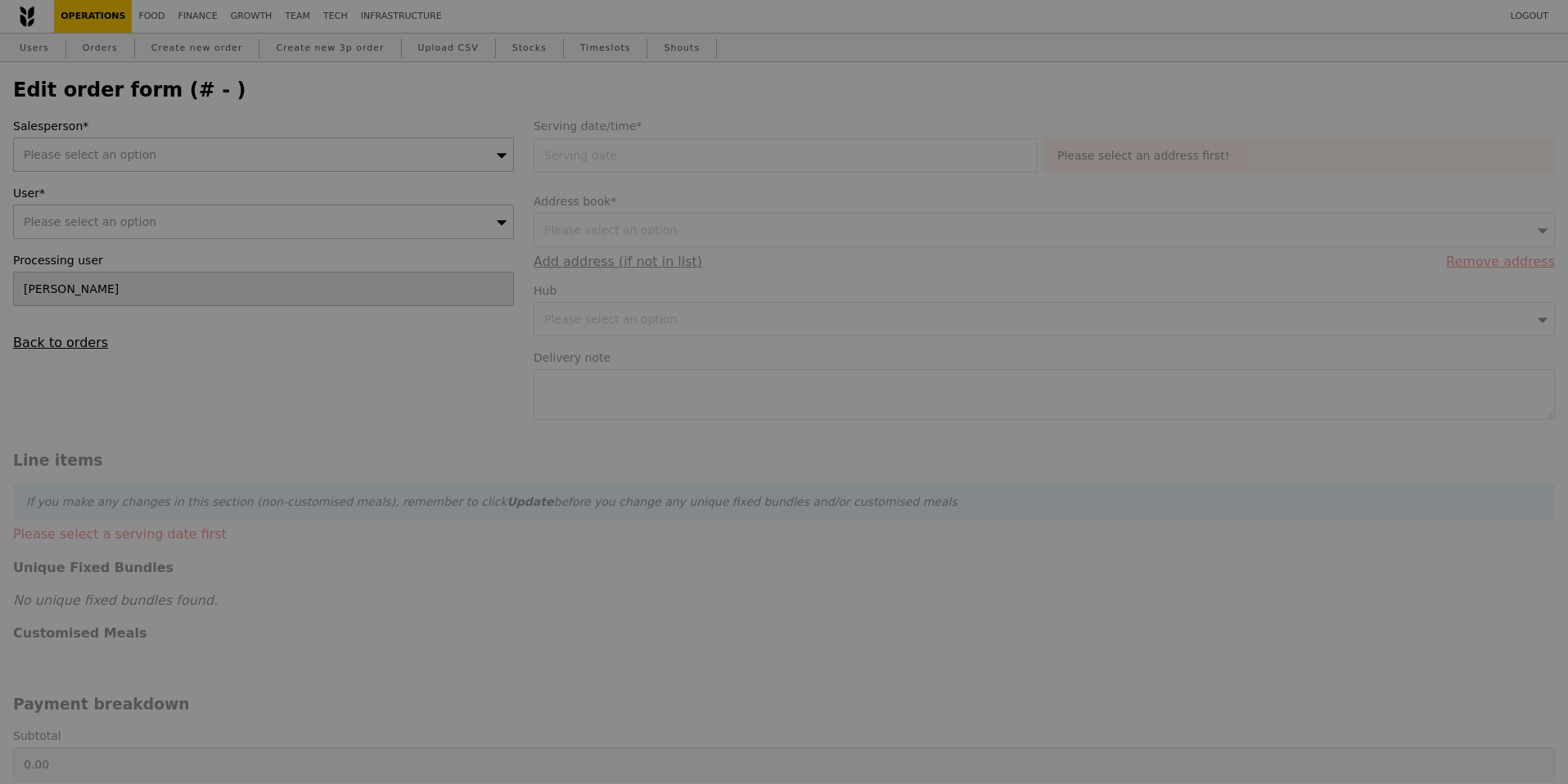
type input "18 Sep 2025"
type input "149.50"
type input "3.62"
type input "3.95"
type input "153.45"
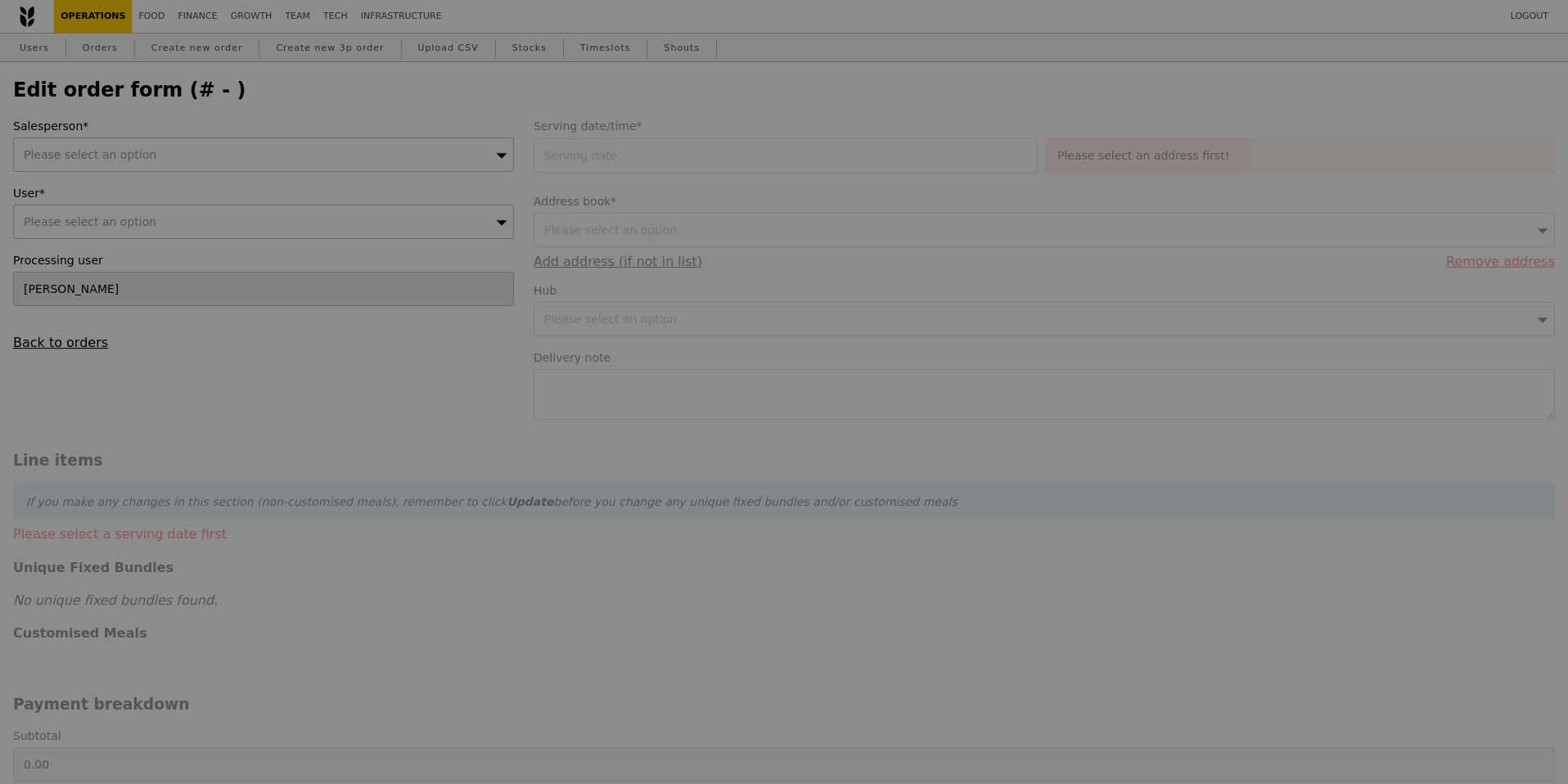
type input "Loading..."
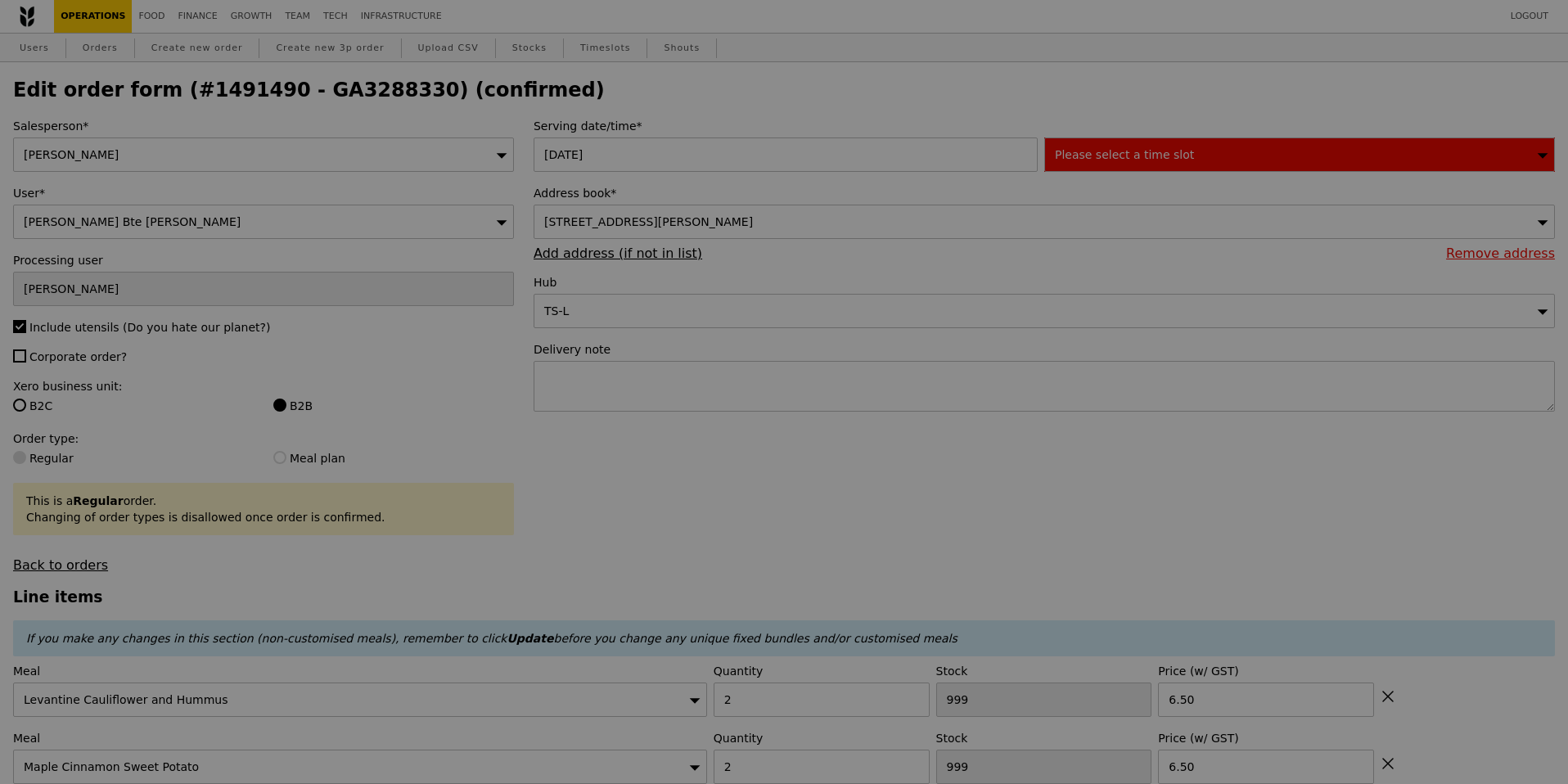
type input "496"
type input "495"
type input "466"
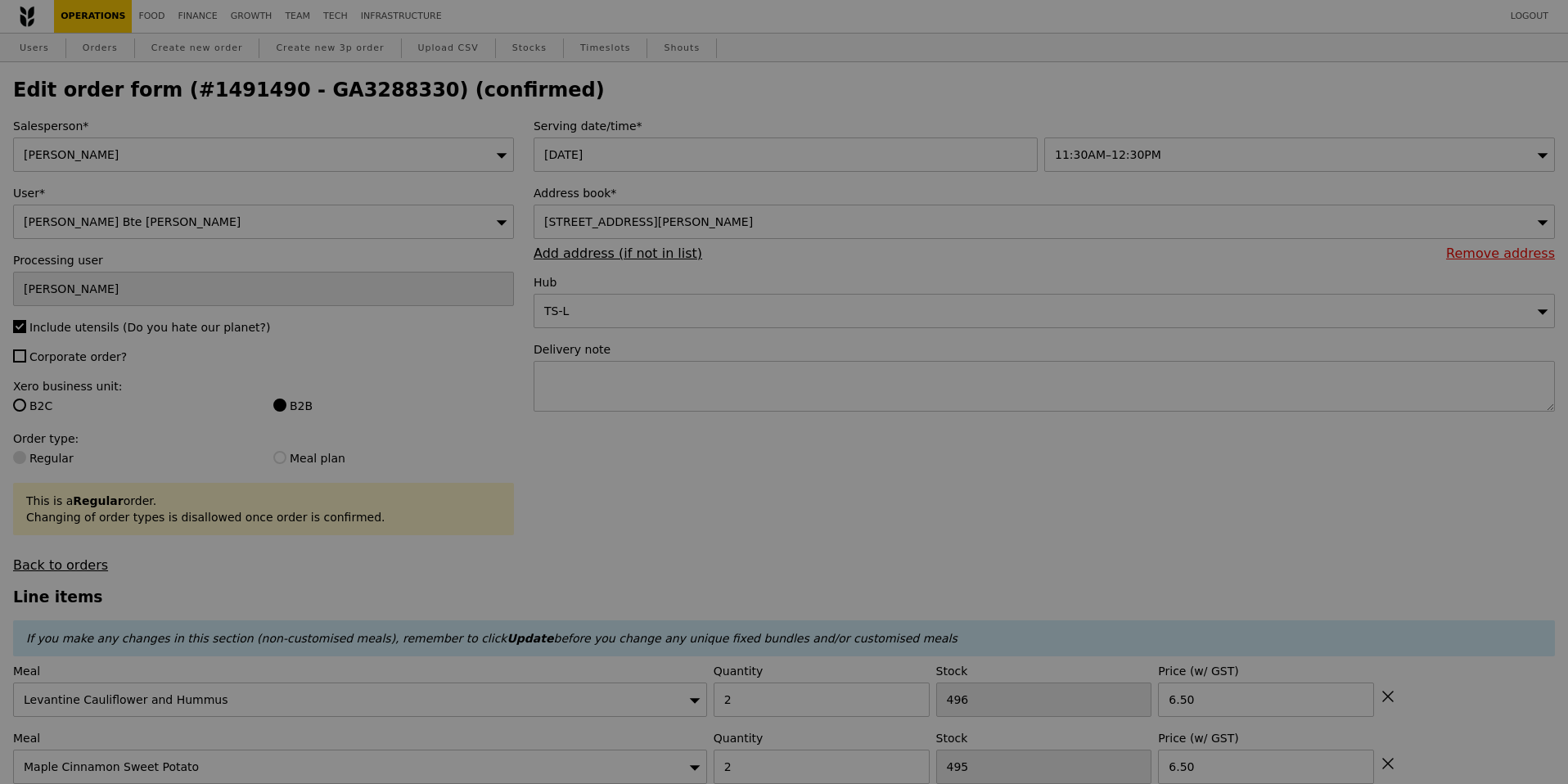
type input "Update"
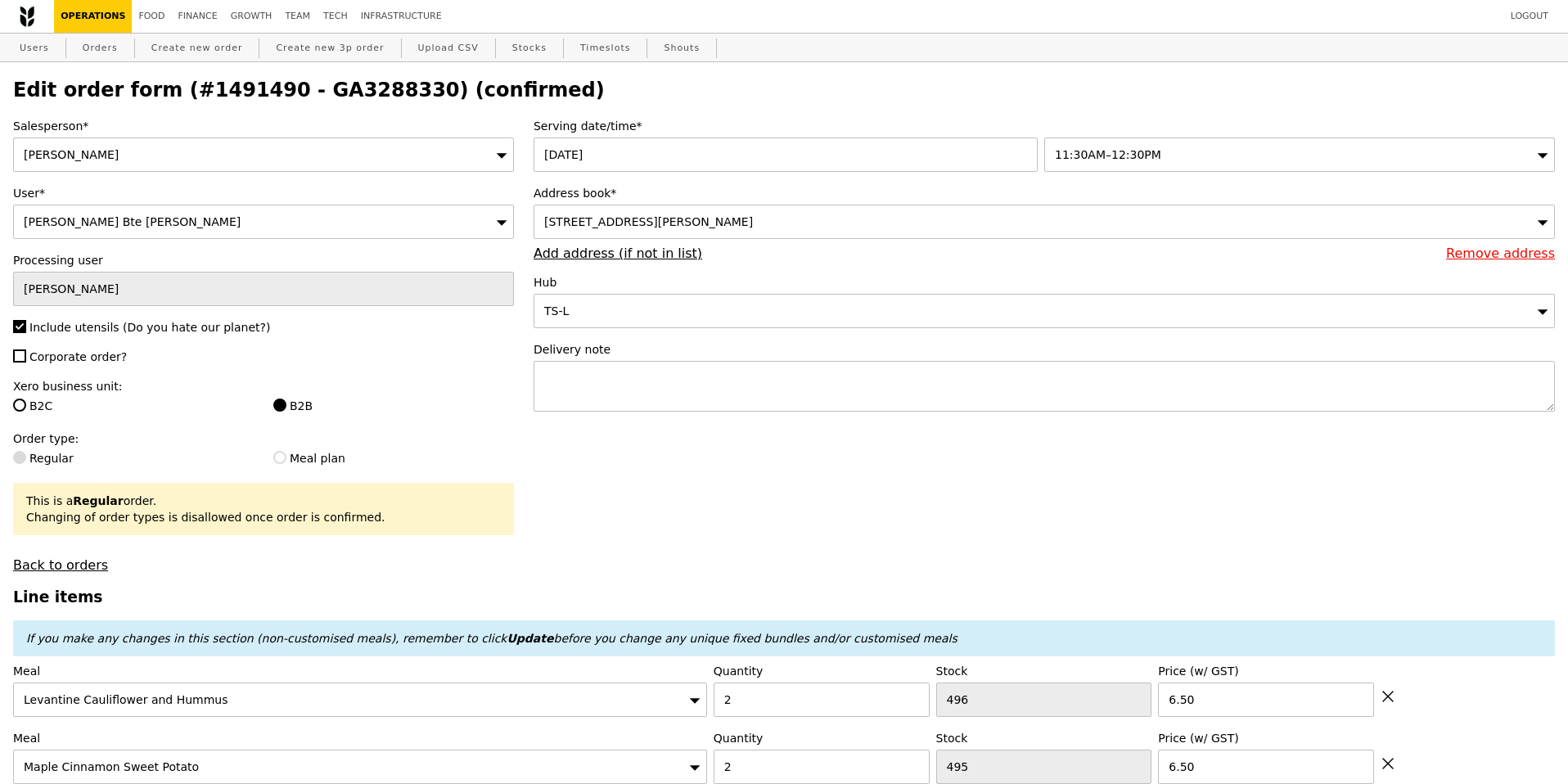
click at [75, 360] on span "Corporate order?" at bounding box center [78, 357] width 97 height 13
click at [26, 360] on input "Corporate order?" at bounding box center [20, 356] width 13 height 13
checkbox input "true"
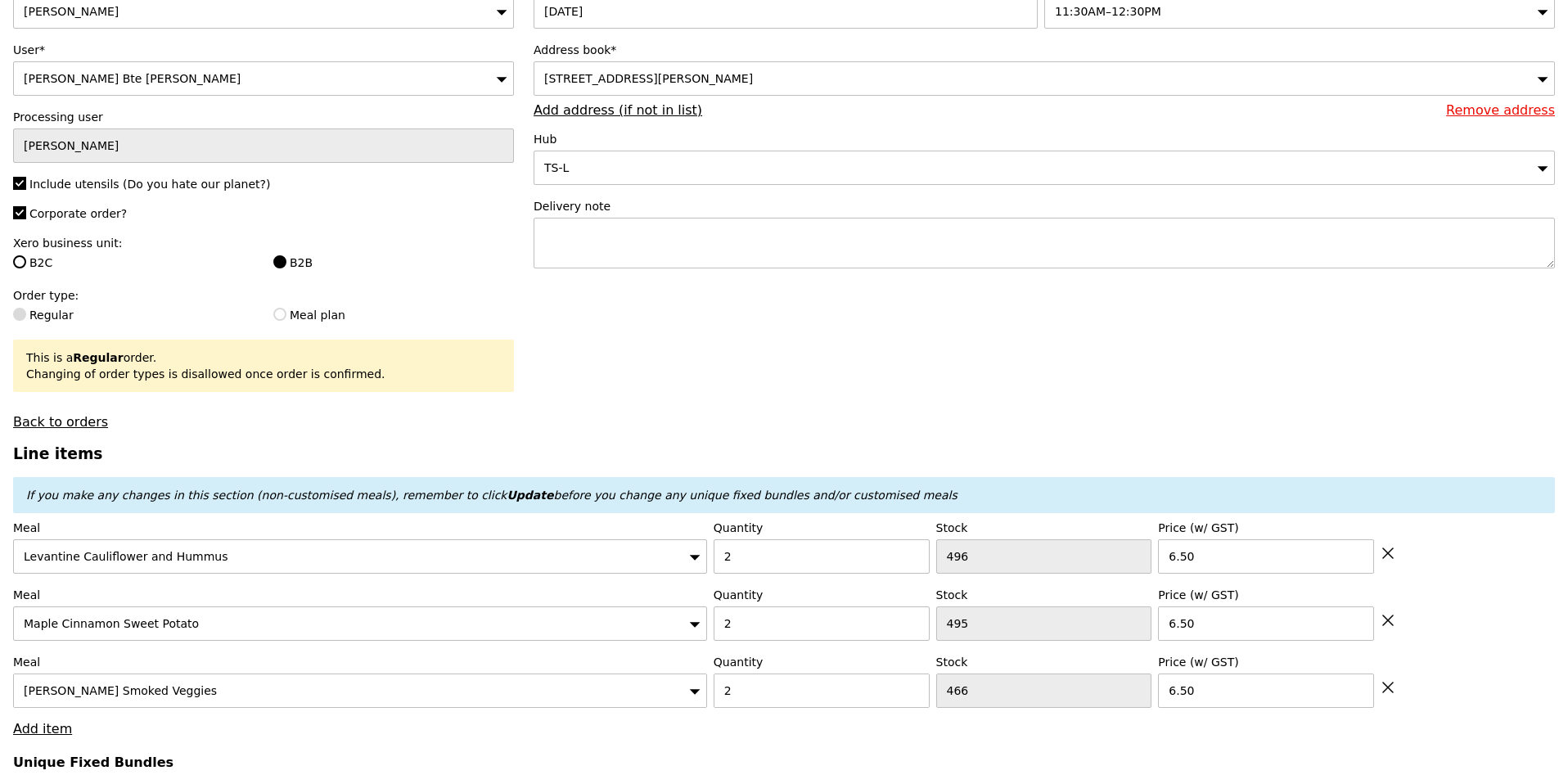
scroll to position [147, 0]
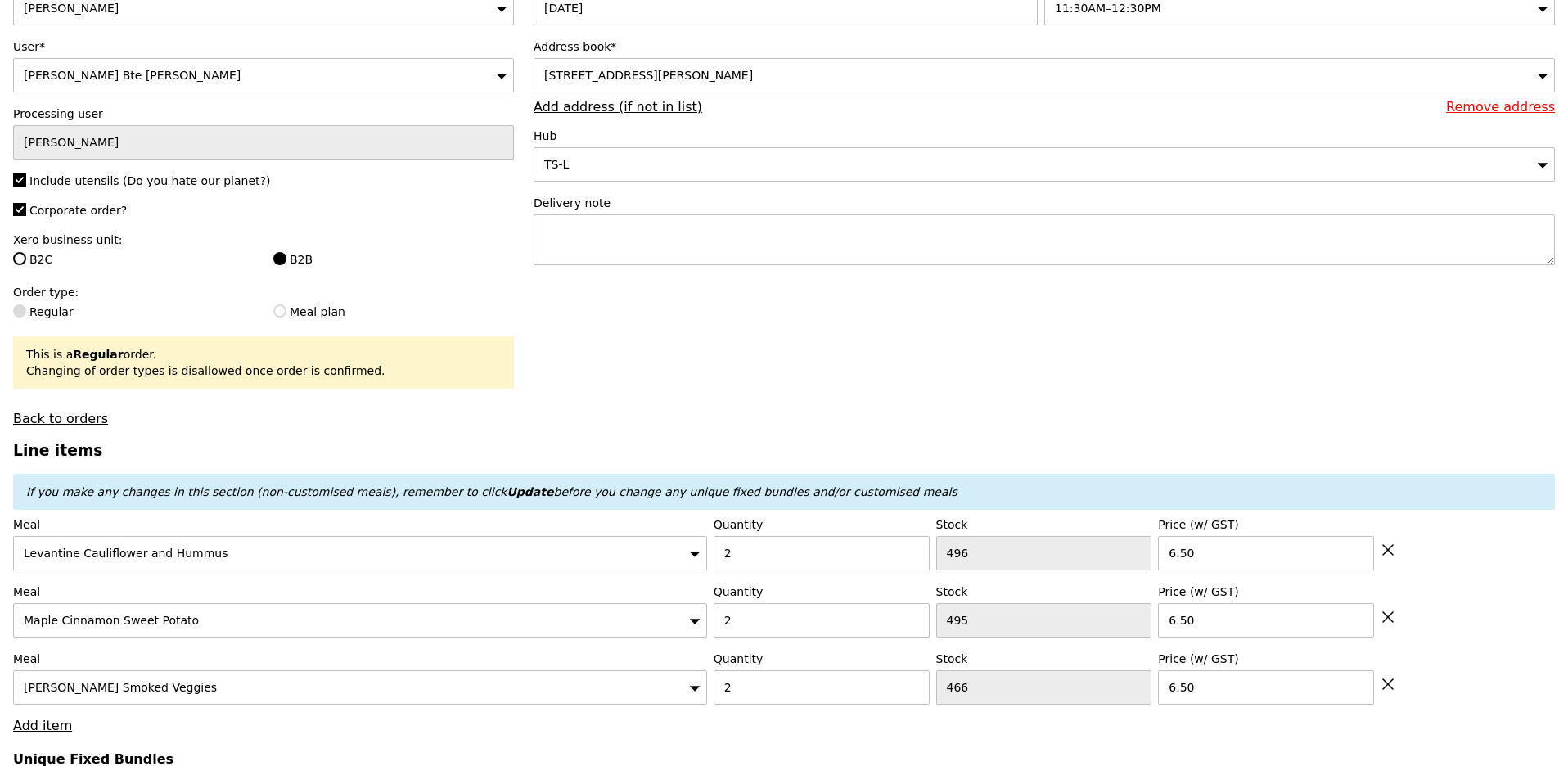
click at [342, 420] on div "Salesperson* Ted Chan User* Nurul Aini Bte Mohd Rosni Processing user Ted Chan …" at bounding box center [263, 199] width 520 height 455
click at [48, 306] on label "Regular" at bounding box center [133, 312] width 240 height 17
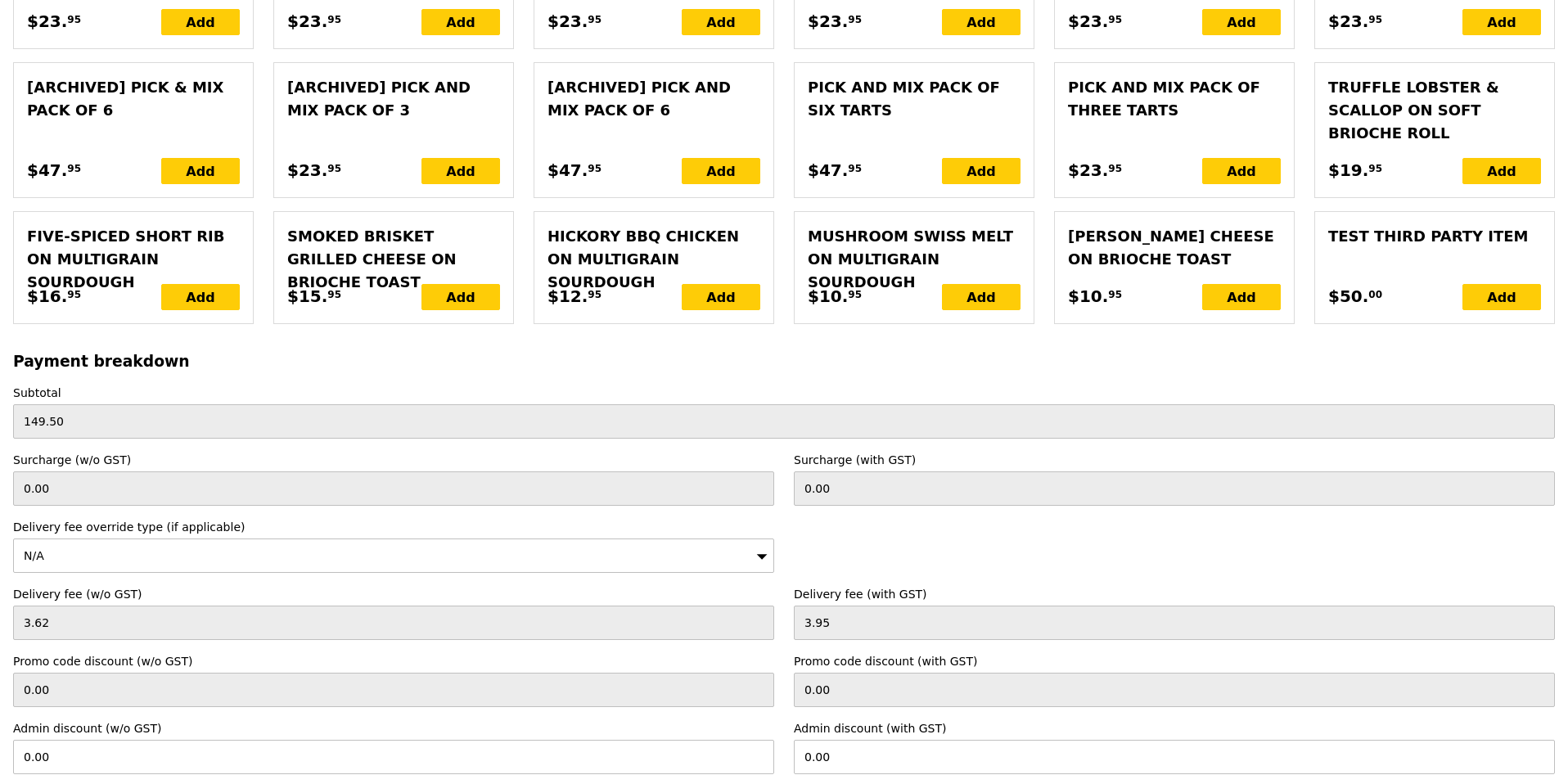
scroll to position [3795, 0]
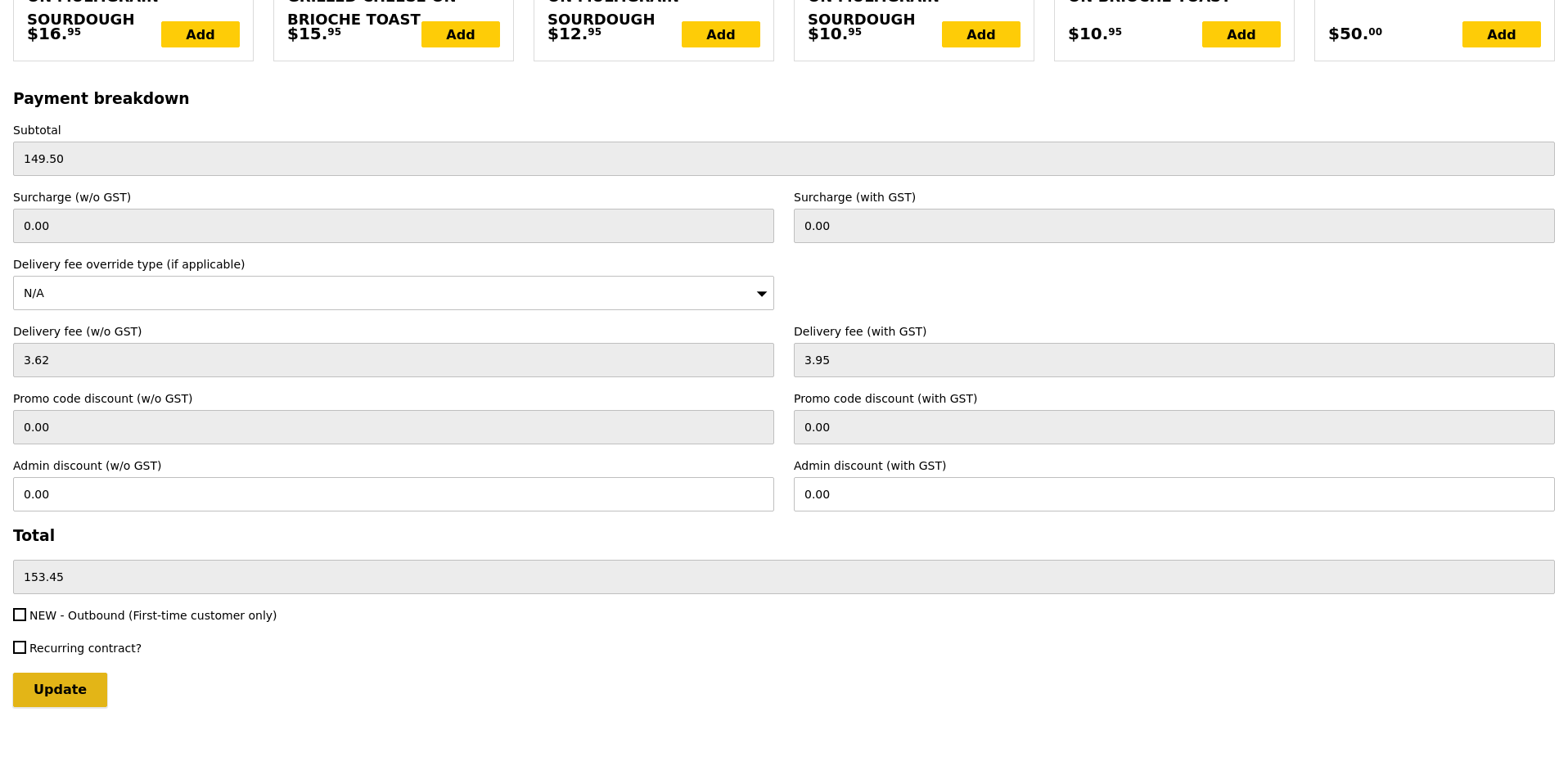
click at [79, 691] on input "Update" at bounding box center [60, 689] width 94 height 34
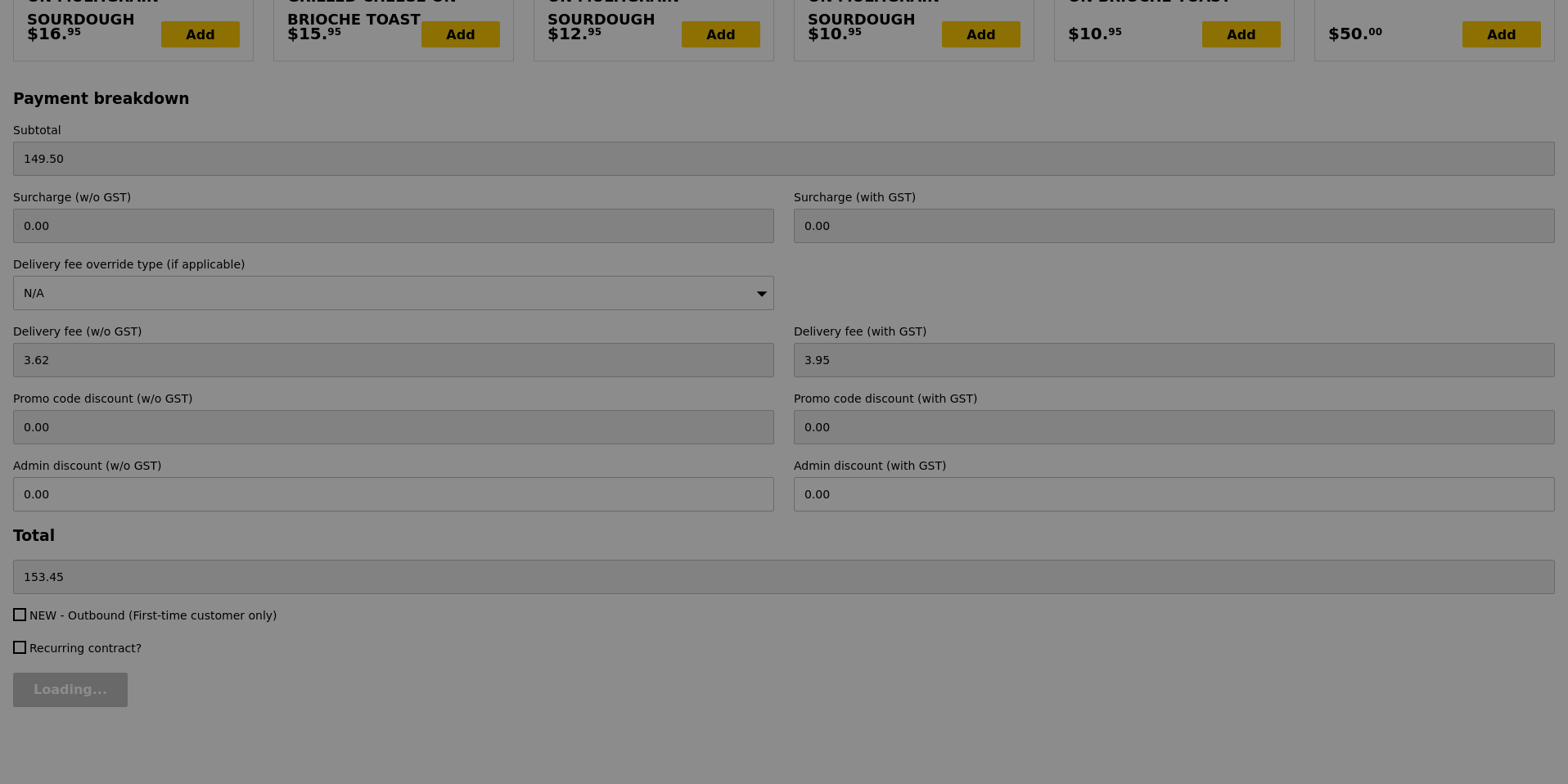
type input "Update"
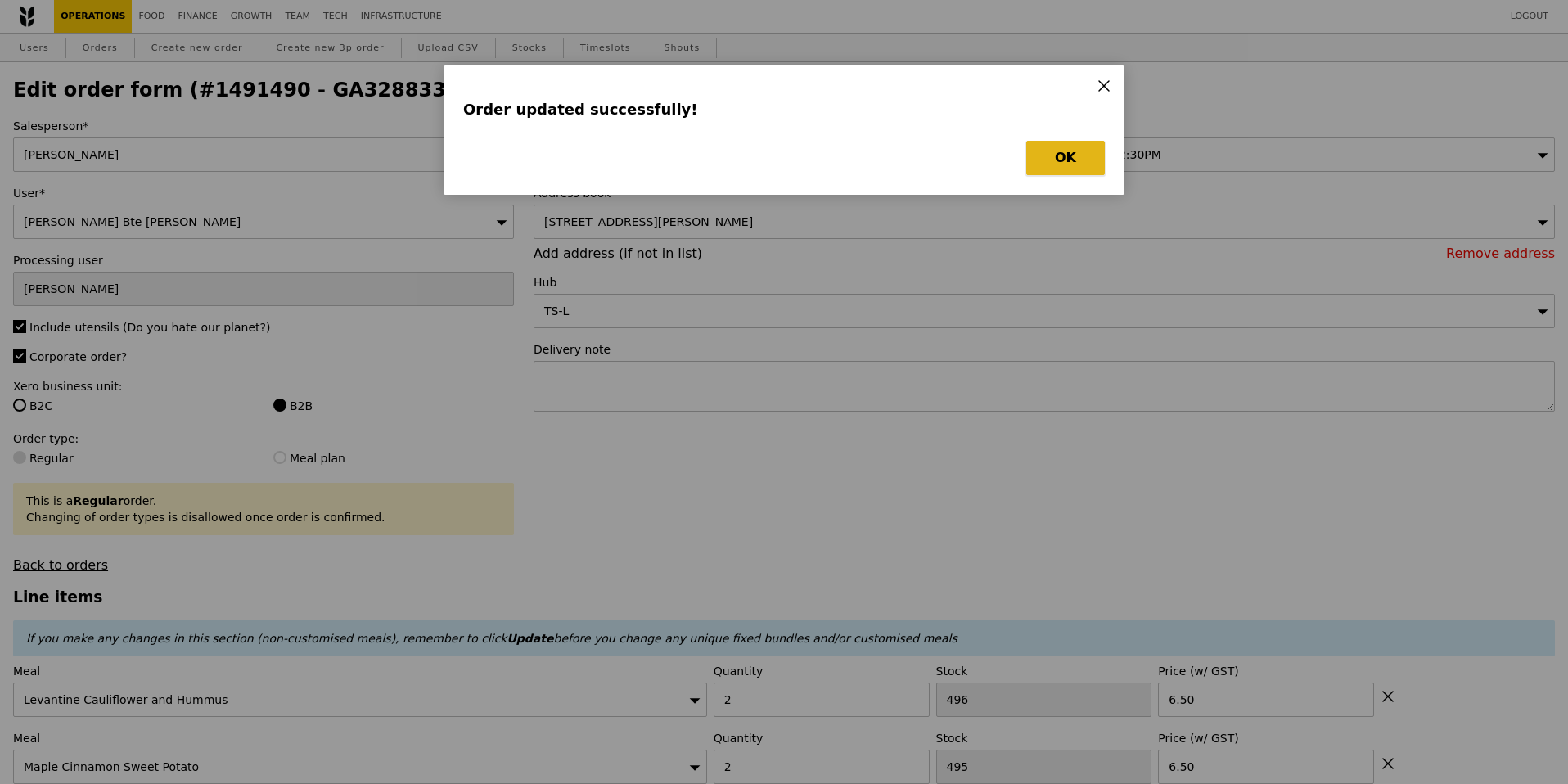
click at [1060, 160] on button "OK" at bounding box center [1065, 157] width 79 height 34
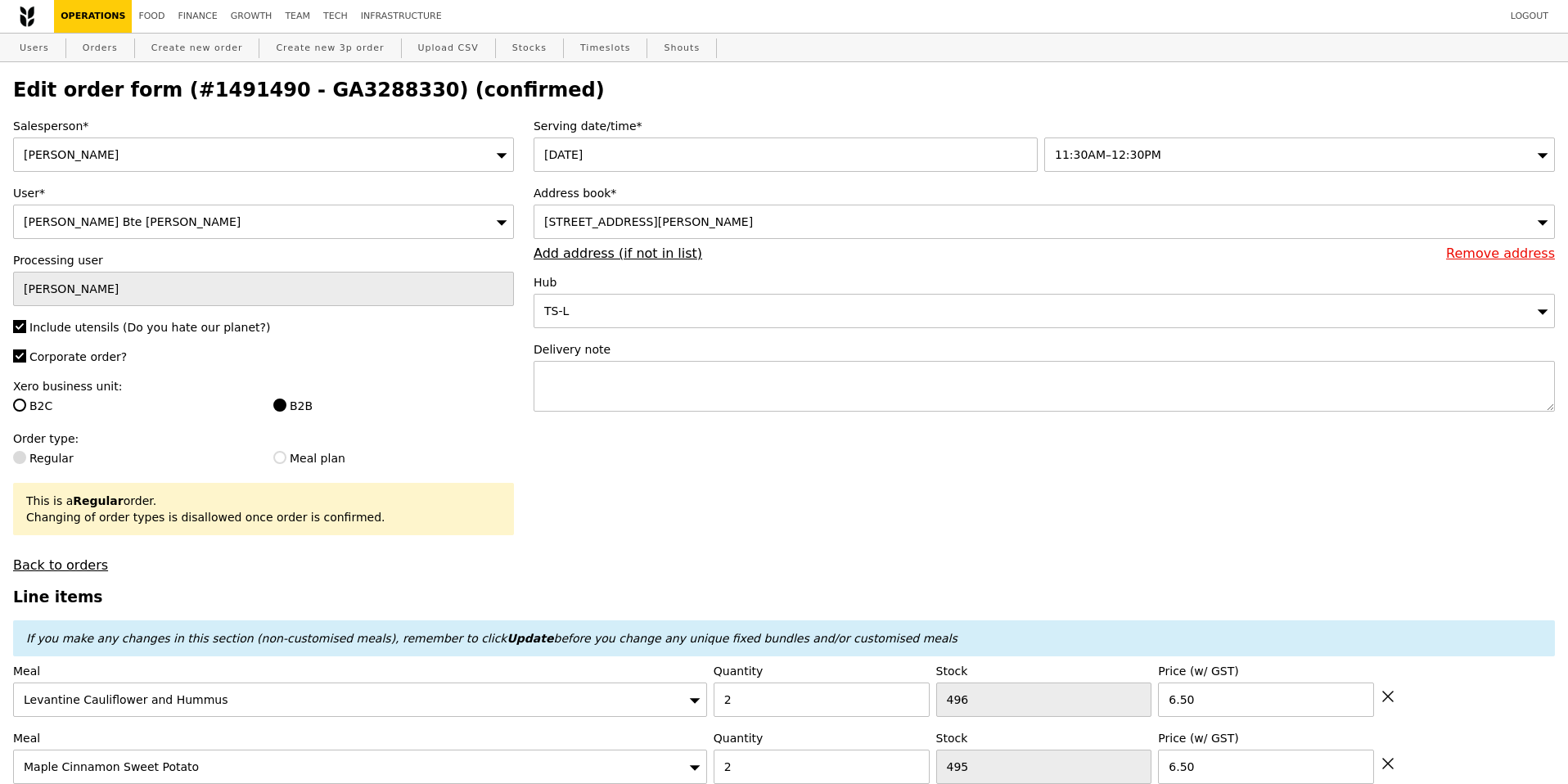
click at [926, 87] on h2 "Edit order form (#1491490 - GA3288330) (confirmed)" at bounding box center [784, 90] width 1541 height 23
click at [257, 81] on h2 "Edit order form (#1491490 - GA3288330) (confirmed)" at bounding box center [784, 90] width 1541 height 23
click at [113, 49] on link "Orders" at bounding box center [101, 48] width 49 height 29
select select "100"
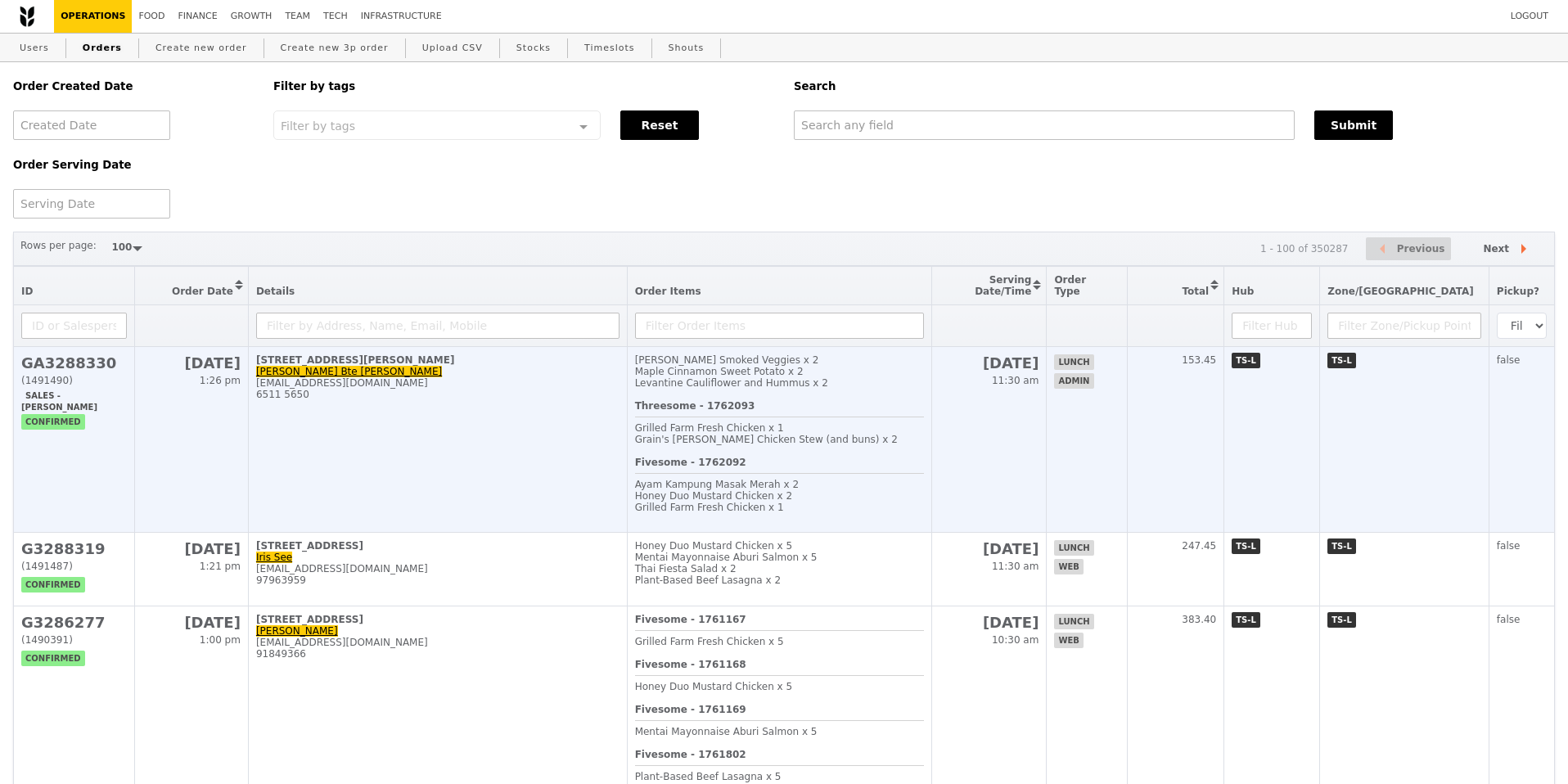
scroll to position [1, 0]
click at [59, 430] on td "GA3288330 (1491490) Sales - Ted Chan confirmed" at bounding box center [75, 439] width 121 height 186
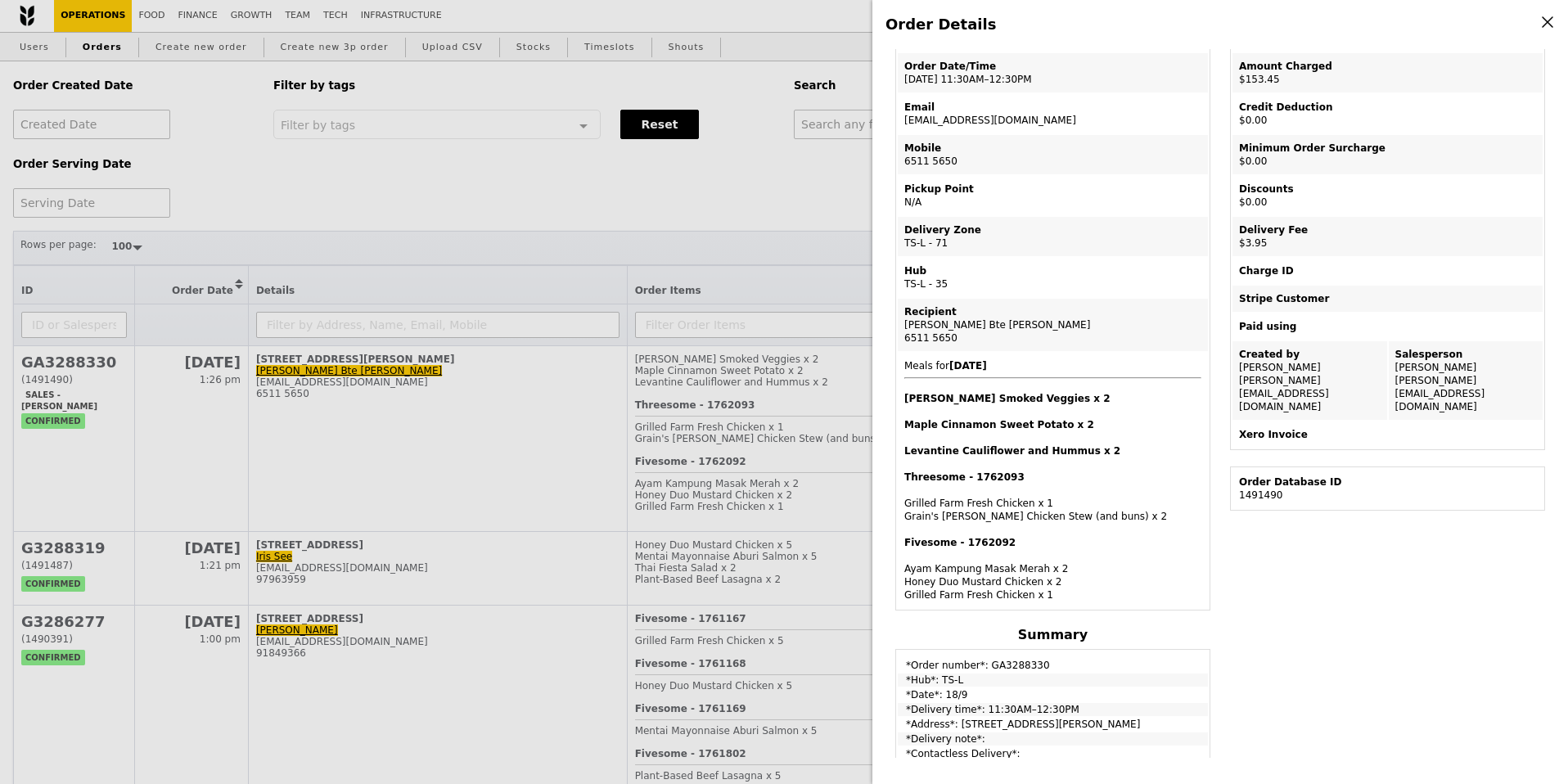
scroll to position [125, 0]
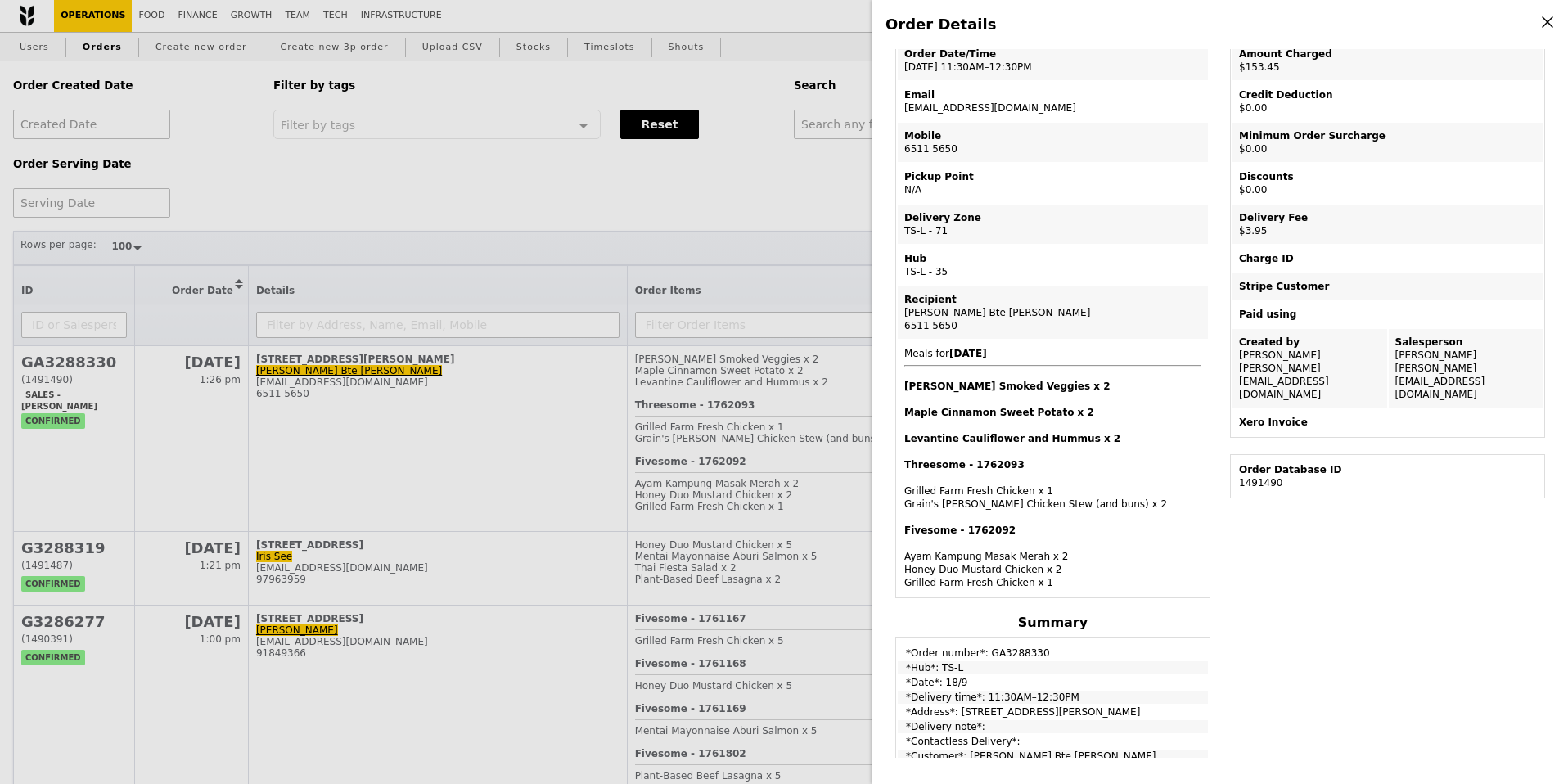
click at [1265, 415] on div "Xero Invoice" at bounding box center [1387, 422] width 297 height 13
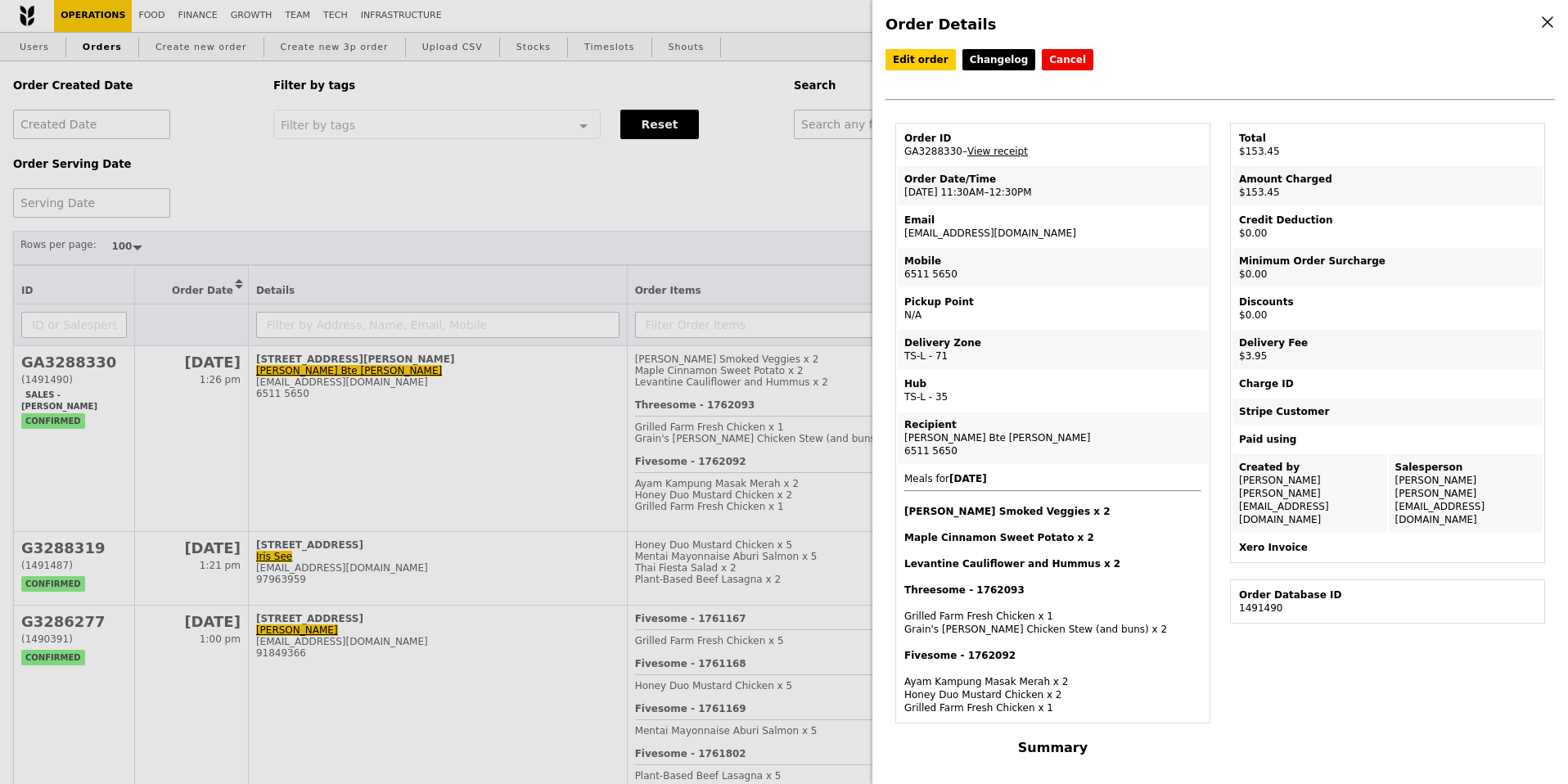
scroll to position [0, 0]
click at [1012, 152] on link "View receipt" at bounding box center [998, 152] width 60 height 12
click at [977, 53] on link "Changelog" at bounding box center [999, 59] width 74 height 21
click at [1271, 541] on div "Xero Invoice" at bounding box center [1387, 548] width 297 height 13
click at [1540, 20] on icon at bounding box center [1547, 23] width 15 height 15
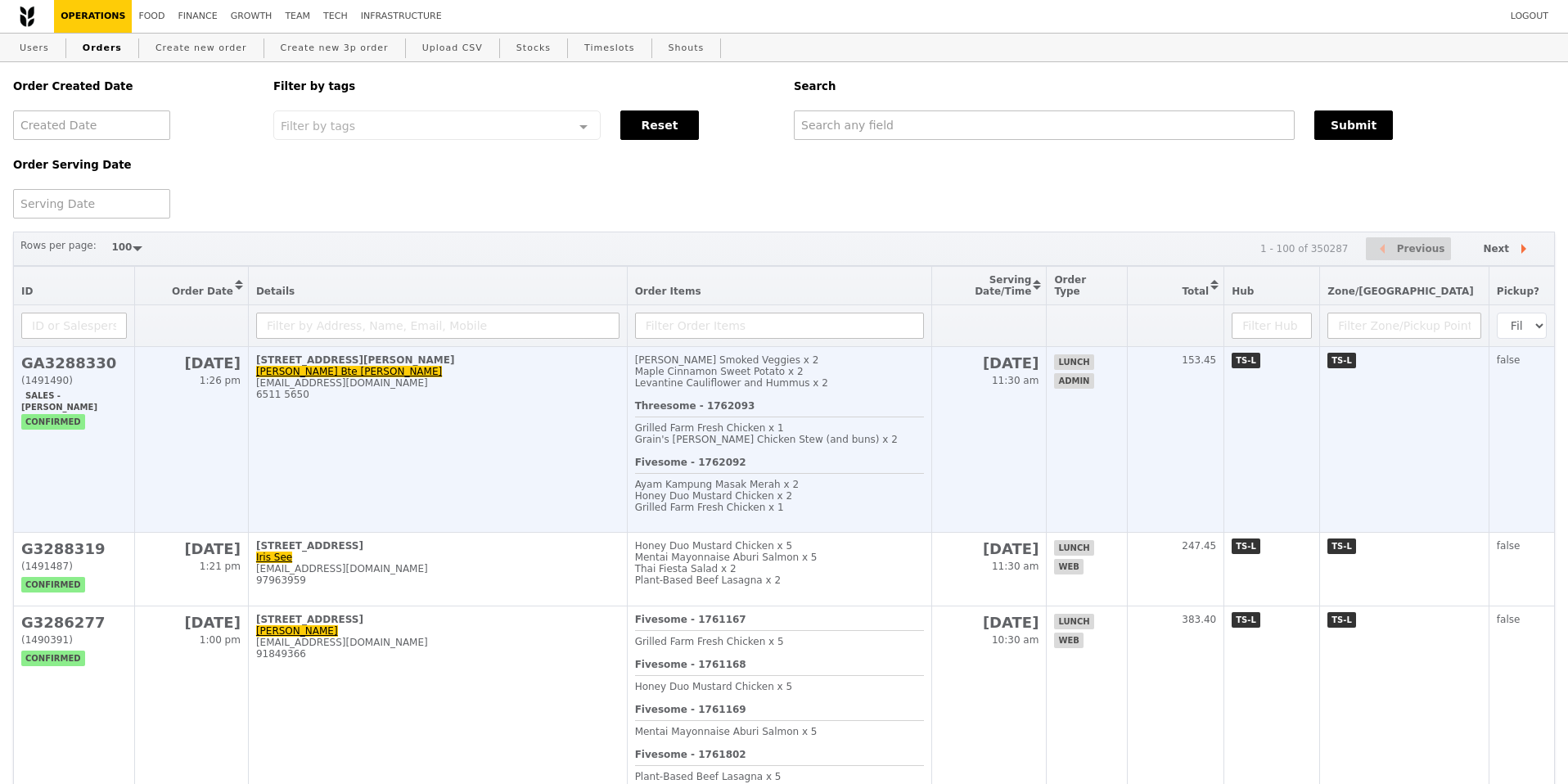
click at [1224, 435] on td "153.45" at bounding box center [1175, 440] width 96 height 186
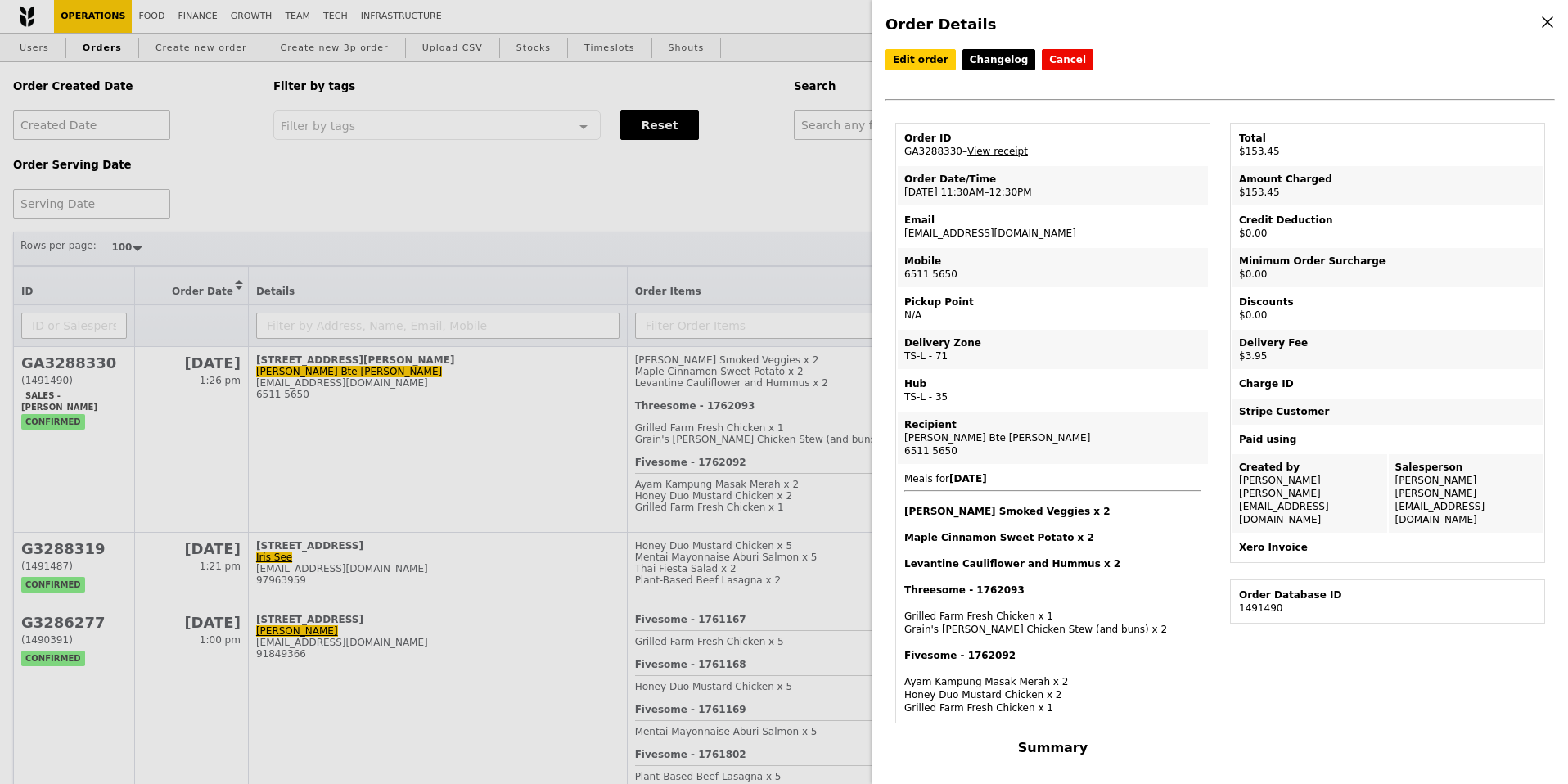
click at [1279, 441] on div "Paid using" at bounding box center [1387, 440] width 297 height 13
click at [1036, 411] on td "Recipient Nurul Aini Bte Mohd Rosni 6511 5650" at bounding box center [1053, 437] width 310 height 53
click at [921, 65] on link "Edit order" at bounding box center [921, 59] width 70 height 21
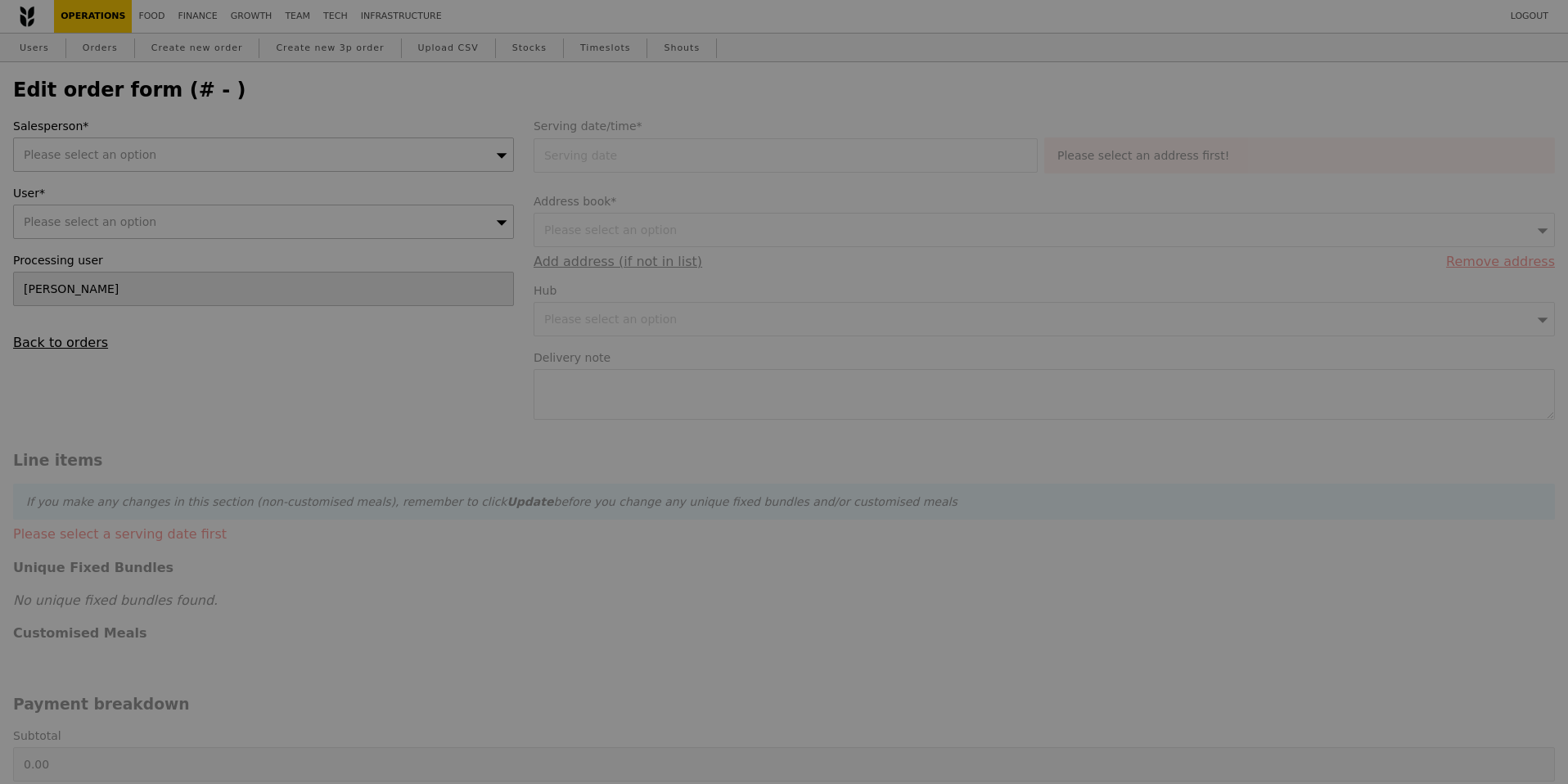
type input "18 Sep 2025"
type input "149.50"
type input "3.62"
type input "3.95"
type input "153.45"
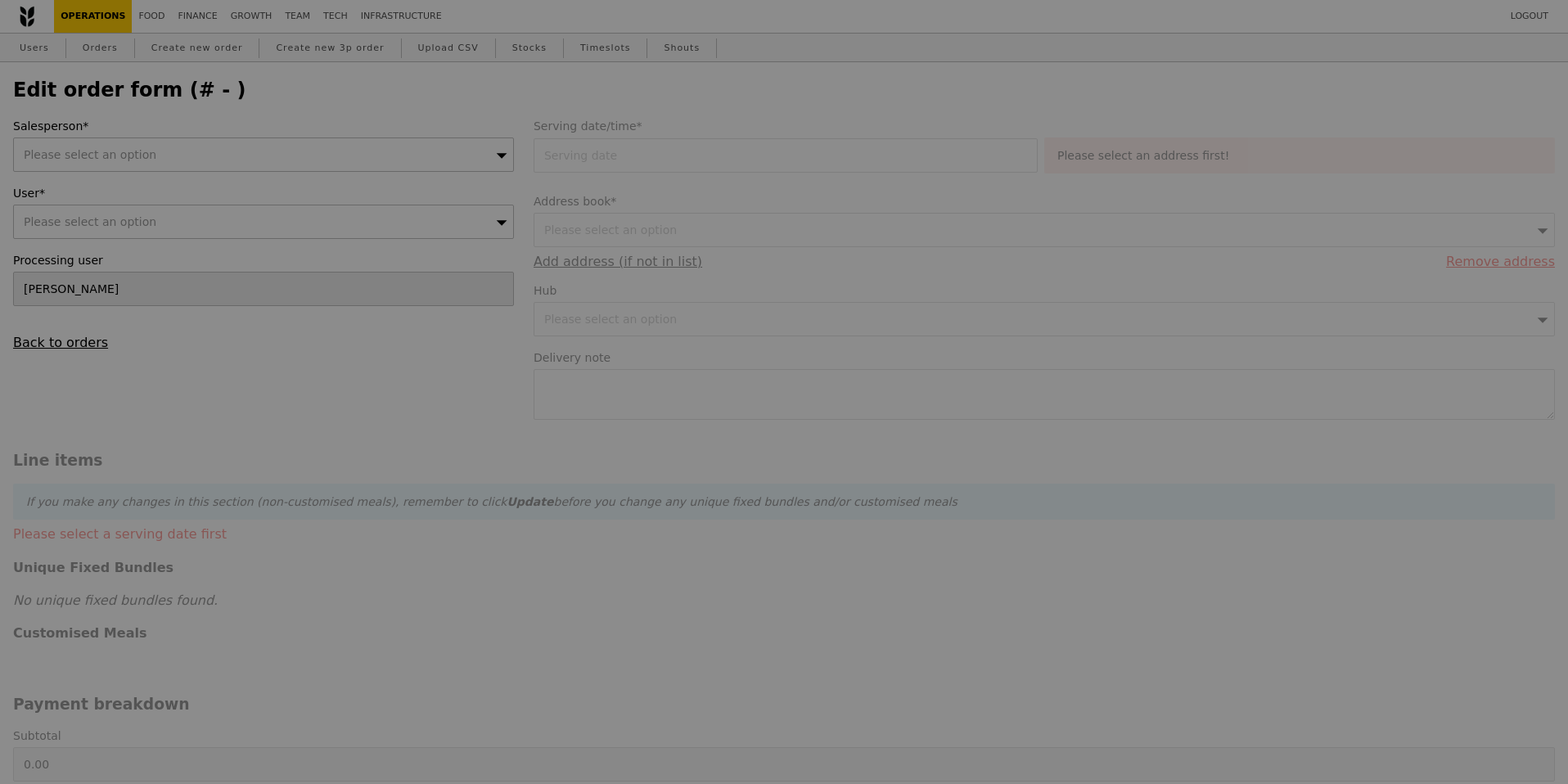
type input "Loading..."
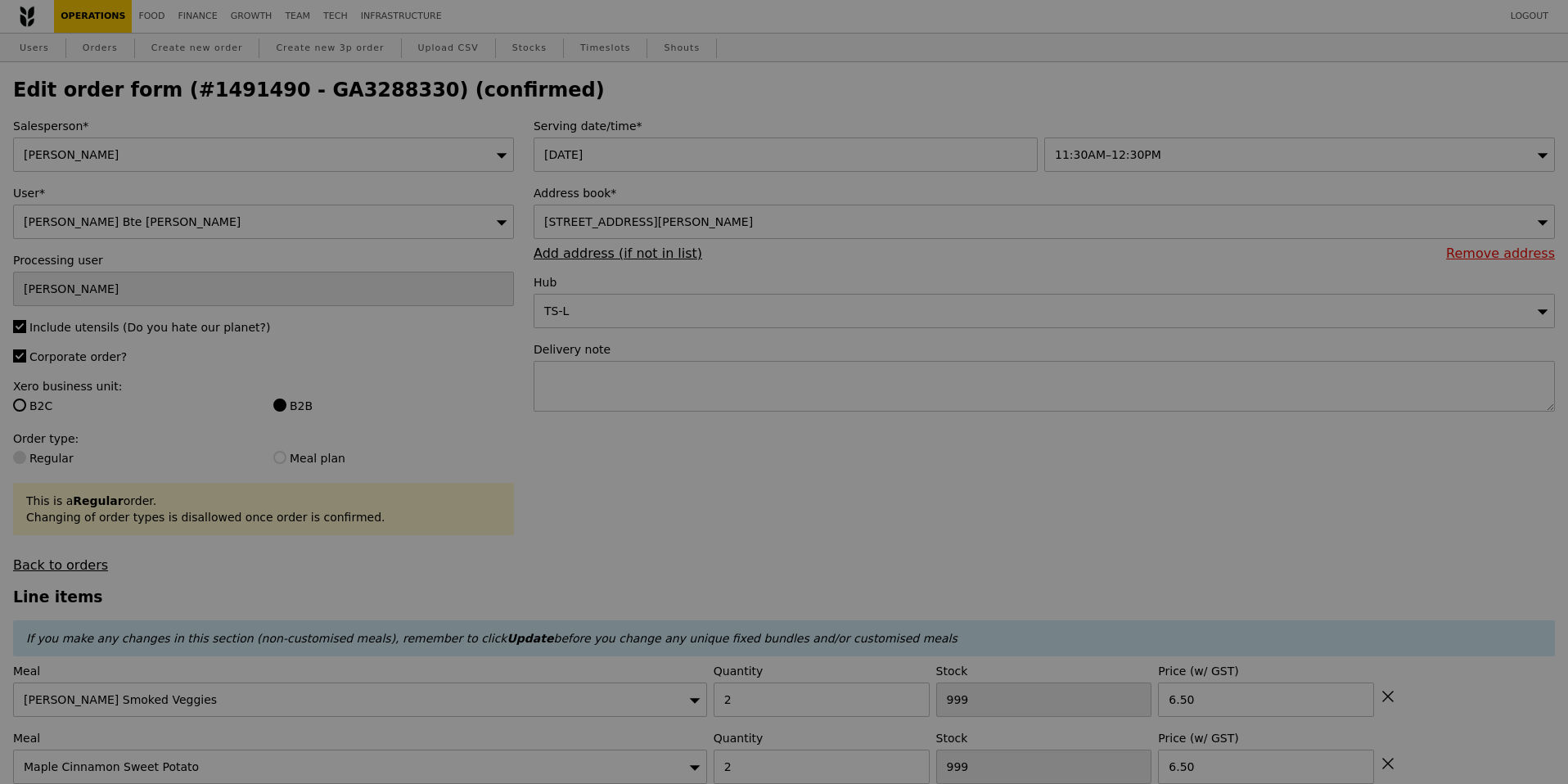
type input "466"
type input "495"
type input "496"
type input "Update"
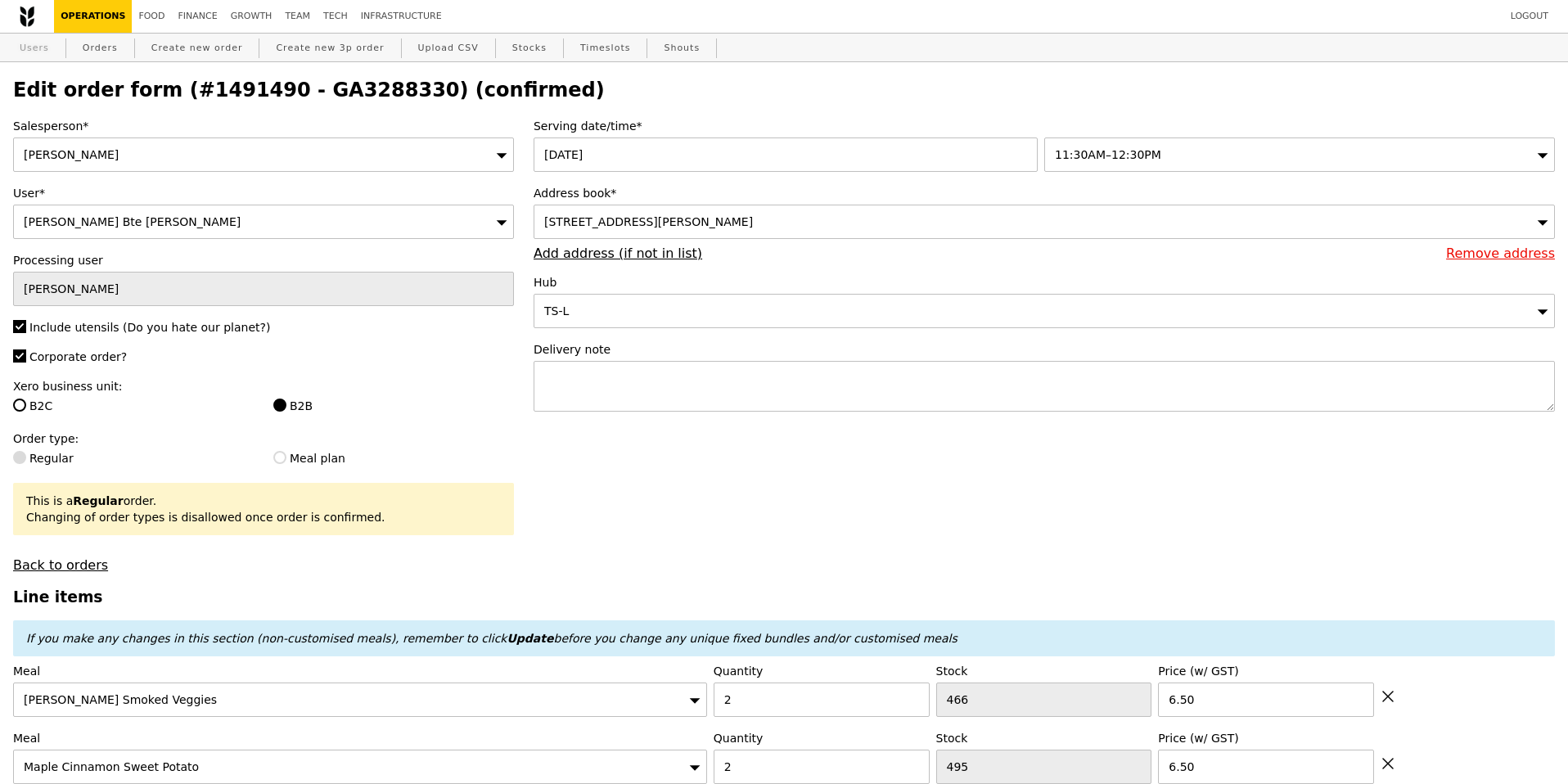
click at [49, 44] on link "Users" at bounding box center [34, 48] width 43 height 29
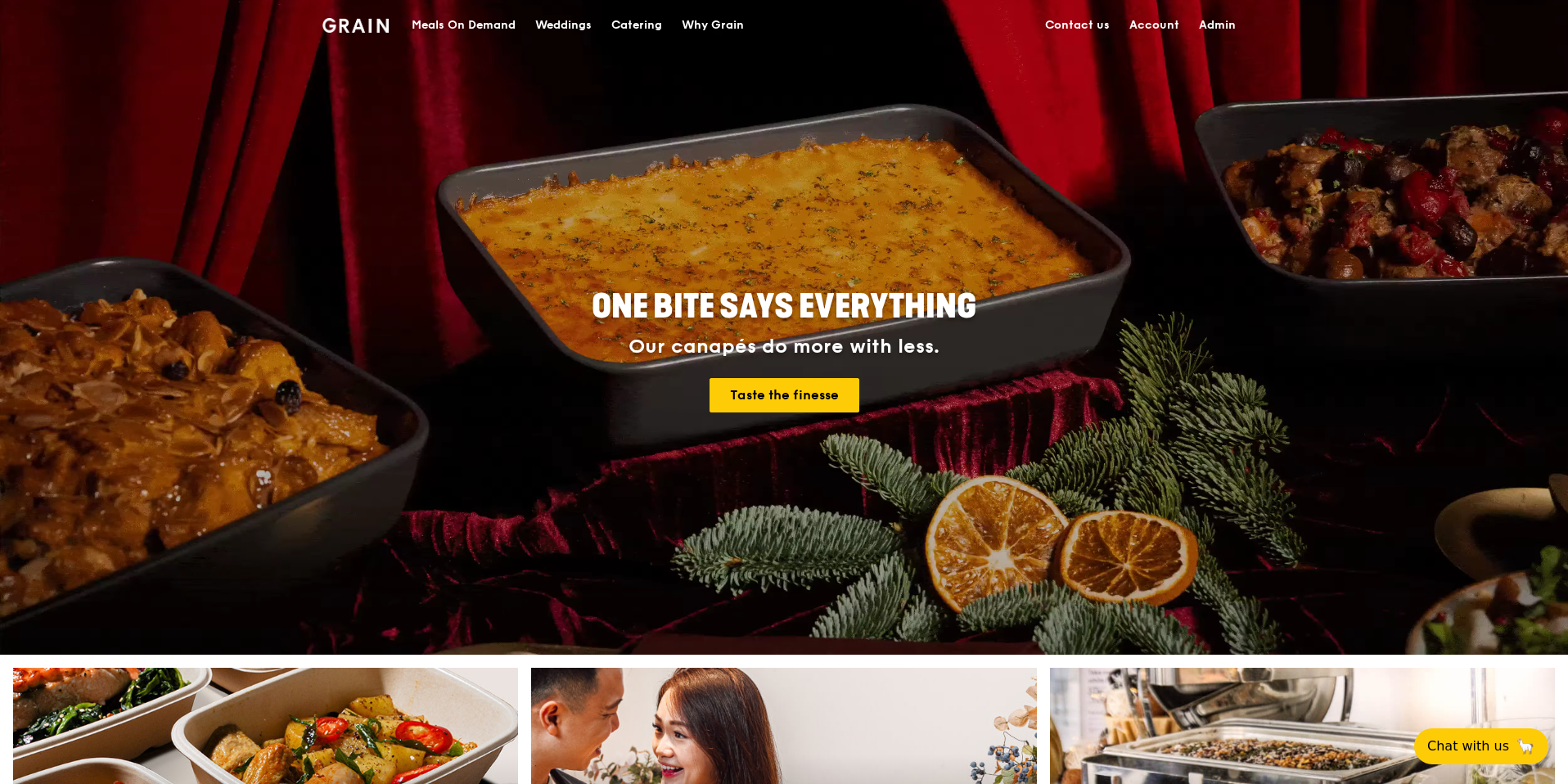
click at [448, 39] on div "Meals On Demand" at bounding box center [463, 25] width 104 height 49
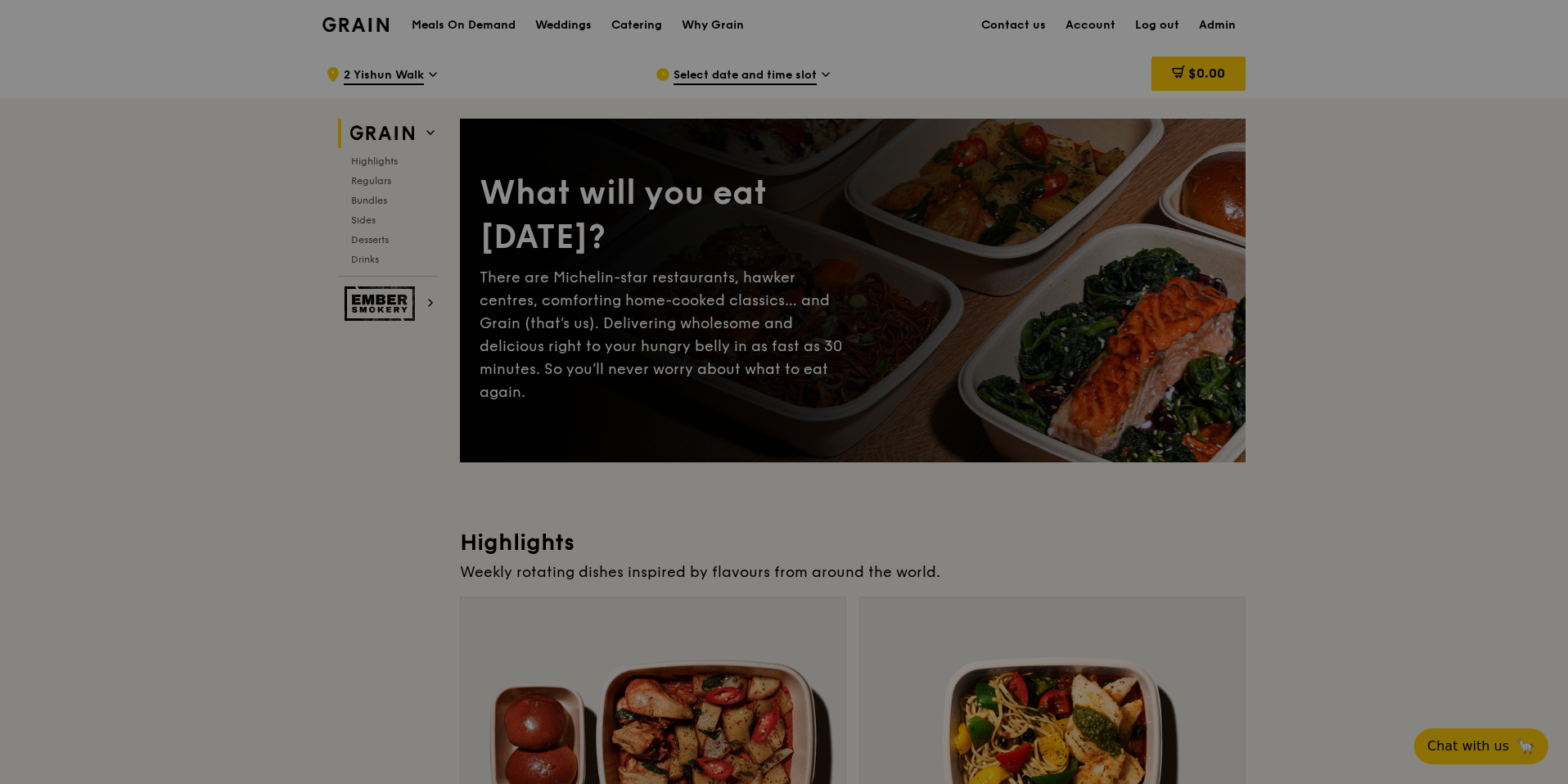
click at [448, 34] on div at bounding box center [784, 392] width 1568 height 784
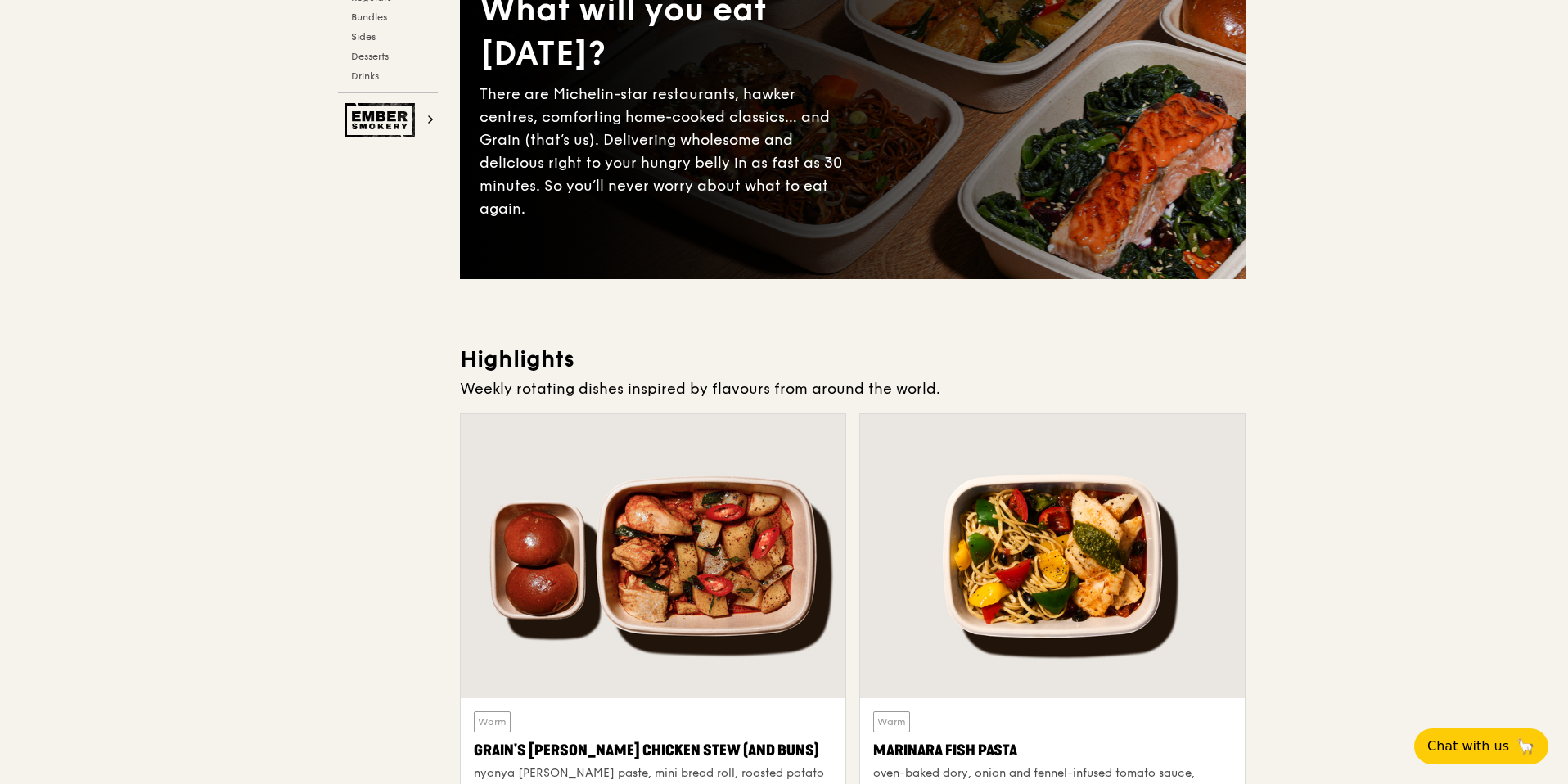
scroll to position [541, 0]
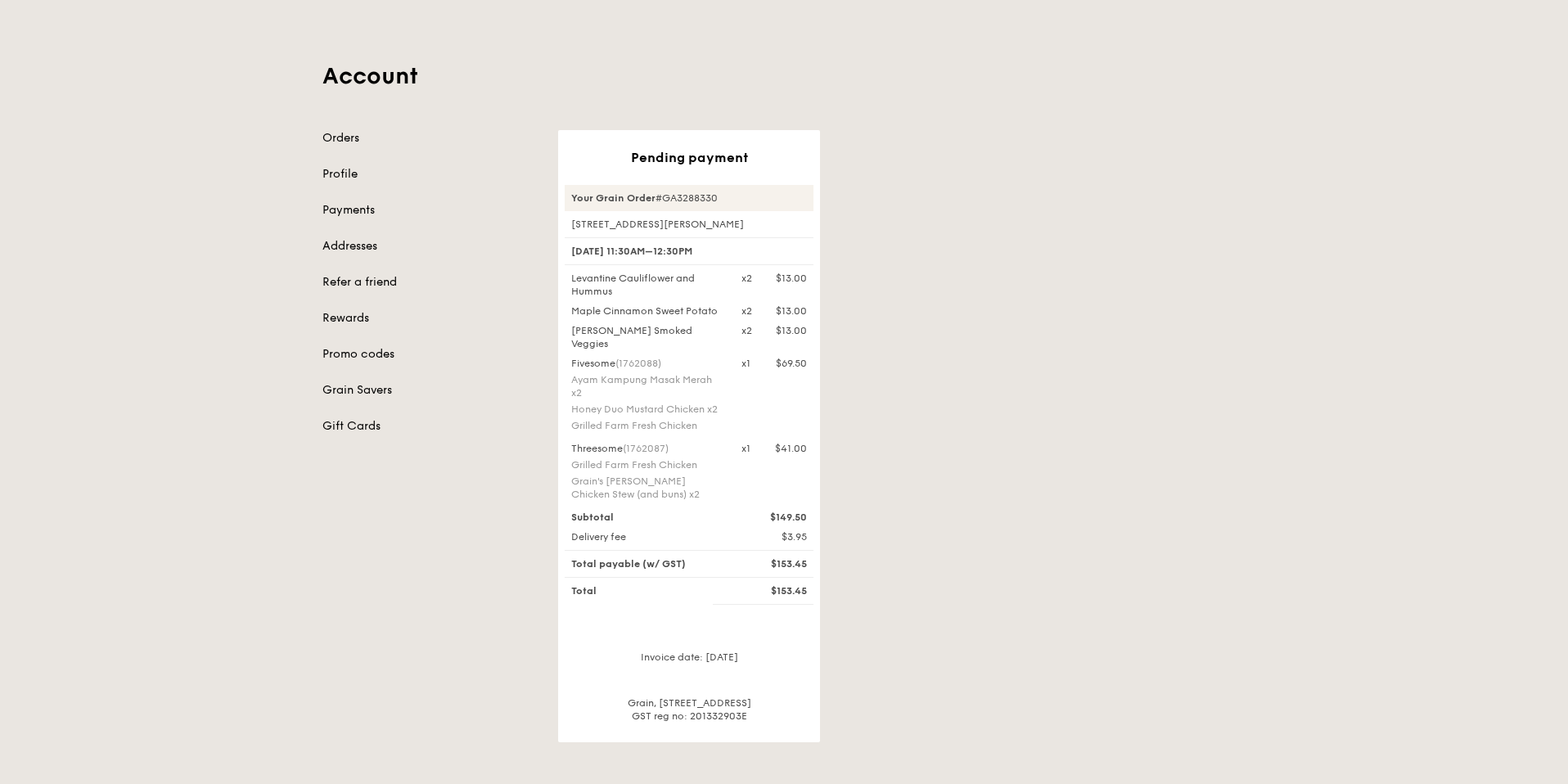
scroll to position [63, 0]
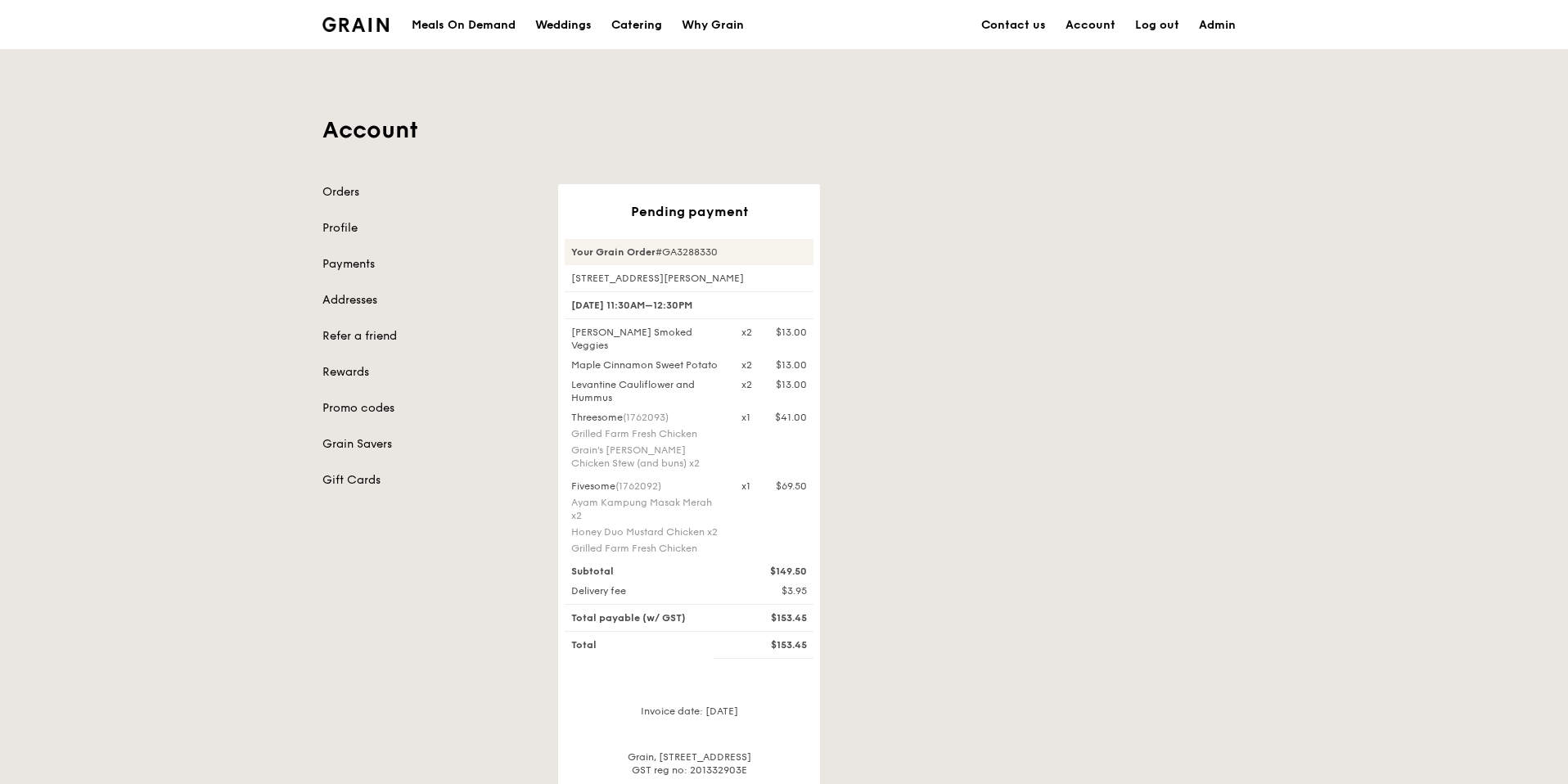
click at [1037, 445] on div "Pending payment Your Grain Order #GA3288330 [STREET_ADDRESS][PERSON_NAME] [DATE…" at bounding box center [901, 490] width 707 height 612
click at [1018, 446] on div "Pending payment Your Grain Order #GA3288330 195 Kim Keat Avenue, #01-380 18 Sep…" at bounding box center [901, 490] width 707 height 612
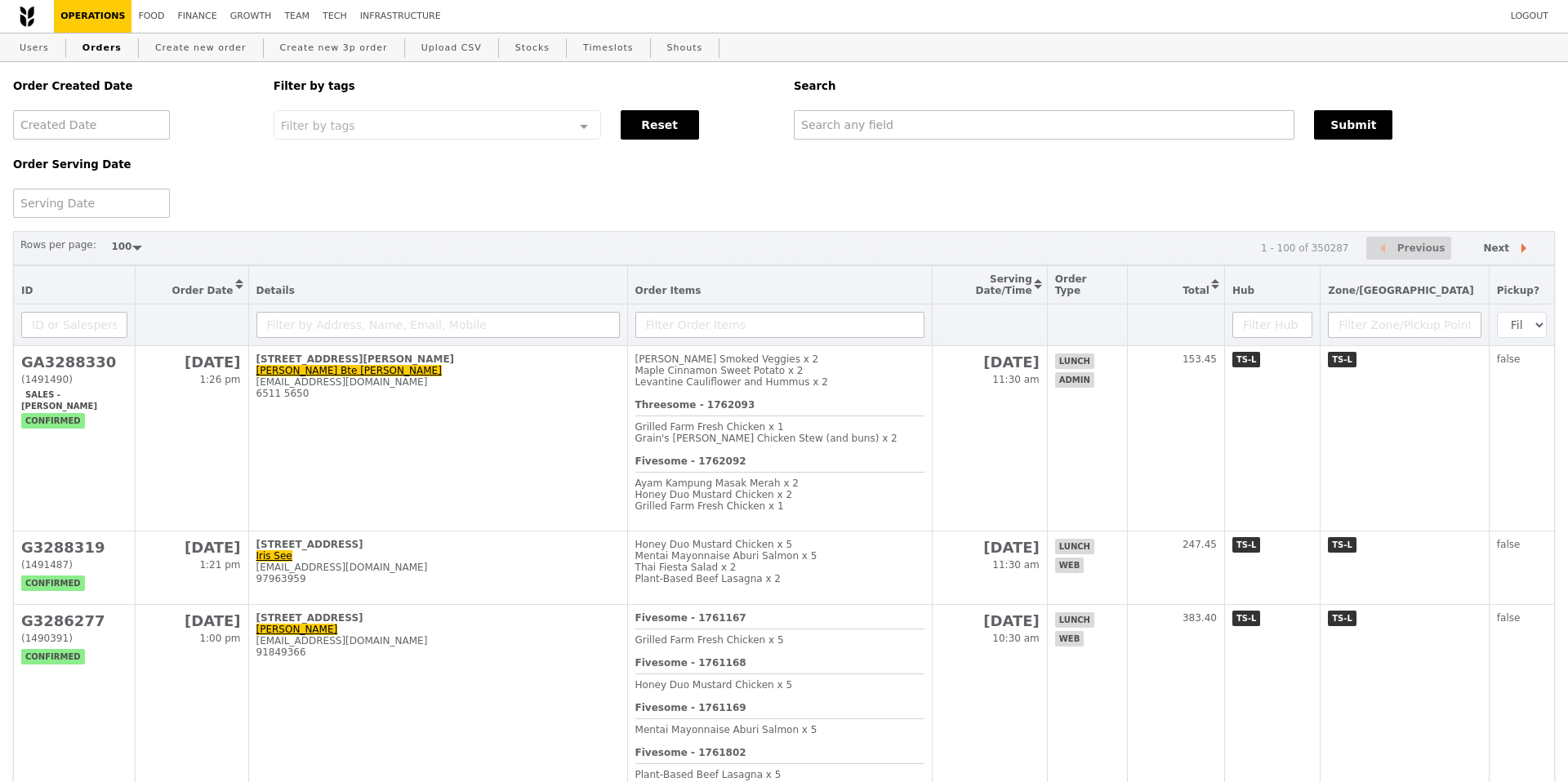
select select "100"
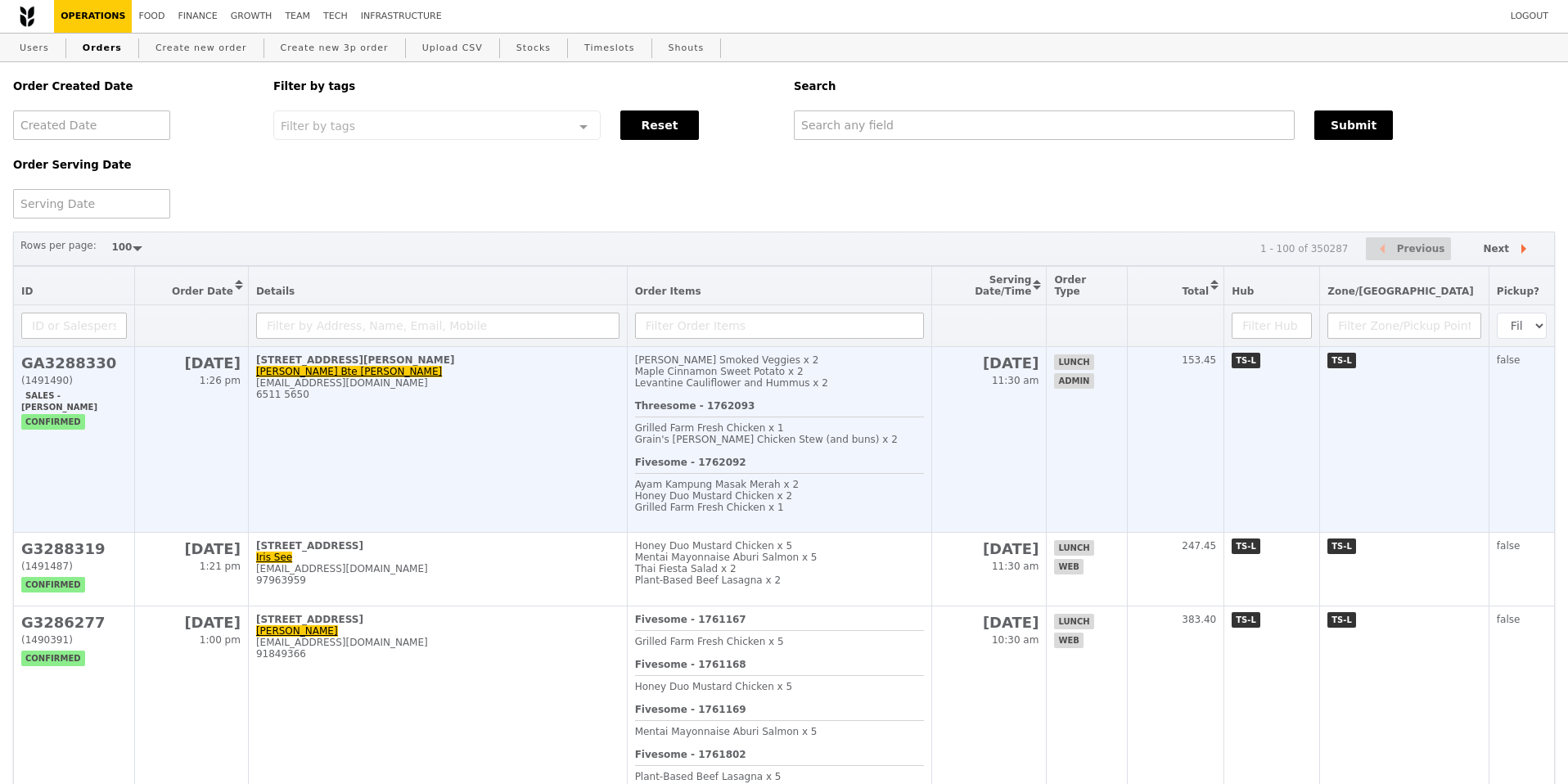
click at [101, 450] on td "GA3288330 (1491490) Sales - Ted Chan confirmed" at bounding box center [75, 440] width 121 height 186
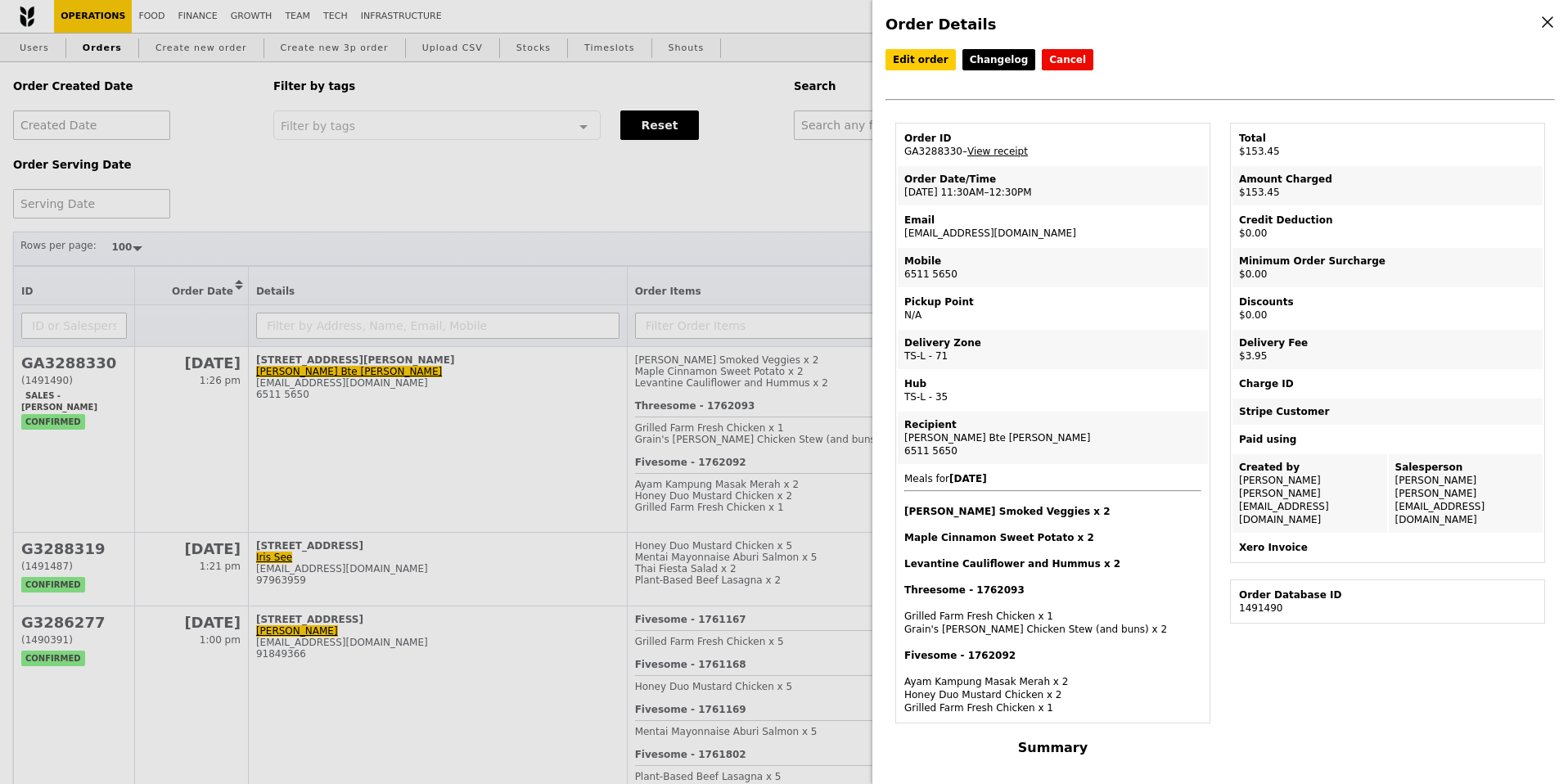
click at [1318, 541] on div "Xero Invoice" at bounding box center [1387, 548] width 297 height 13
click at [1095, 220] on div "Email" at bounding box center [1052, 220] width 297 height 13
click at [60, 116] on div "Order Details Edit order Changelog Cancel Order ID GA3288330 – View receipt Ord…" at bounding box center [784, 392] width 1568 height 784
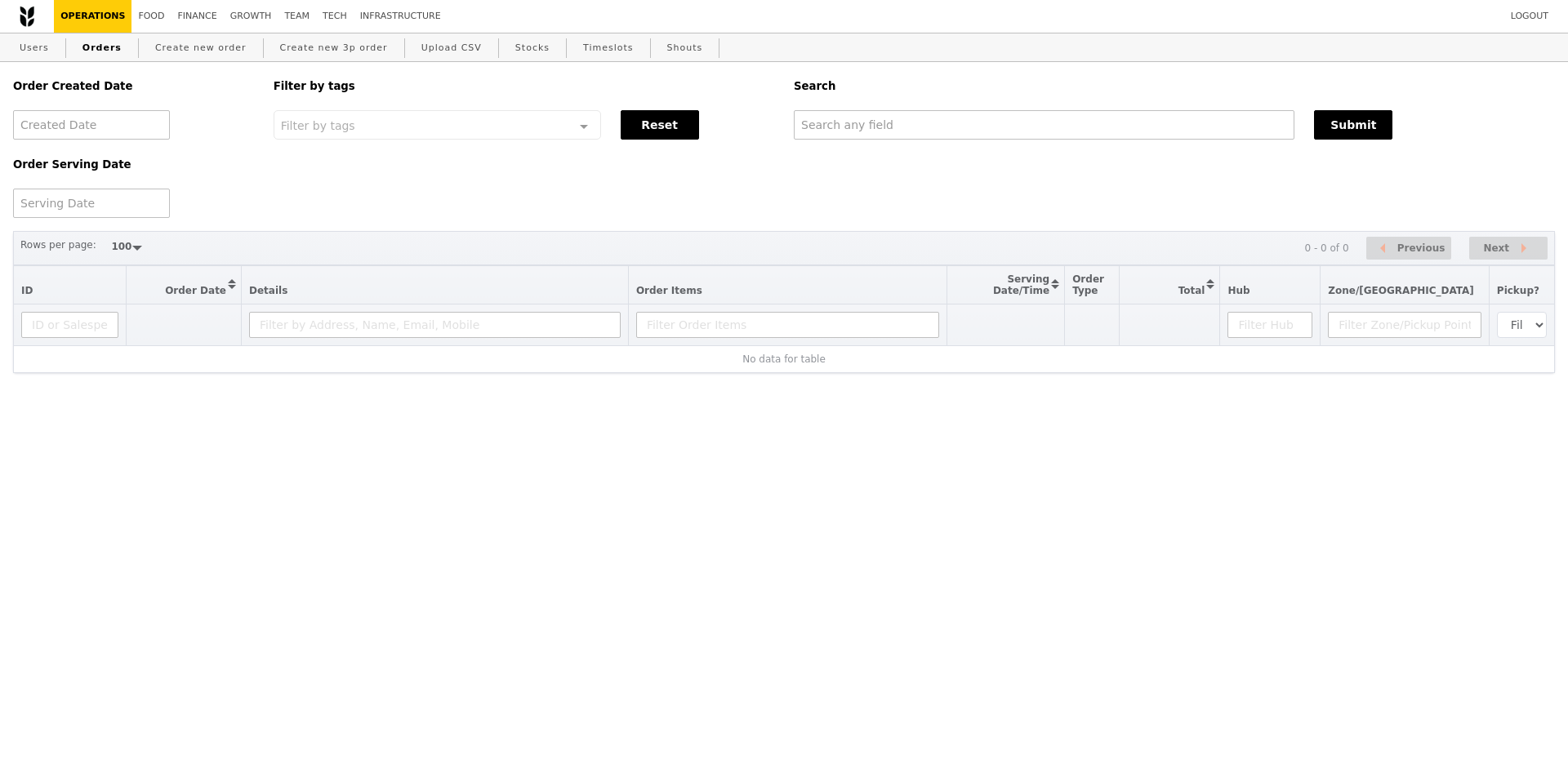
select select "100"
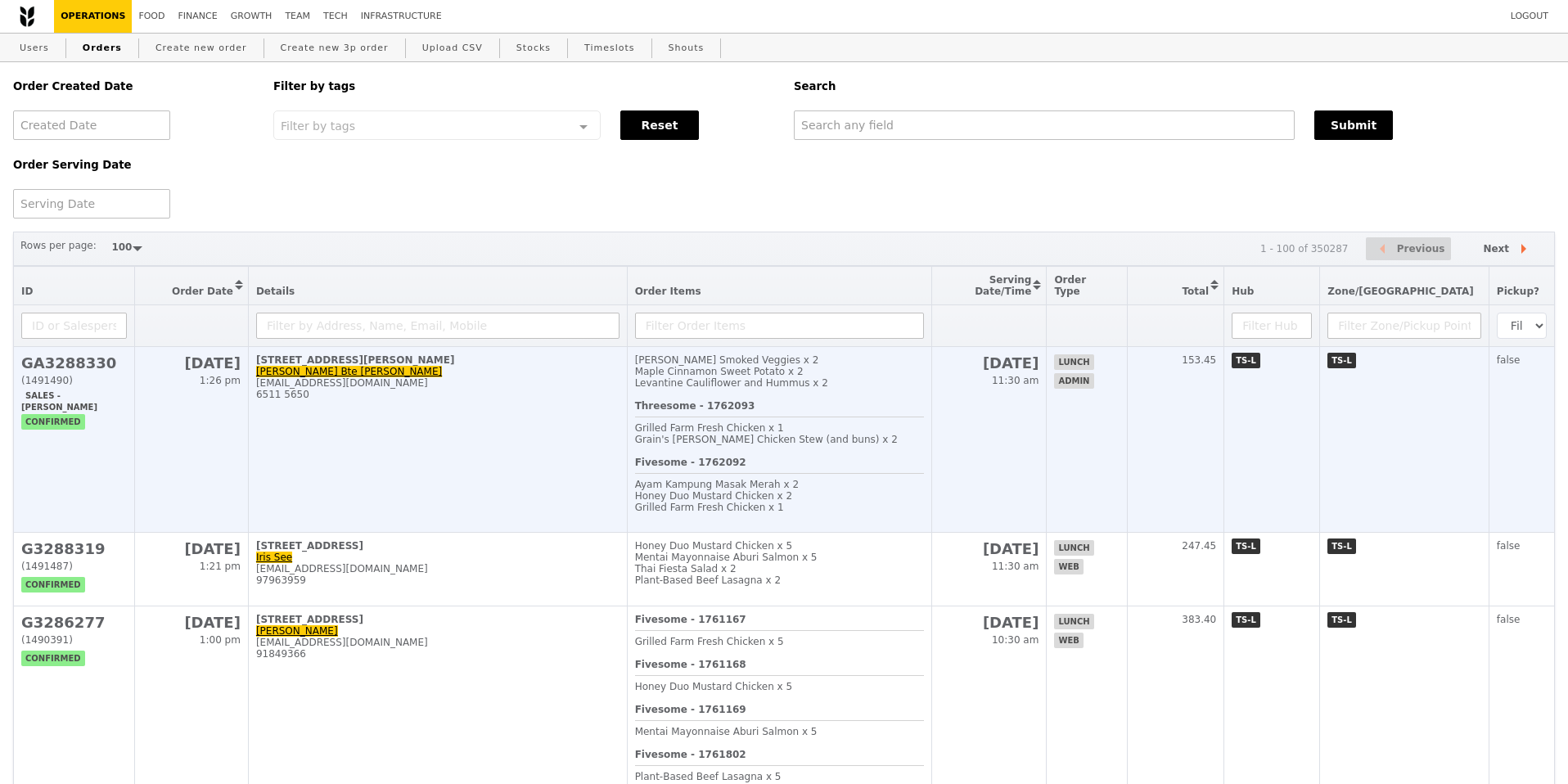
click at [111, 365] on span "GA3288330 (1491490) Sales - Ted Chan confirmed" at bounding box center [74, 389] width 106 height 70
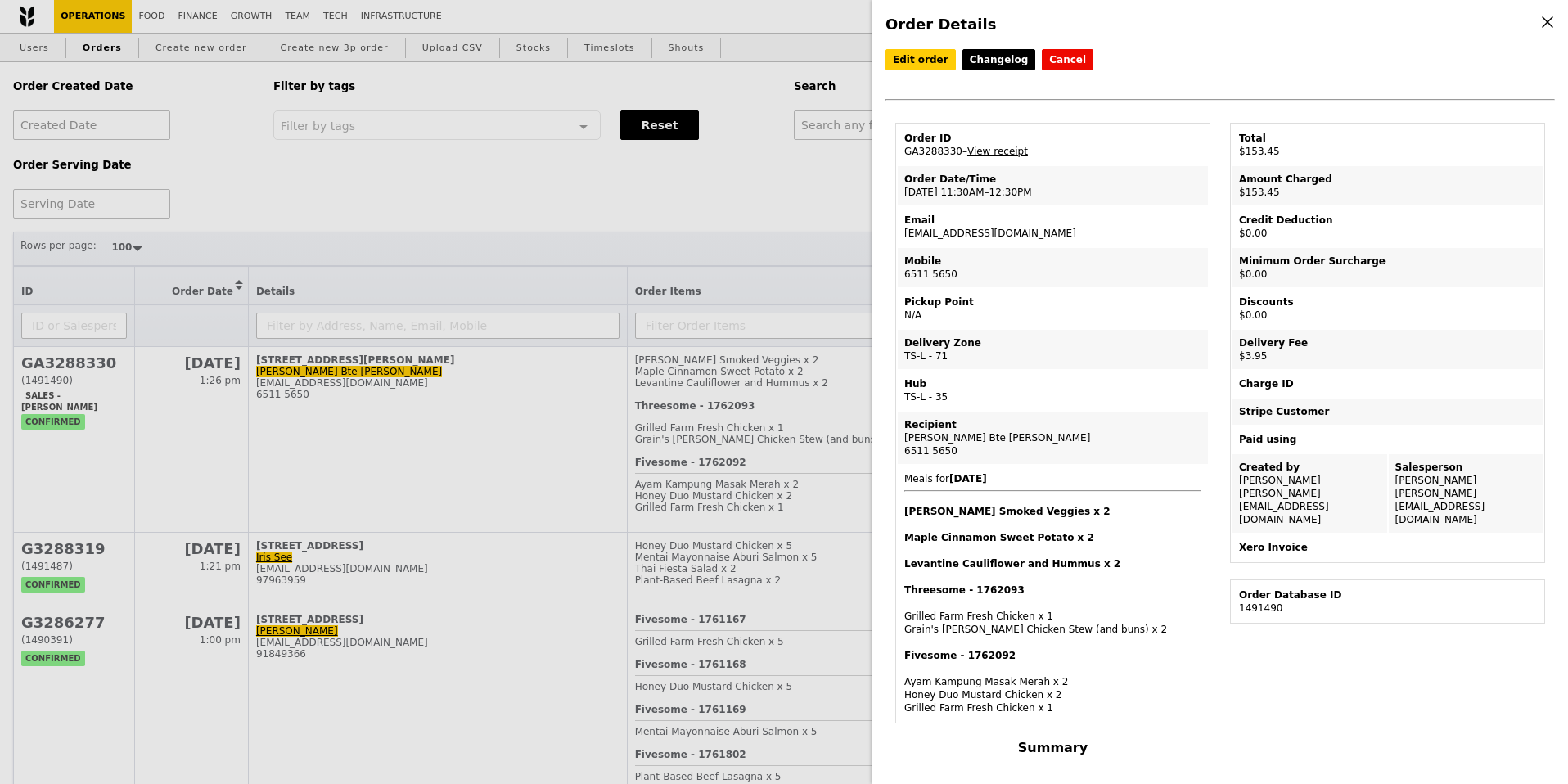
click at [1025, 231] on td "Email awwaprocurement@awwa.org.sg" at bounding box center [1053, 226] width 310 height 39
copy td "awwaprocurement@awwa.org.sg"
click at [1087, 256] on div "Mobile" at bounding box center [1052, 261] width 297 height 13
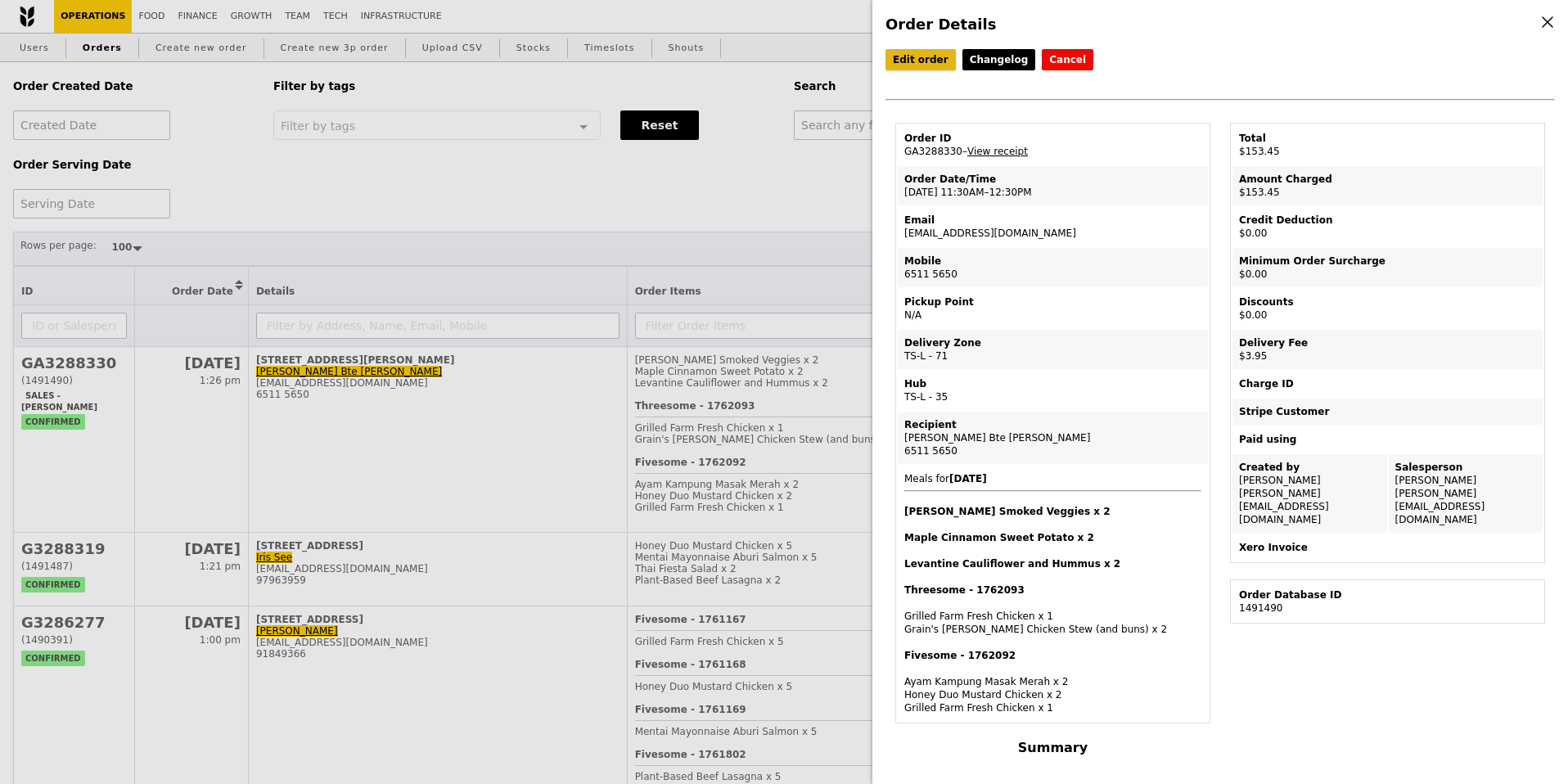
click at [932, 59] on link "Edit order" at bounding box center [921, 59] width 70 height 21
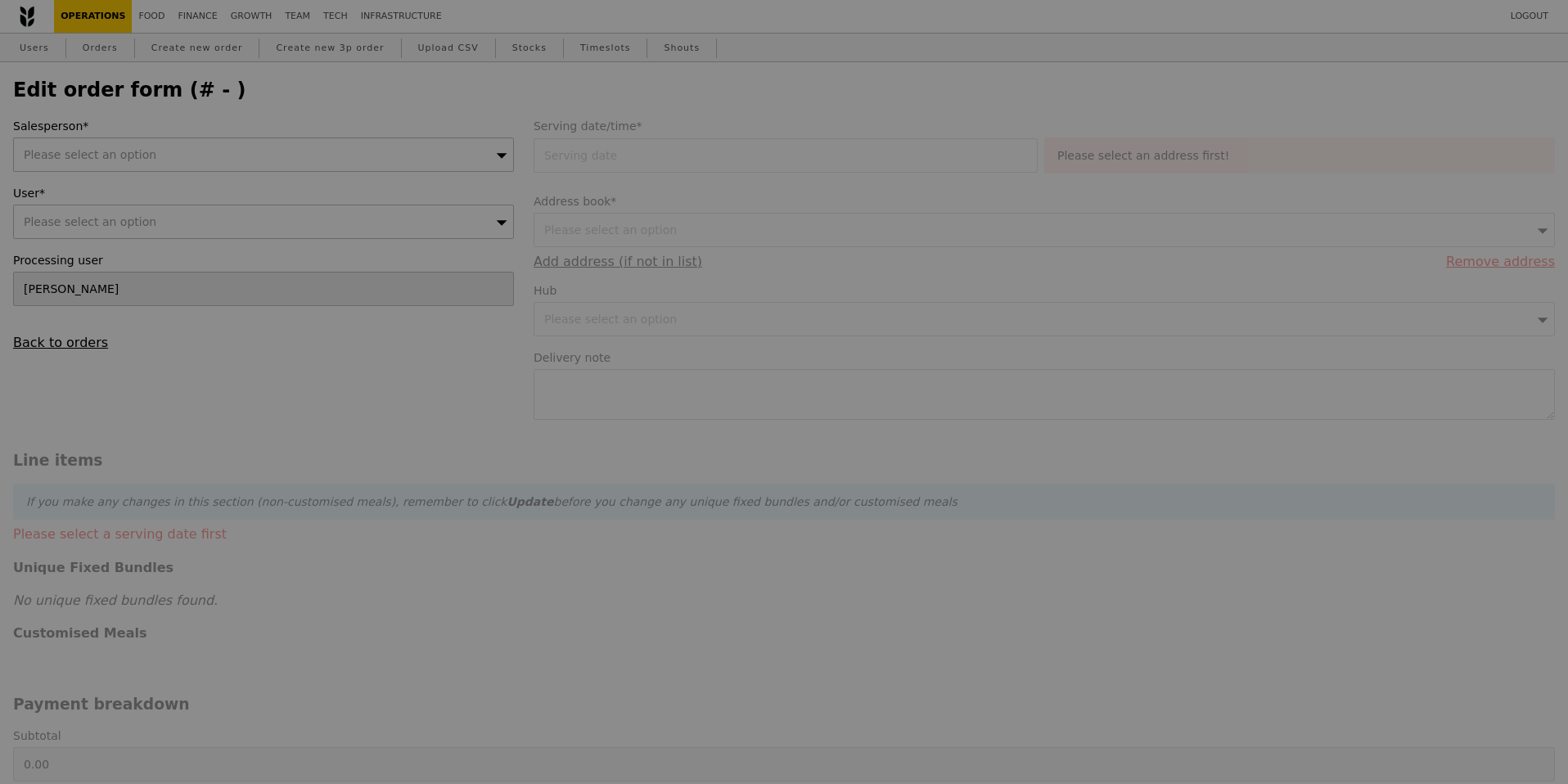
type input "18 Sep 2025"
type input "149.50"
type input "3.62"
type input "3.95"
type input "153.45"
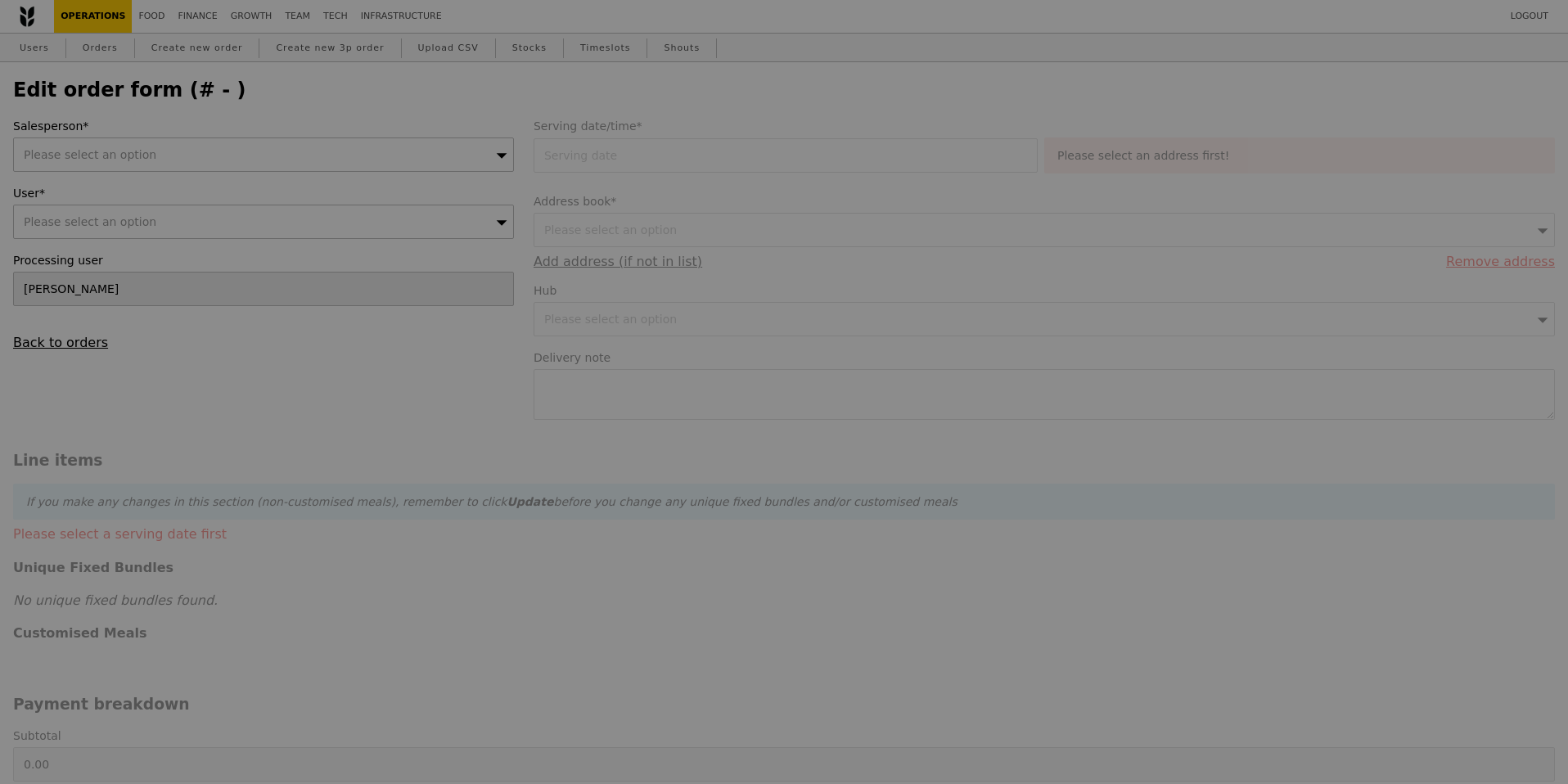
type input "Loading..."
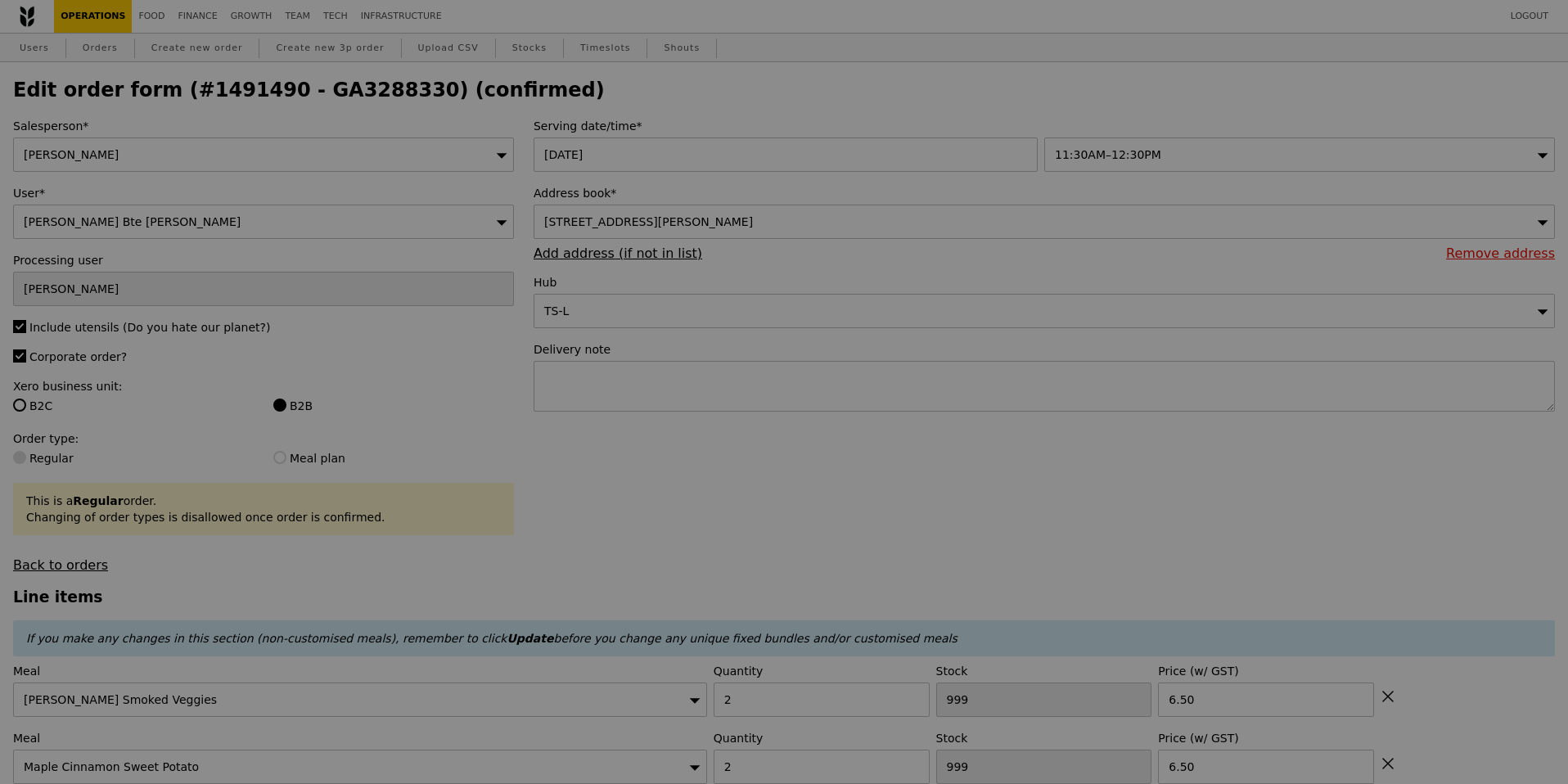
type input "466"
type input "495"
type input "496"
type input "Update"
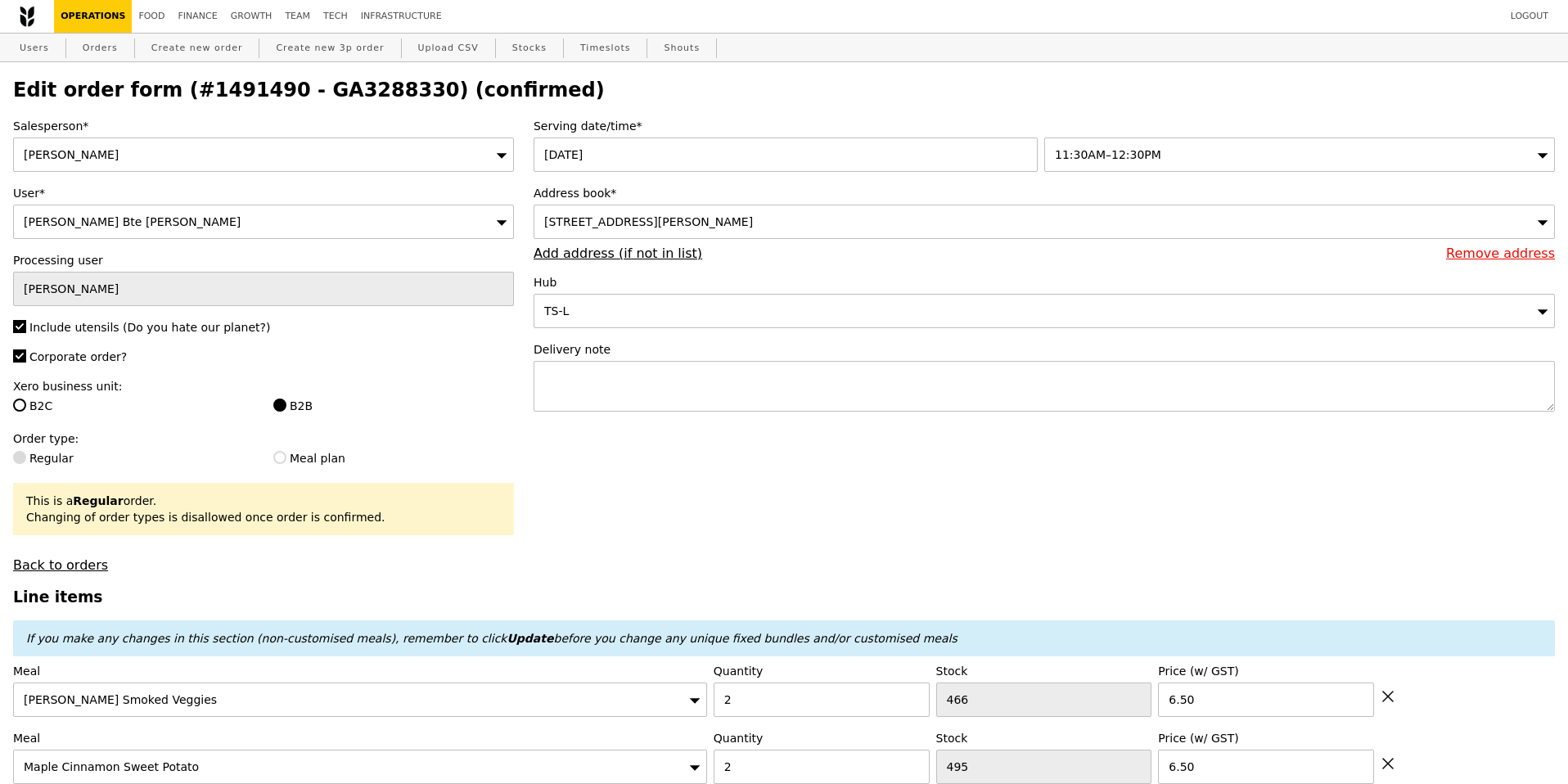
click at [46, 91] on h2 "Edit order form (#1491490 - GA3288330) (confirmed)" at bounding box center [784, 90] width 1541 height 23
click at [90, 44] on link "Orders" at bounding box center [101, 48] width 49 height 29
select select "100"
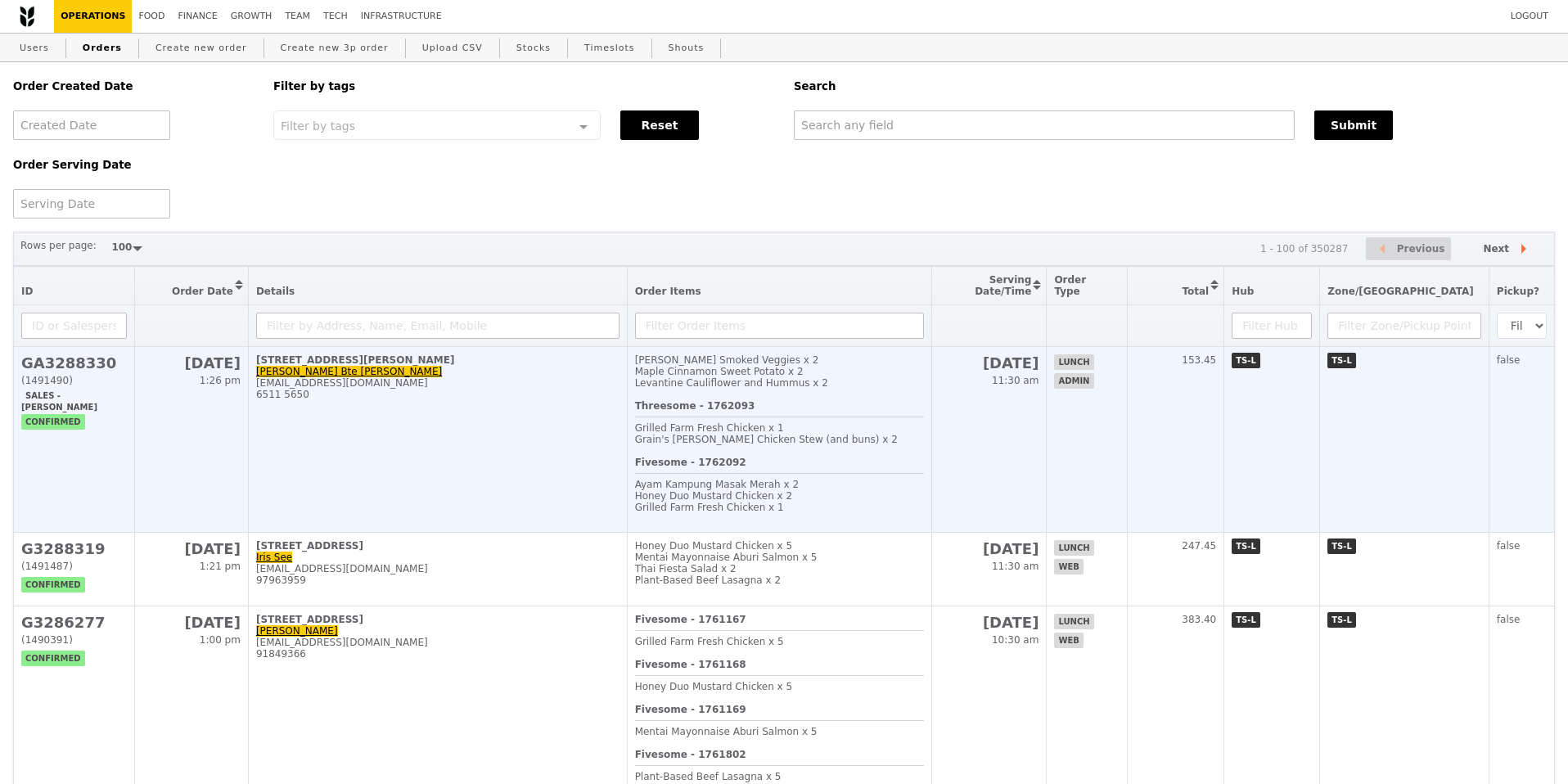
click at [160, 415] on td "17 Sep 1:26 pm" at bounding box center [191, 440] width 113 height 186
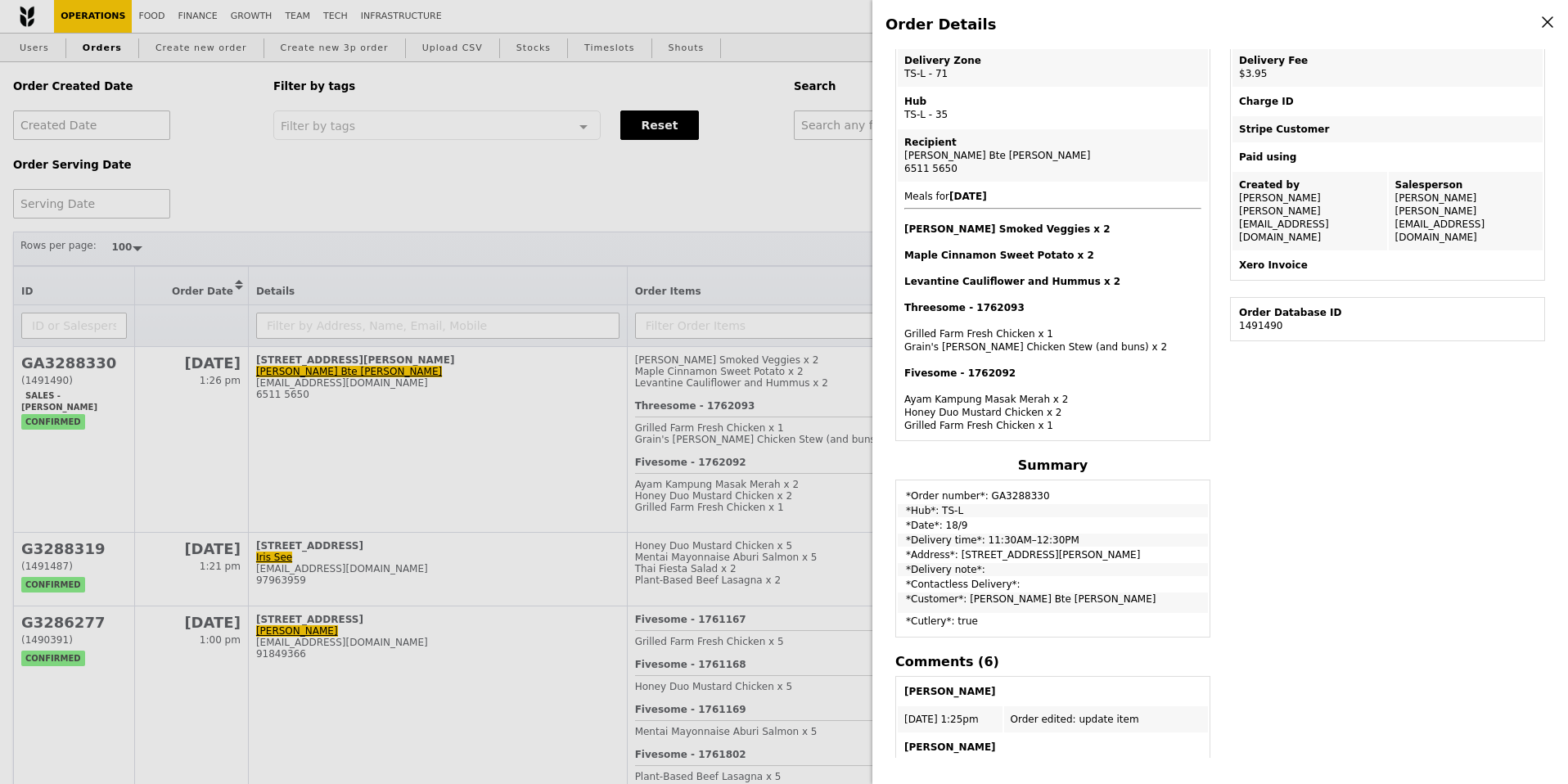
scroll to position [281, 0]
click at [1007, 575] on table "*Order number*: GA3288330 *Hub*: TS-L *Date*: 18/9 *Delivery time*: 11:30AM–12:…" at bounding box center [1053, 560] width 315 height 158
click at [1002, 569] on td "*Delivery note*:" at bounding box center [1053, 571] width 310 height 13
click at [1016, 549] on td "*Address*: 195 Kim Keat Avenue, #01-380" at bounding box center [1053, 556] width 310 height 13
click at [1066, 344] on div "Threesome - 1762093 Grilled Farm Fresh Chicken x 1 Grain's Curry Chicken Stew (…" at bounding box center [1052, 328] width 297 height 53
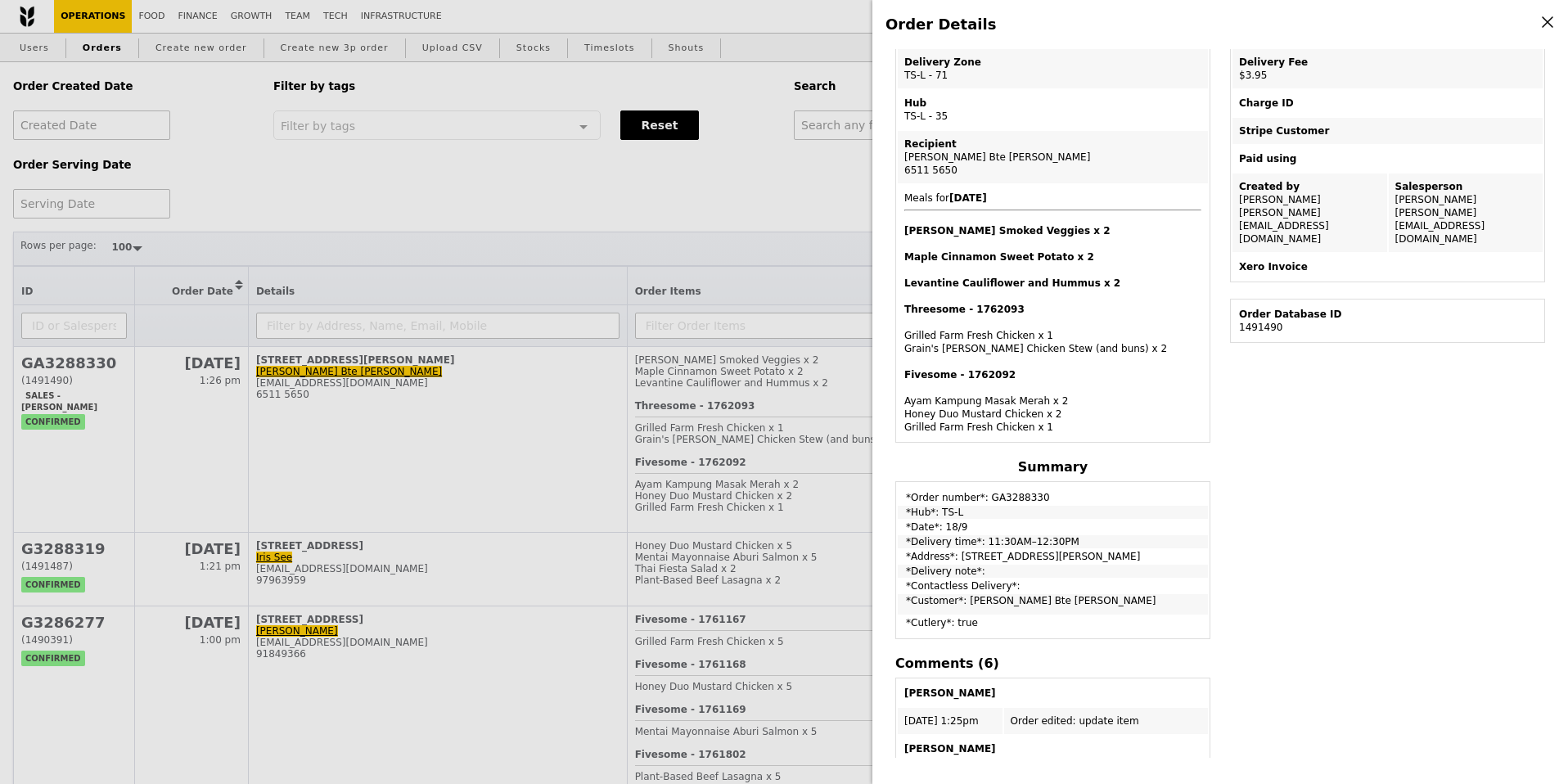
click at [1225, 564] on div "Edit order Changelog Cancel Order ID GA3288330 – View receipt Order Date/Time 1…" at bounding box center [1220, 404] width 669 height 709
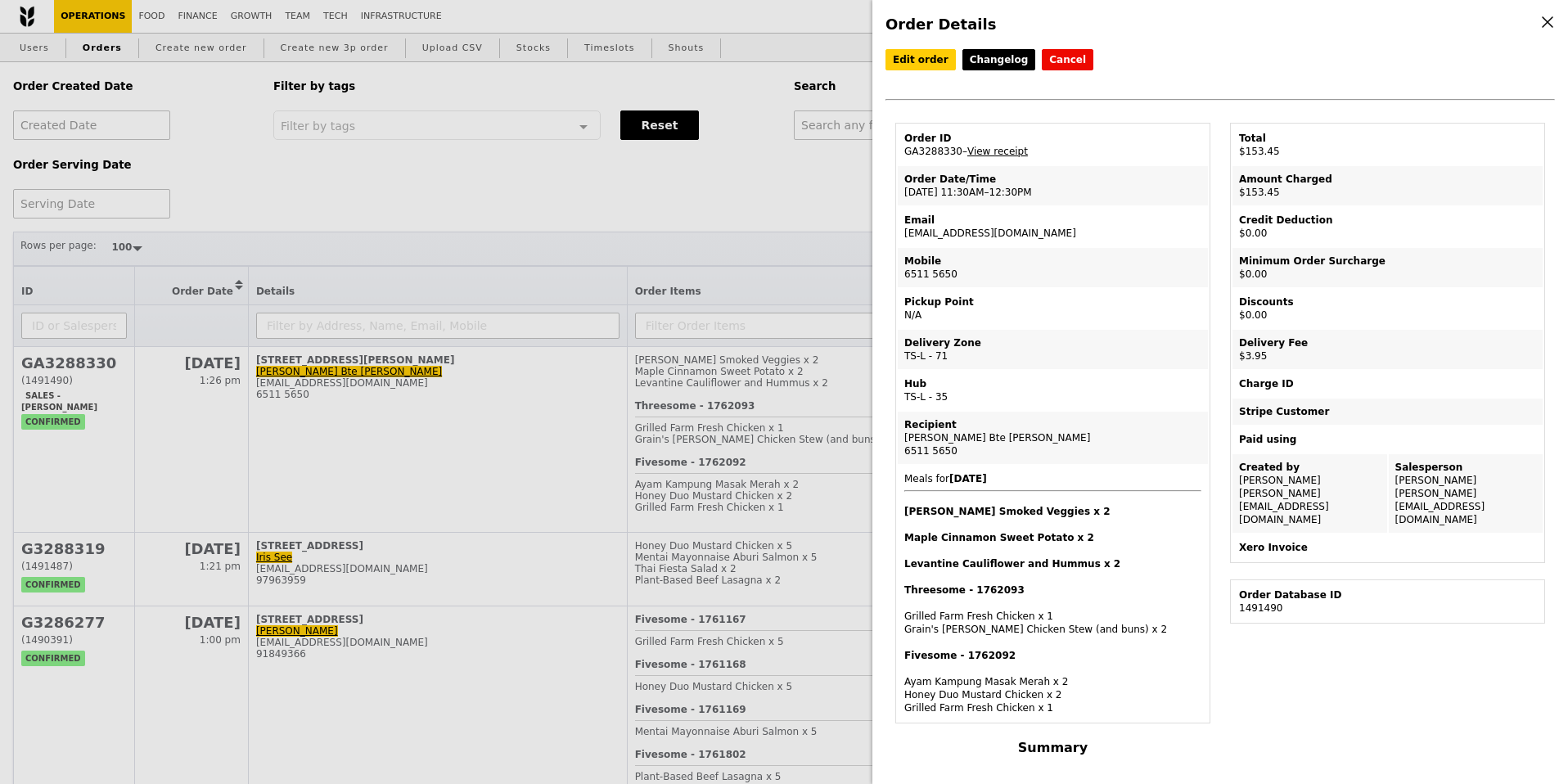
click at [1250, 534] on td "Xero Invoice" at bounding box center [1387, 547] width 310 height 26
click at [1016, 151] on link "View receipt" at bounding box center [998, 152] width 60 height 12
click at [929, 147] on td "Order ID GA3288330 – View receipt" at bounding box center [1053, 144] width 310 height 39
copy td "GA3288330"
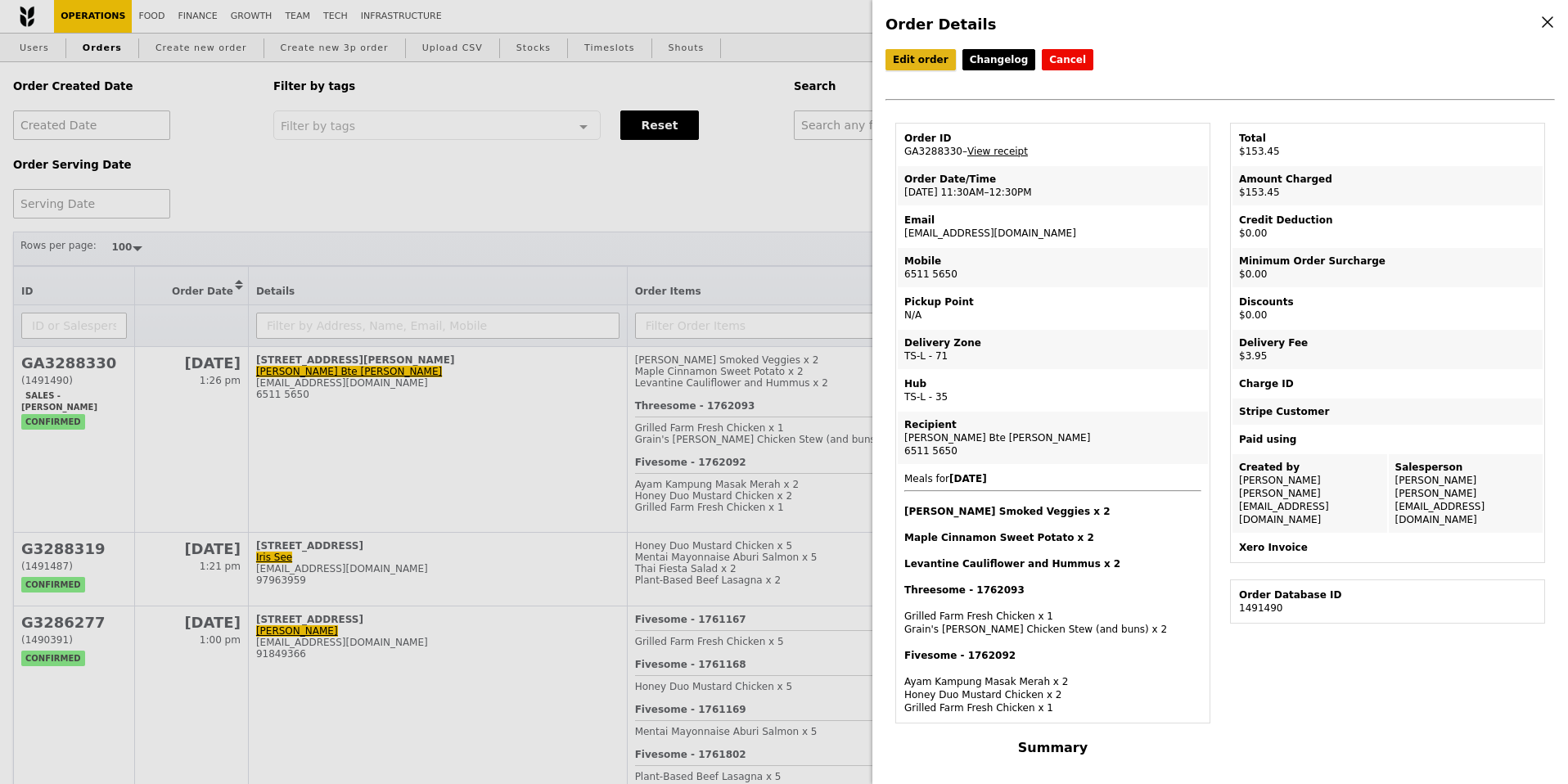
click at [939, 59] on link "Edit order" at bounding box center [921, 59] width 70 height 21
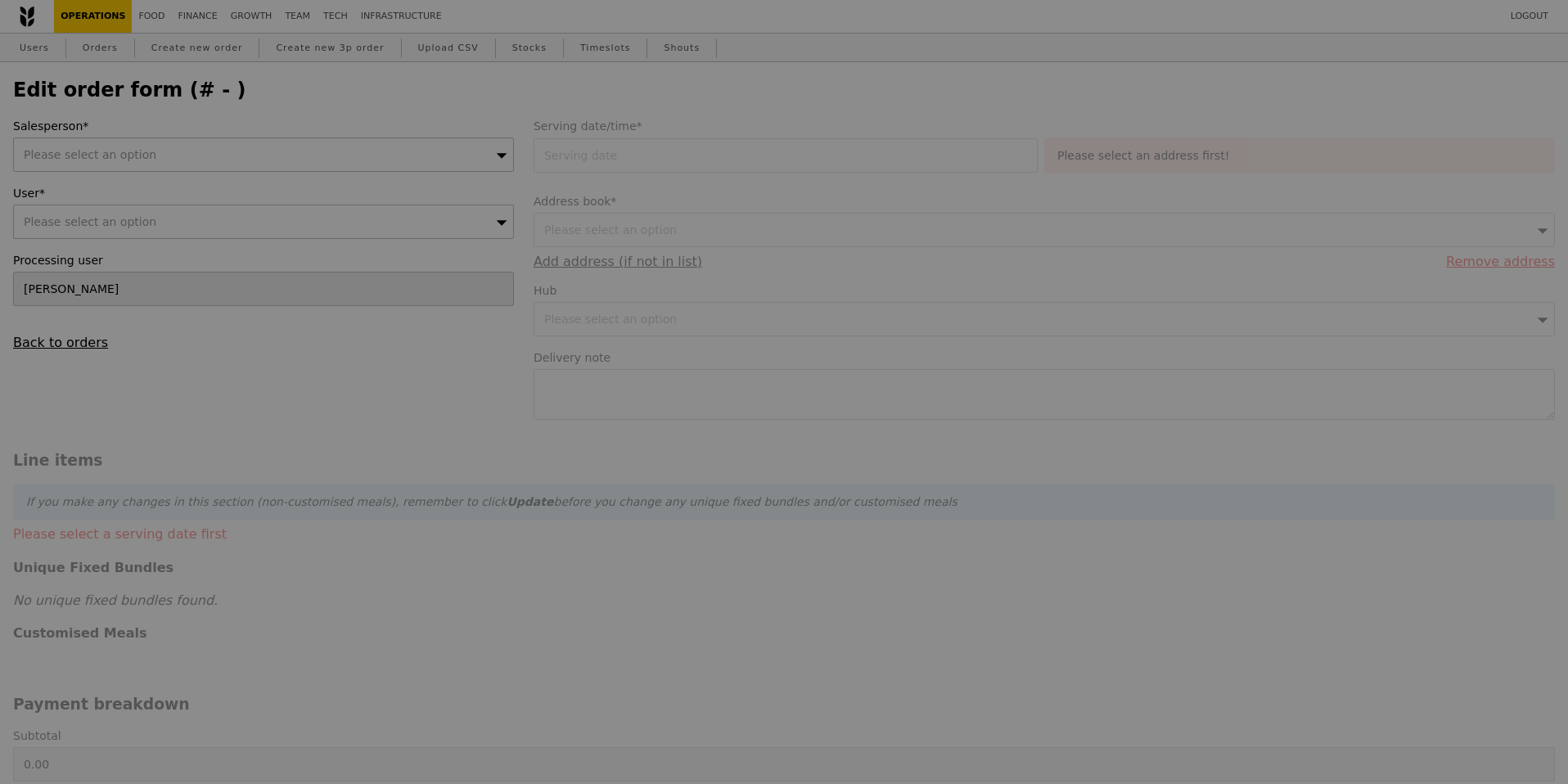
type input "18 Sep 2025"
type input "149.50"
type input "3.62"
type input "3.95"
type input "153.45"
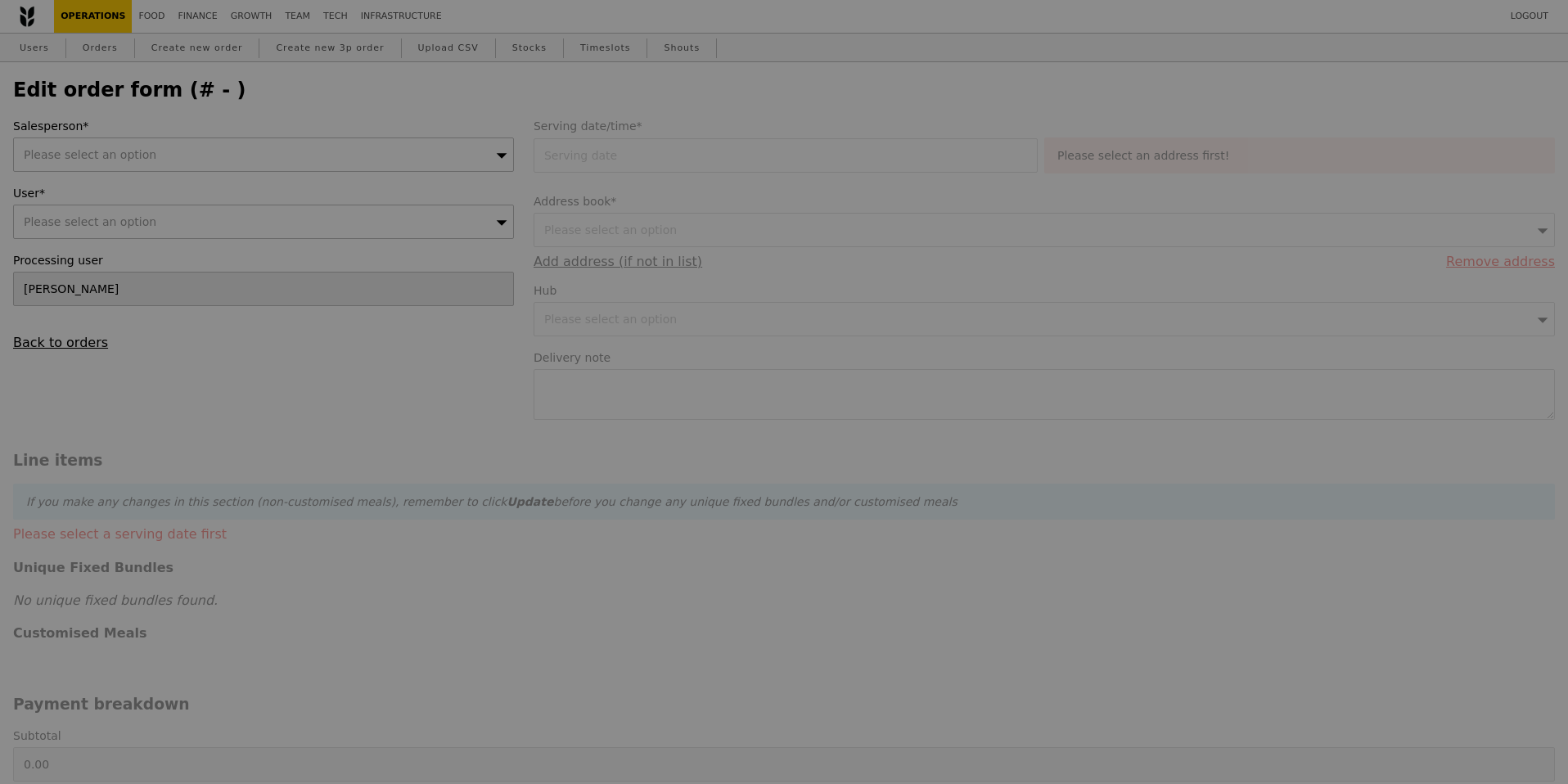
type input "Loading..."
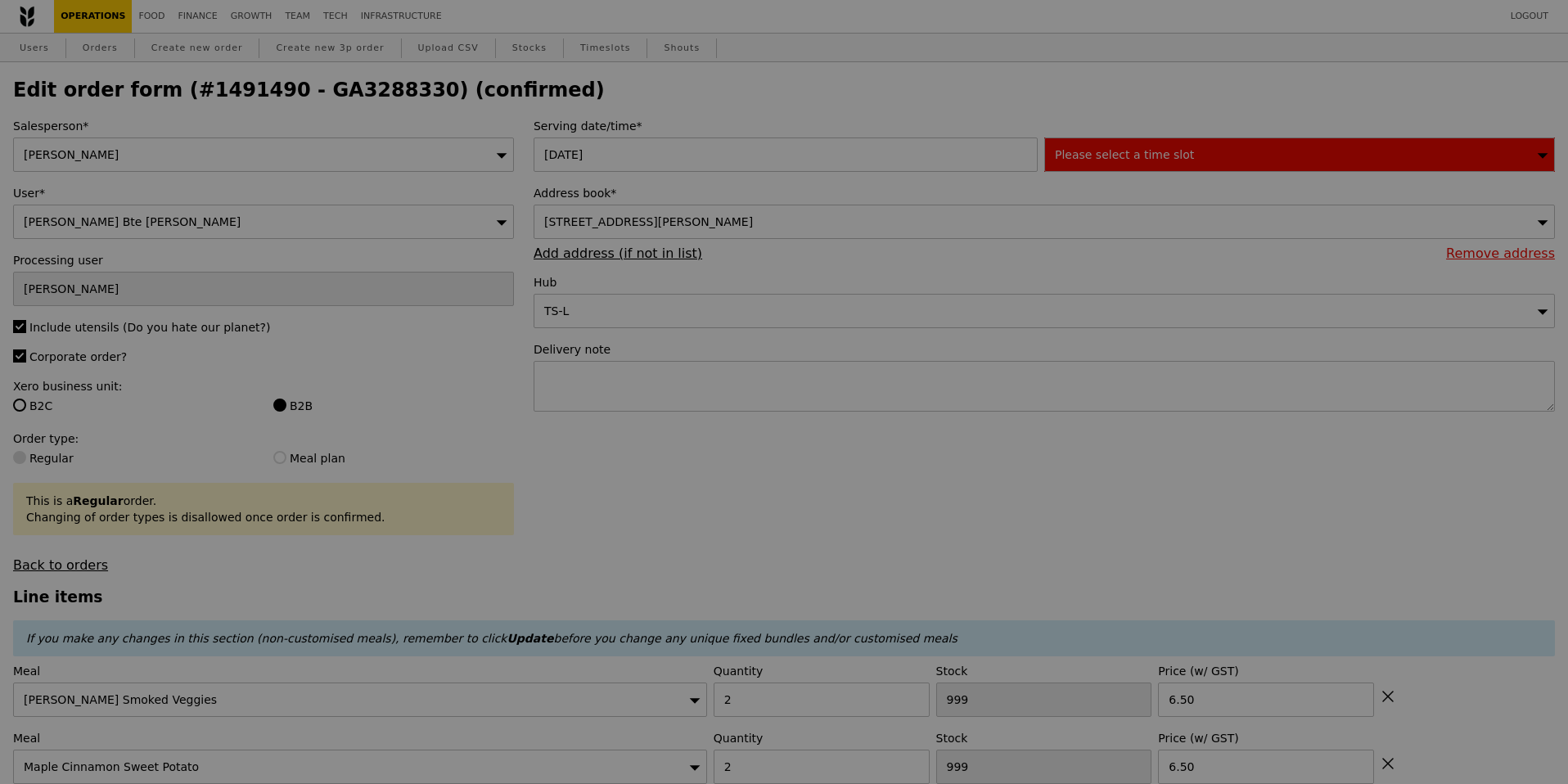
type input "466"
type input "495"
type input "496"
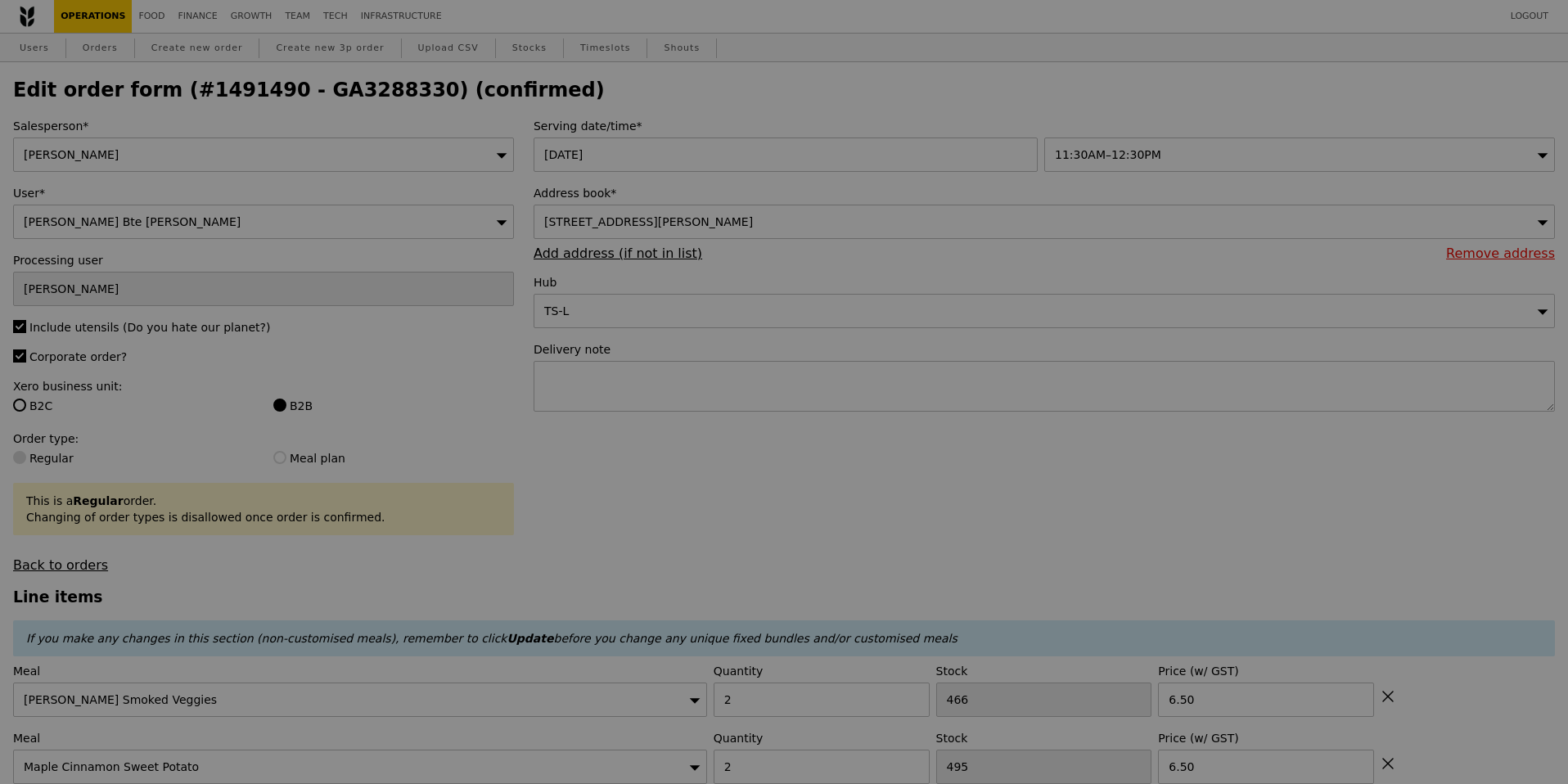
type input "Update"
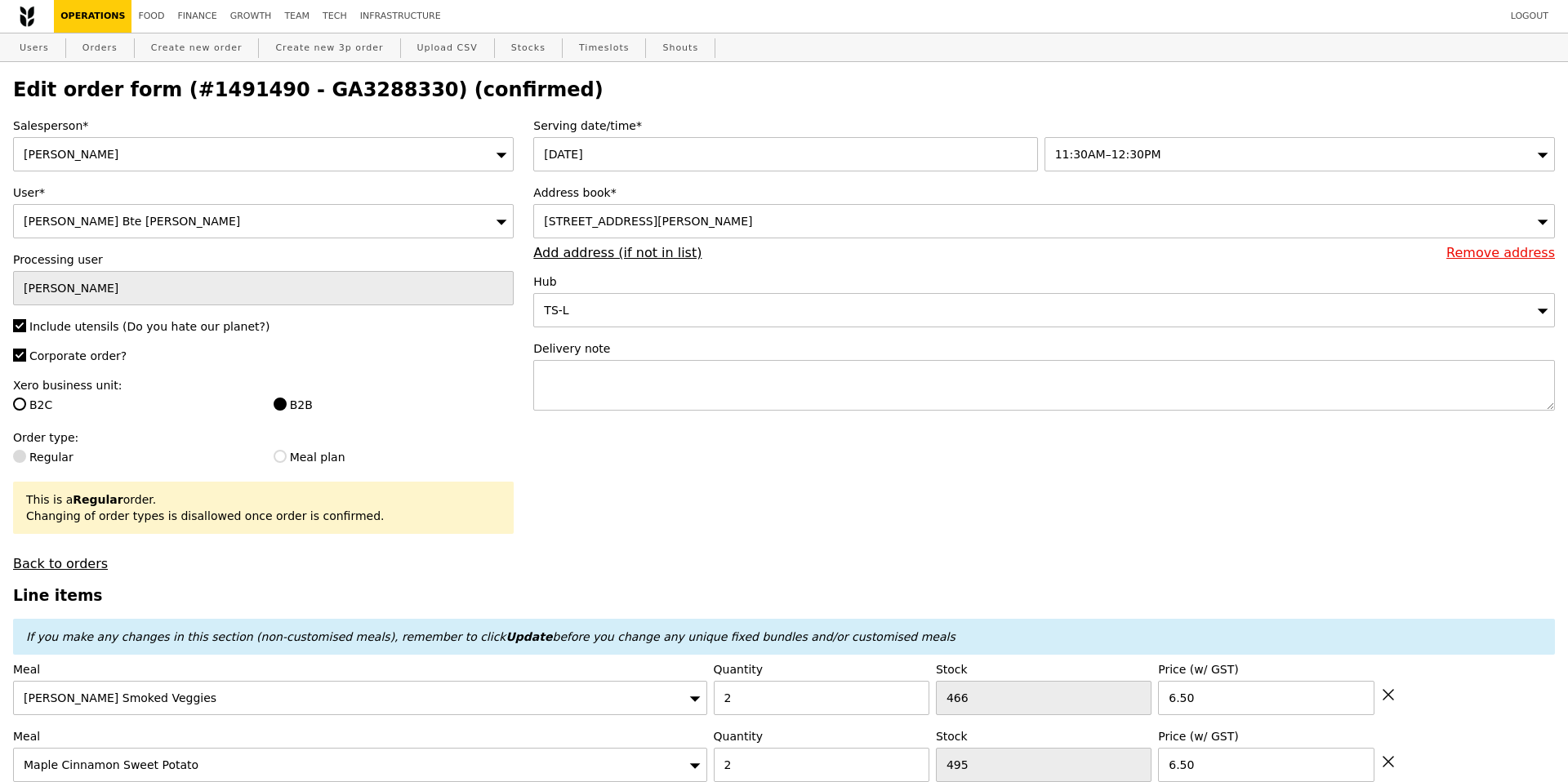
select select "100"
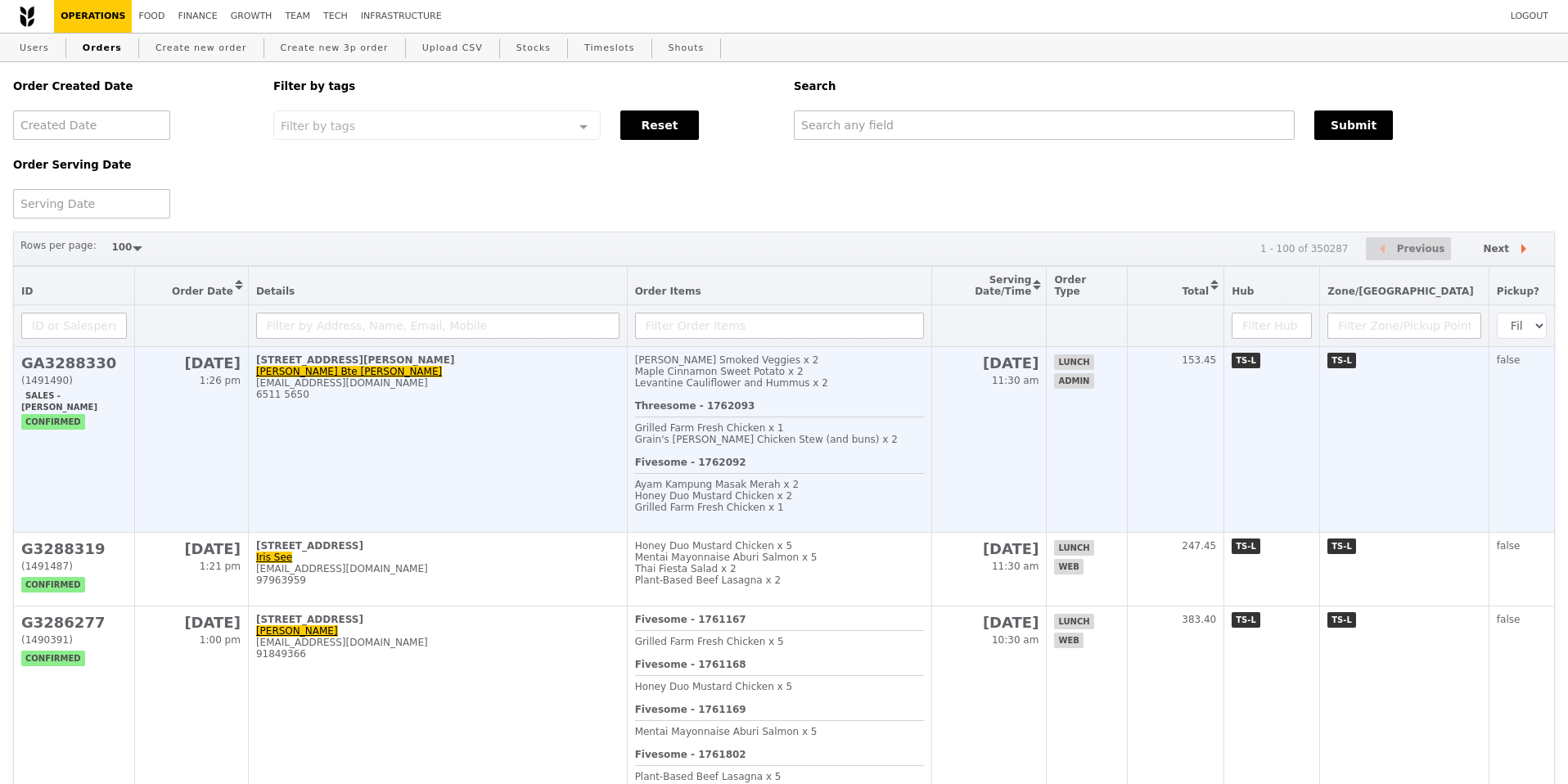
click at [856, 377] on div "Levantine Cauliflower and Hummus x 2" at bounding box center [779, 383] width 289 height 12
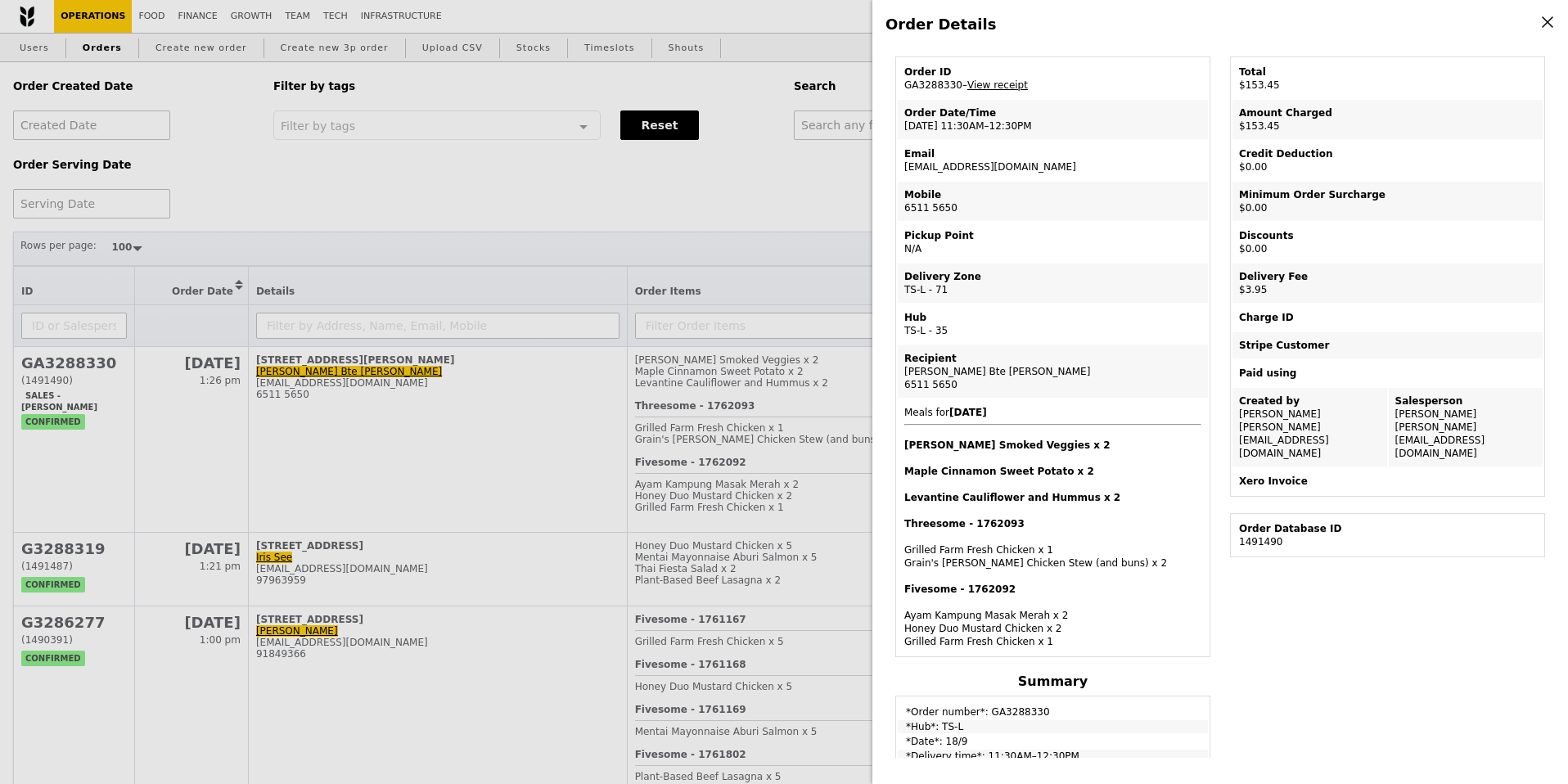
scroll to position [75, 0]
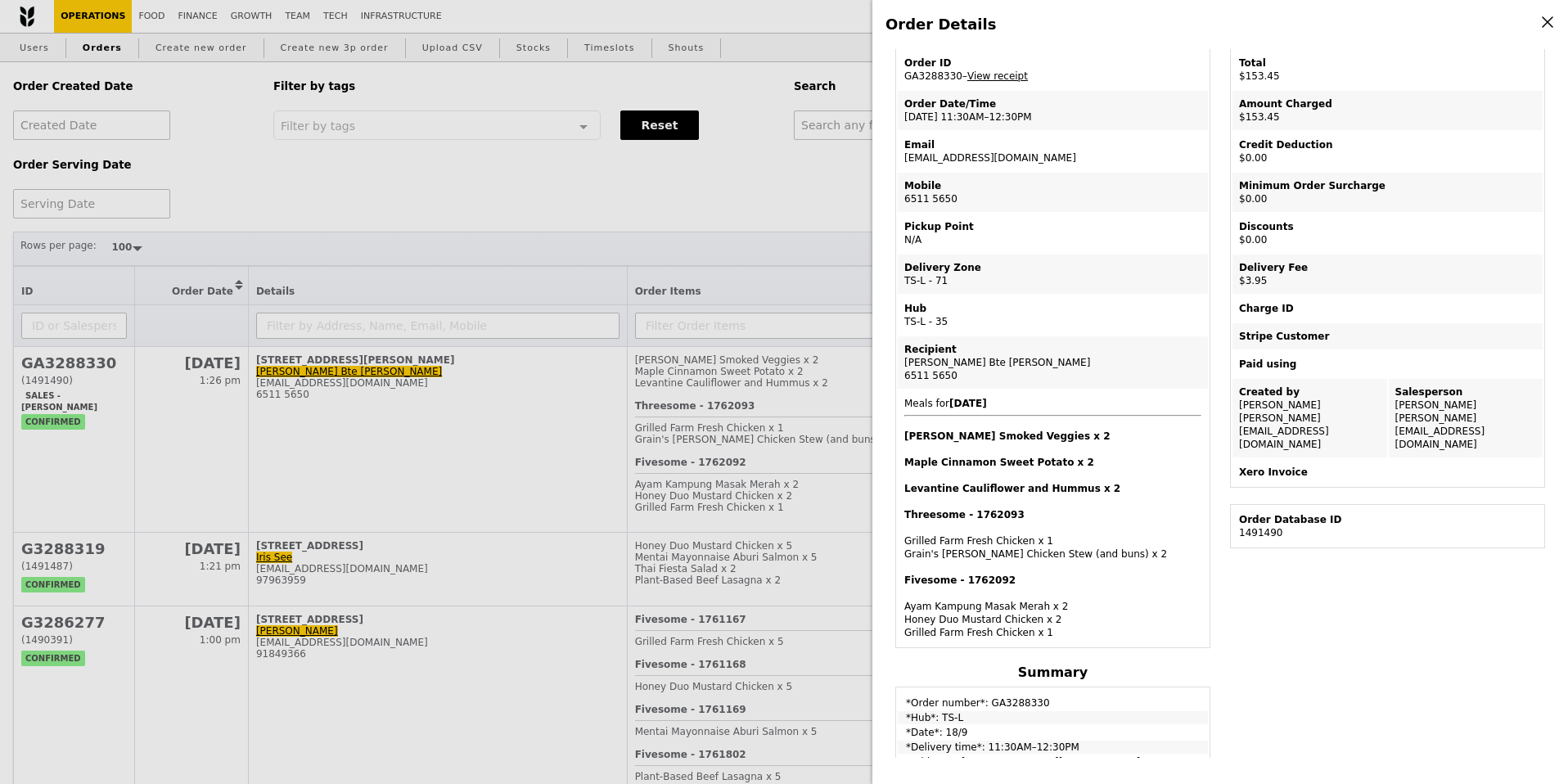
click at [1091, 362] on div "Nurul Aini Bte Mohd Rosni" at bounding box center [1052, 363] width 297 height 13
click at [1086, 343] on div "Recipient" at bounding box center [1052, 349] width 297 height 13
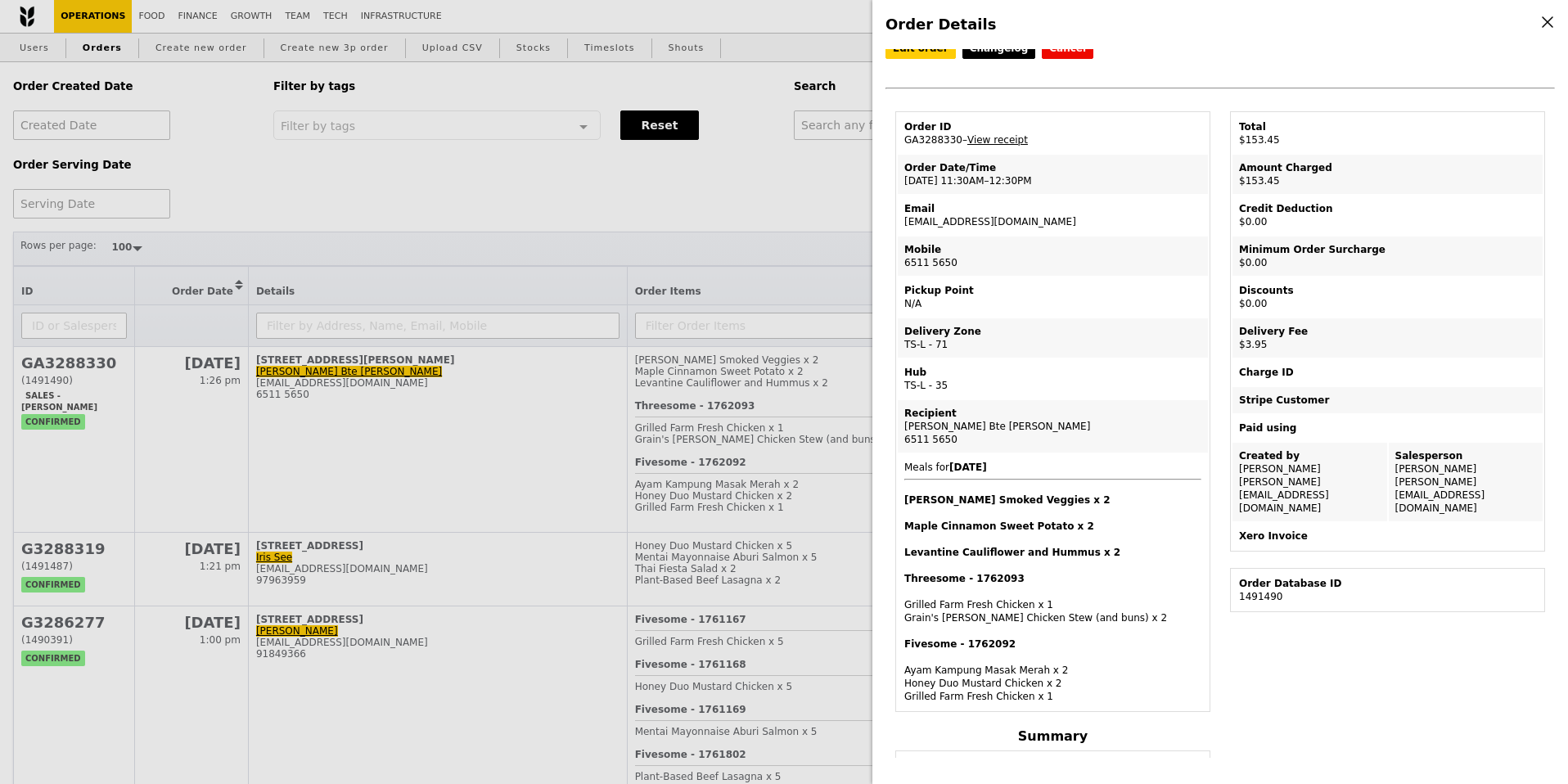
scroll to position [0, 0]
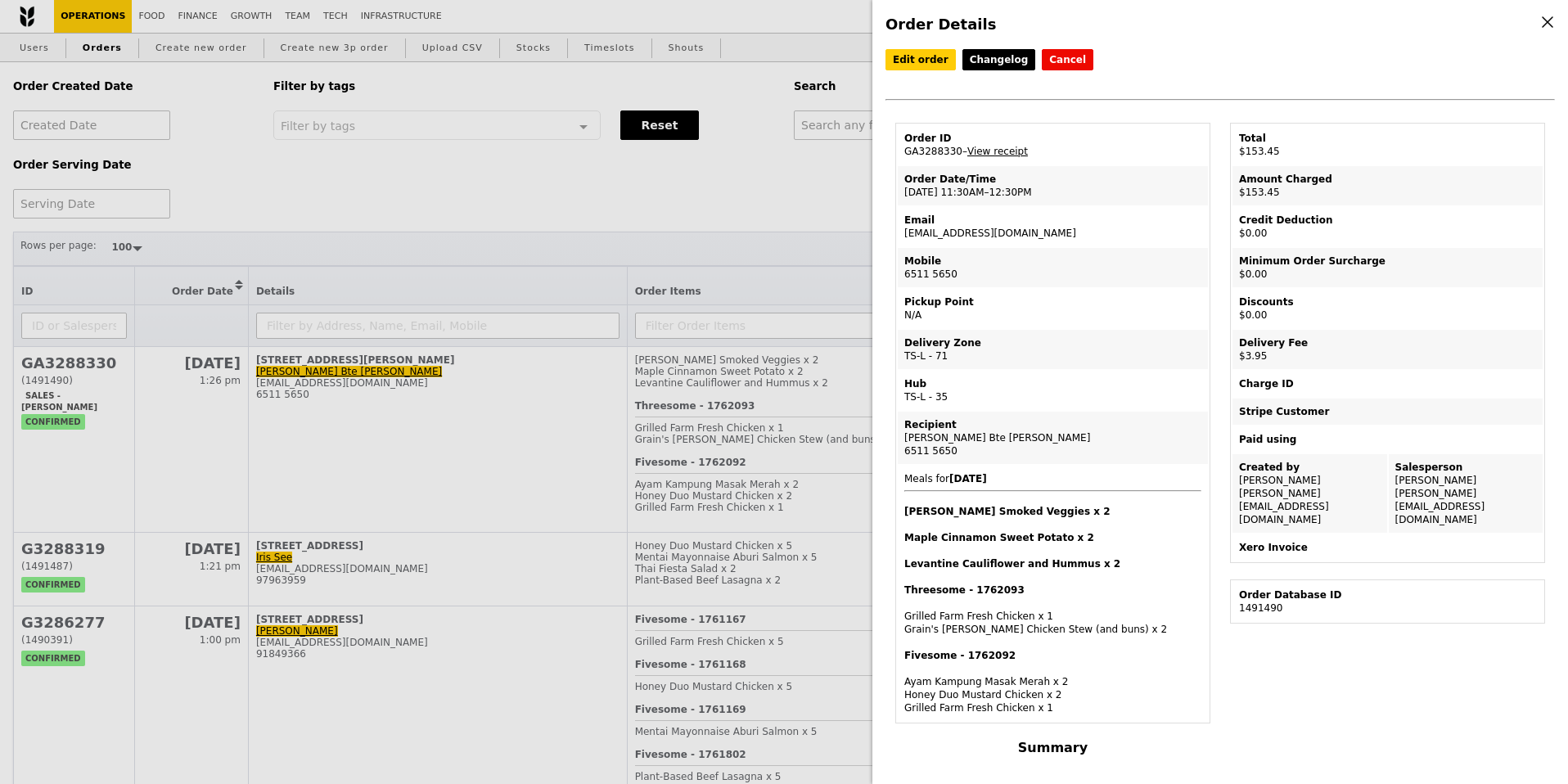
click at [484, 408] on div "Order Details Edit order Changelog Cancel Order ID GA3288330 – View receipt Ord…" at bounding box center [784, 392] width 1568 height 784
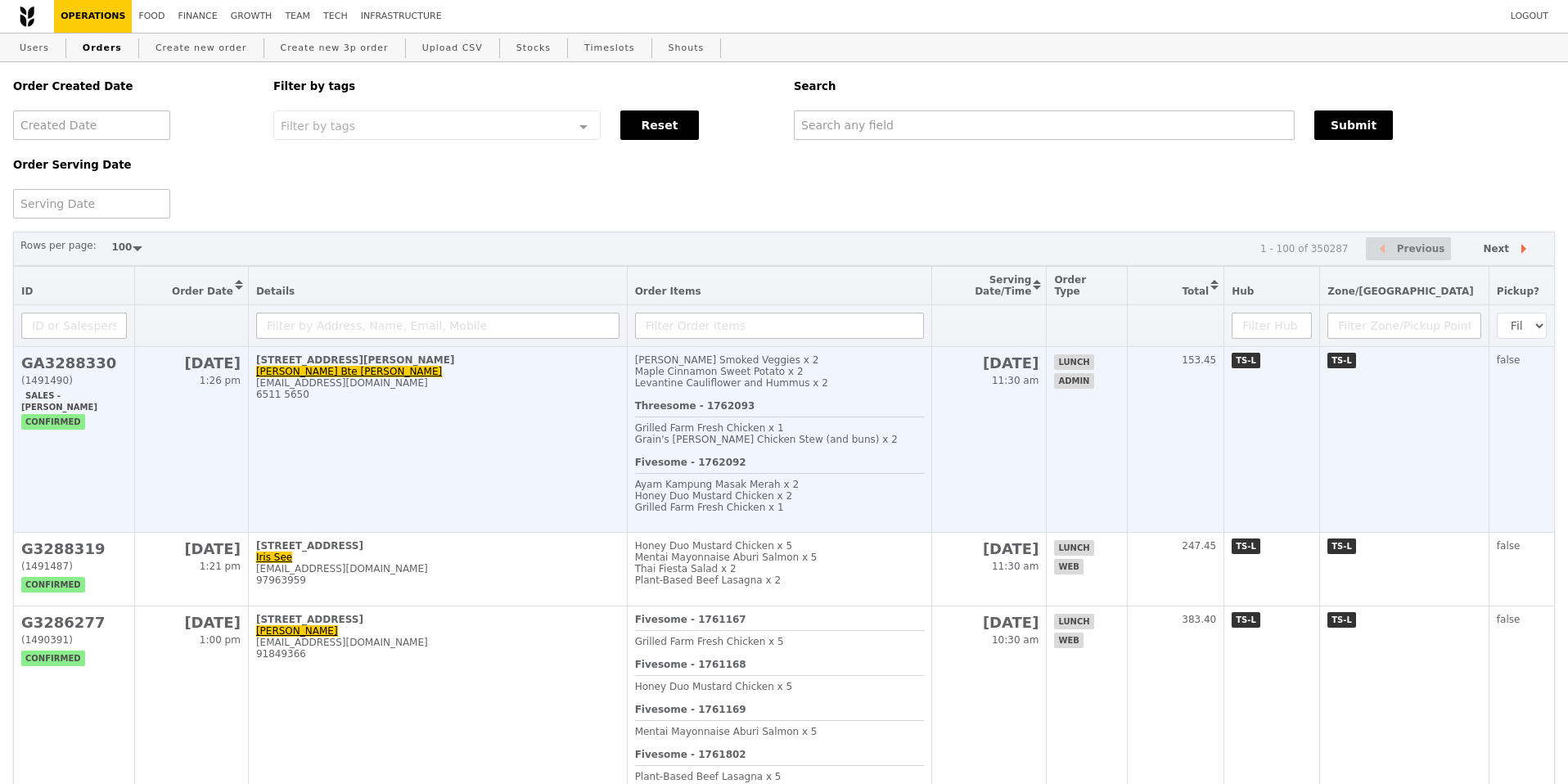
click at [353, 392] on div "6511 5650" at bounding box center [438, 395] width 364 height 12
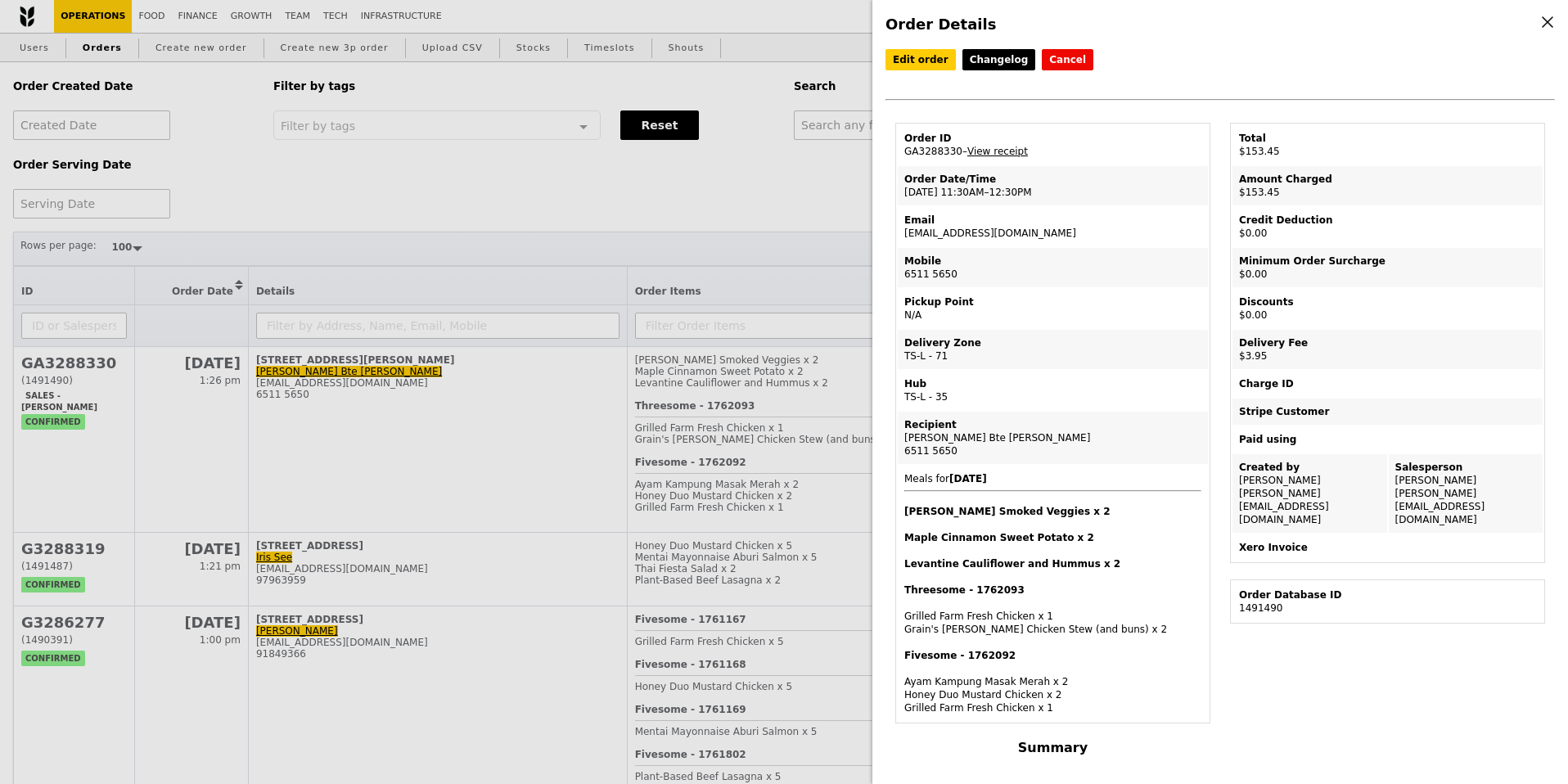
click at [1019, 227] on td "Email awwaprocurement@awwa.org.sg" at bounding box center [1053, 226] width 310 height 39
click at [564, 493] on div "Order Details Edit order Changelog Cancel Order ID GA3288330 – View receipt Ord…" at bounding box center [784, 392] width 1568 height 784
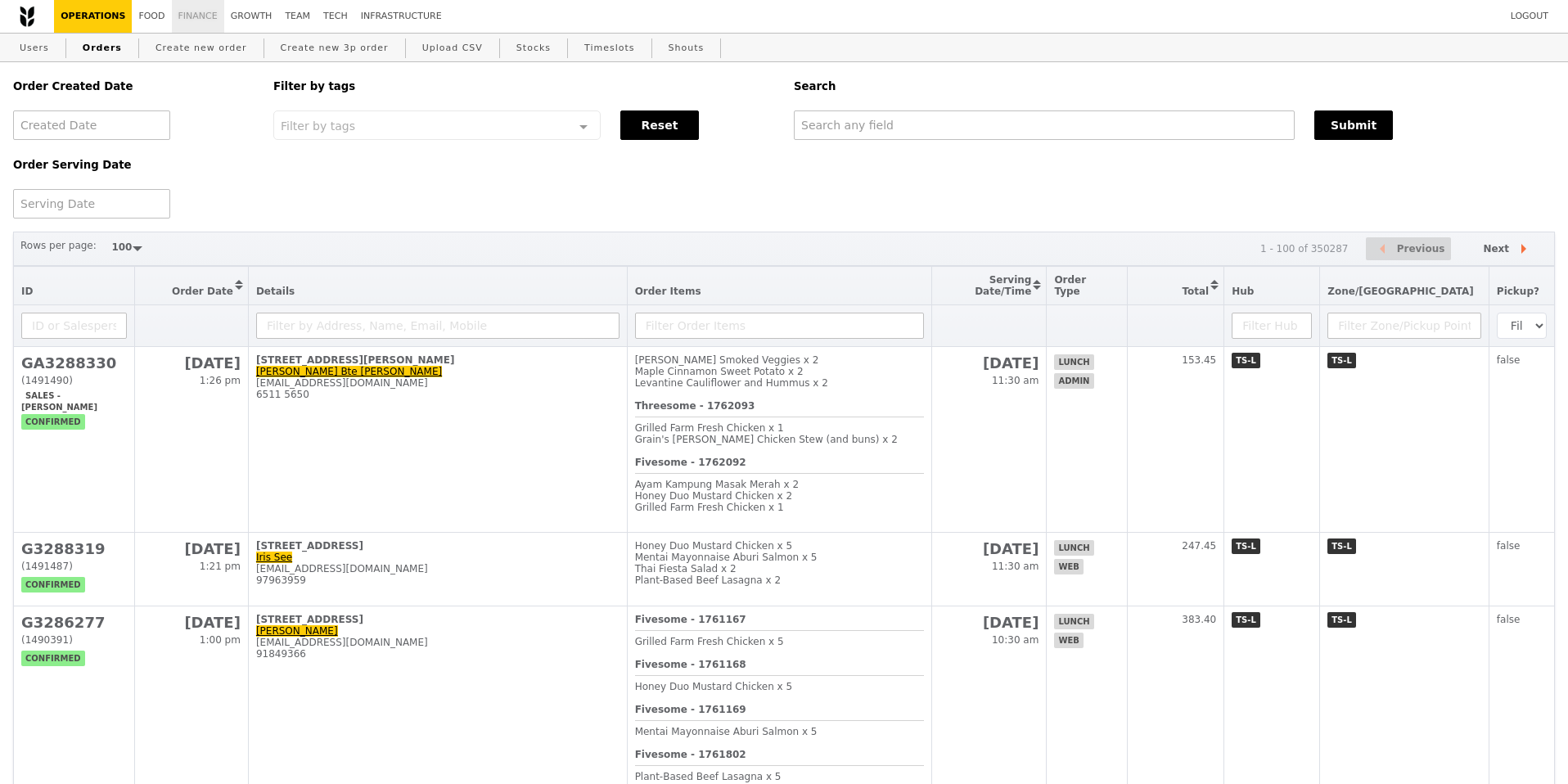
click at [182, 24] on link "Finance" at bounding box center [198, 16] width 53 height 33
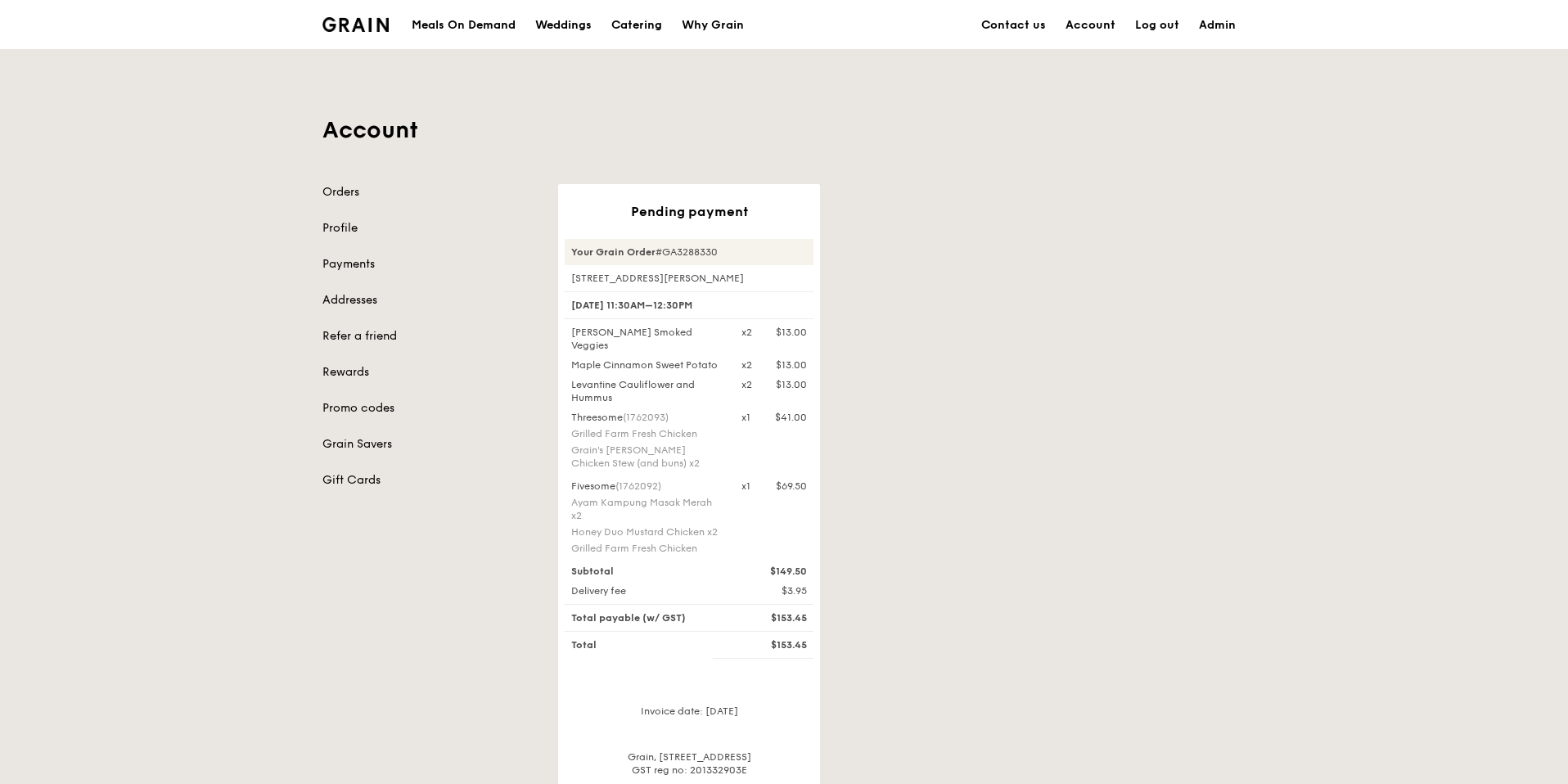
click at [942, 300] on div "Pending payment Your Grain Order #GA3288330 [STREET_ADDRESS][PERSON_NAME] [DATE…" at bounding box center [901, 490] width 707 height 612
click at [1023, 305] on div "Pending payment Your Grain Order #GA3288330 [STREET_ADDRESS][PERSON_NAME] [DATE…" at bounding box center [901, 490] width 707 height 612
